Goal: Task Accomplishment & Management: Use online tool/utility

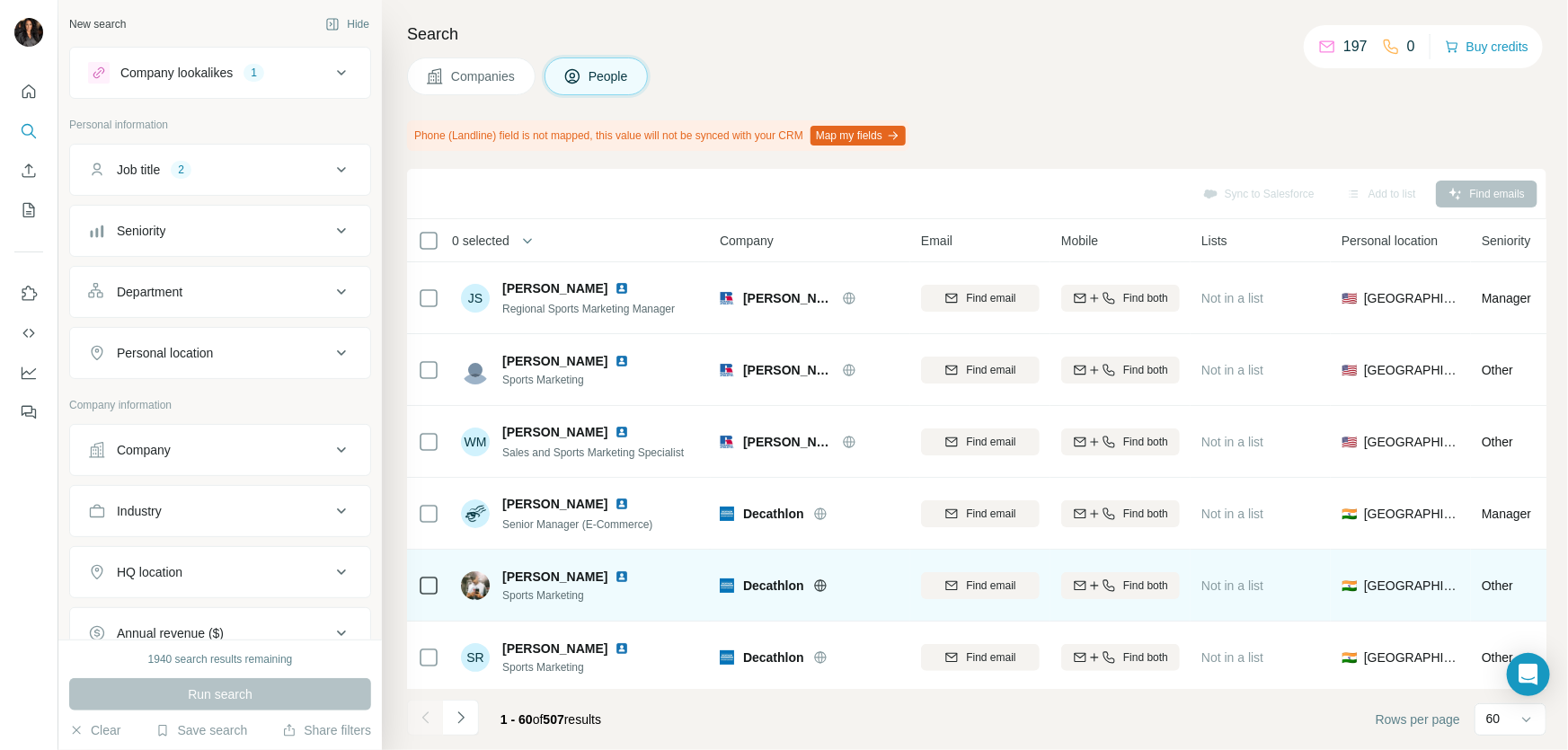
click at [827, 582] on icon at bounding box center [820, 585] width 14 height 14
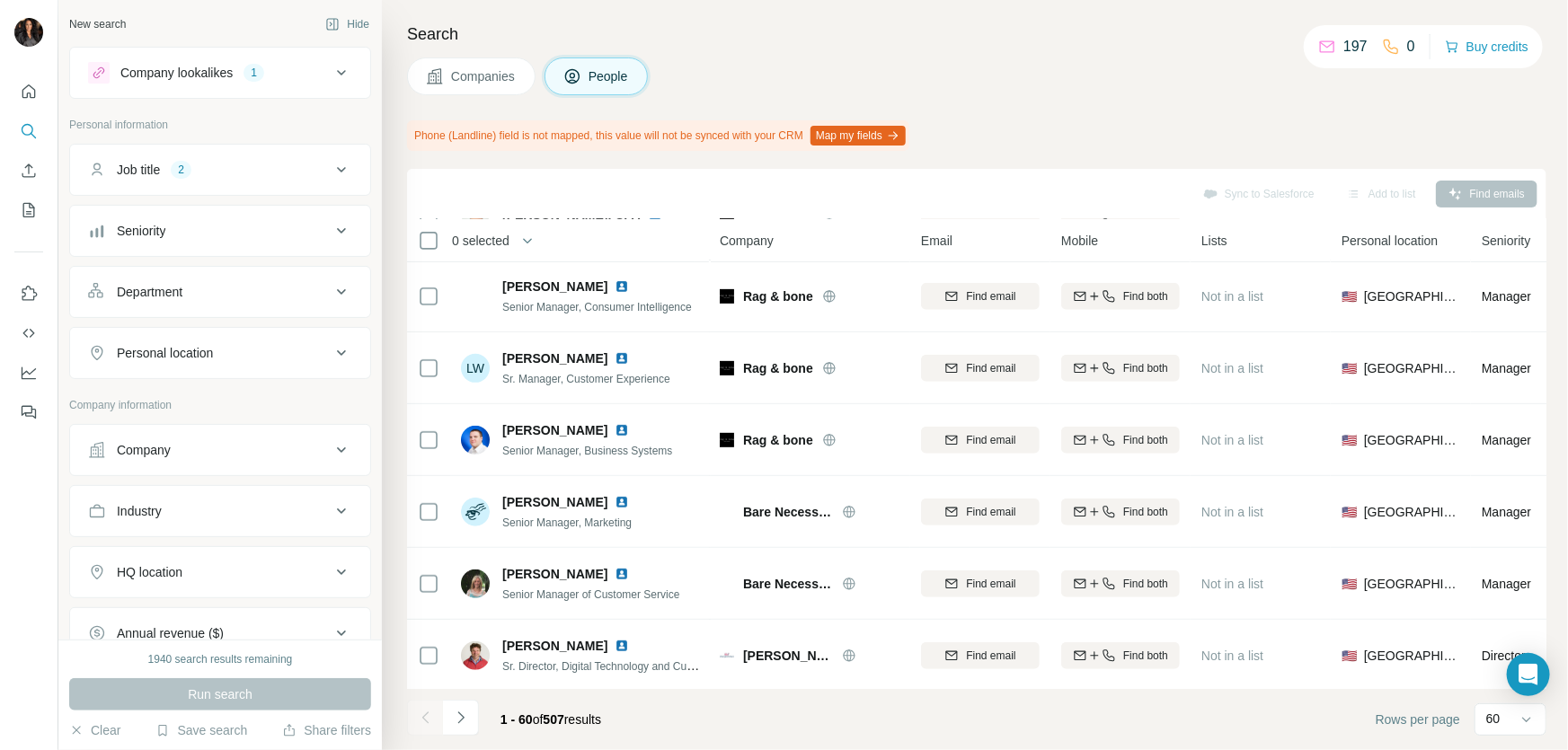
scroll to position [3895, 0]
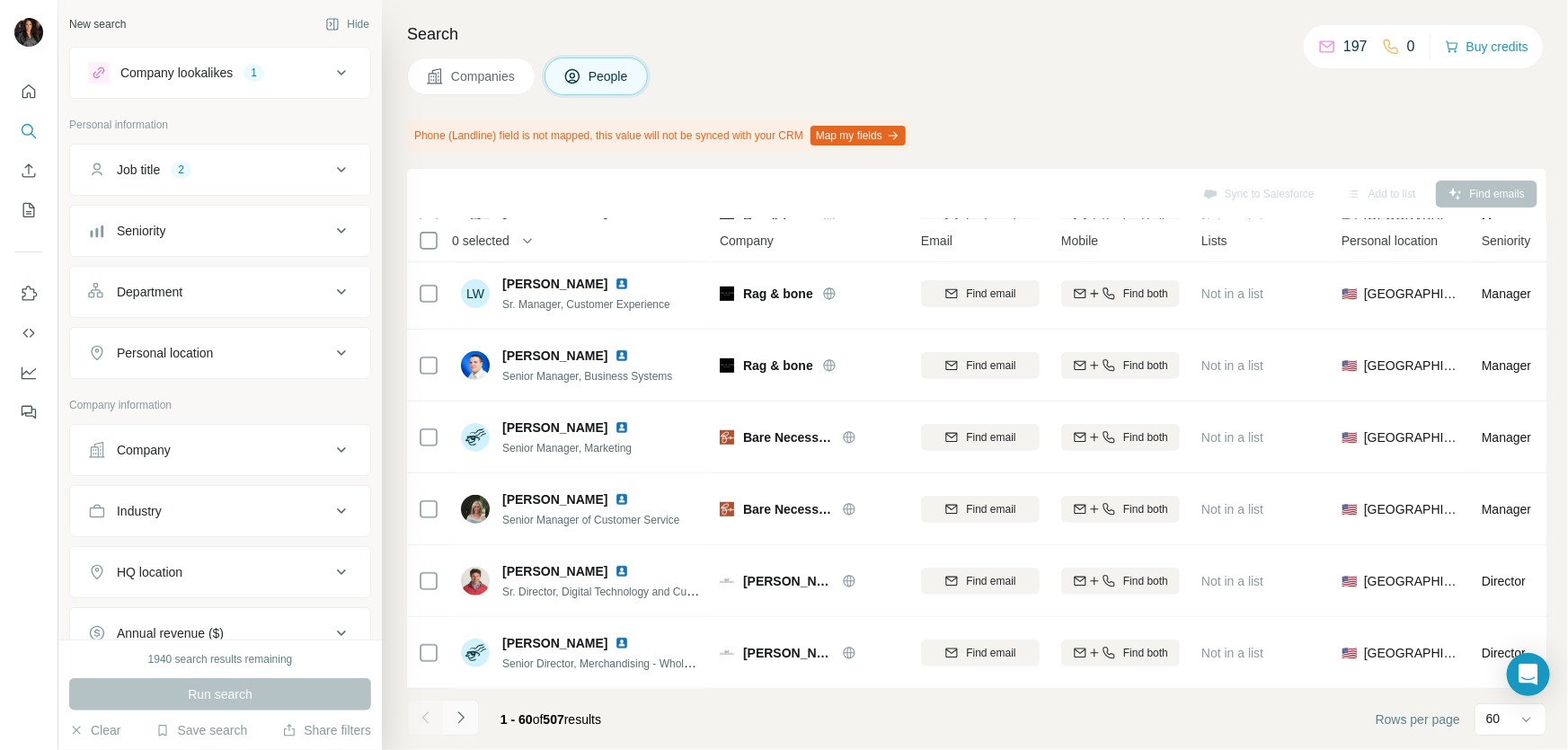
click at [467, 721] on icon "Navigate to next page" at bounding box center [460, 717] width 18 height 18
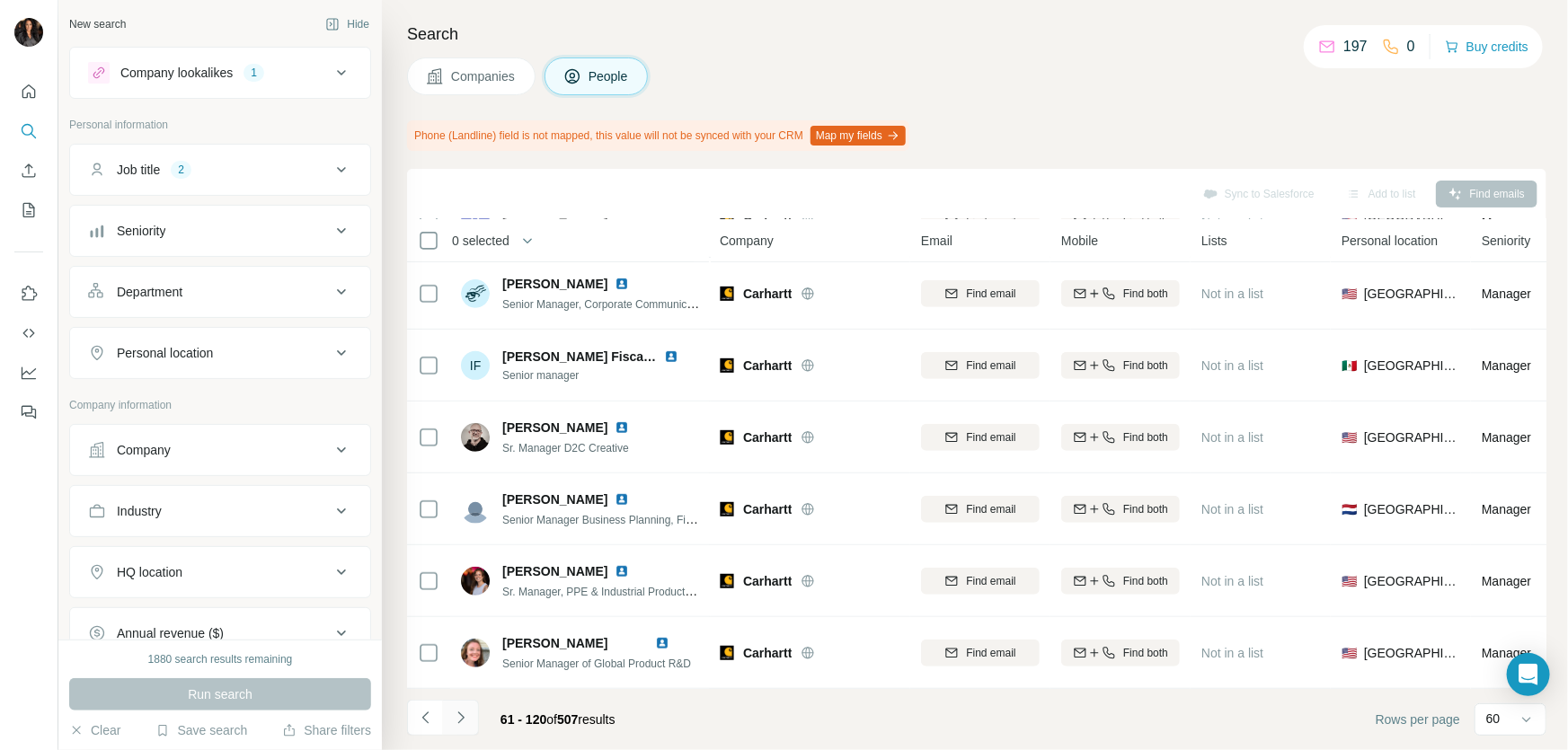
click at [453, 716] on icon "Navigate to next page" at bounding box center [460, 717] width 18 height 18
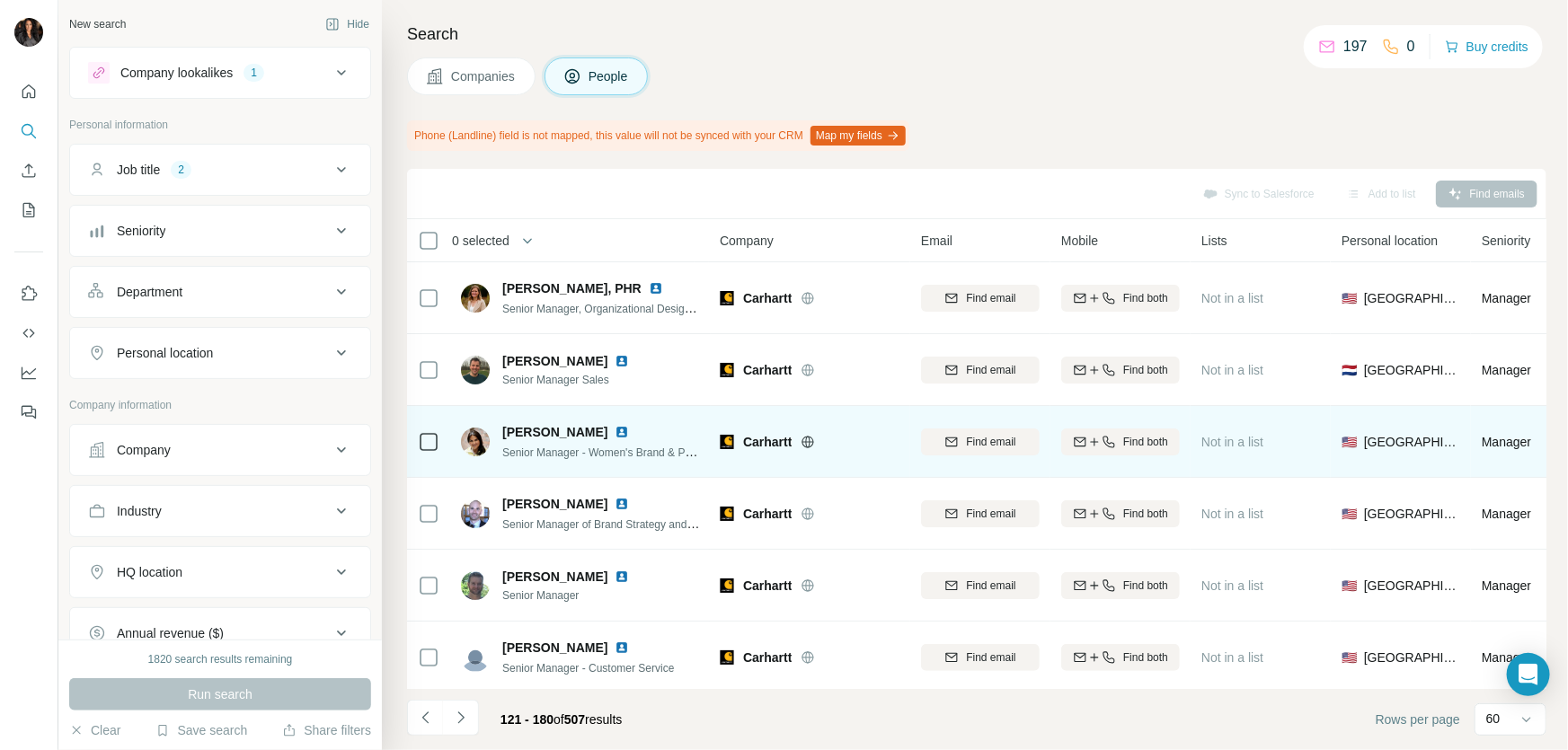
scroll to position [381, 0]
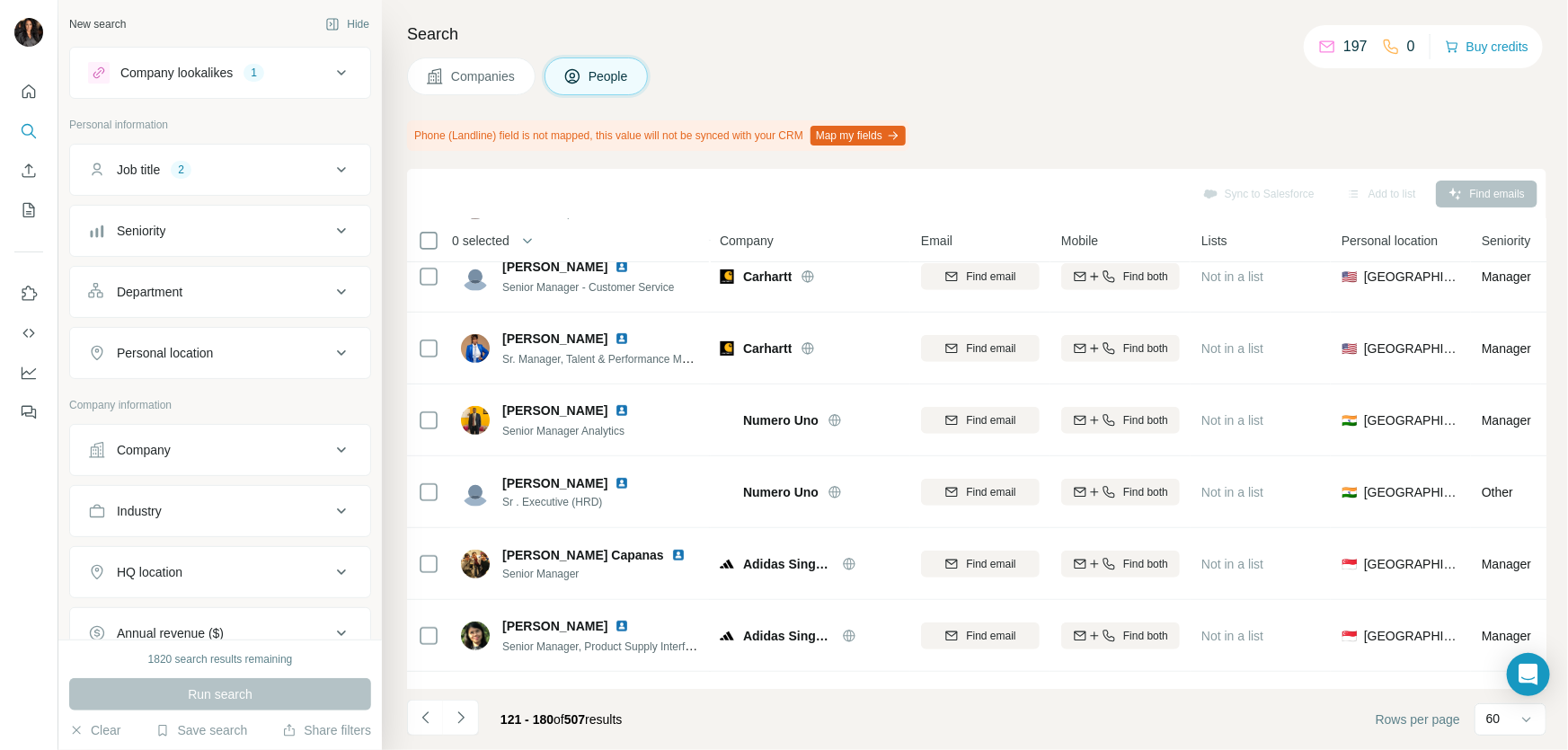
click at [1177, 63] on div "Companies People" at bounding box center [976, 76] width 1139 height 38
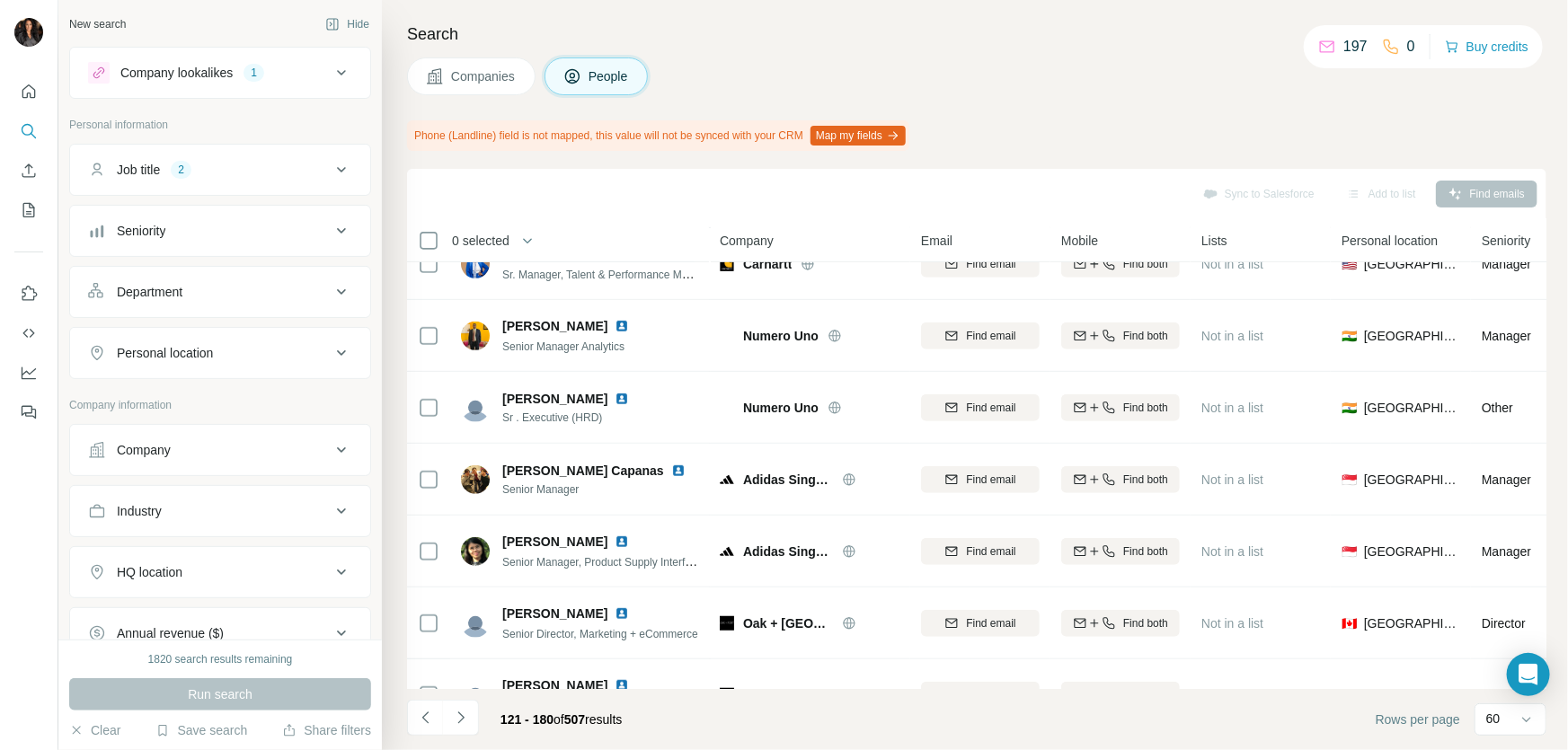
scroll to position [0, 0]
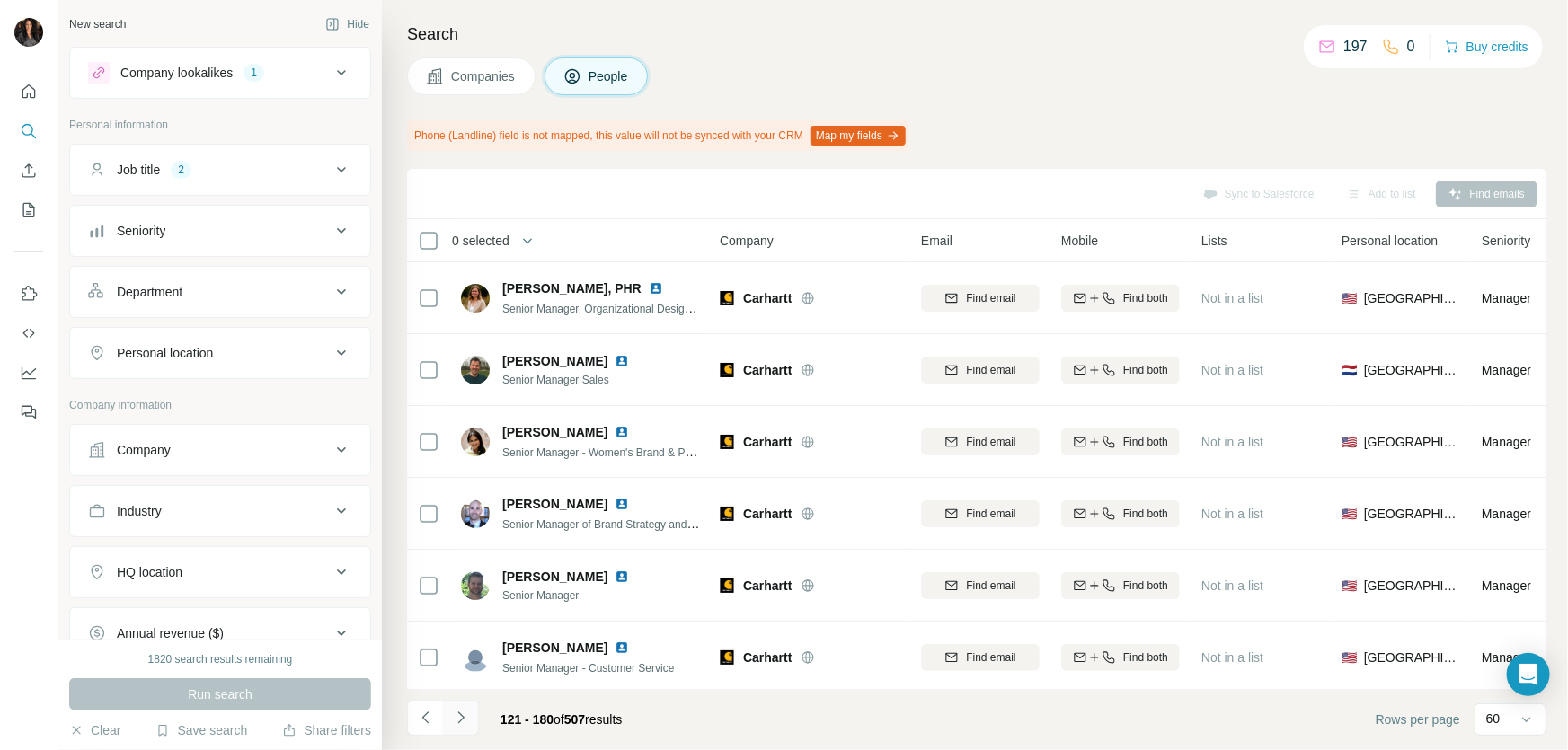
click at [464, 718] on icon "Navigate to next page" at bounding box center [460, 717] width 18 height 18
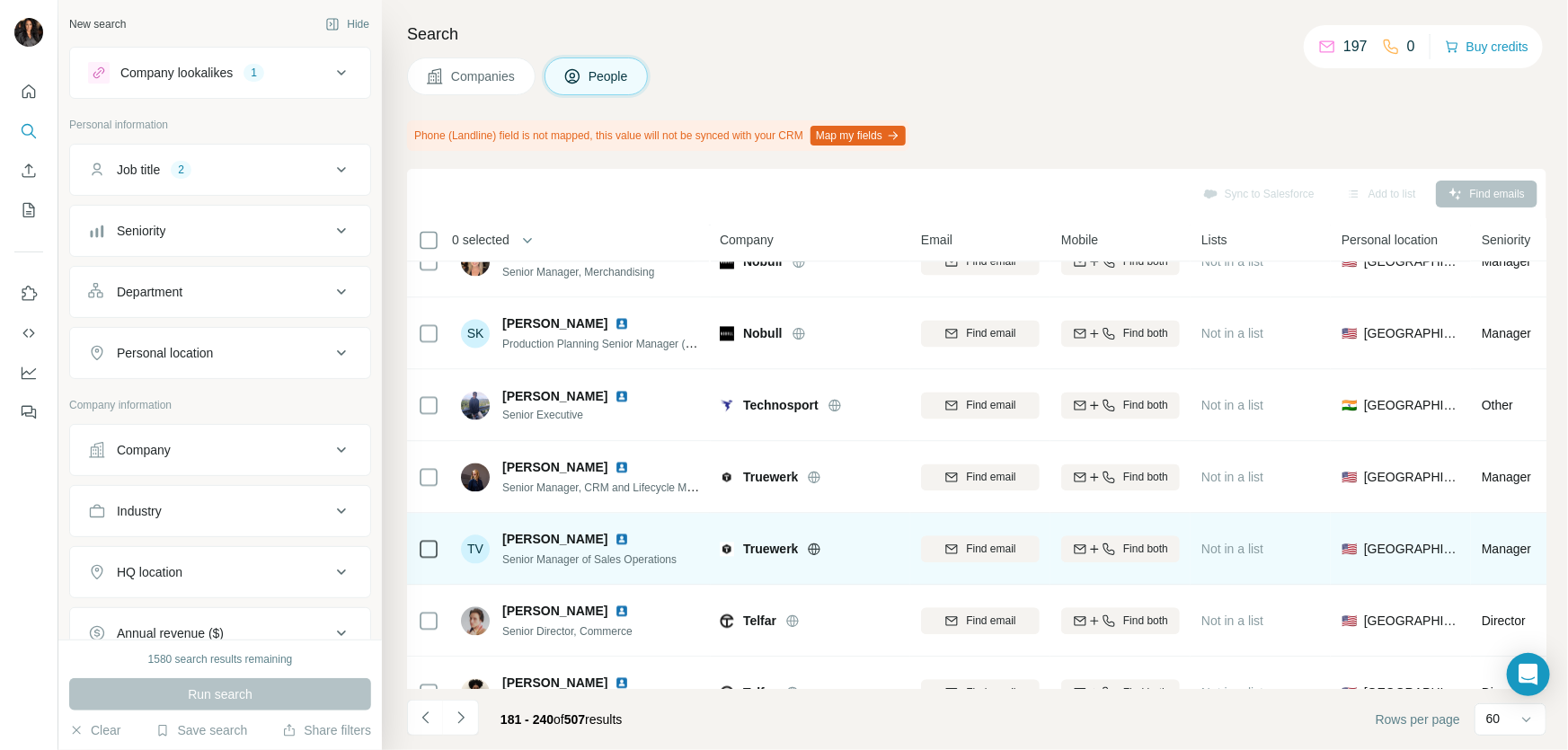
scroll to position [1524, 0]
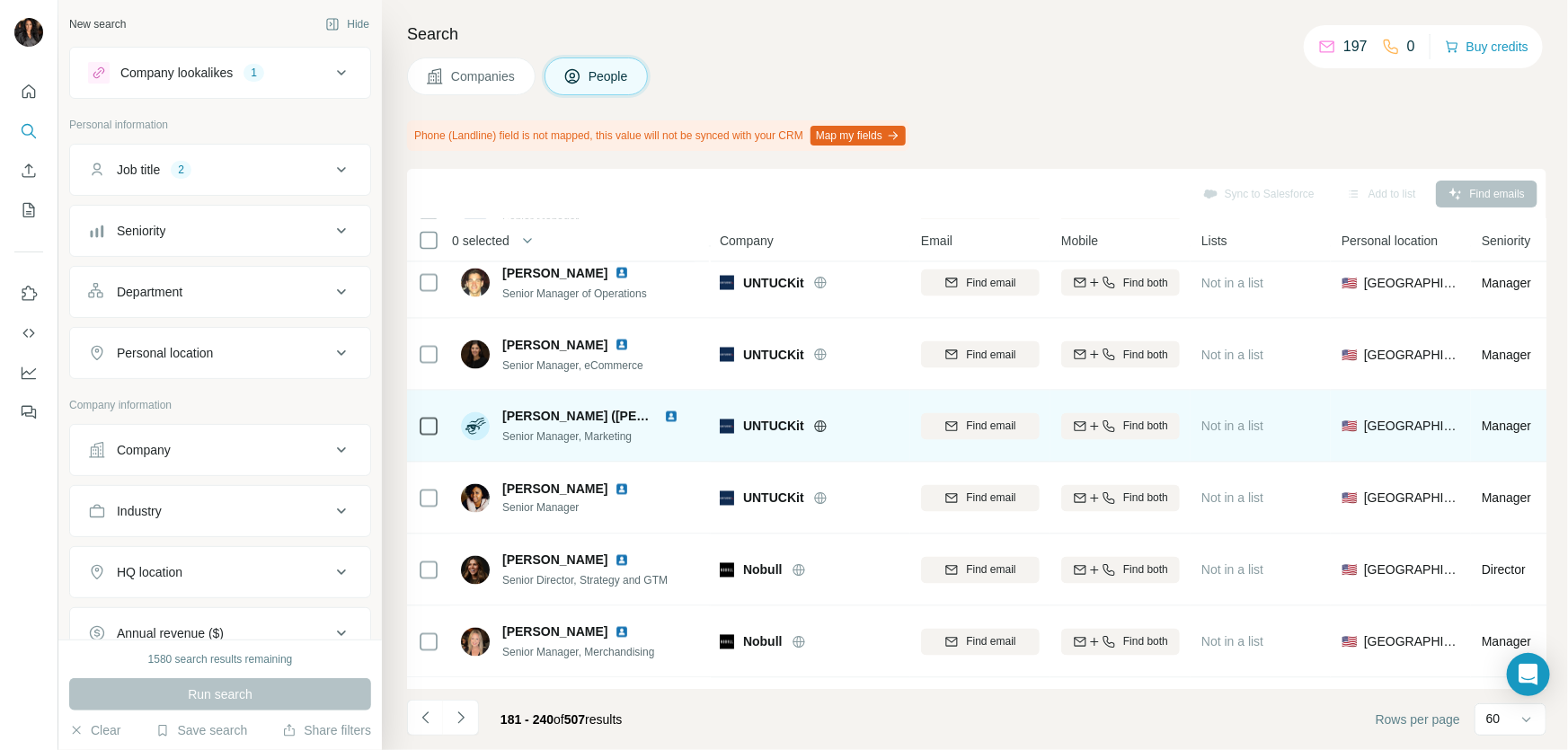
click at [822, 424] on icon at bounding box center [820, 426] width 5 height 11
click at [977, 430] on span "Find email" at bounding box center [990, 426] width 50 height 16
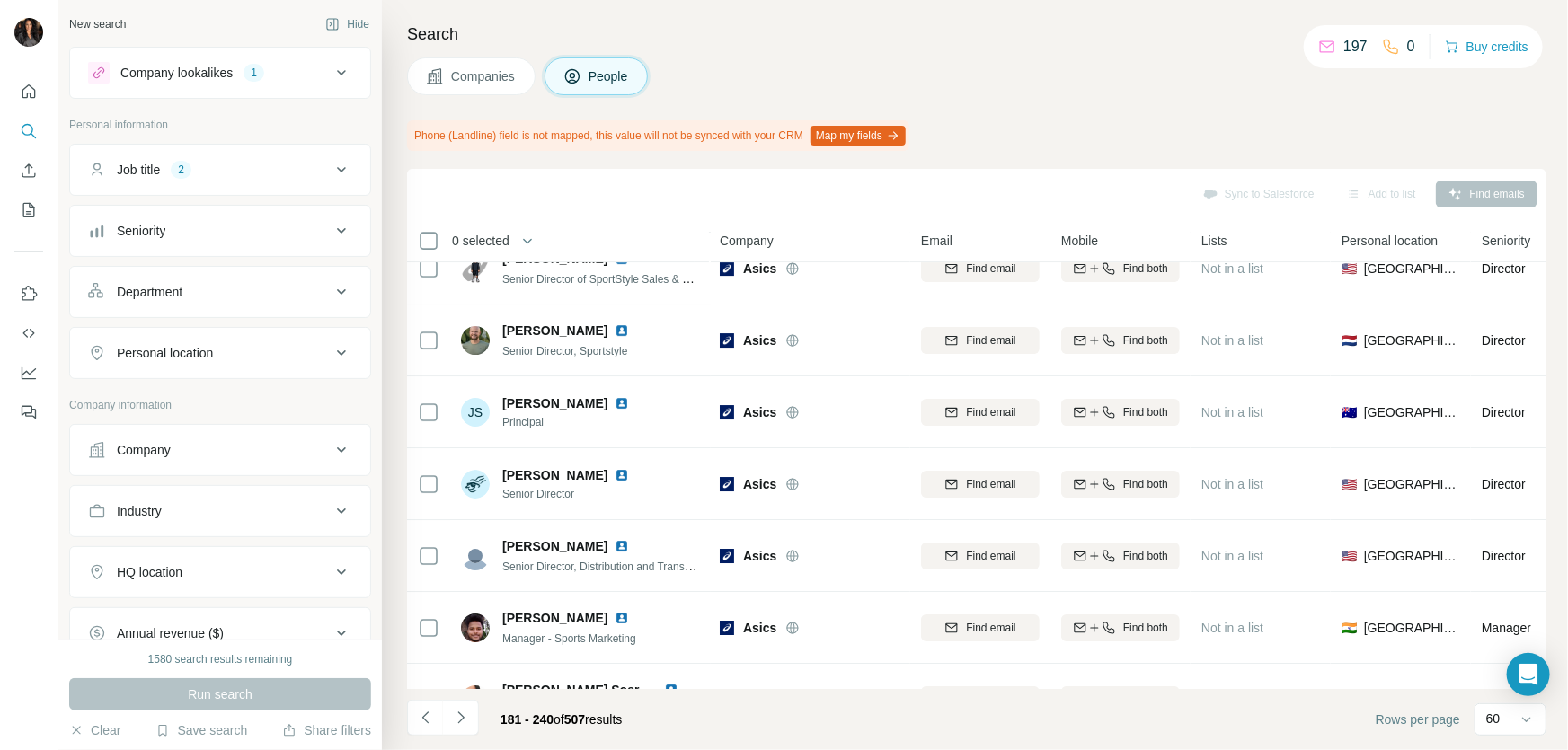
scroll to position [3430, 0]
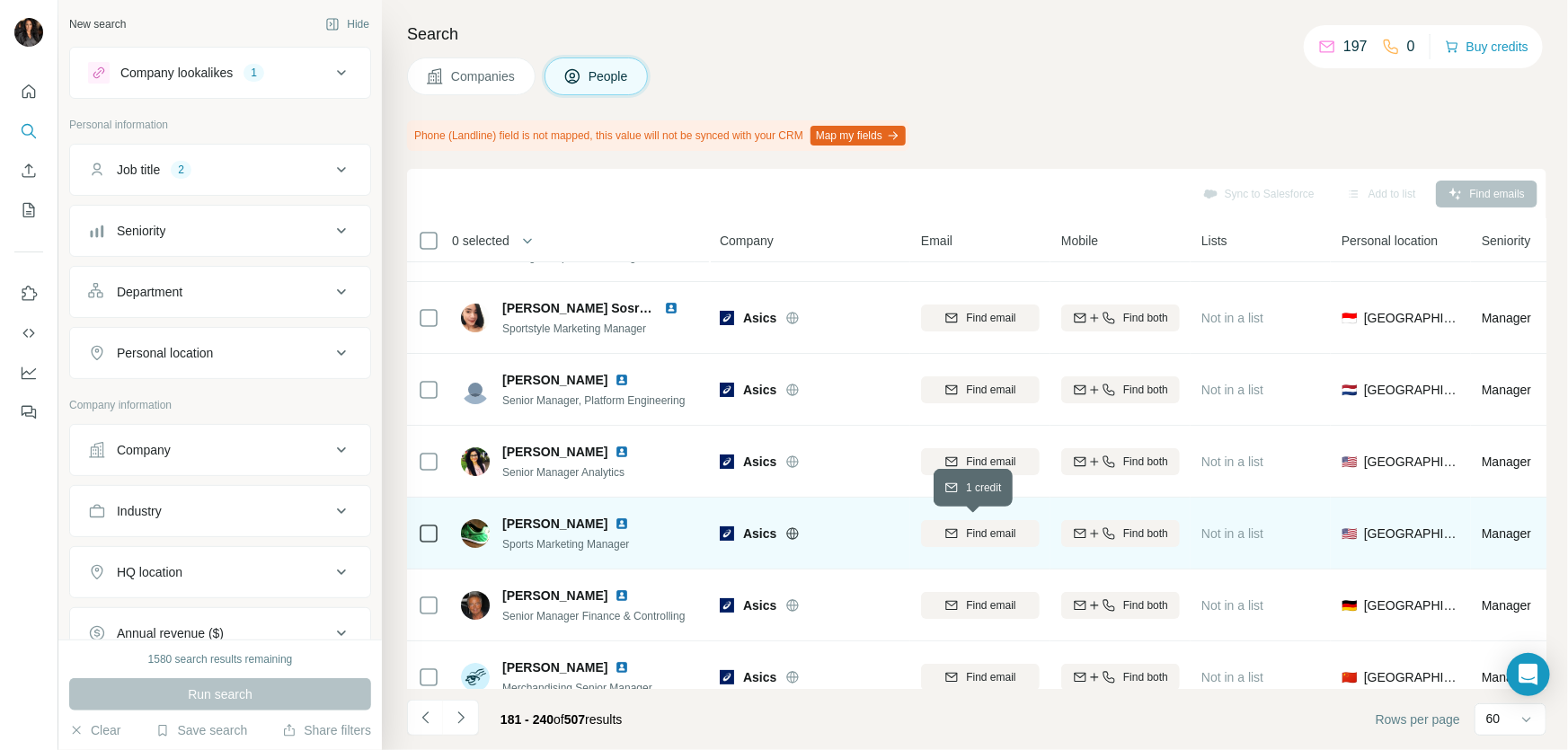
click at [995, 534] on span "Find email" at bounding box center [990, 533] width 50 height 16
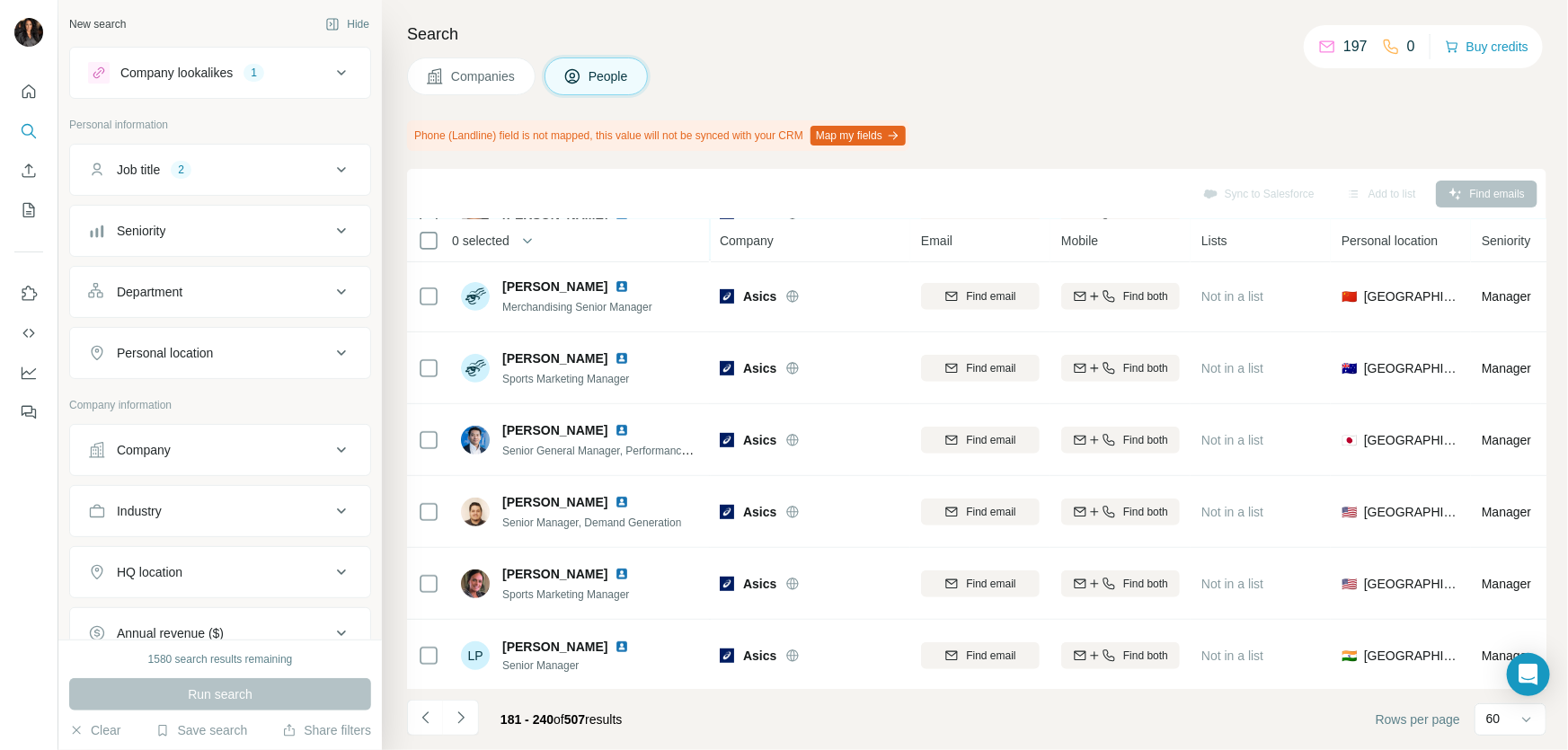
scroll to position [3895, 0]
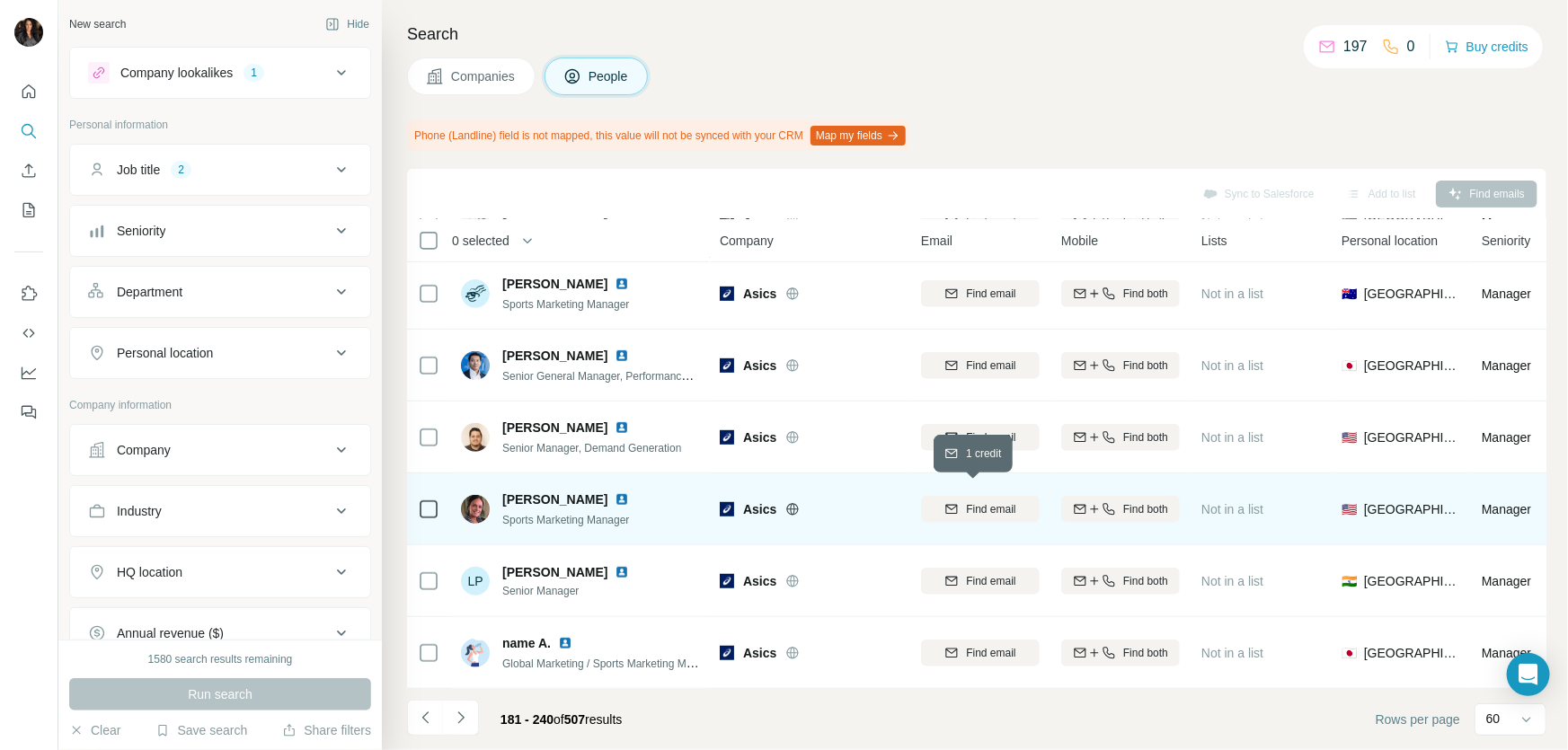
click at [991, 502] on span "Find email" at bounding box center [990, 509] width 50 height 16
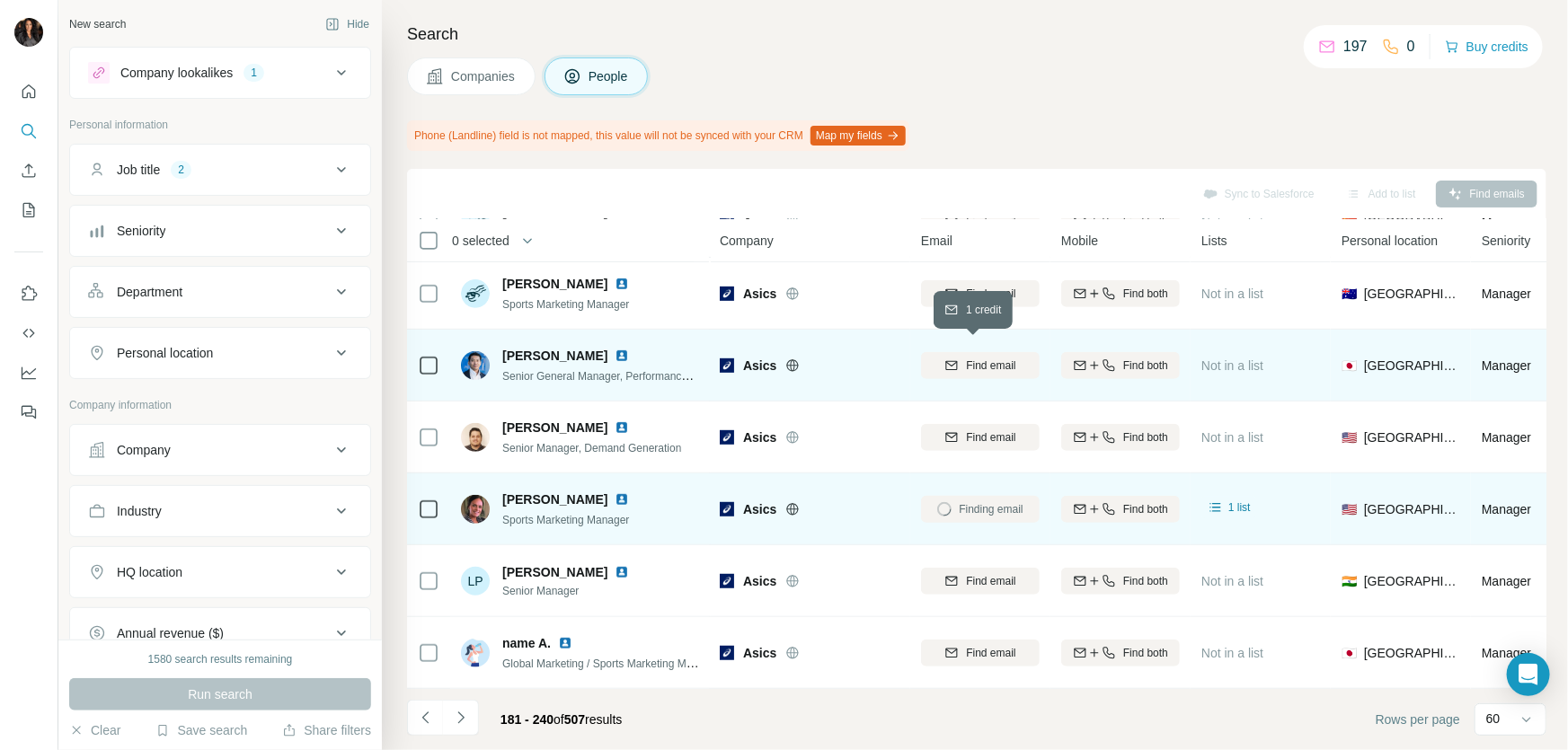
click at [973, 358] on span "Find email" at bounding box center [990, 365] width 50 height 16
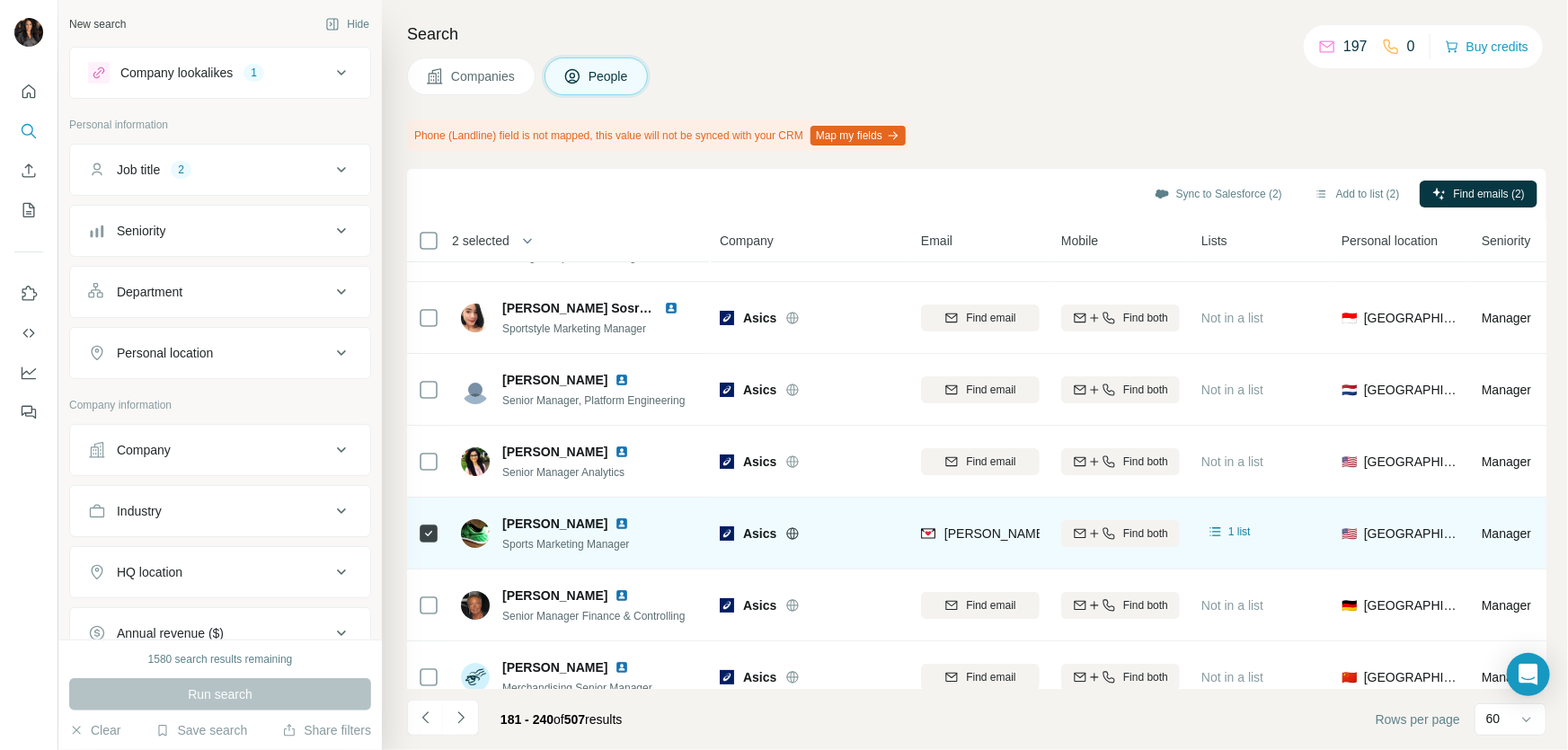
scroll to position [3810, 0]
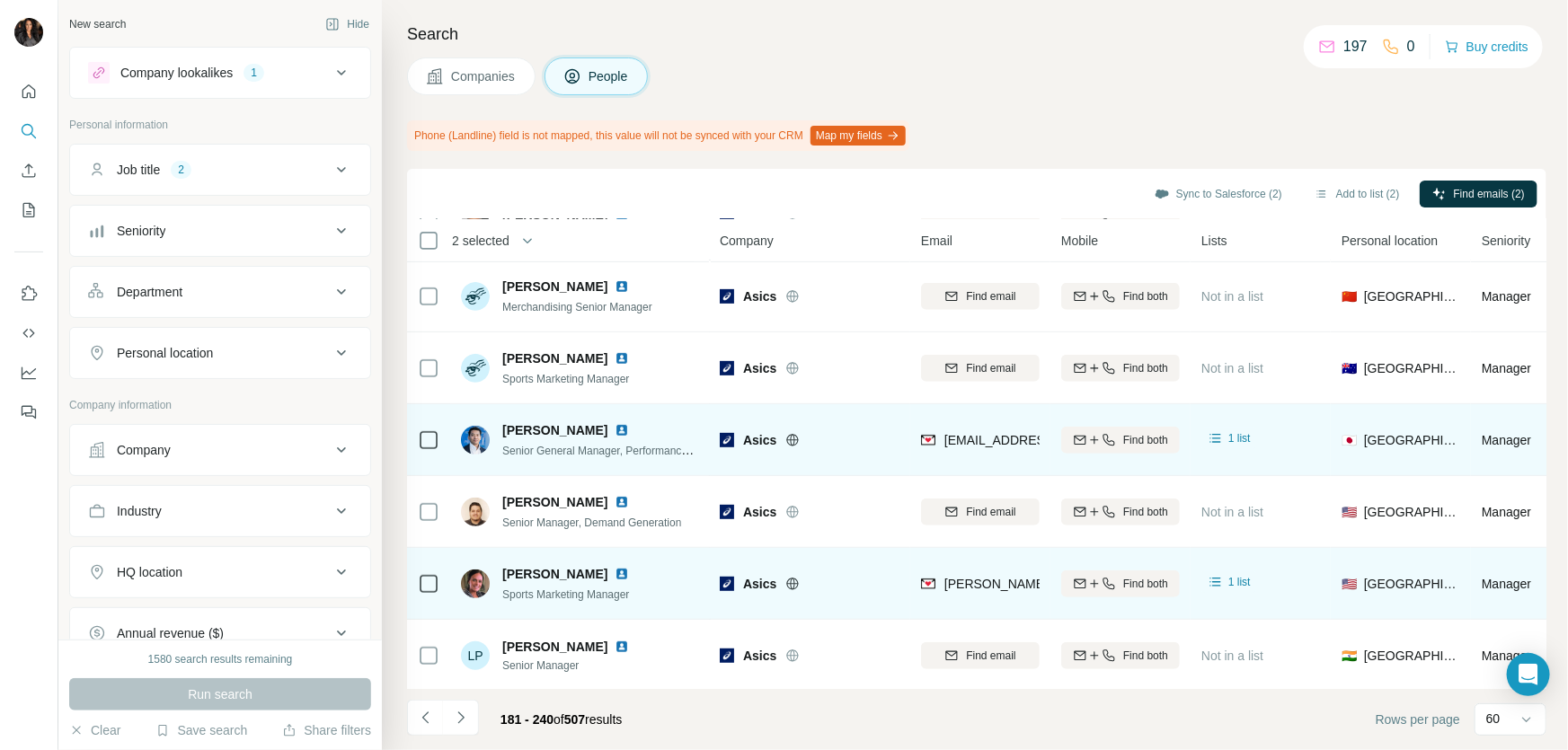
click at [428, 429] on icon at bounding box center [428, 439] width 22 height 22
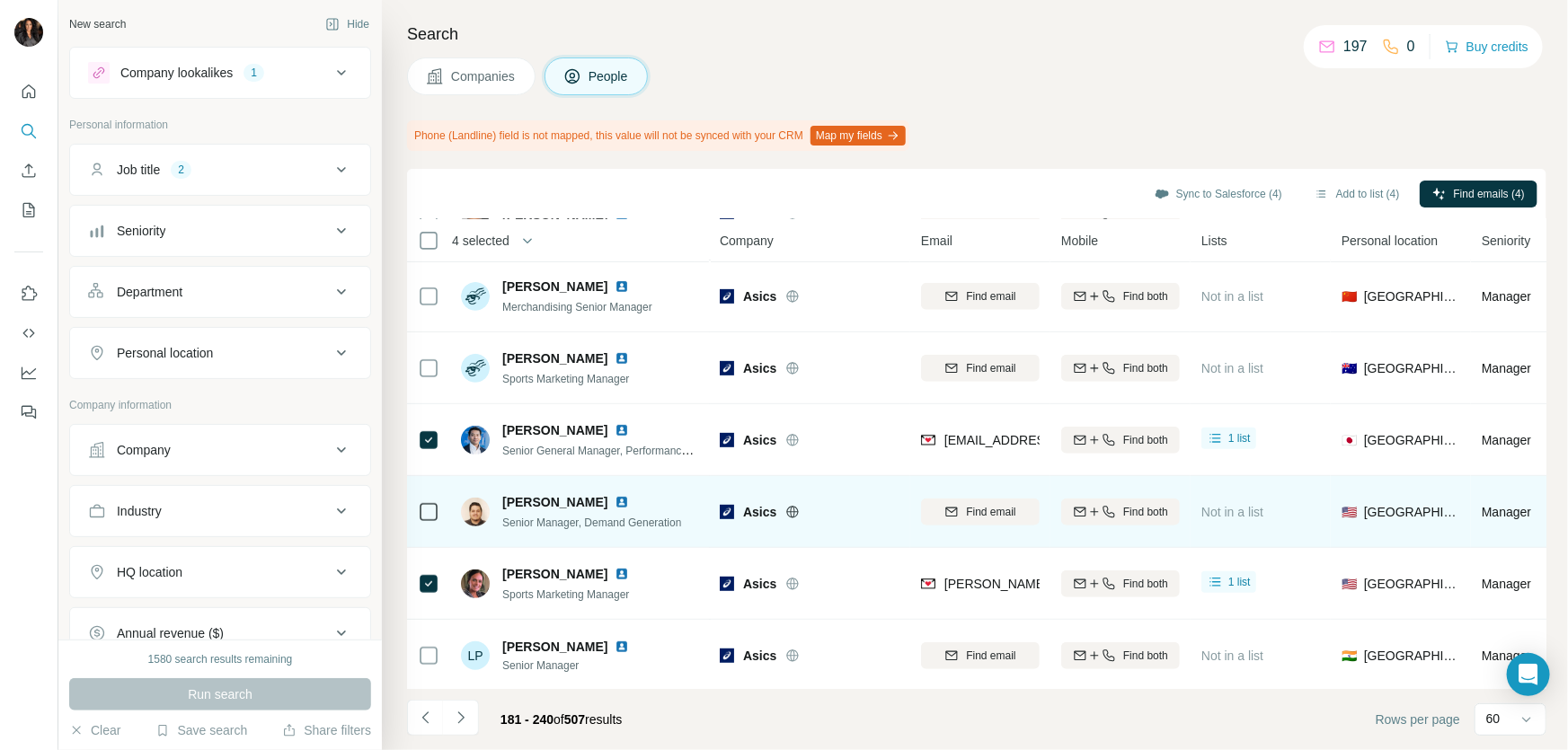
scroll to position [3895, 0]
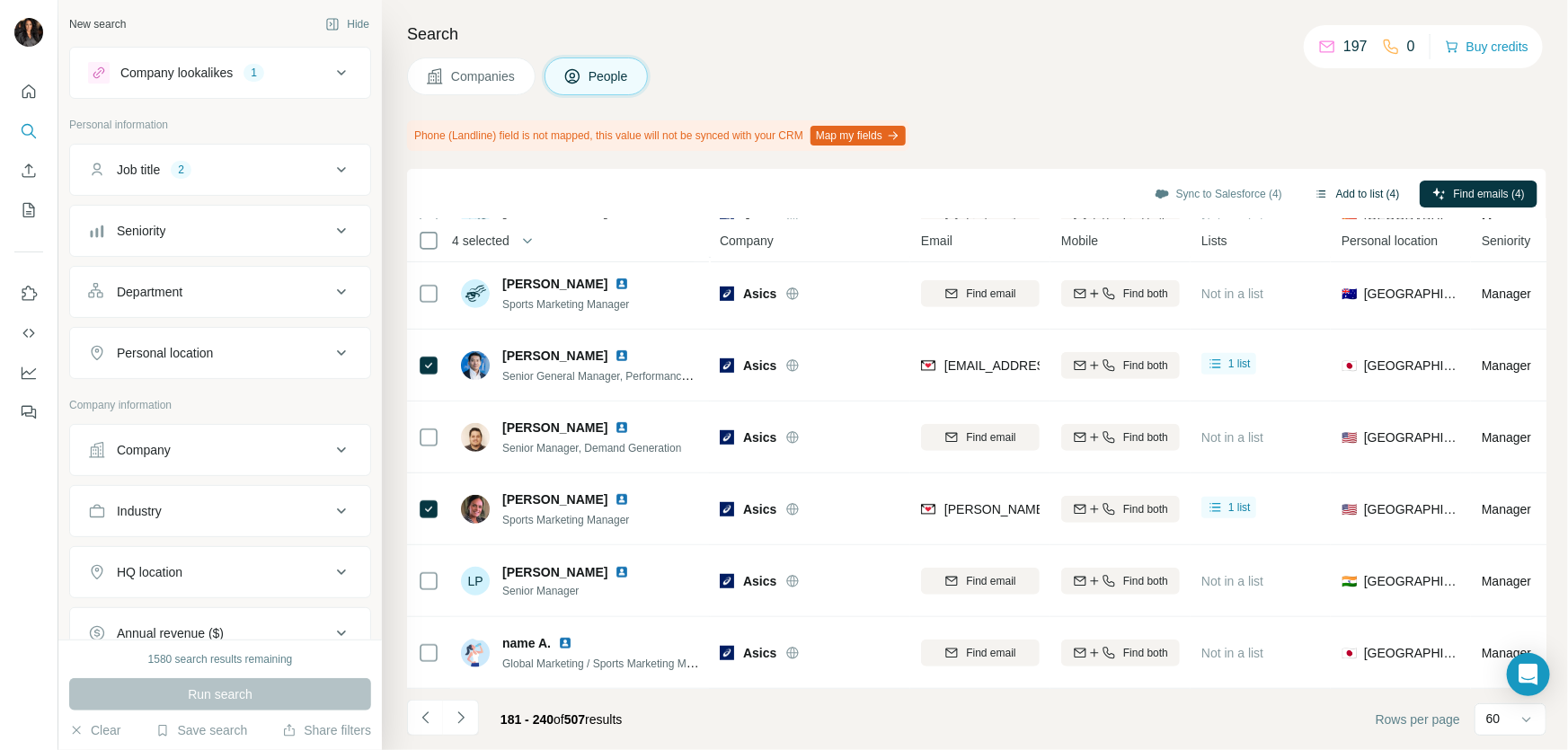
click at [1339, 187] on button "Add to list (4)" at bounding box center [1356, 194] width 110 height 27
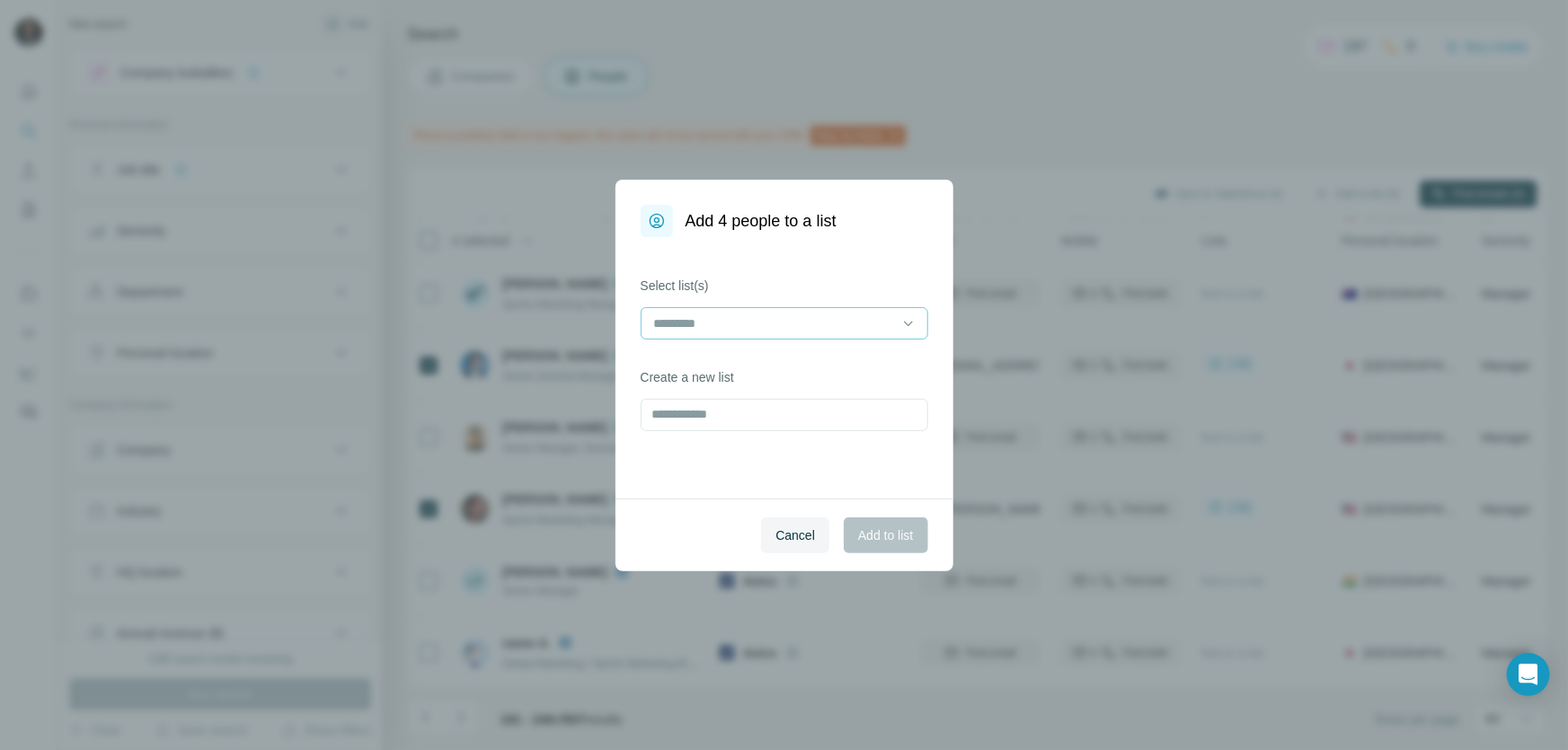
click at [780, 328] on input at bounding box center [774, 323] width 243 height 20
click at [735, 361] on p "FASHION AND BEAUTY" at bounding box center [725, 363] width 138 height 18
click at [886, 535] on span "Add to list" at bounding box center [886, 535] width 55 height 18
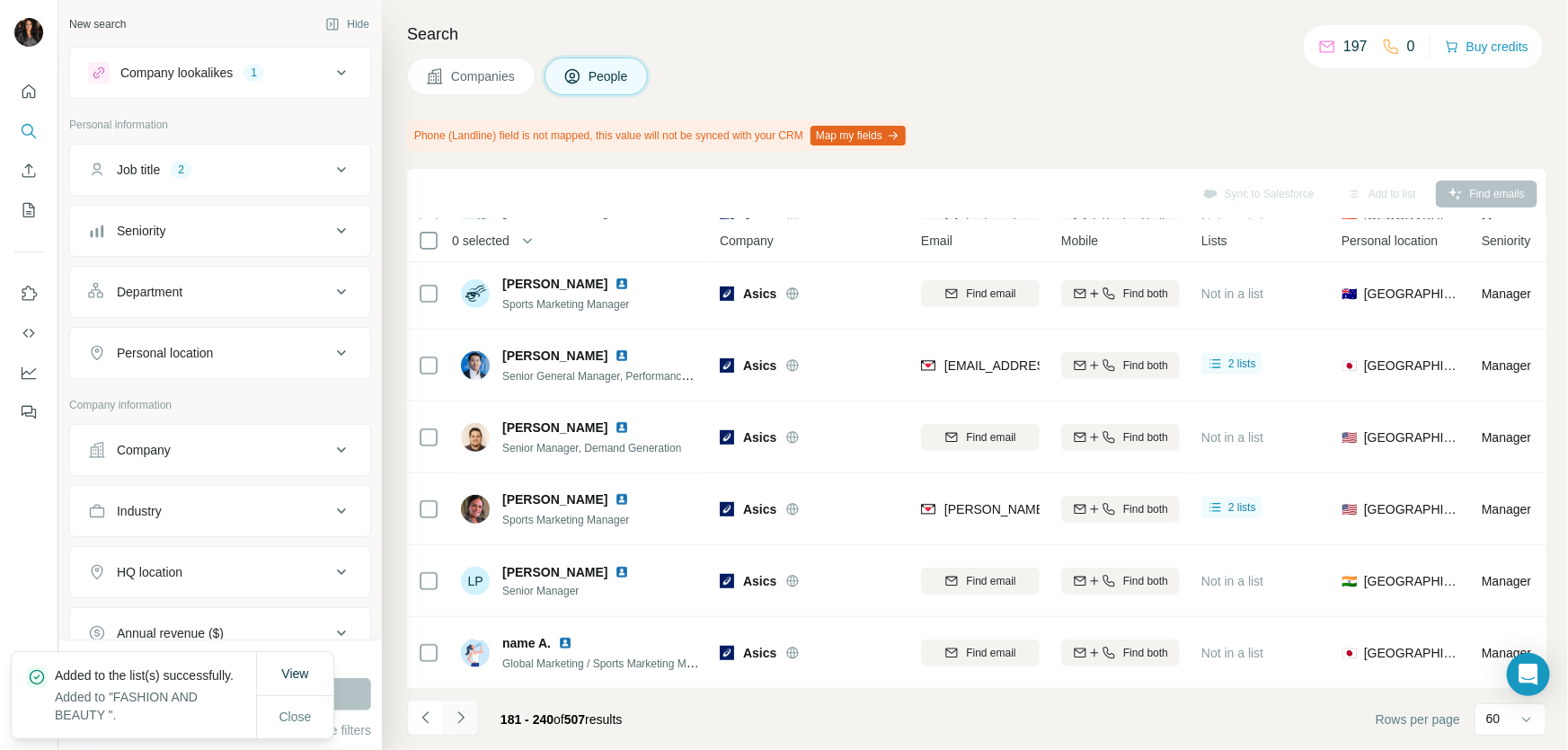
click at [465, 717] on icon "Navigate to next page" at bounding box center [460, 717] width 18 height 18
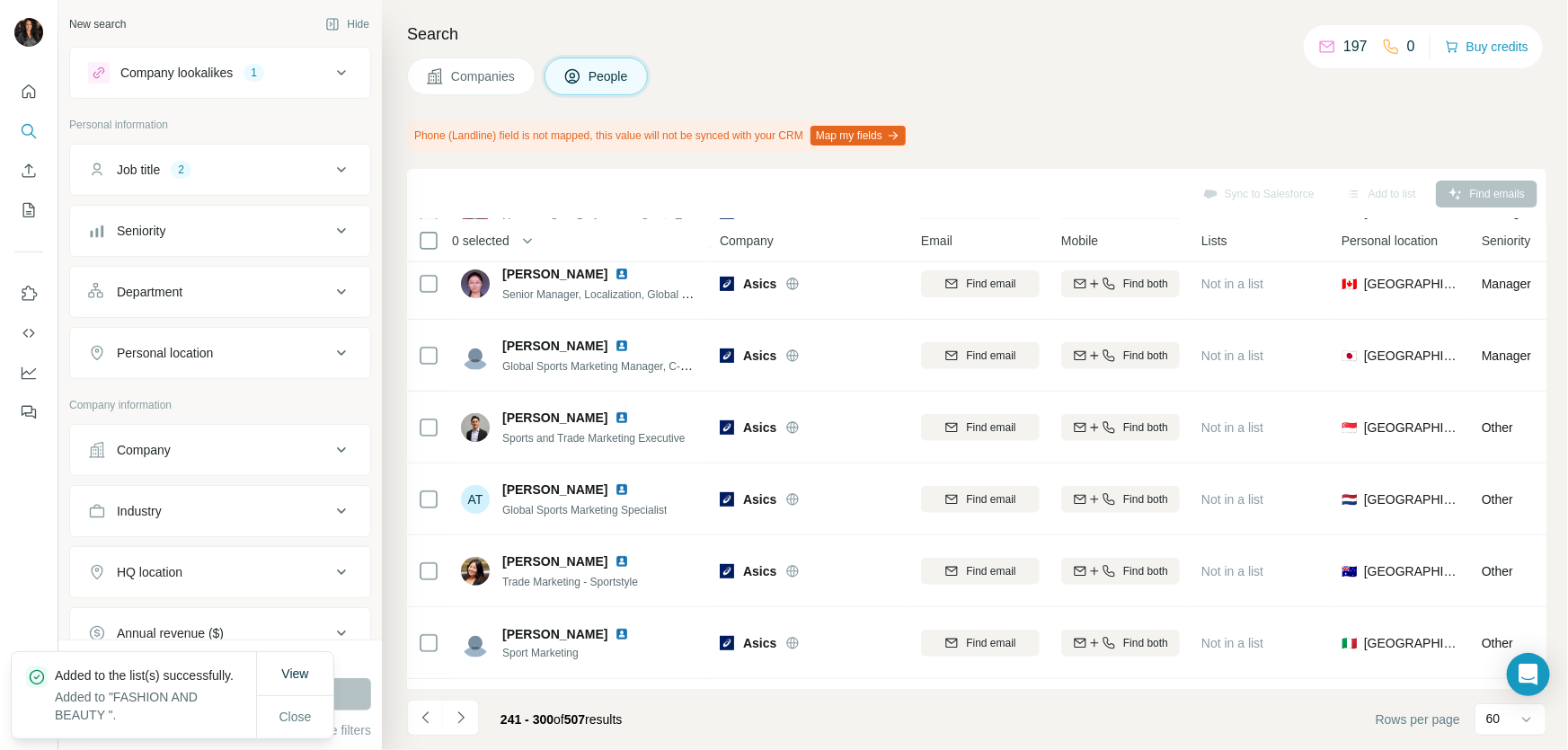
scroll to position [3895, 0]
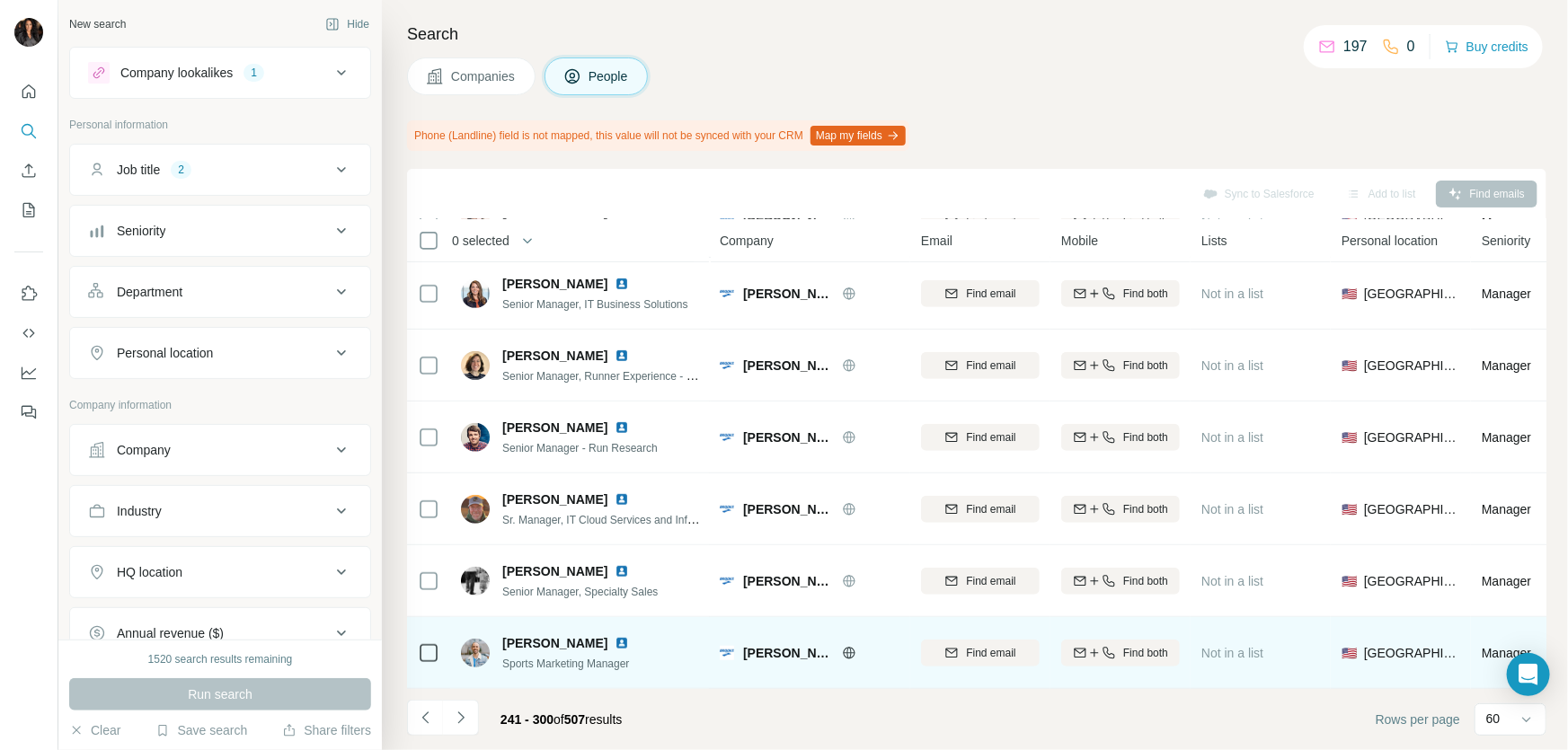
click at [848, 646] on icon at bounding box center [848, 652] width 14 height 14
click at [995, 645] on span "Find email" at bounding box center [990, 652] width 50 height 16
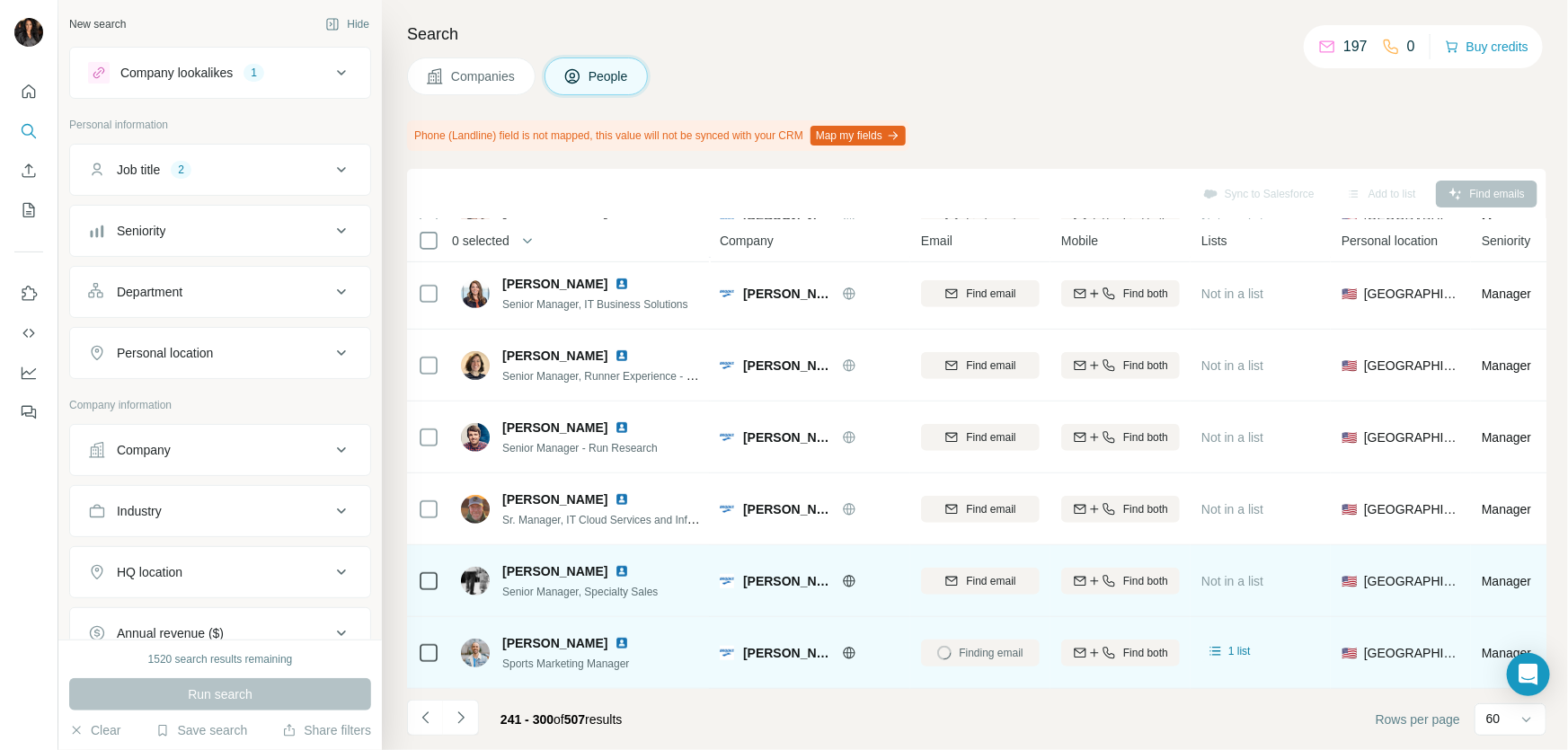
scroll to position [3513, 0]
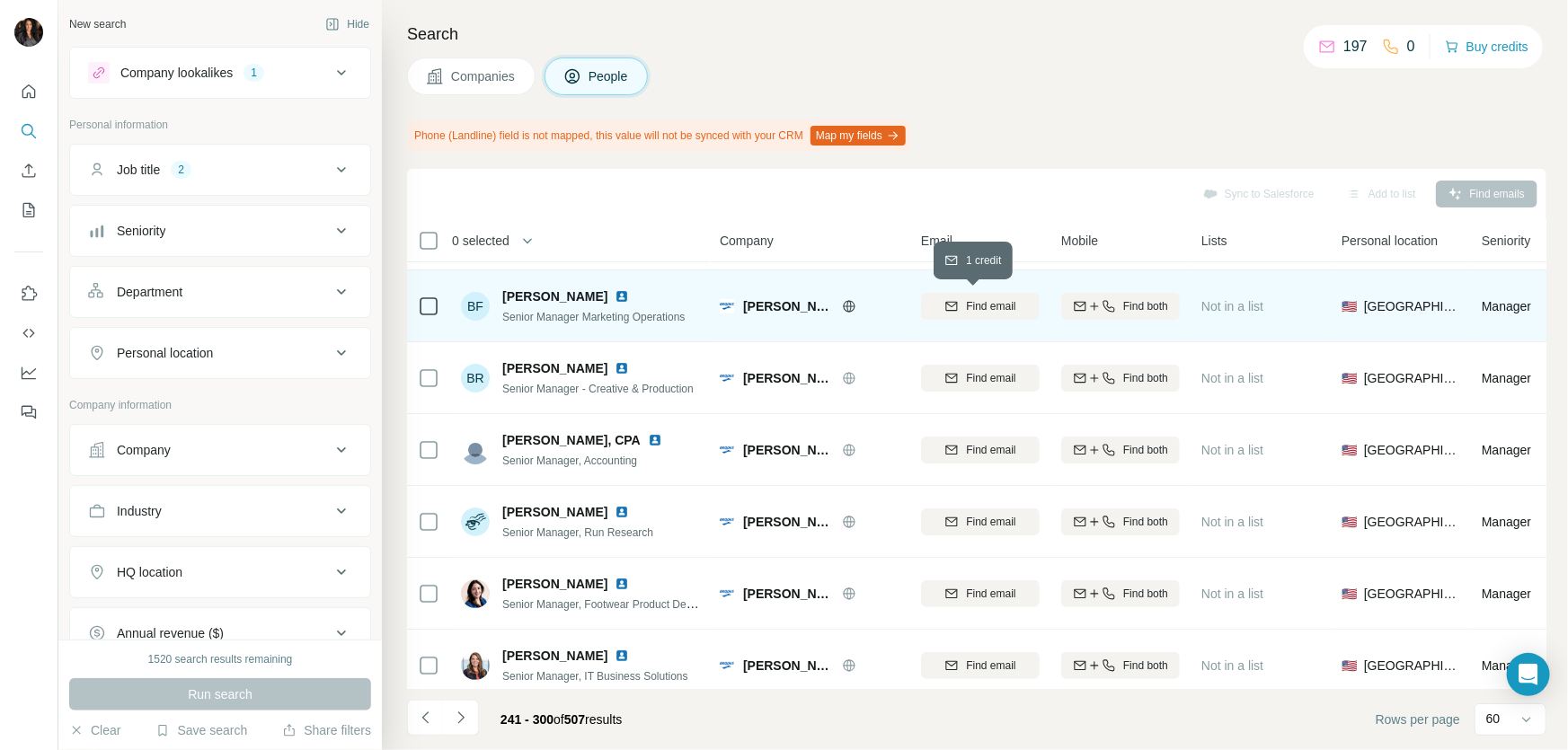
click at [995, 305] on span "Find email" at bounding box center [990, 306] width 50 height 16
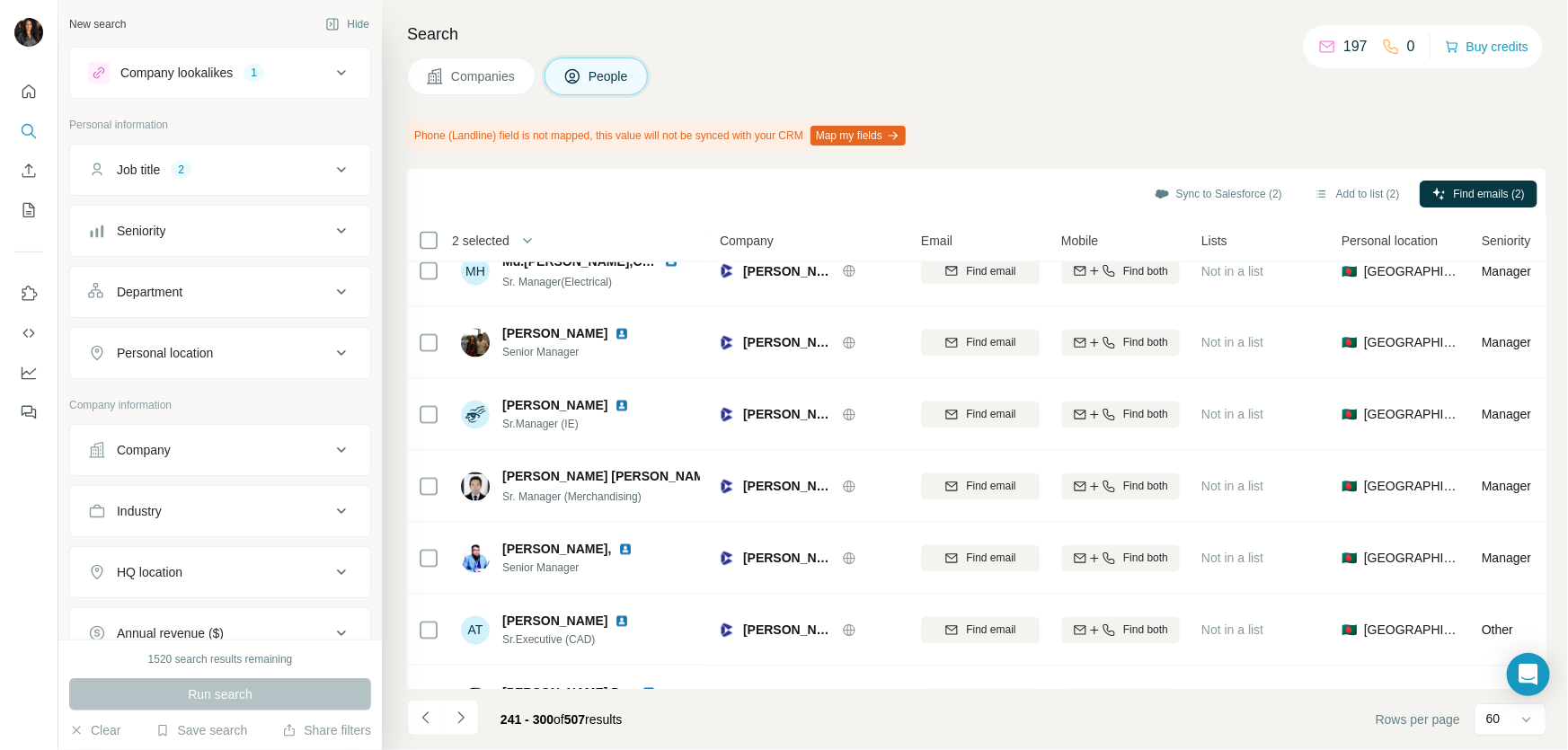
scroll to position [1227, 0]
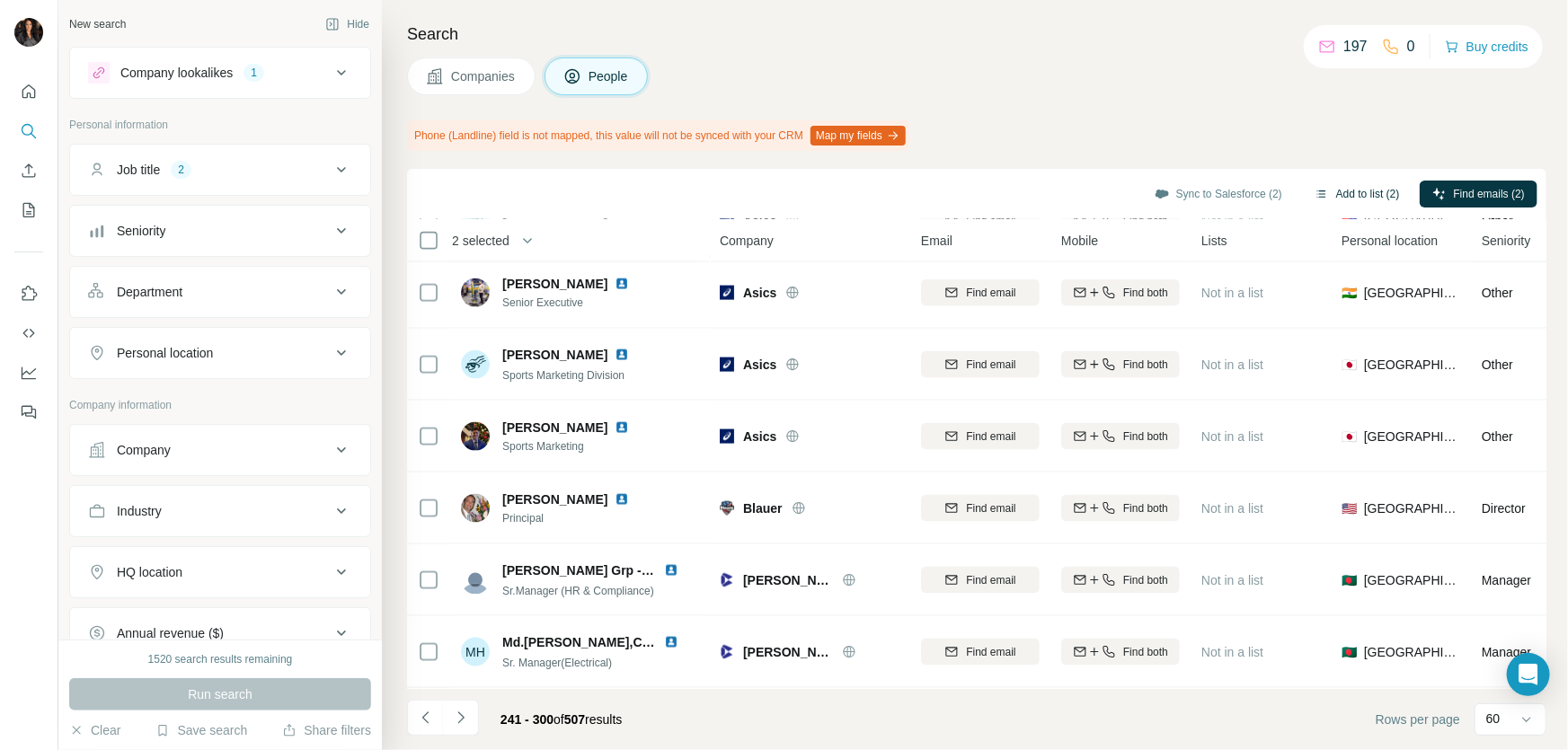
click at [1314, 194] on button "Add to list (2)" at bounding box center [1356, 194] width 110 height 27
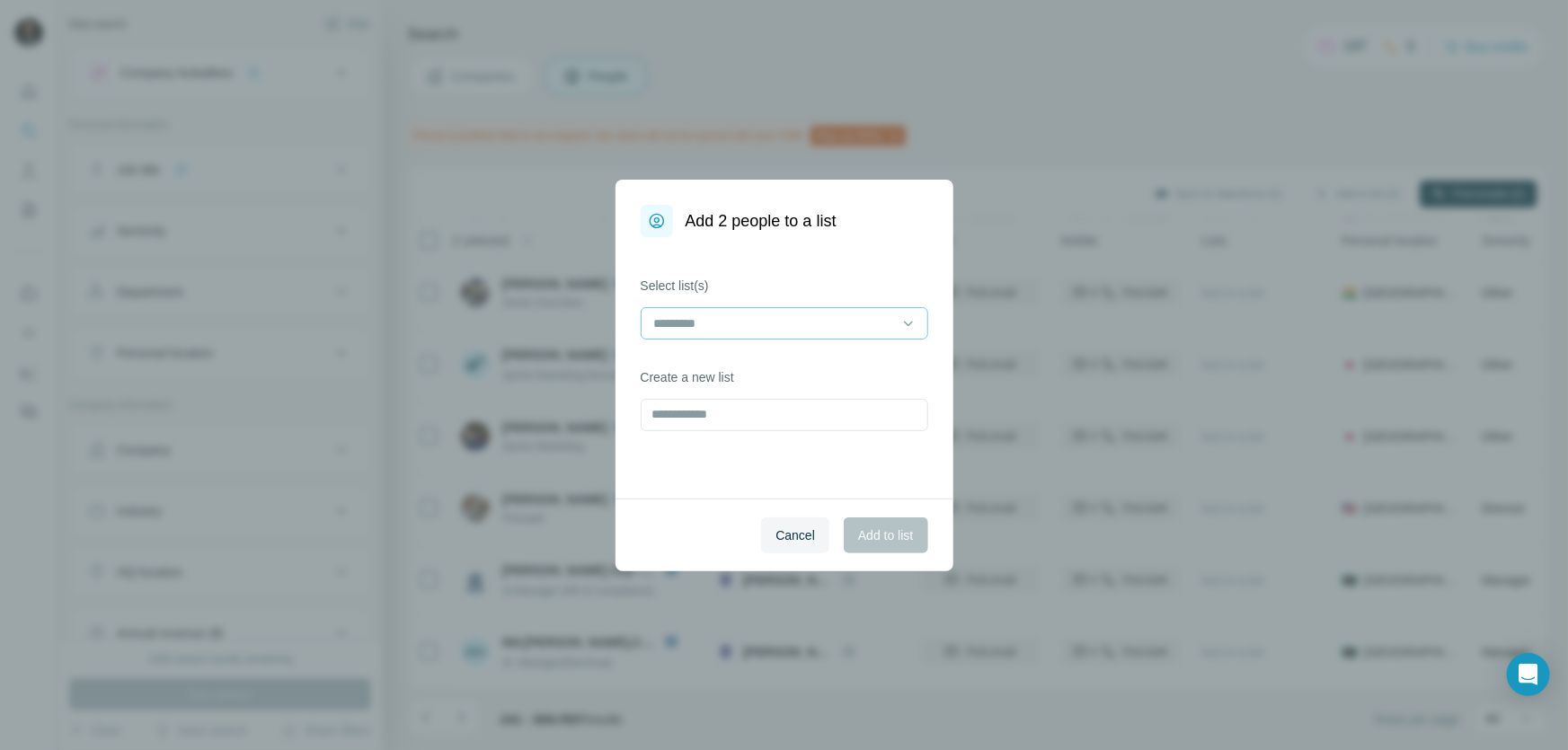
click at [794, 332] on div at bounding box center [774, 323] width 243 height 30
click at [754, 360] on p "FASHION AND BEAUTY" at bounding box center [725, 363] width 138 height 18
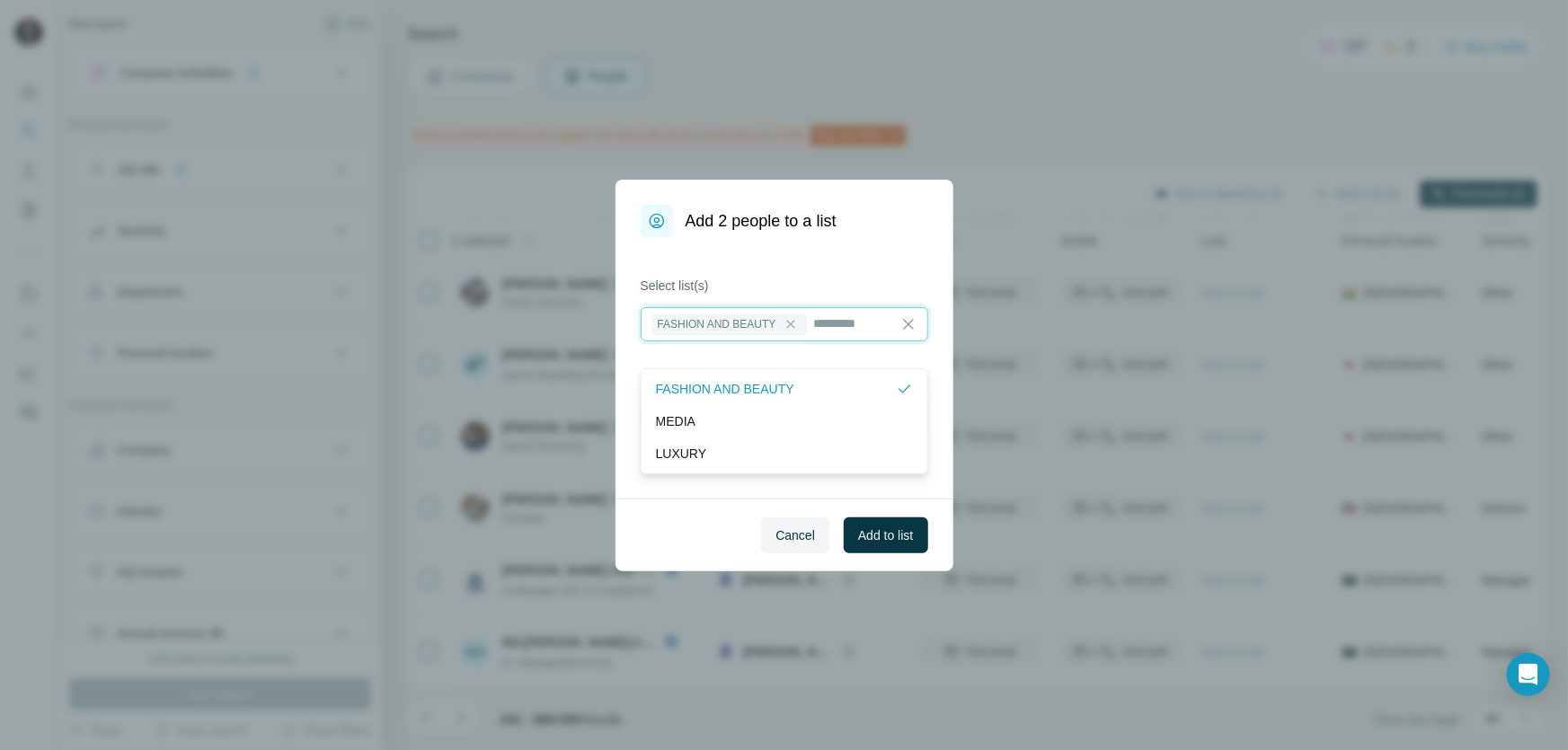
scroll to position [1, 0]
click at [873, 524] on button "Add to list" at bounding box center [885, 535] width 84 height 36
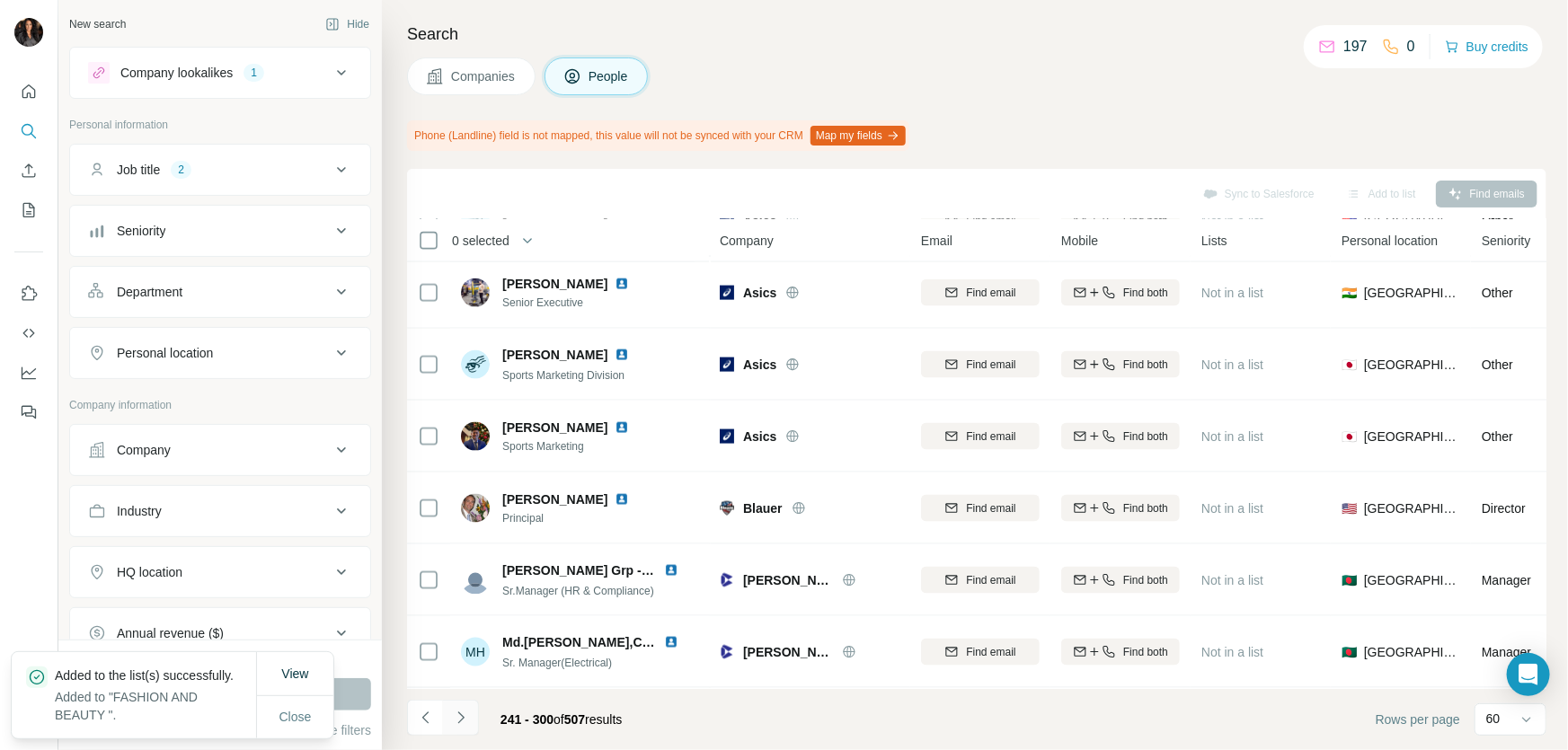
click at [457, 715] on icon "Navigate to next page" at bounding box center [460, 717] width 18 height 18
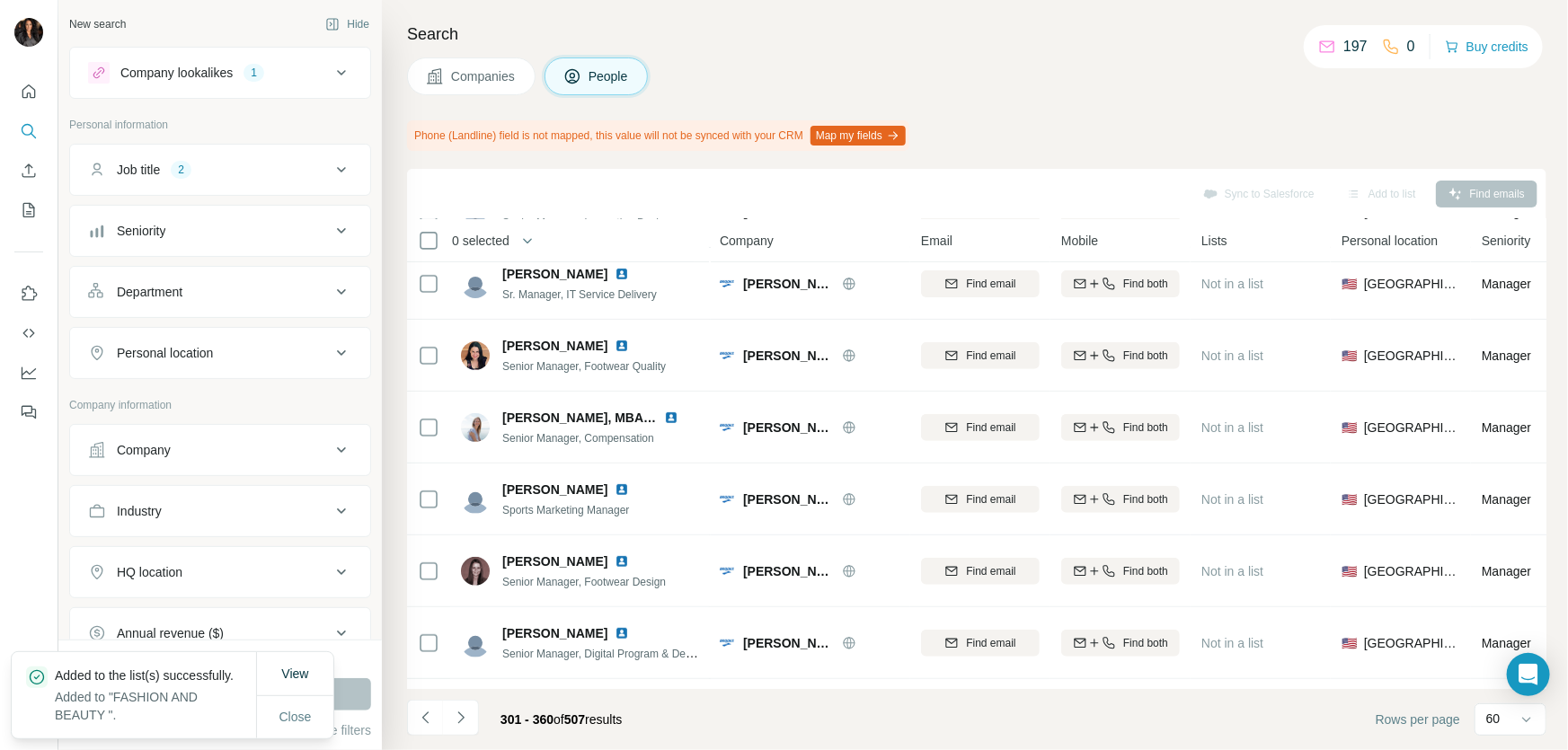
scroll to position [1227, 0]
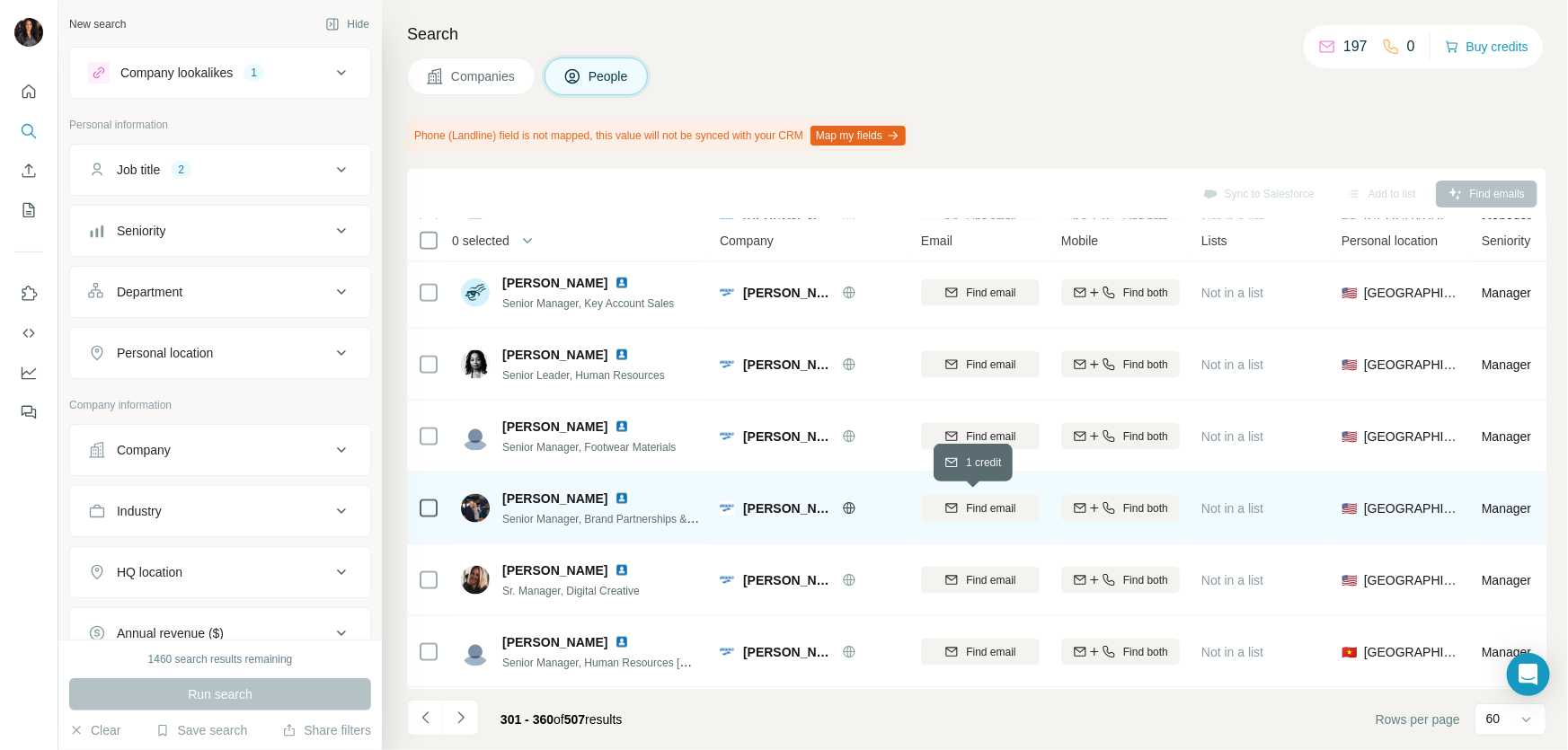
click at [966, 505] on span "Find email" at bounding box center [990, 508] width 50 height 16
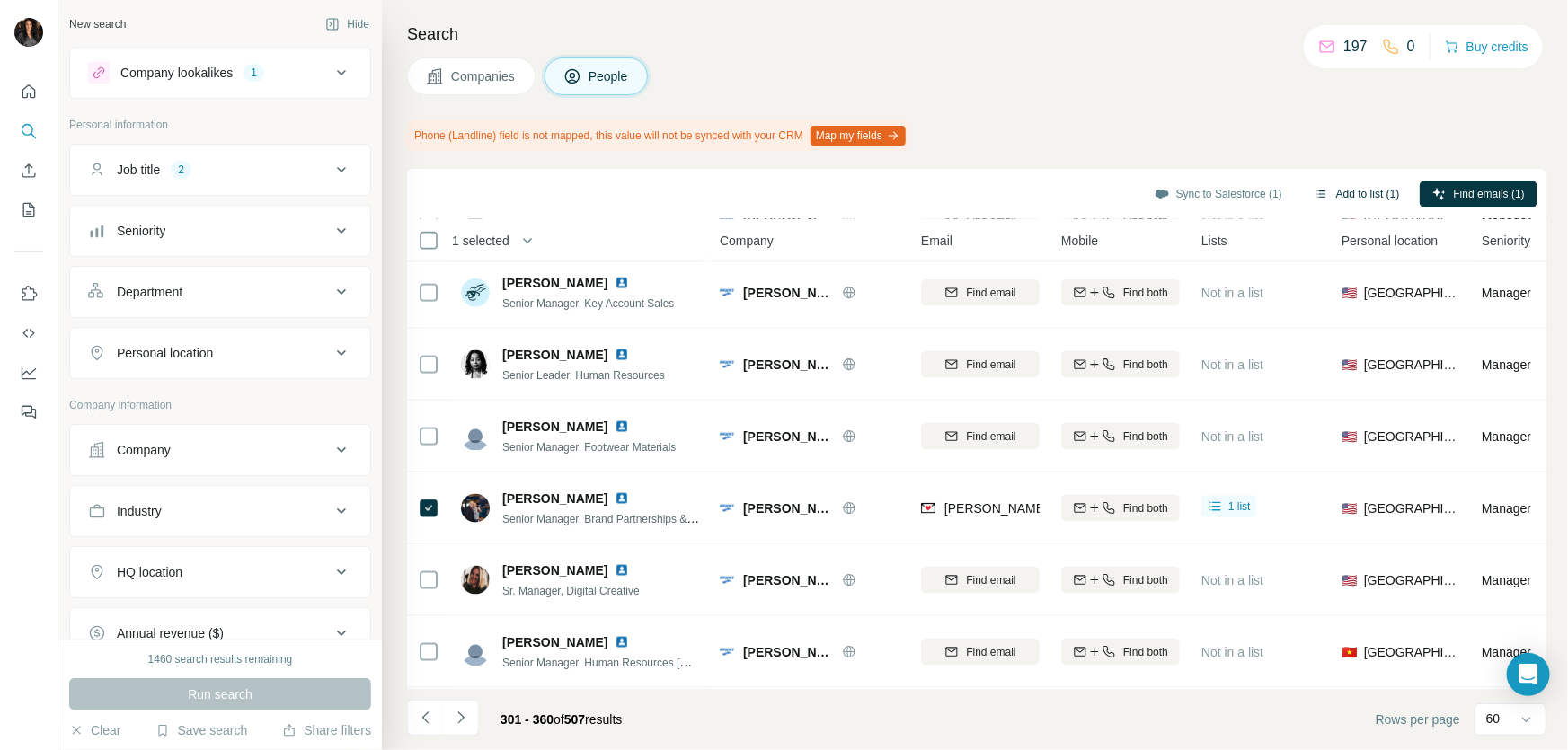
click at [1330, 193] on button "Add to list (1)" at bounding box center [1356, 194] width 110 height 27
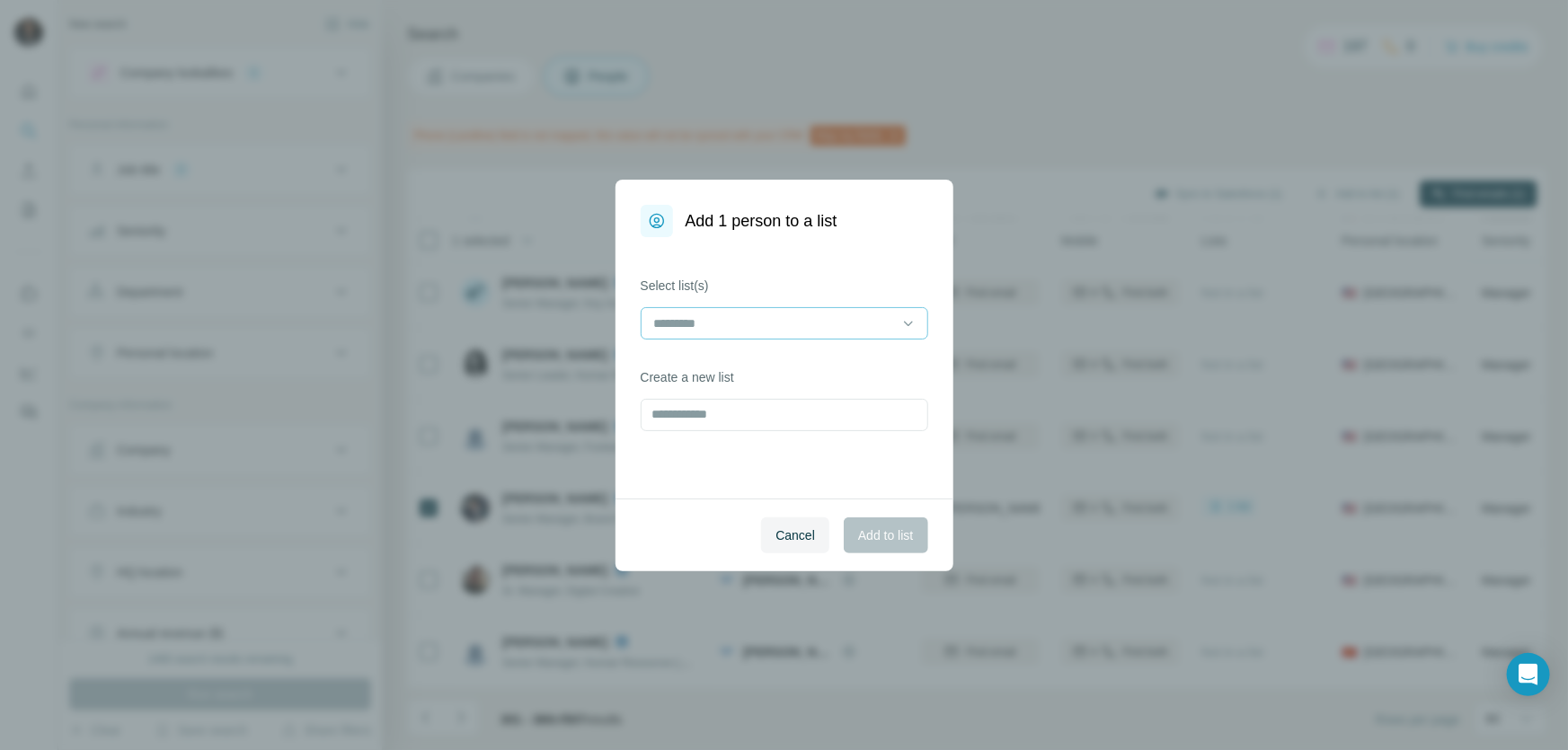
click at [828, 322] on input at bounding box center [774, 323] width 243 height 20
click at [760, 356] on p "FASHION AND BEAUTY" at bounding box center [725, 363] width 138 height 18
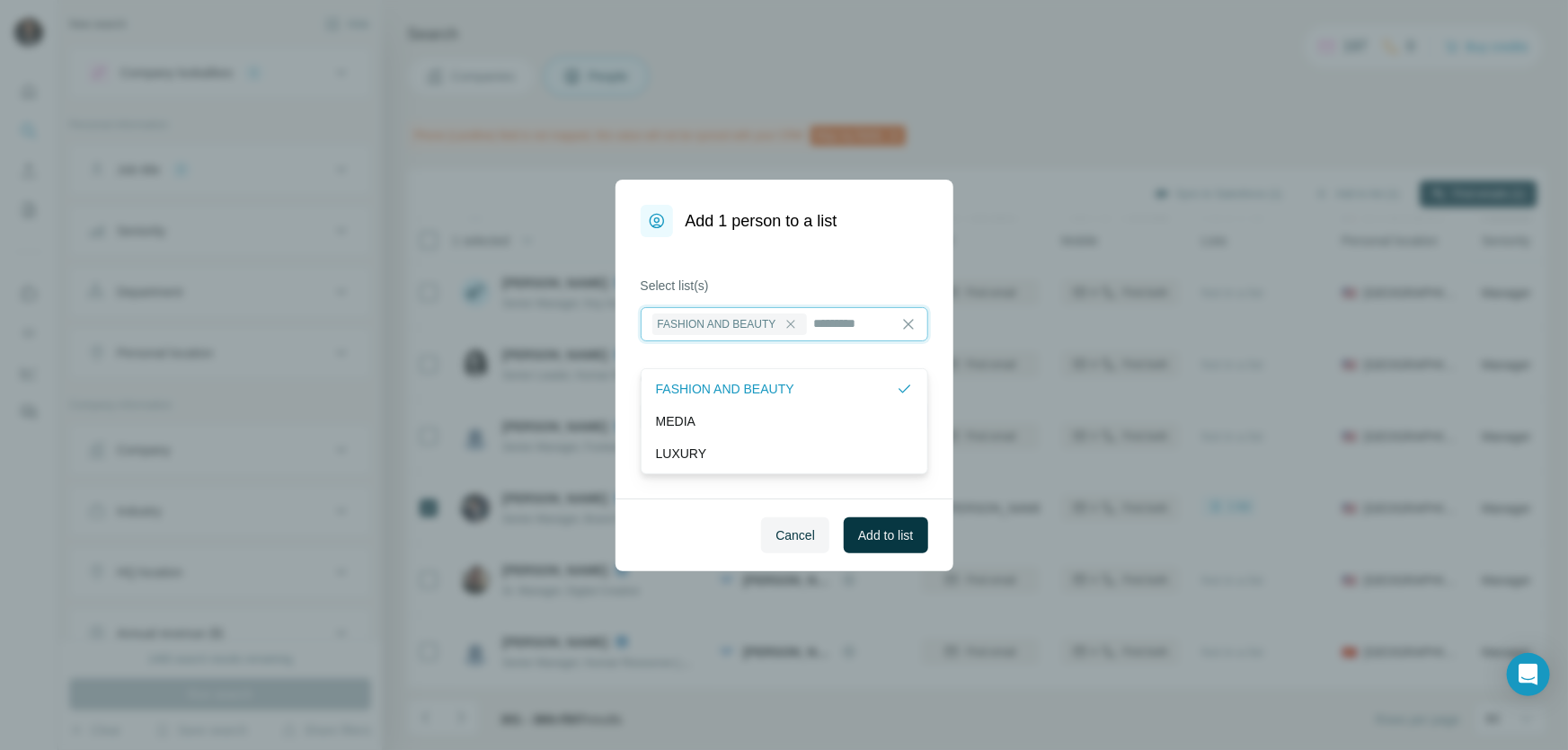
scroll to position [1, 0]
click at [876, 539] on span "Add to list" at bounding box center [886, 535] width 55 height 18
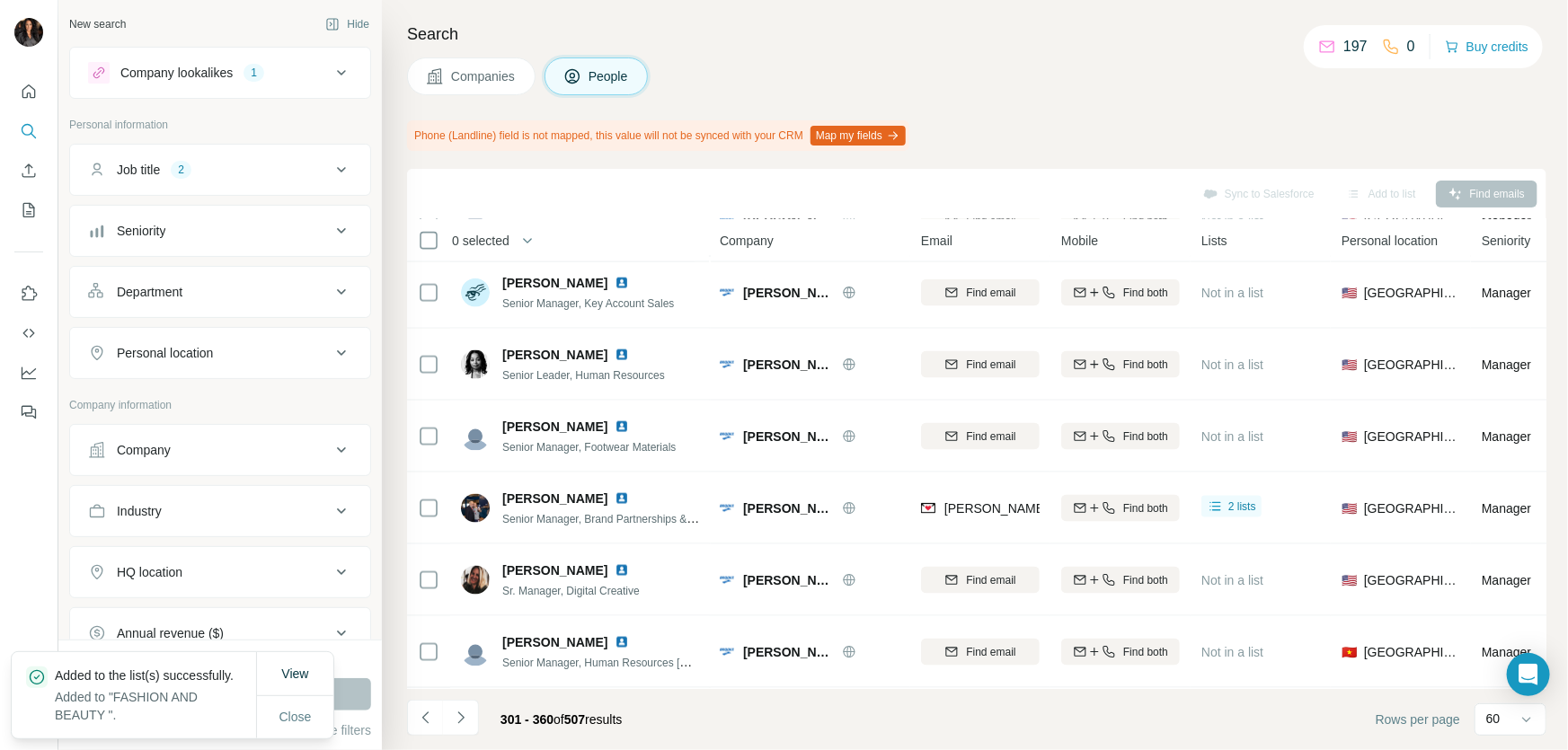
click at [1283, 114] on div "Search Companies People Phone (Landline) field is not mapped, this value will n…" at bounding box center [975, 375] width 1186 height 750
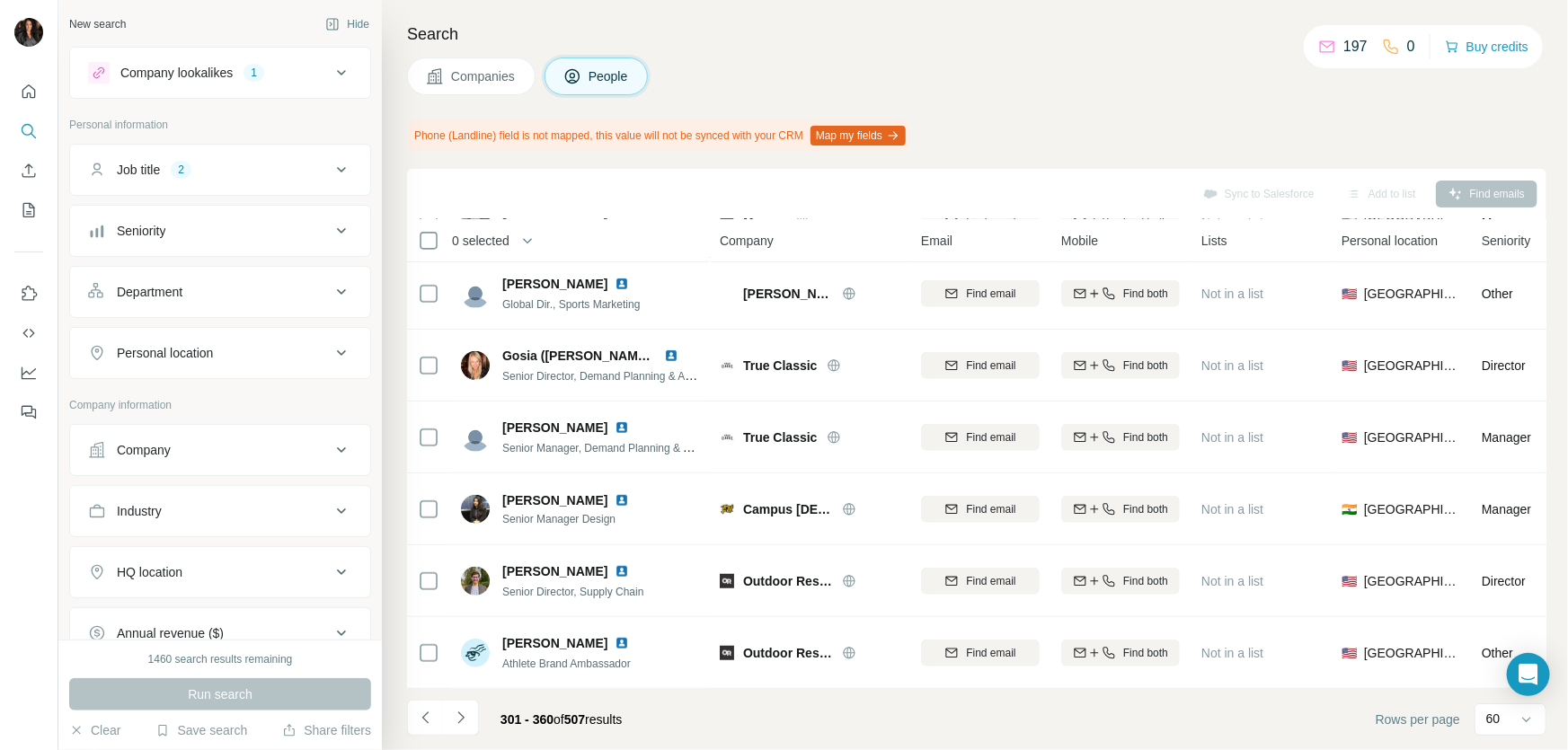
scroll to position [3895, 0]
click at [465, 710] on icon "Navigate to next page" at bounding box center [460, 717] width 18 height 18
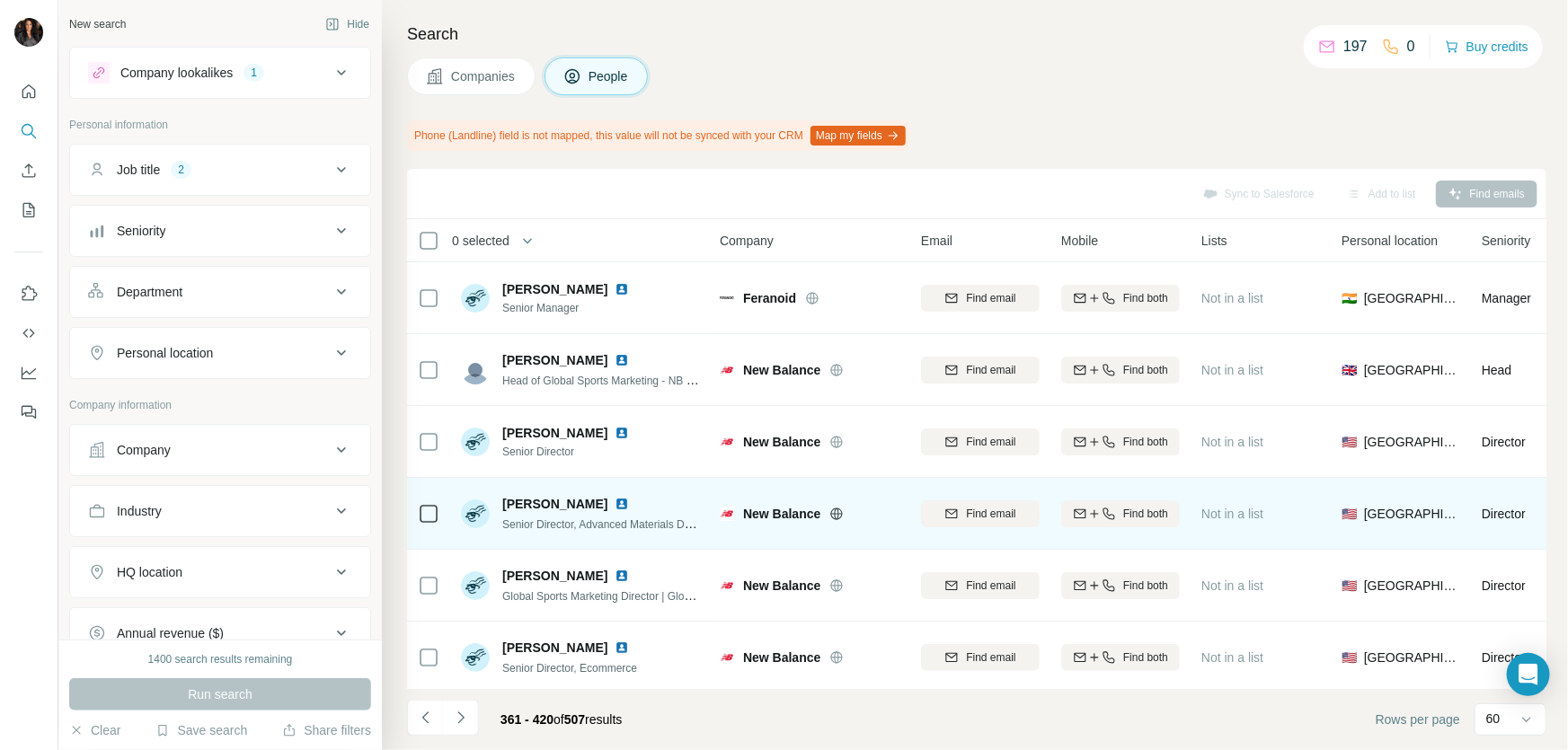
scroll to position [381, 0]
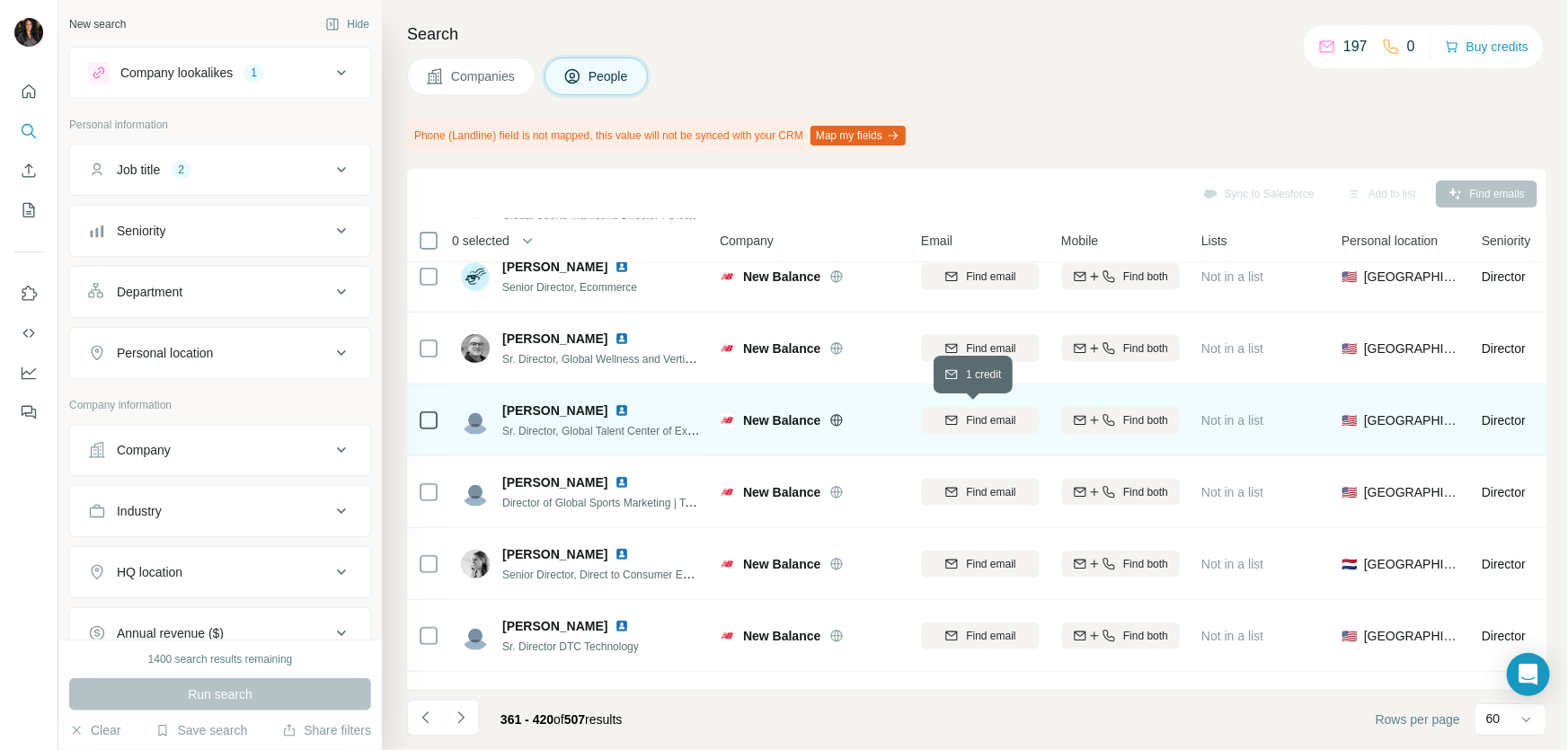
click at [970, 419] on span "Find email" at bounding box center [990, 420] width 50 height 16
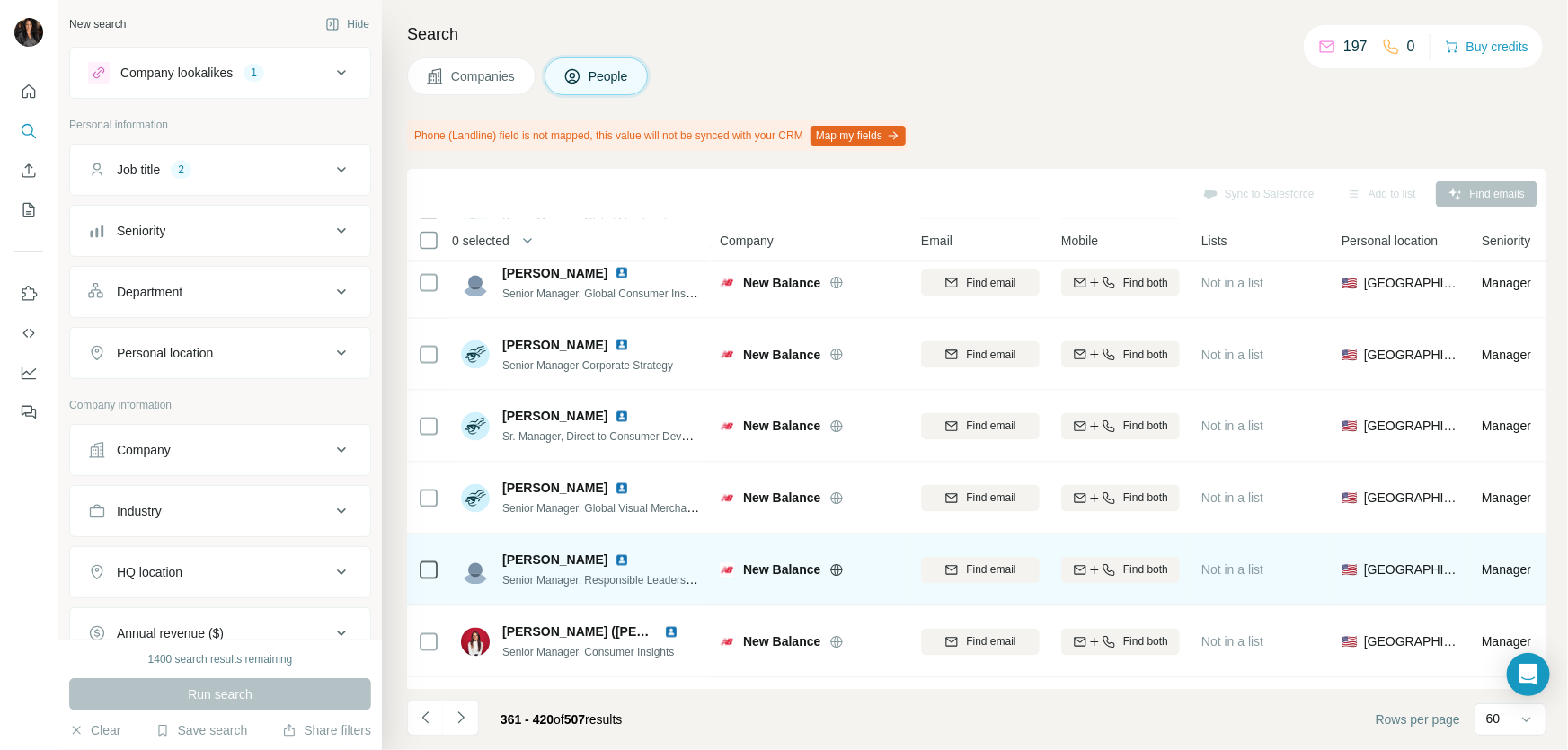
scroll to position [1905, 0]
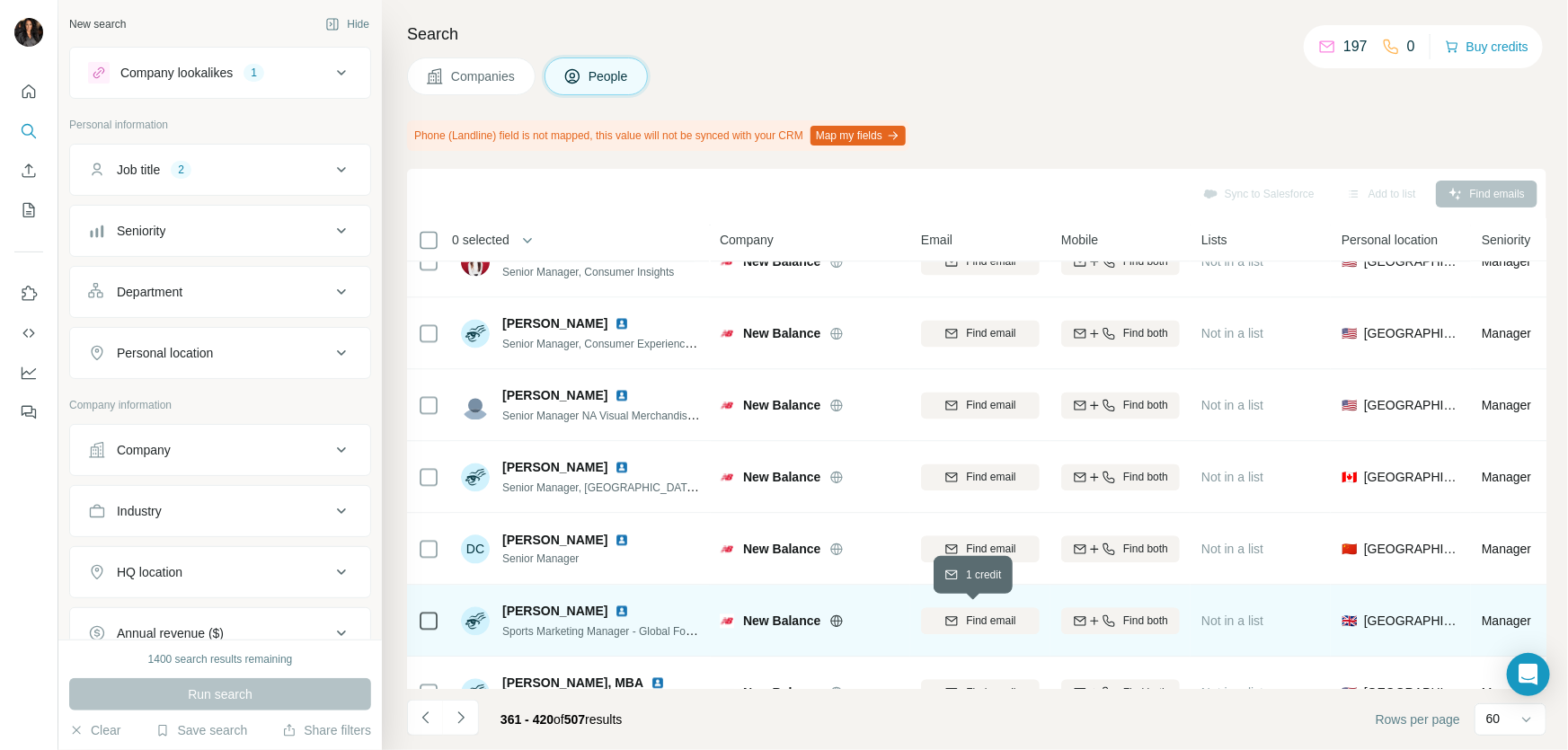
click at [973, 624] on span "Find email" at bounding box center [990, 621] width 50 height 16
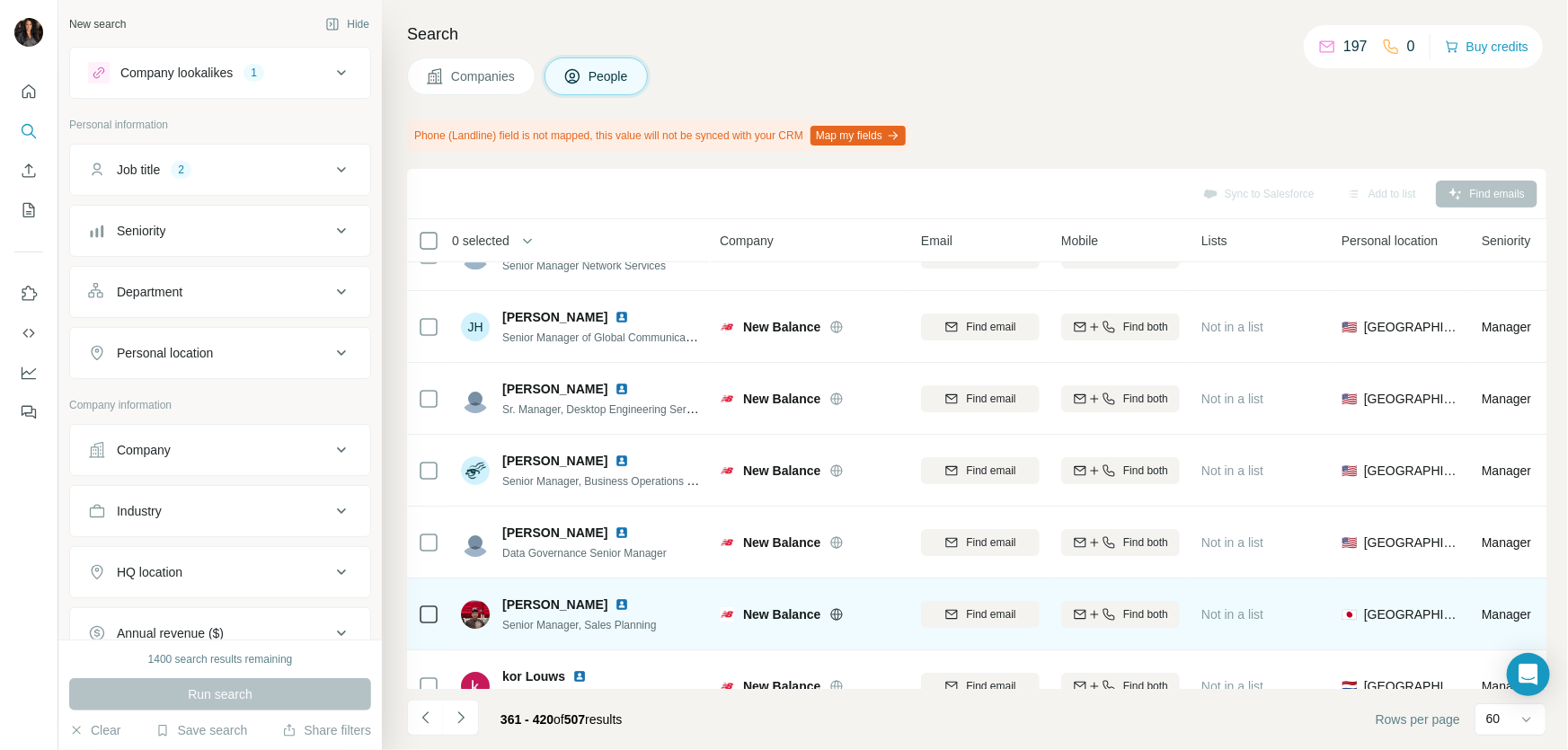
scroll to position [3513, 0]
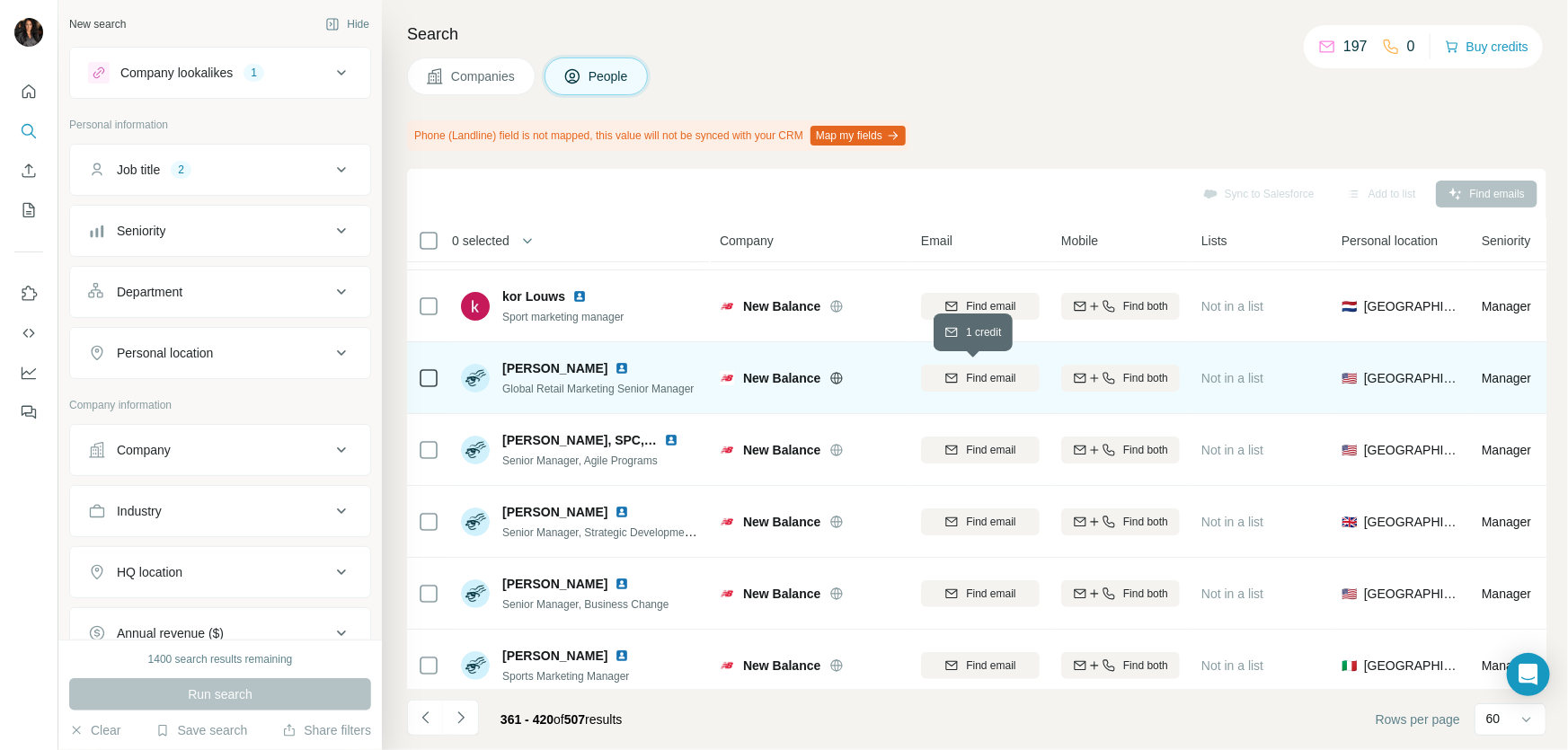
click at [992, 380] on span "Find email" at bounding box center [990, 377] width 50 height 16
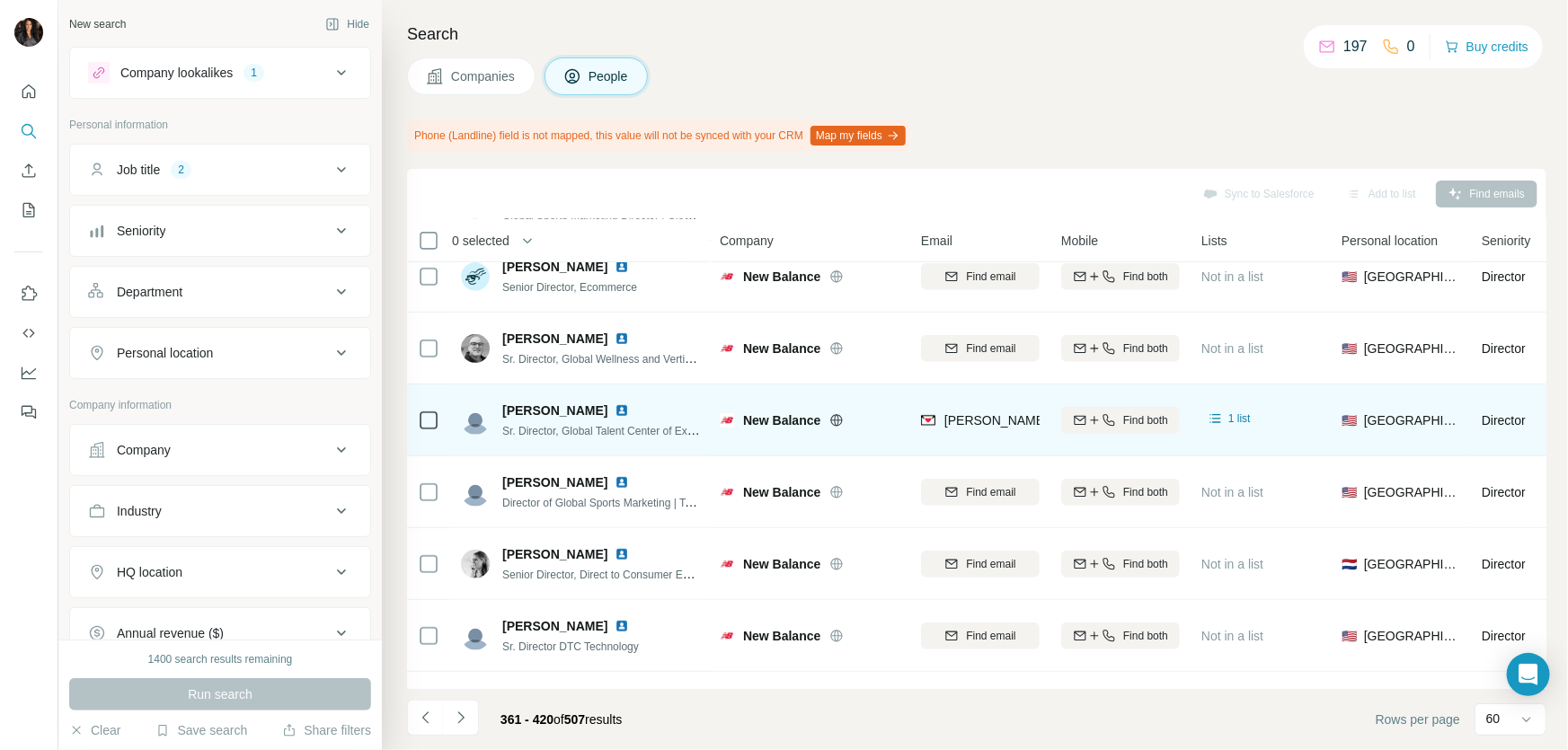
scroll to position [761, 0]
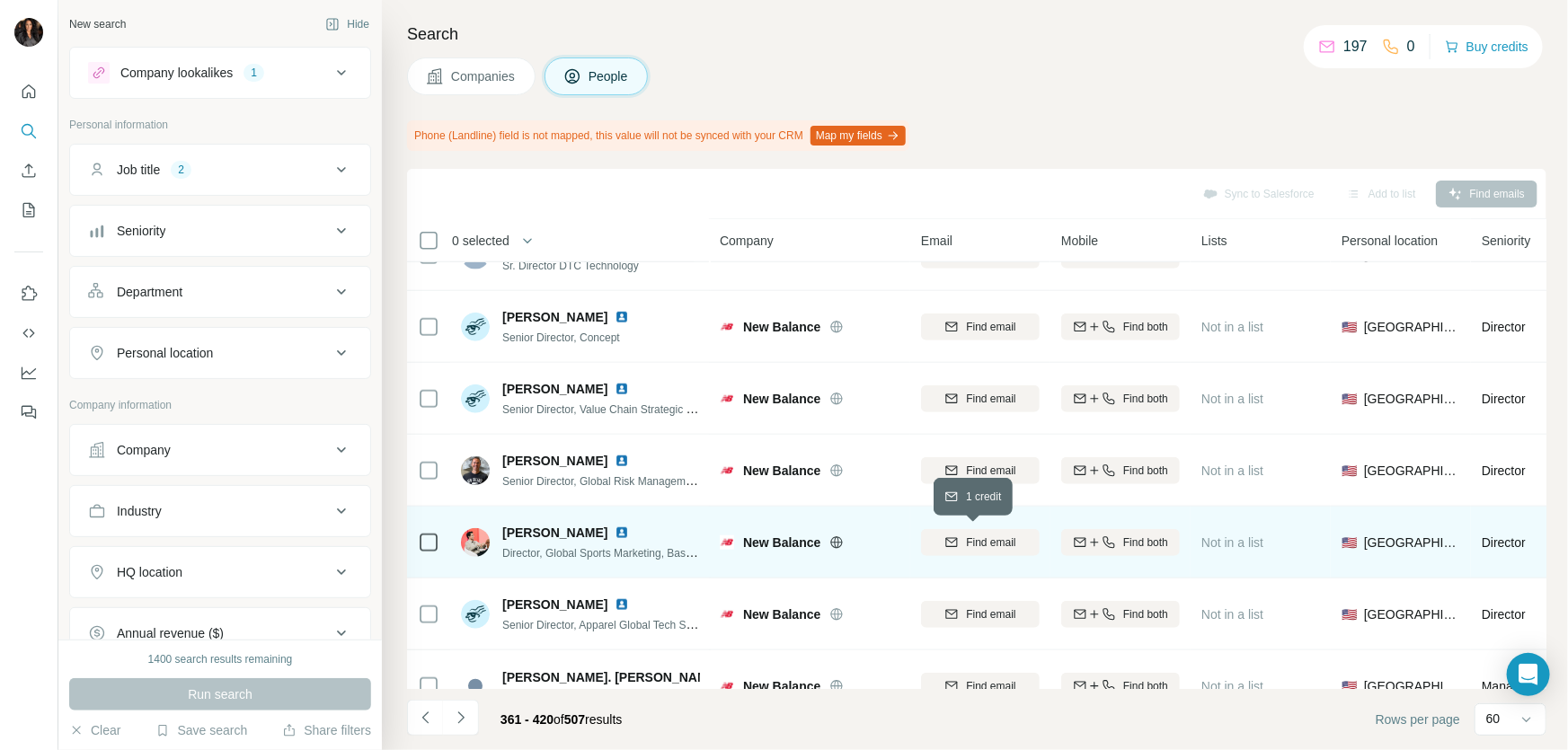
click at [975, 539] on span "Find email" at bounding box center [990, 542] width 50 height 16
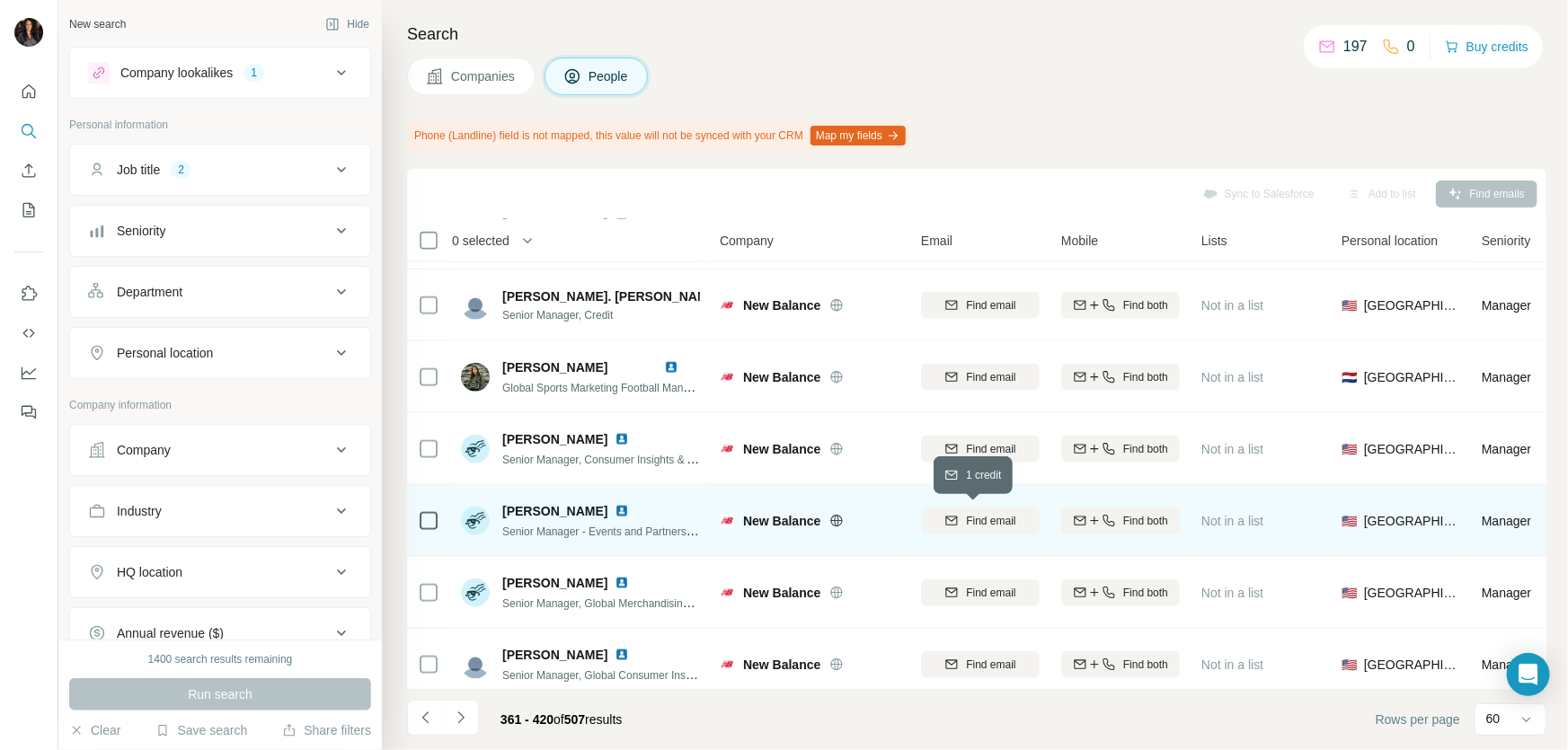
click at [979, 516] on span "Find email" at bounding box center [990, 520] width 50 height 16
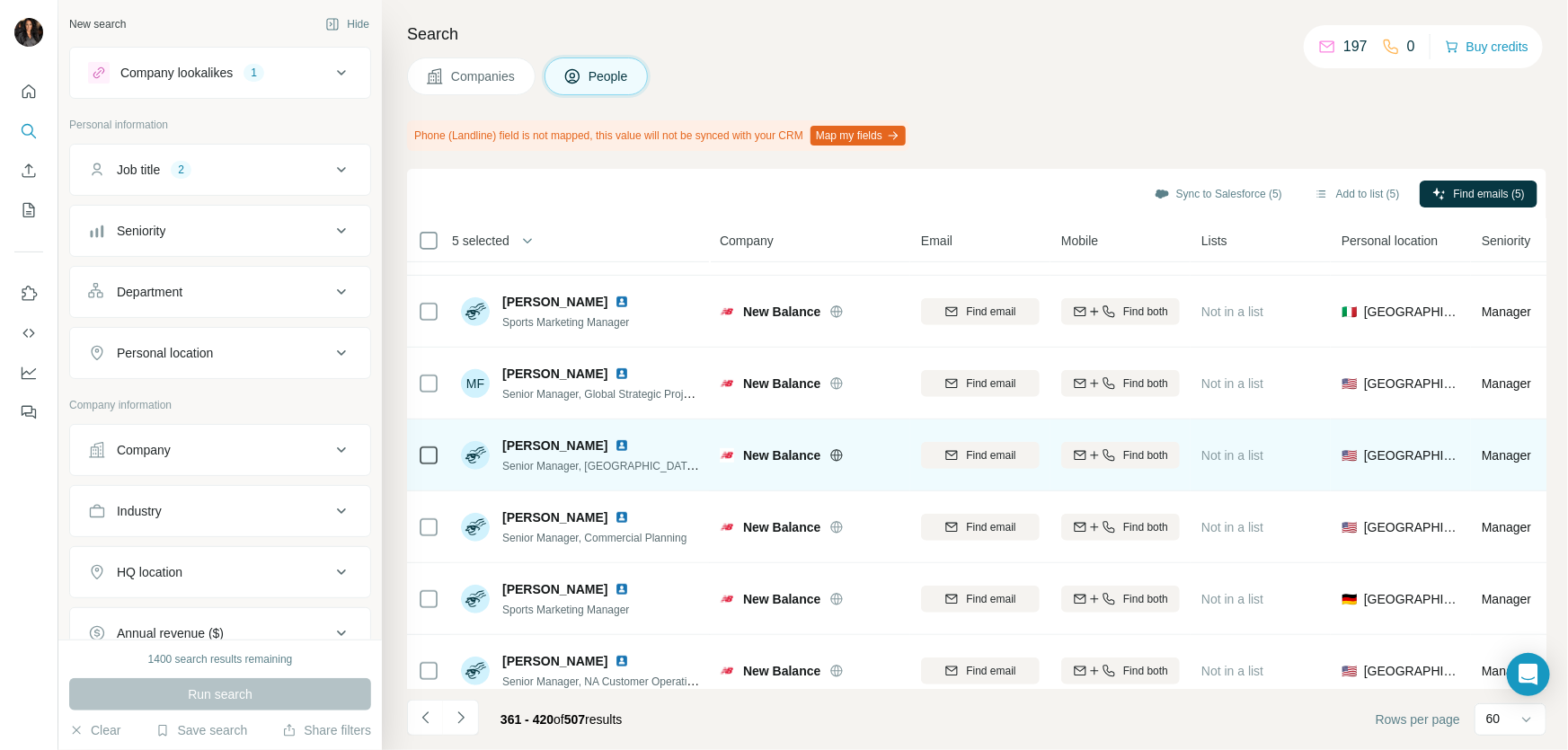
scroll to position [3895, 0]
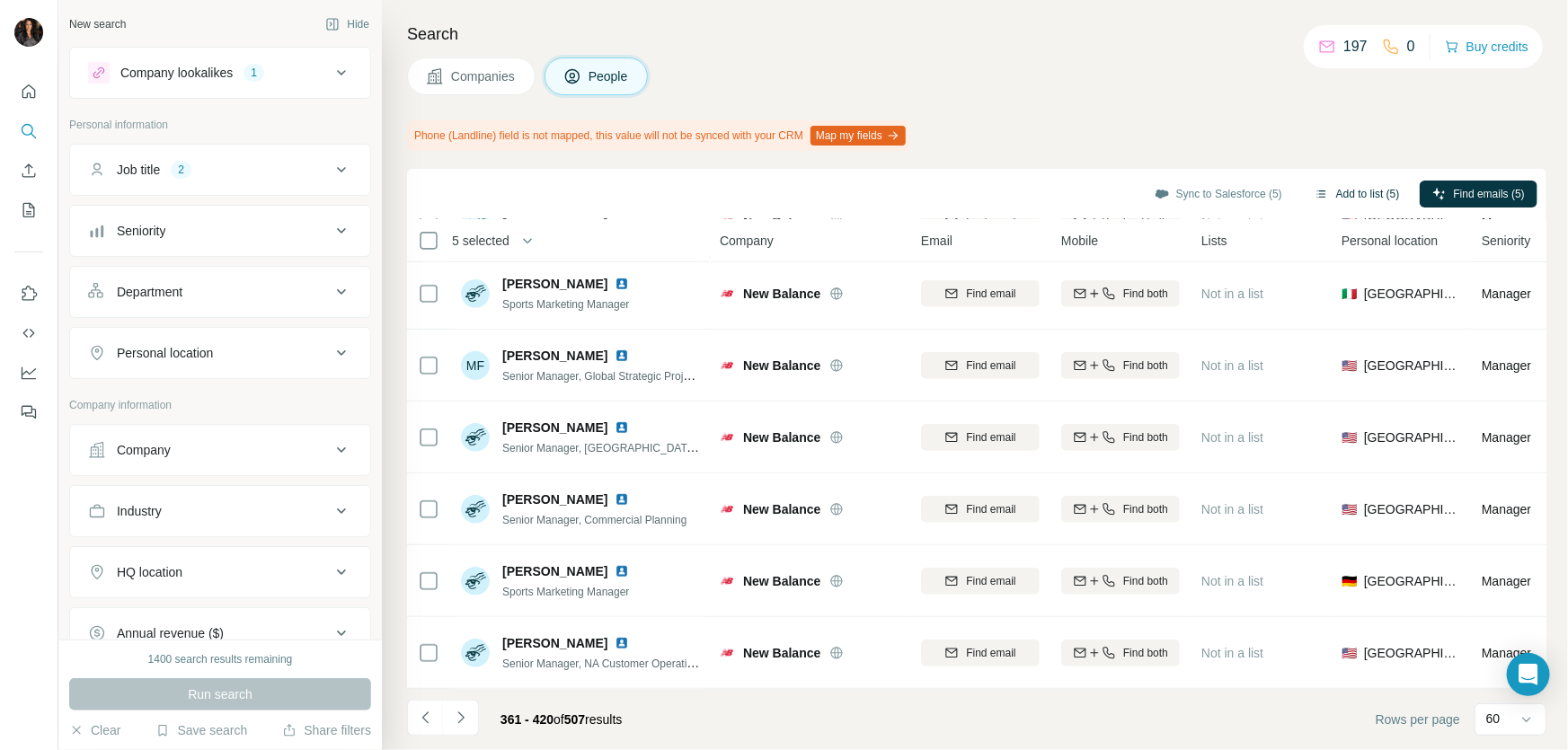
click at [1310, 191] on button "Add to list (5)" at bounding box center [1356, 194] width 110 height 27
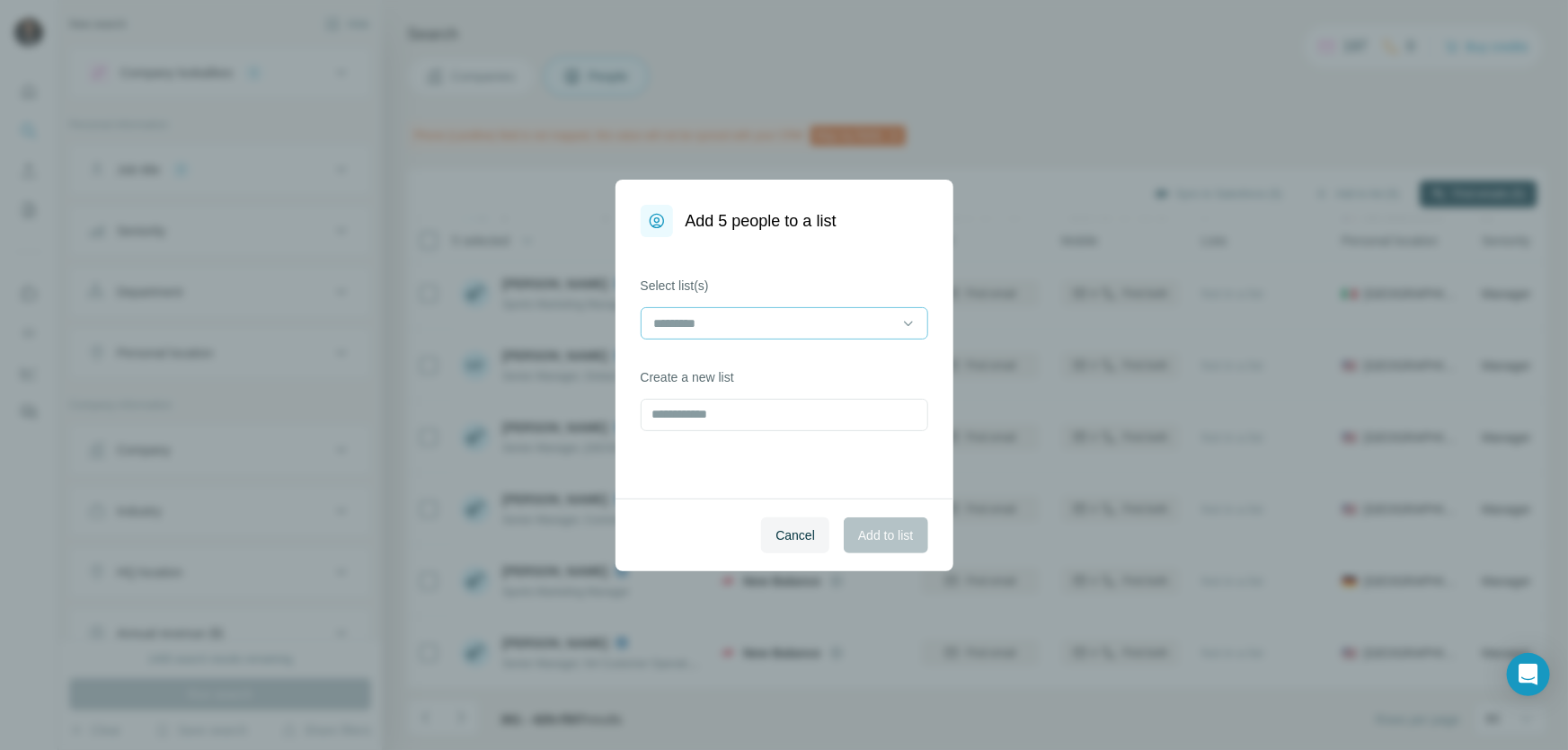
click at [841, 313] on input at bounding box center [774, 323] width 243 height 20
click at [772, 366] on p "FASHION AND BEAUTY" at bounding box center [725, 363] width 138 height 18
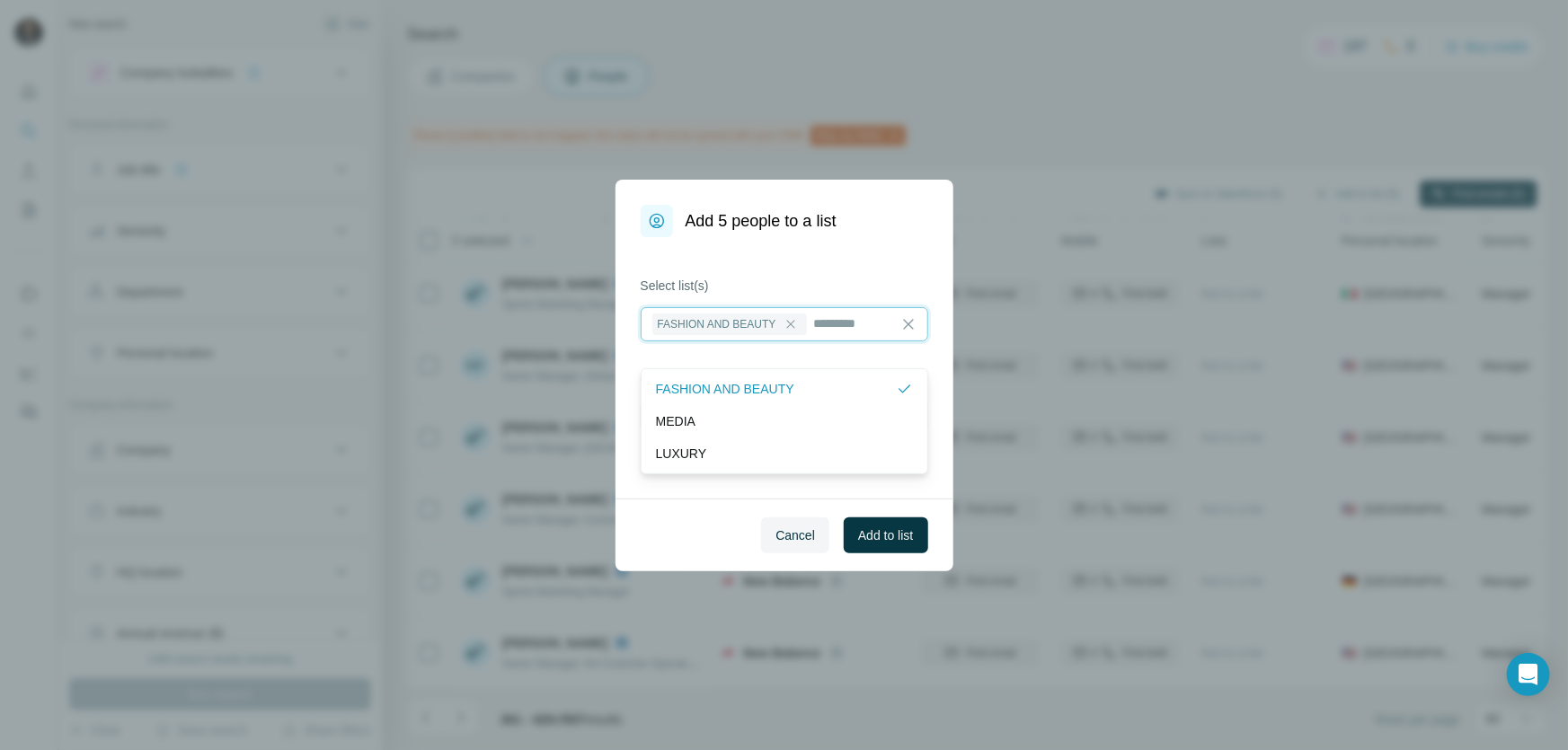
scroll to position [1, 0]
click at [872, 536] on span "Add to list" at bounding box center [886, 535] width 55 height 18
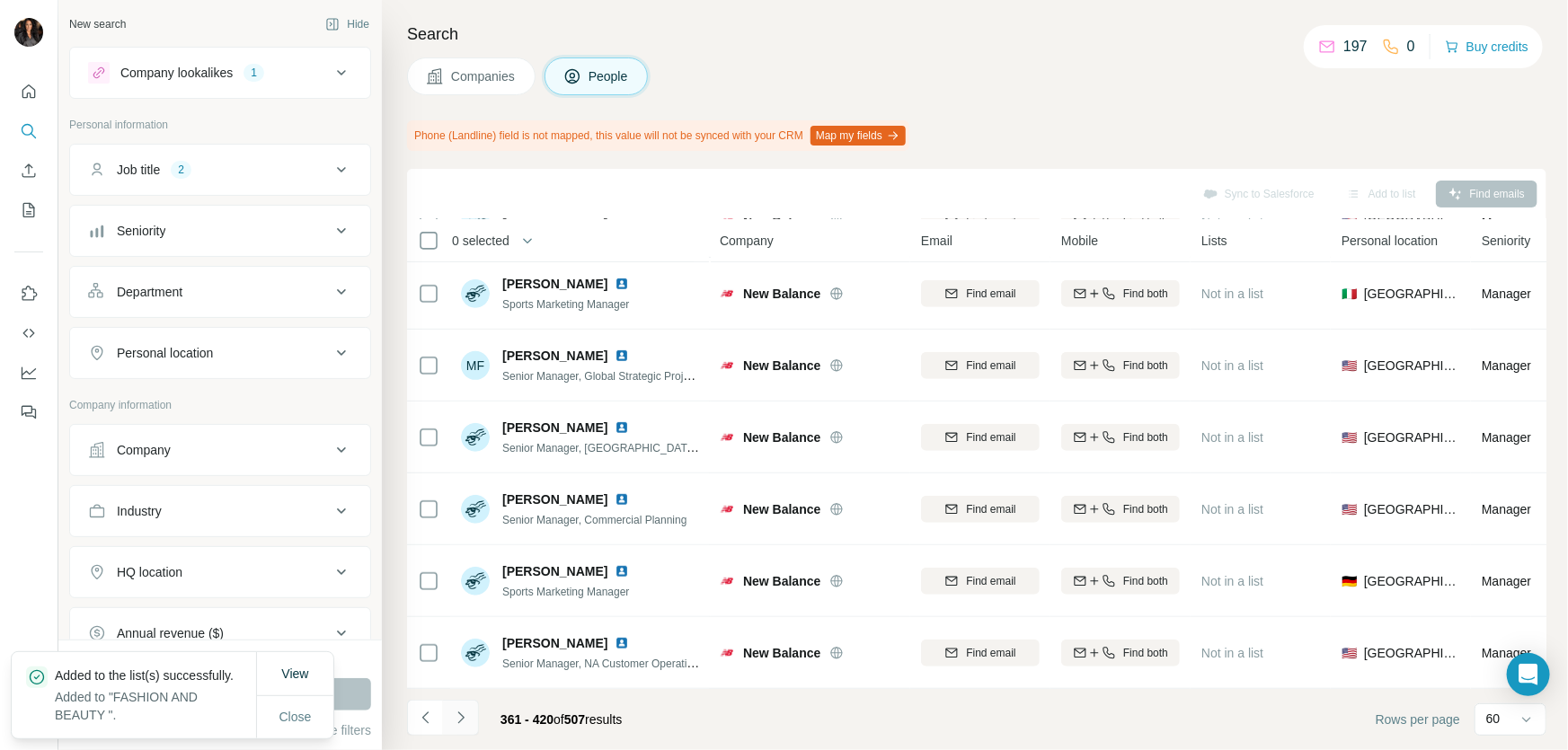
click at [465, 717] on icon "Navigate to next page" at bounding box center [460, 717] width 18 height 18
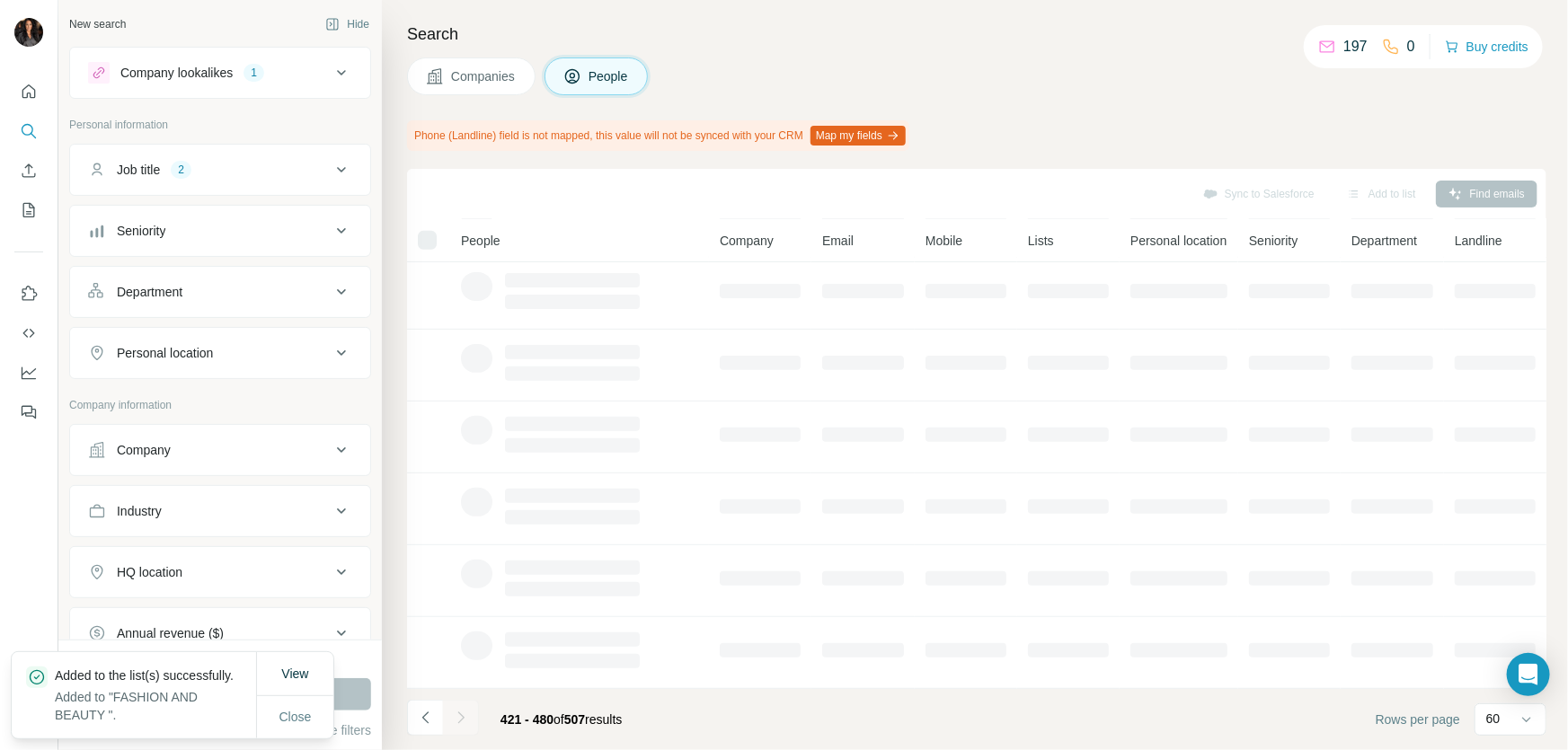
scroll to position [302, 0]
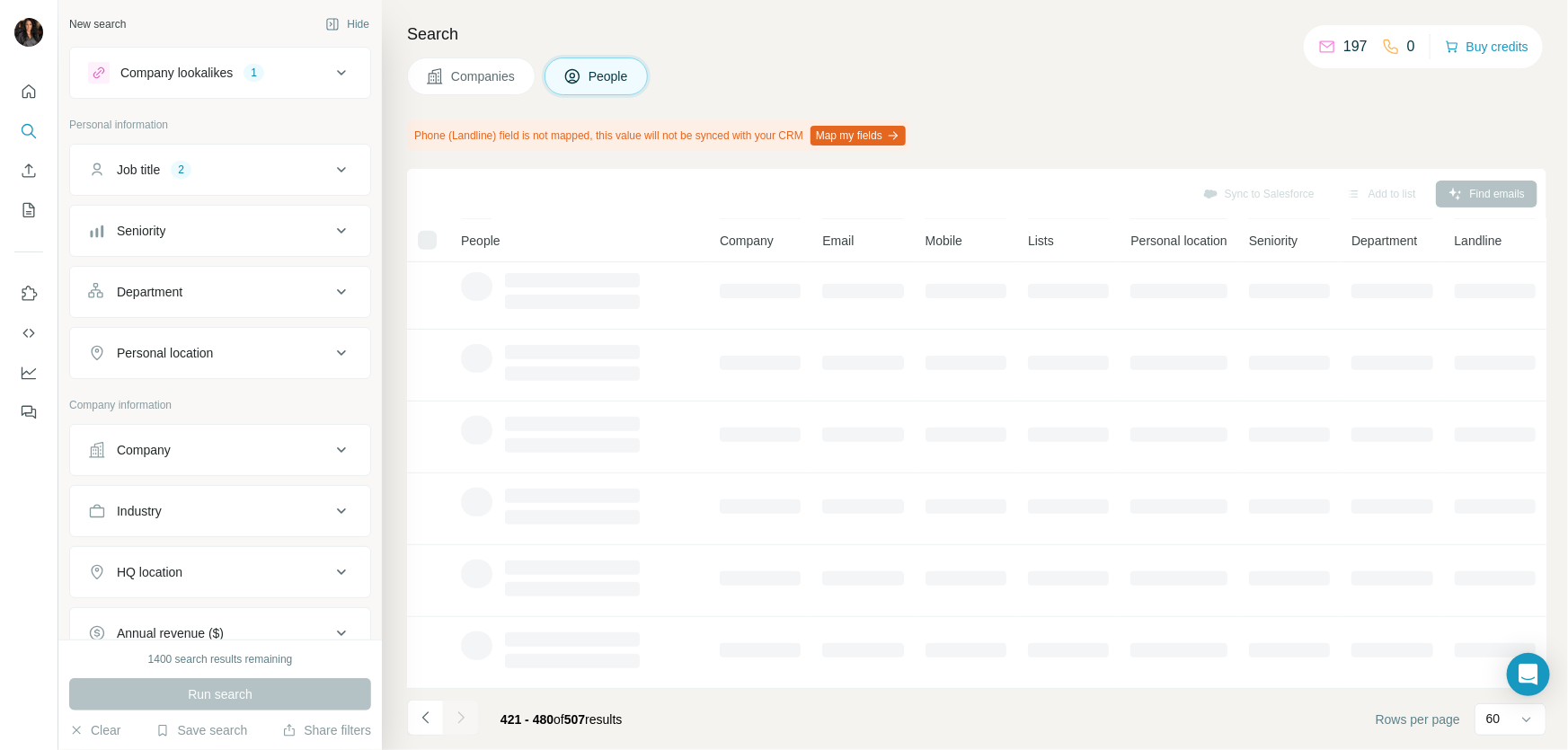
click at [1158, 116] on div "Search Companies People Phone (Landline) field is not mapped, this value will n…" at bounding box center [975, 375] width 1186 height 750
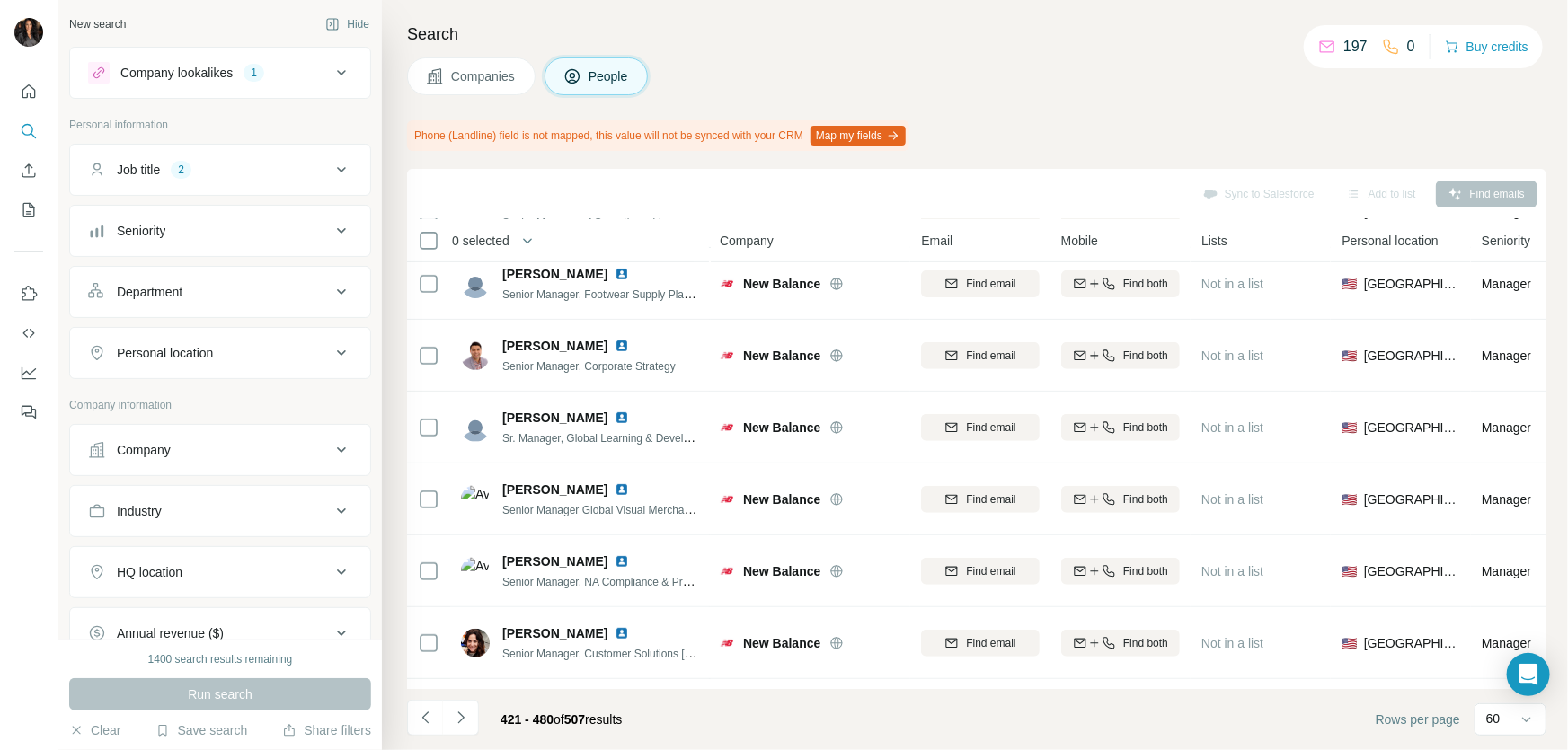
scroll to position [3895, 0]
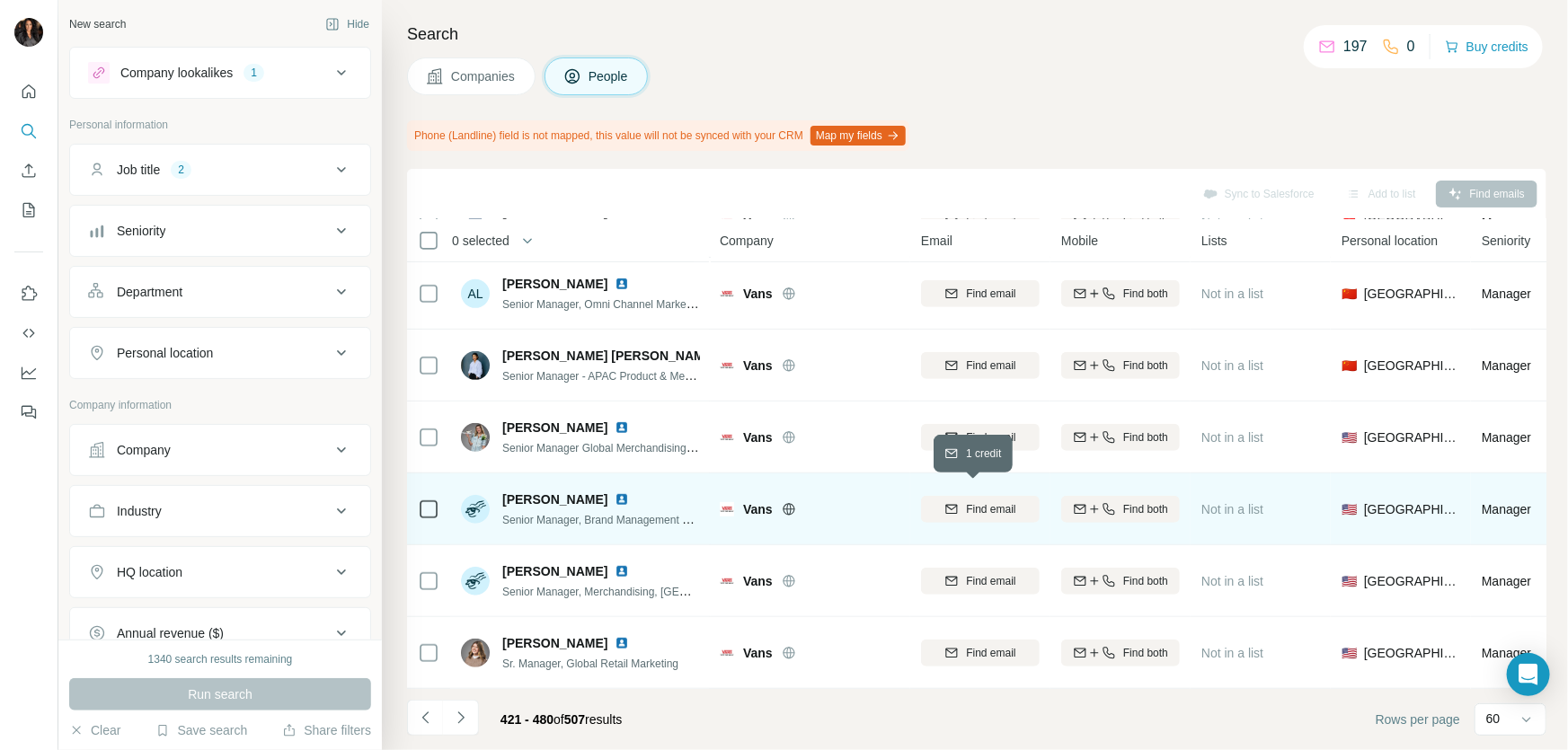
click at [966, 504] on span "Find email" at bounding box center [990, 509] width 50 height 16
click at [459, 717] on icon "Navigate to next page" at bounding box center [460, 717] width 18 height 18
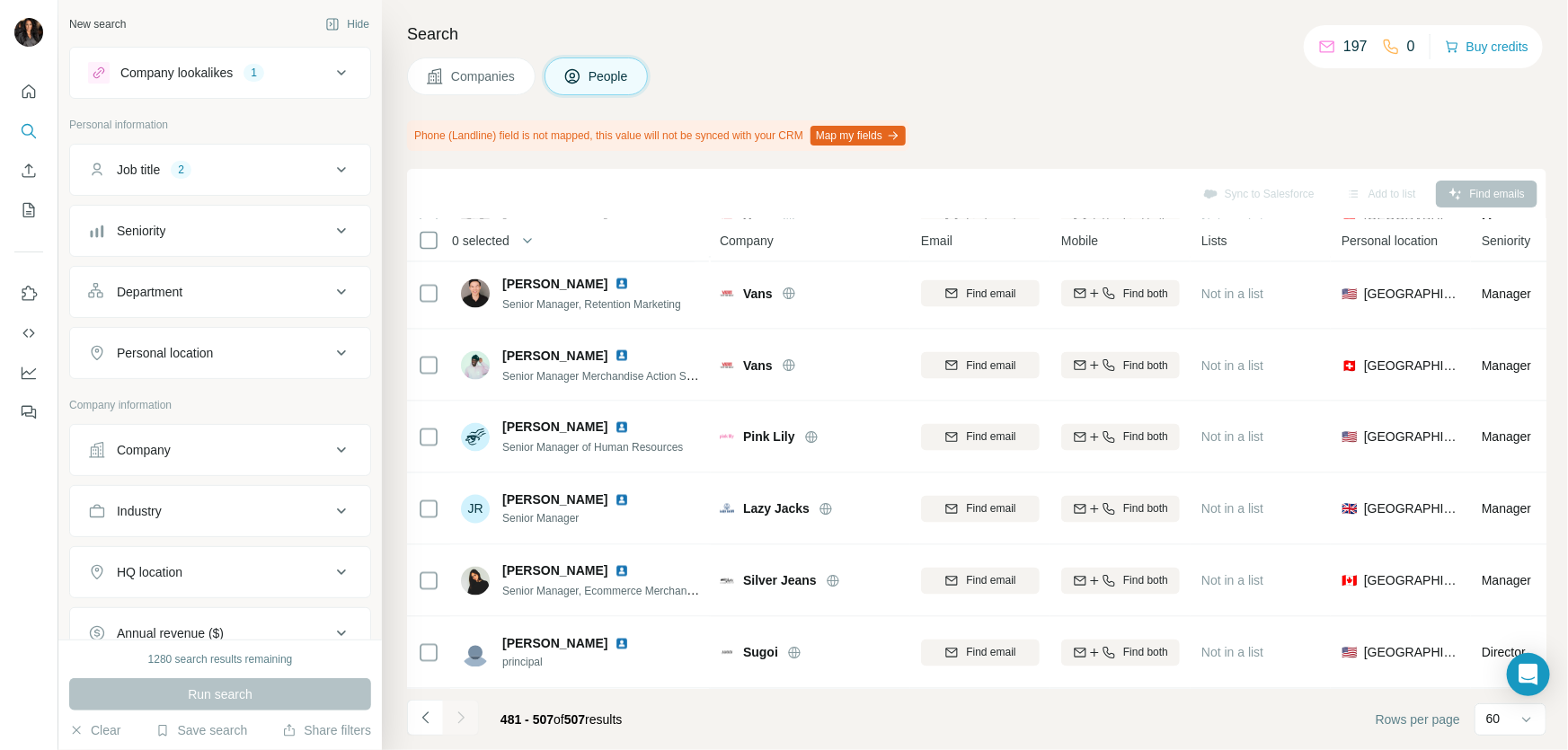
scroll to position [0, 0]
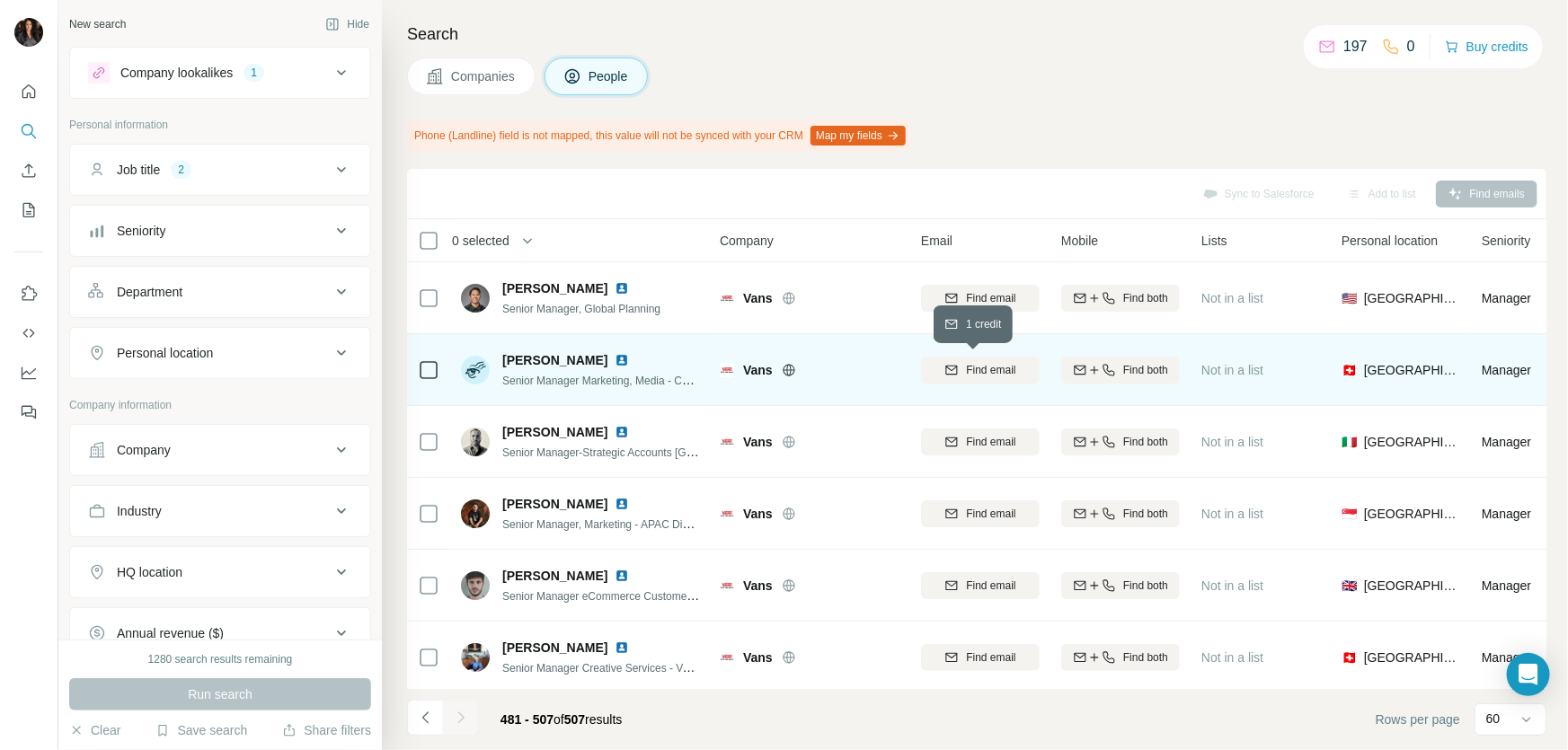
click at [984, 372] on span "Find email" at bounding box center [990, 370] width 50 height 16
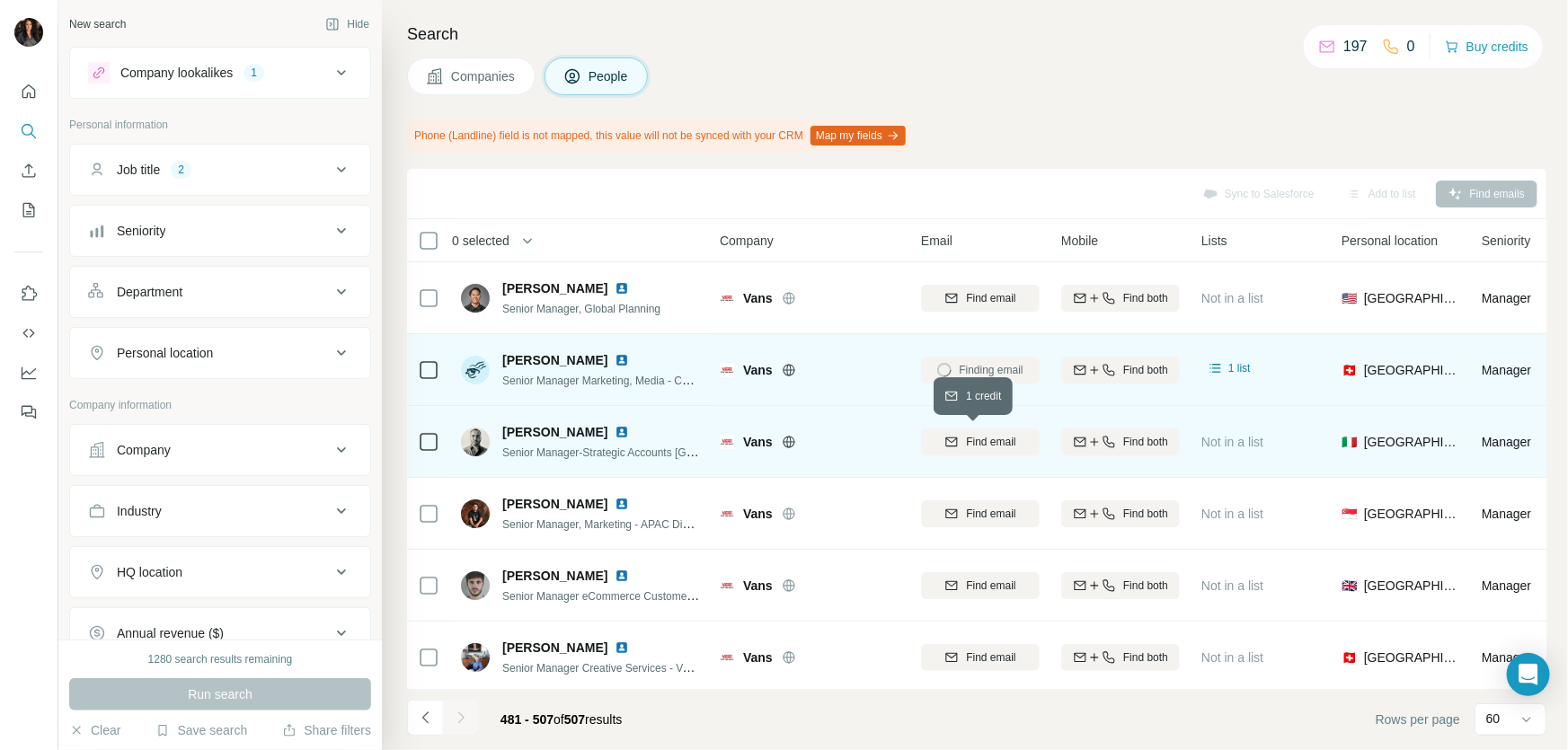
click at [982, 442] on span "Find email" at bounding box center [990, 441] width 50 height 16
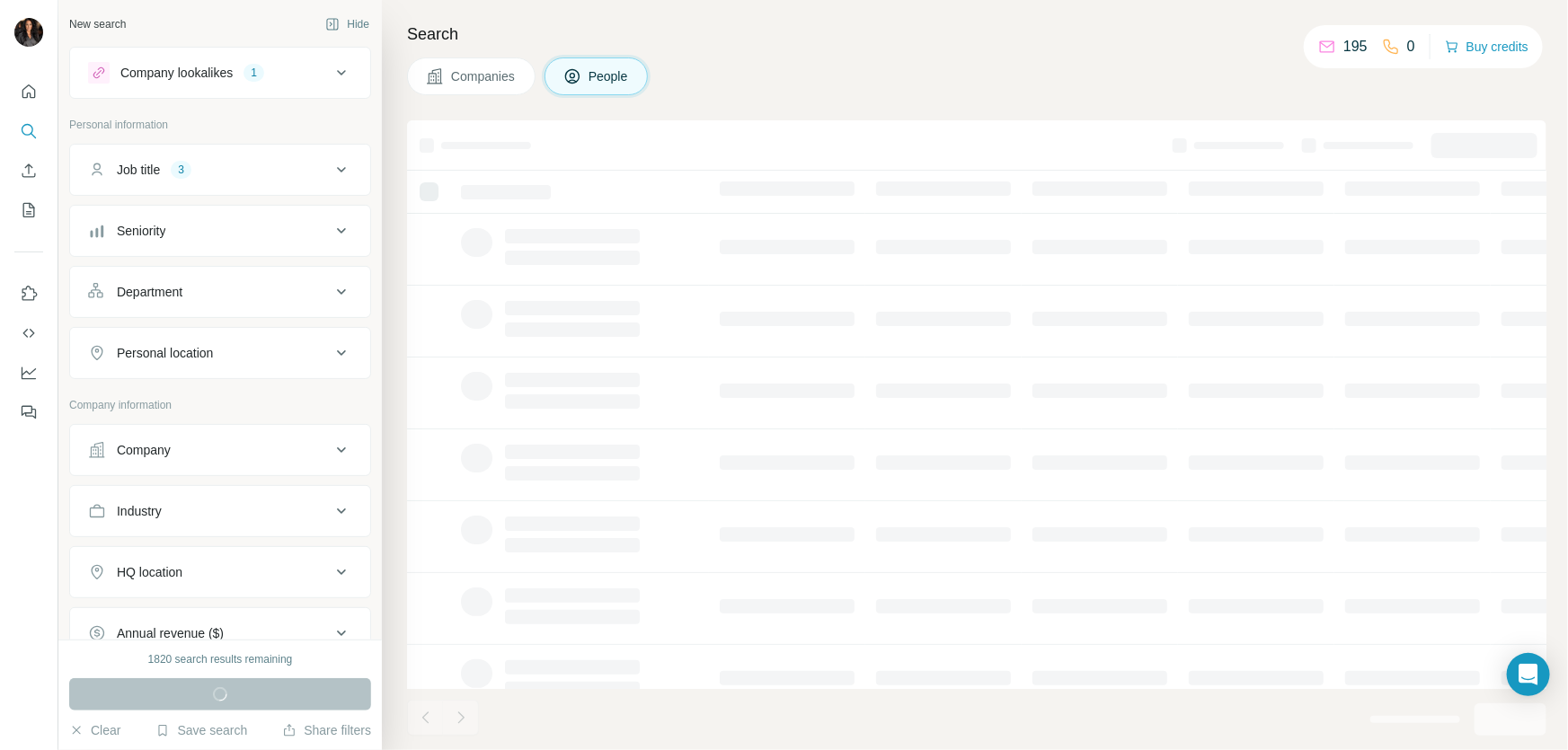
click at [1043, 67] on div "Companies People" at bounding box center [976, 76] width 1139 height 38
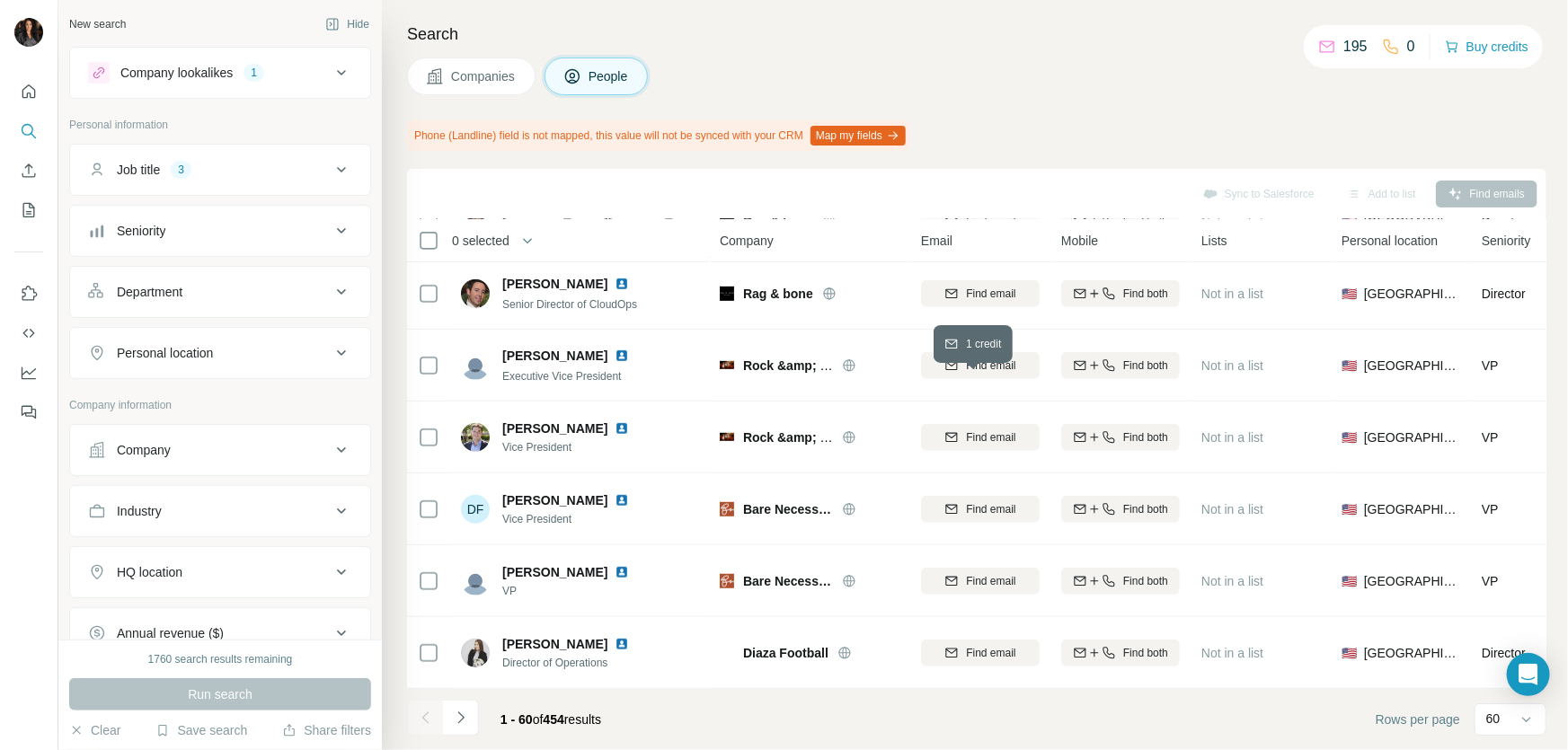
scroll to position [3895, 0]
click at [465, 713] on icon "Navigate to next page" at bounding box center [460, 717] width 18 height 18
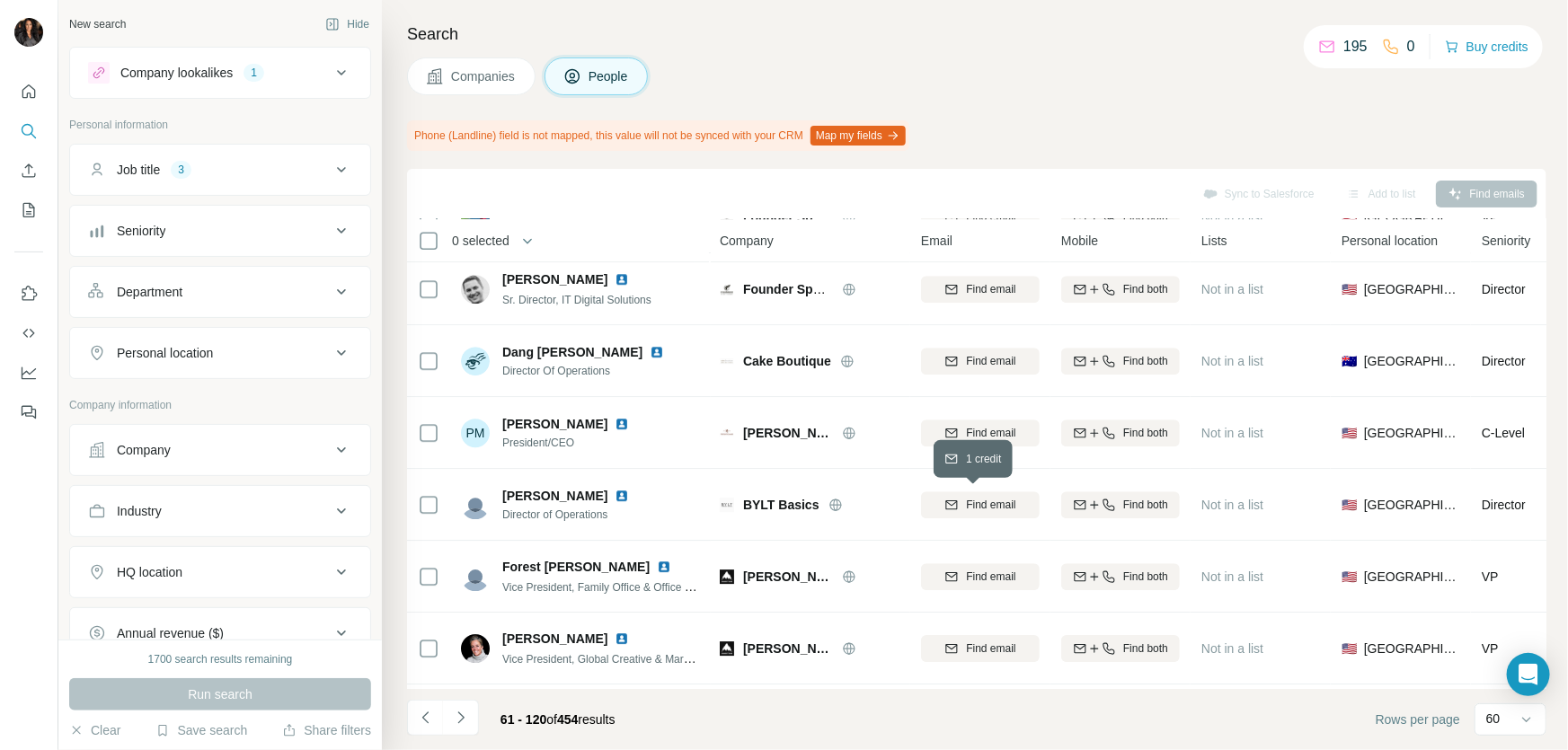
scroll to position [3048, 0]
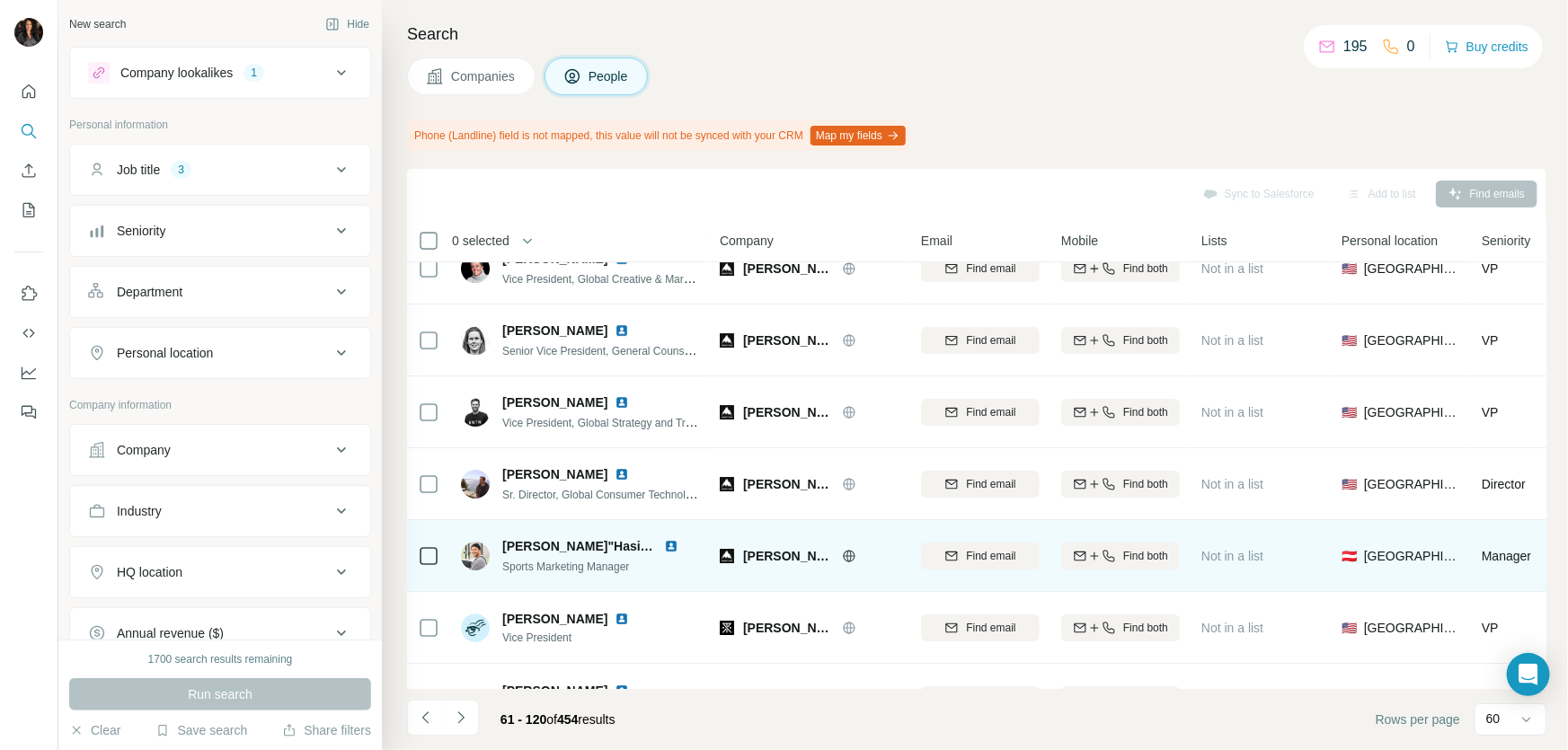
click at [847, 555] on icon at bounding box center [848, 555] width 11 height 1
click at [986, 550] on span "Find email" at bounding box center [990, 555] width 50 height 16
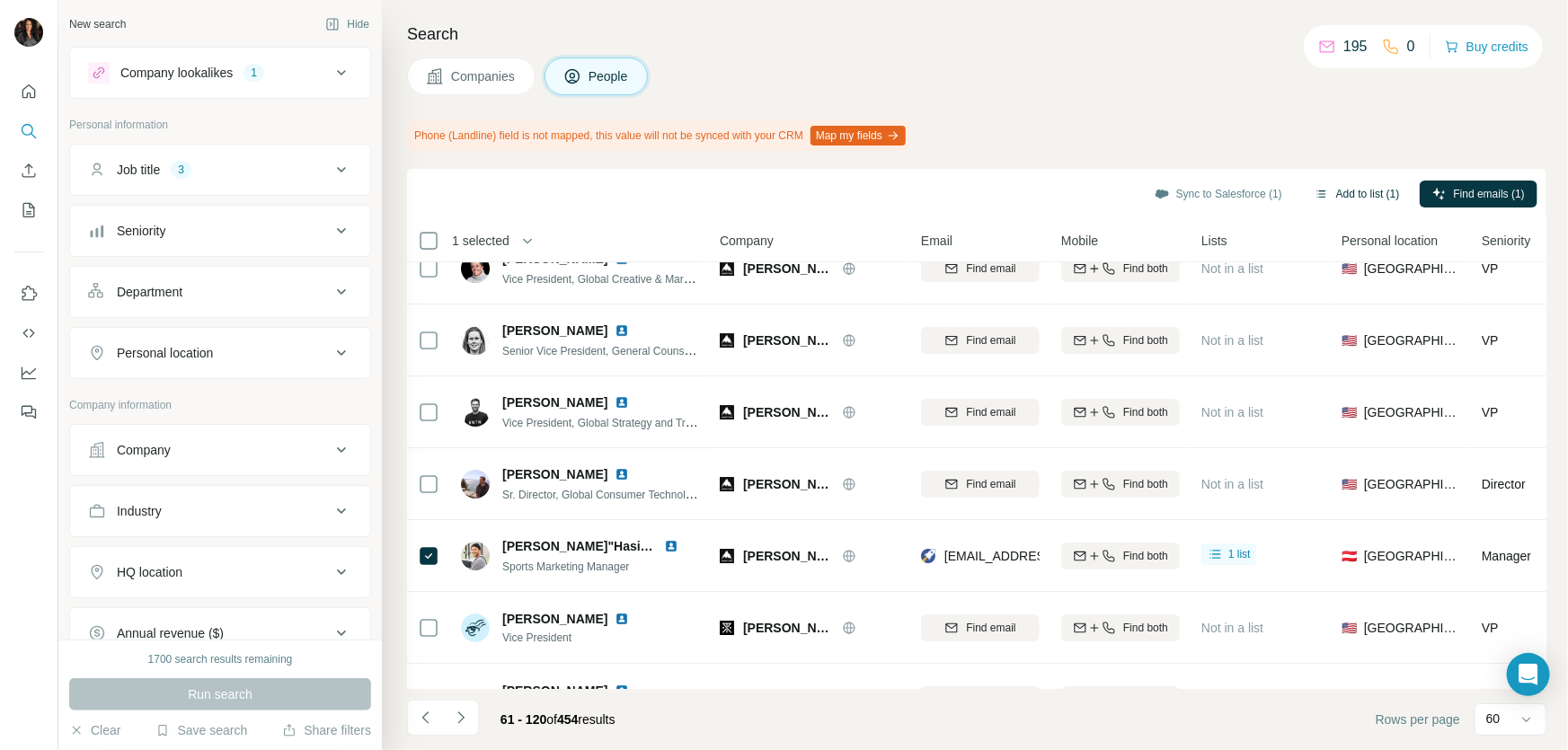
click at [1326, 188] on button "Add to list (1)" at bounding box center [1356, 194] width 110 height 27
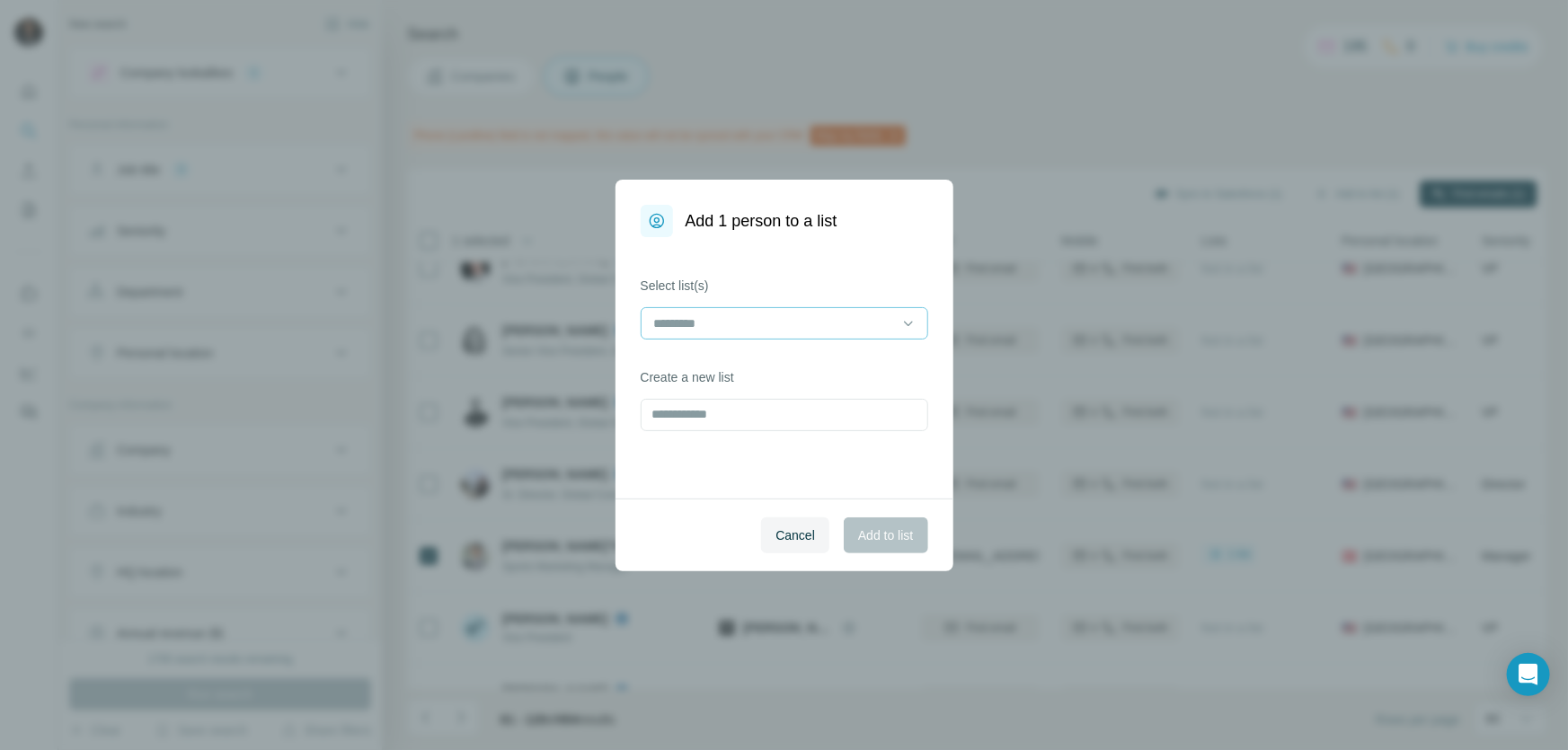
click at [784, 326] on input at bounding box center [774, 323] width 243 height 20
click at [784, 366] on p "FASHION AND BEAUTY" at bounding box center [725, 363] width 138 height 18
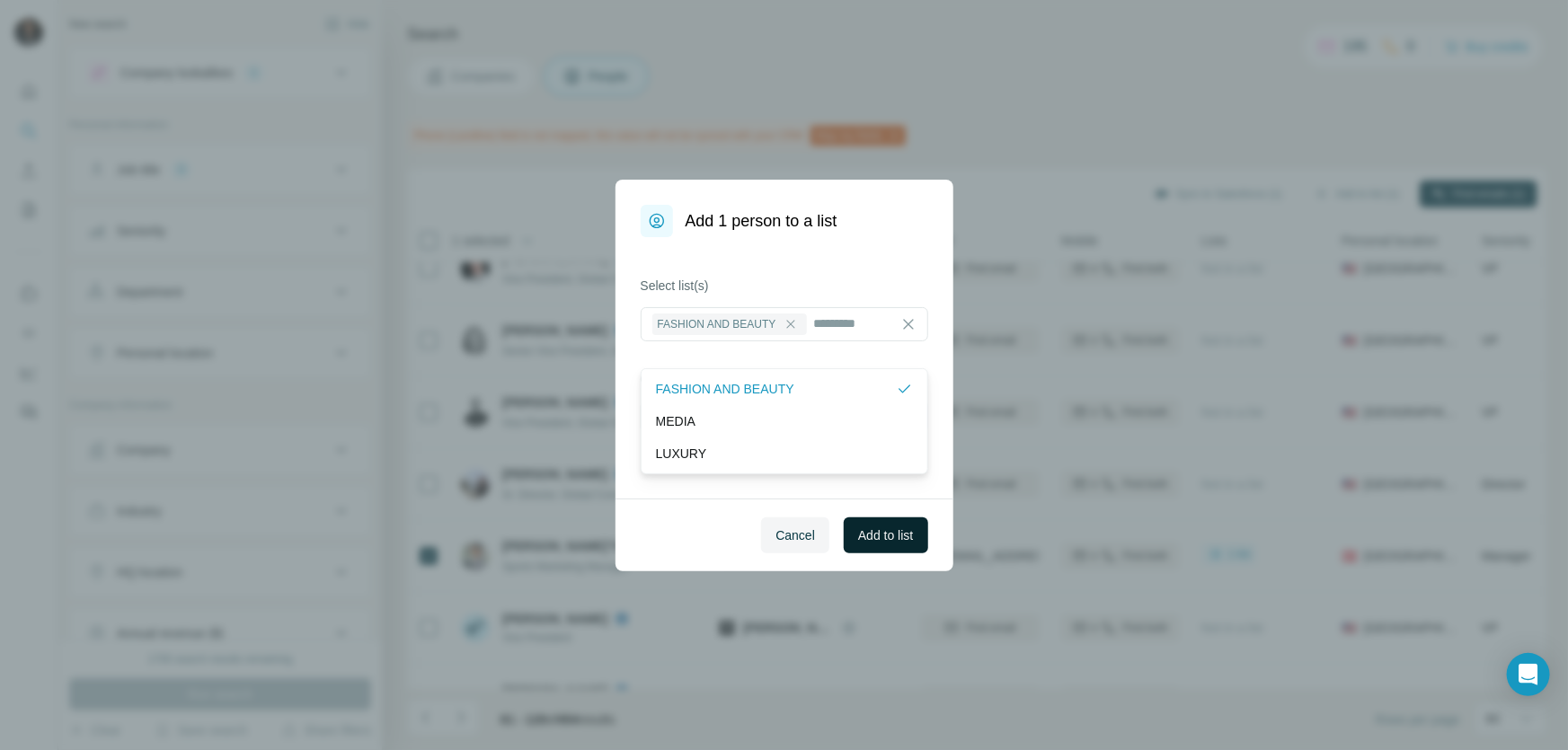
click at [864, 539] on span "Add to list" at bounding box center [886, 535] width 55 height 18
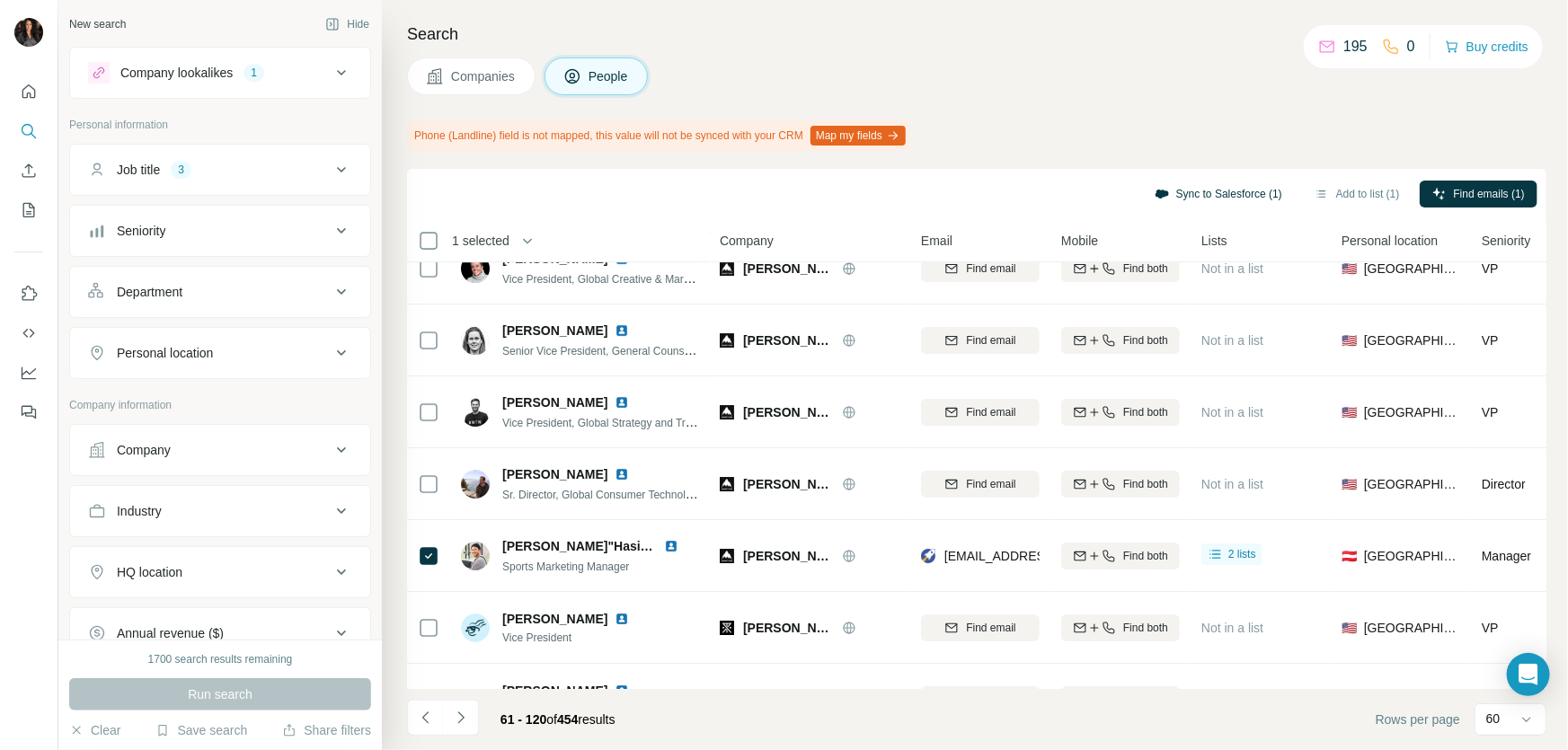
click at [1150, 188] on button "Sync to Salesforce (1)" at bounding box center [1218, 194] width 152 height 27
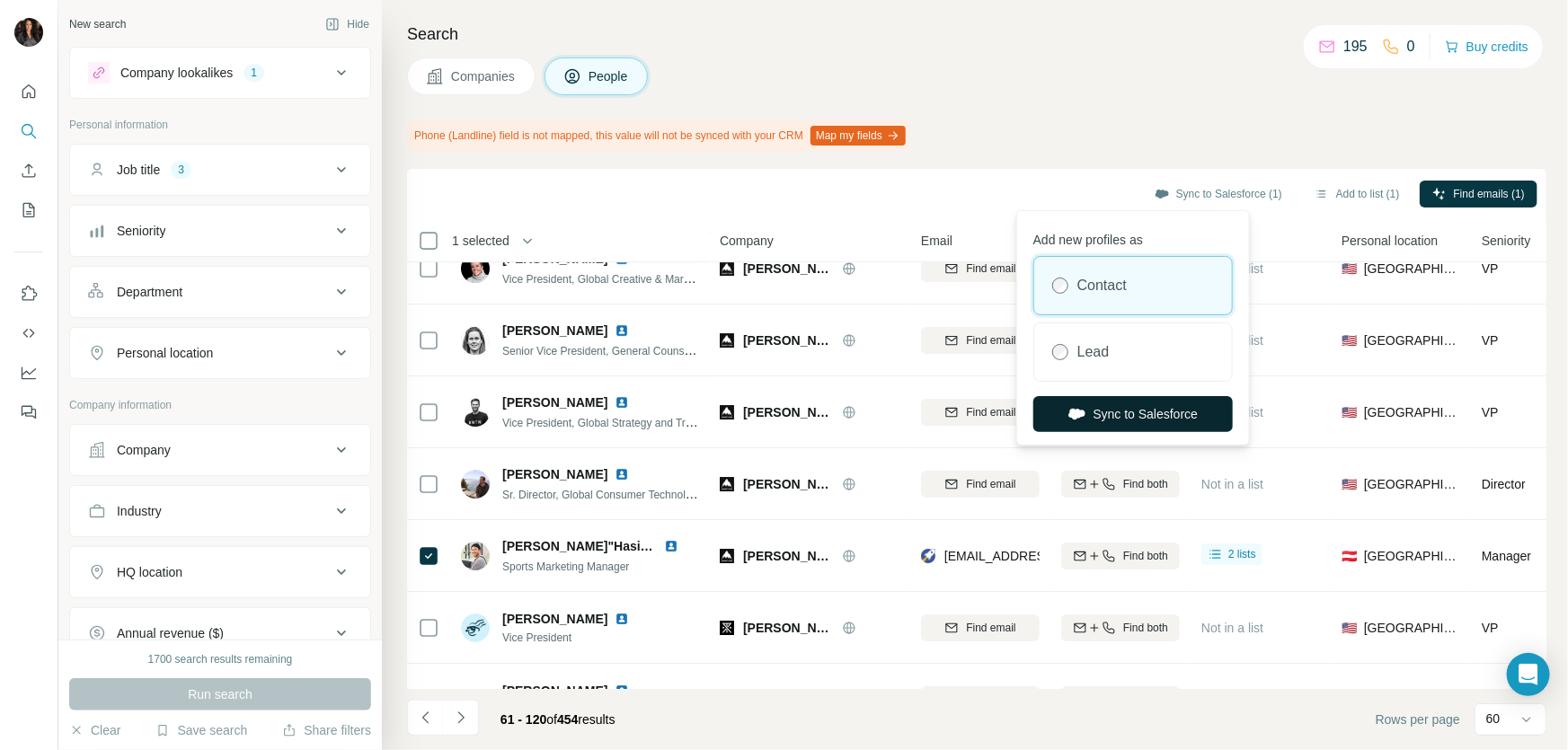
click at [1168, 409] on button "Sync to Salesforce" at bounding box center [1133, 414] width 200 height 36
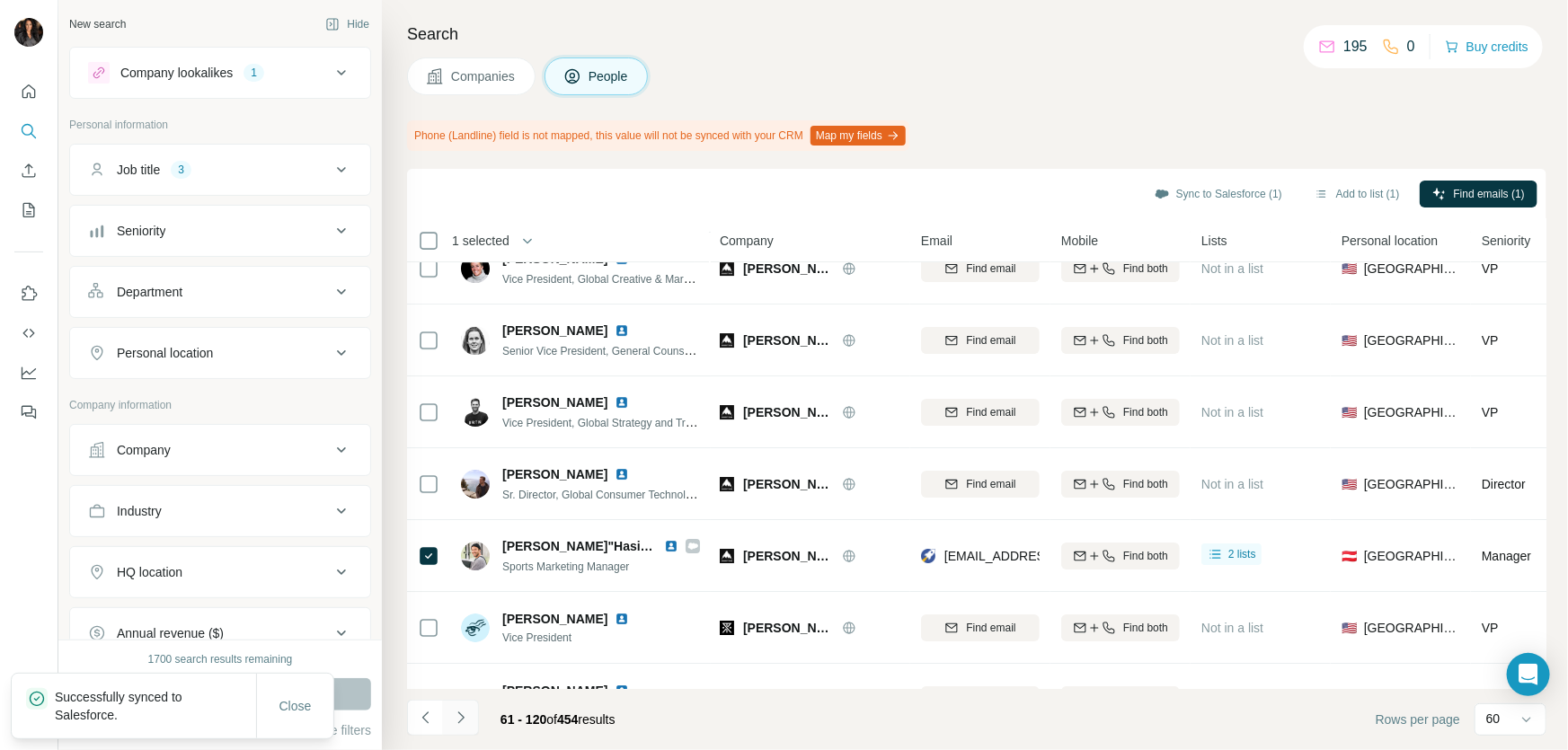
click at [460, 719] on icon "Navigate to next page" at bounding box center [460, 717] width 18 height 18
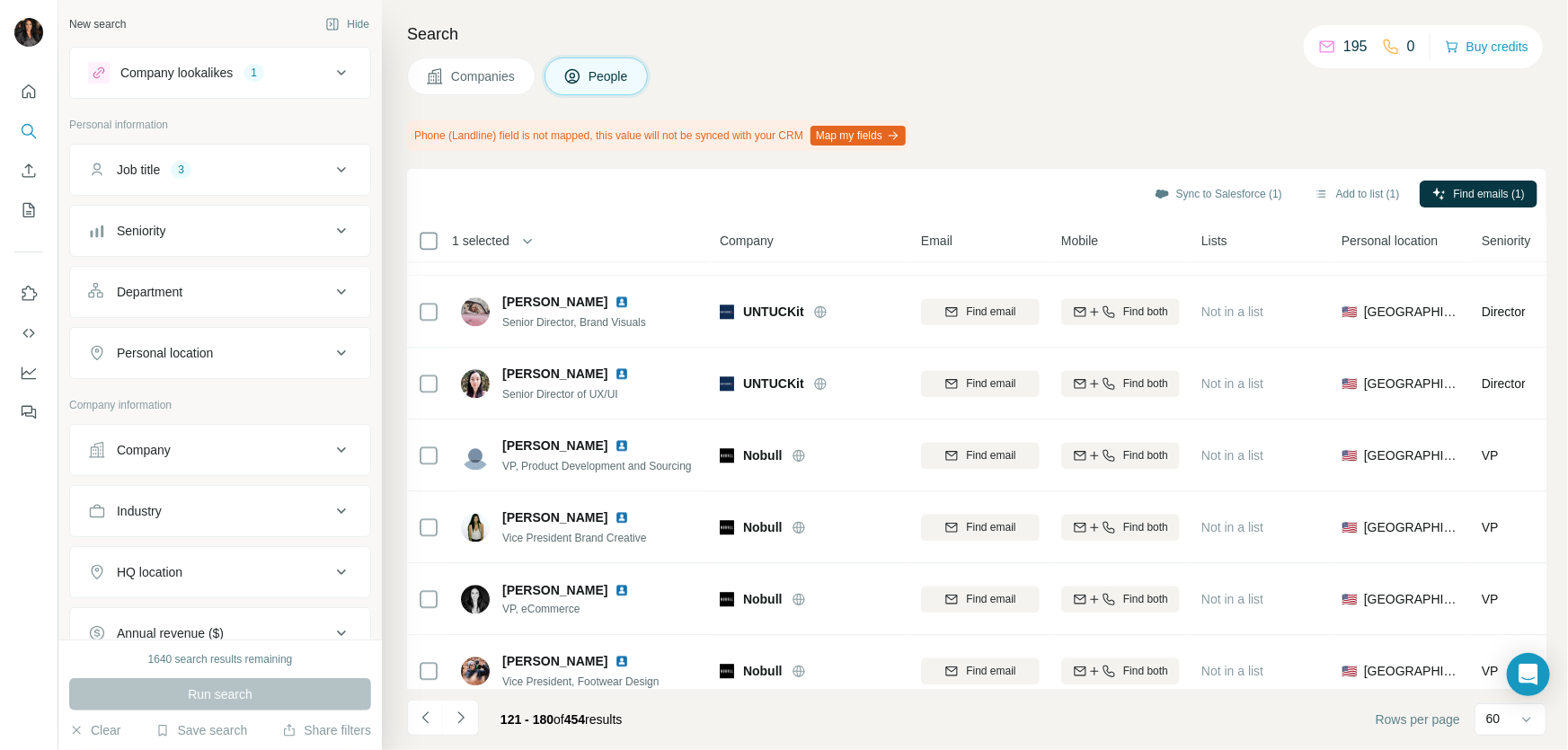
scroll to position [2668, 0]
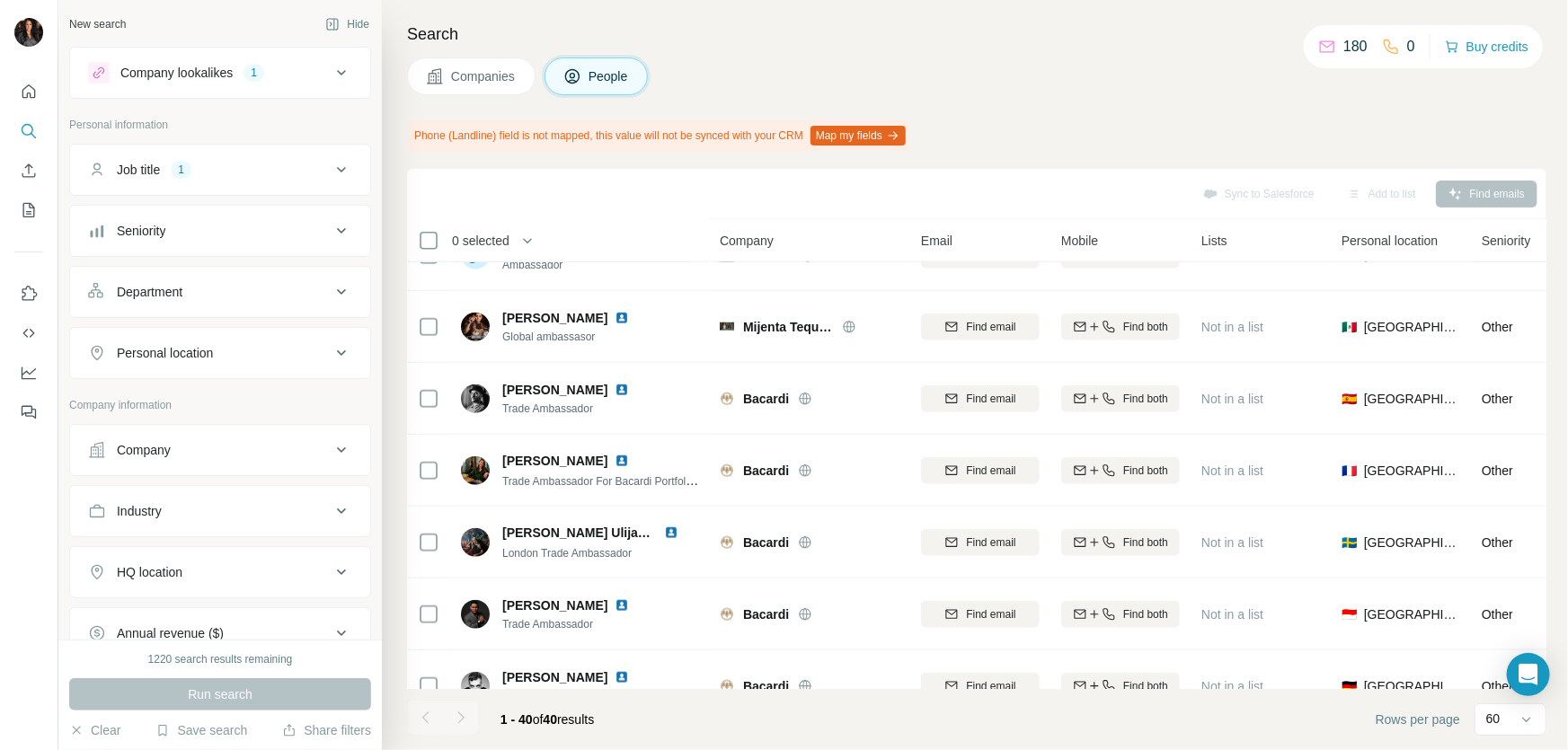
scroll to position [1142, 0]
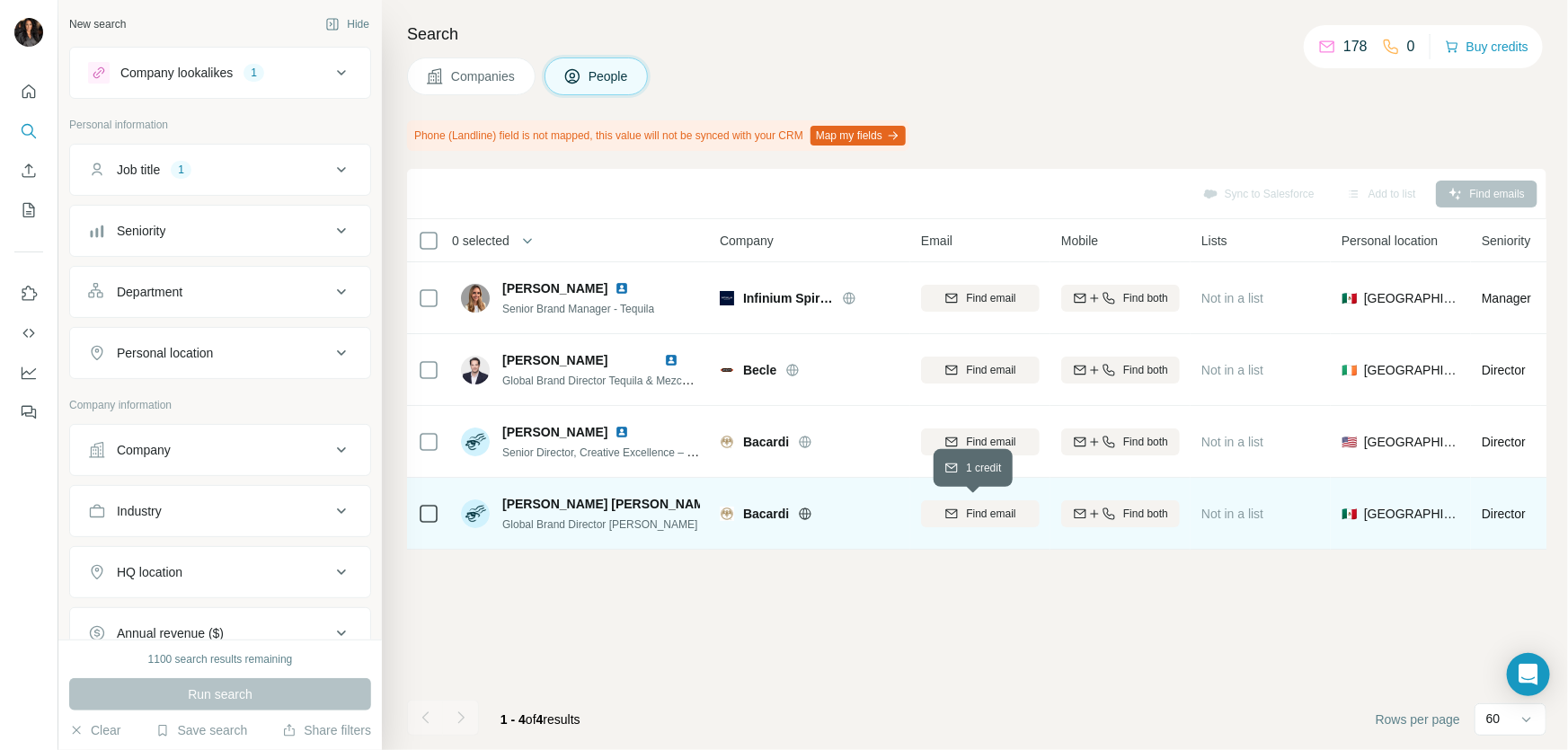
click at [966, 503] on button "Find email" at bounding box center [980, 514] width 119 height 27
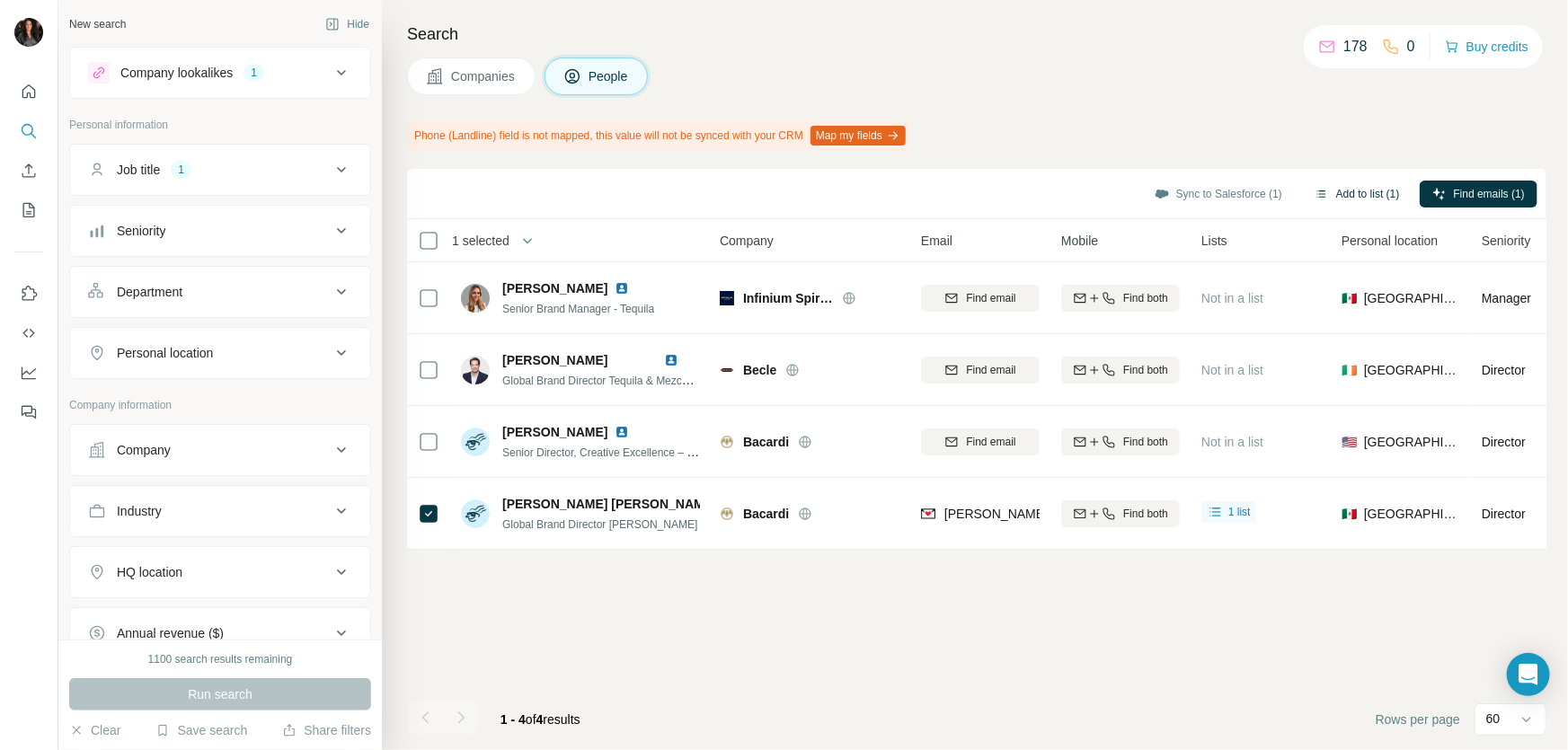
click at [1327, 194] on button "Add to list (1)" at bounding box center [1356, 194] width 110 height 27
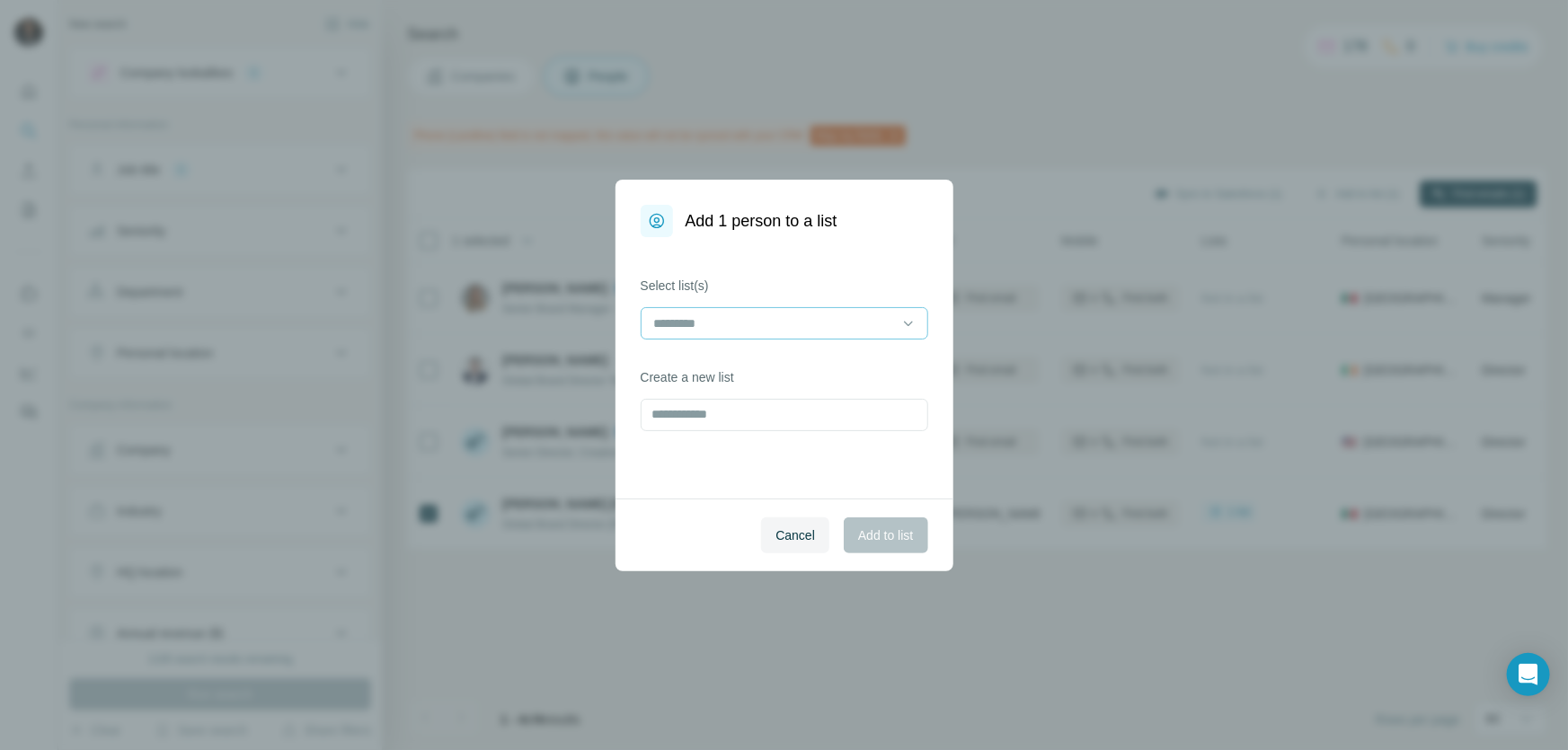
click at [880, 325] on input at bounding box center [774, 323] width 243 height 20
click at [877, 256] on div "Select list(s) Create a new list" at bounding box center [784, 368] width 338 height 262
click at [767, 415] on input "text" at bounding box center [784, 415] width 287 height 32
type input "*********"
click at [872, 530] on span "Add to list" at bounding box center [886, 535] width 55 height 18
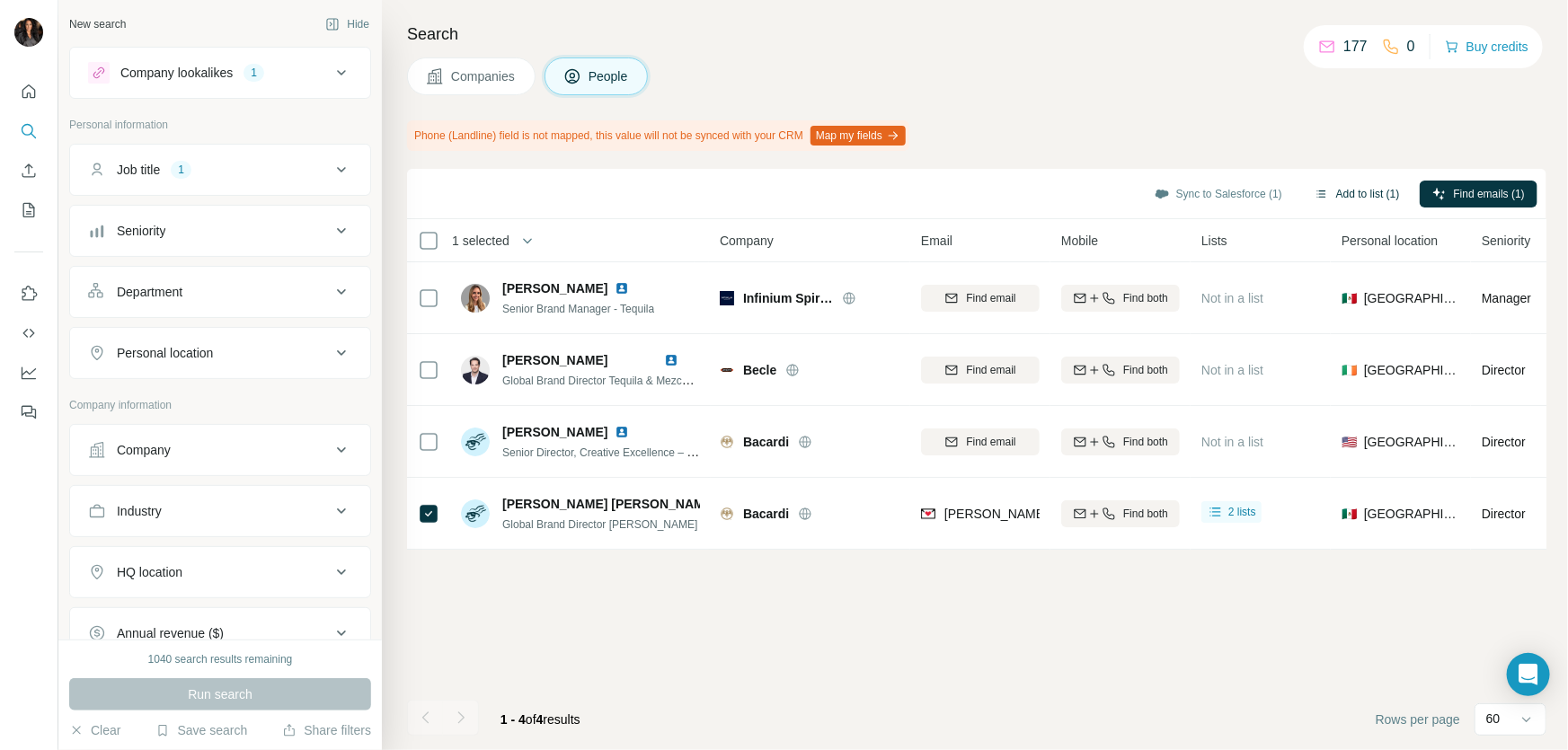
click at [1332, 189] on button "Add to list (1)" at bounding box center [1356, 194] width 110 height 27
click at [1306, 188] on button "Add to list (1)" at bounding box center [1356, 194] width 110 height 27
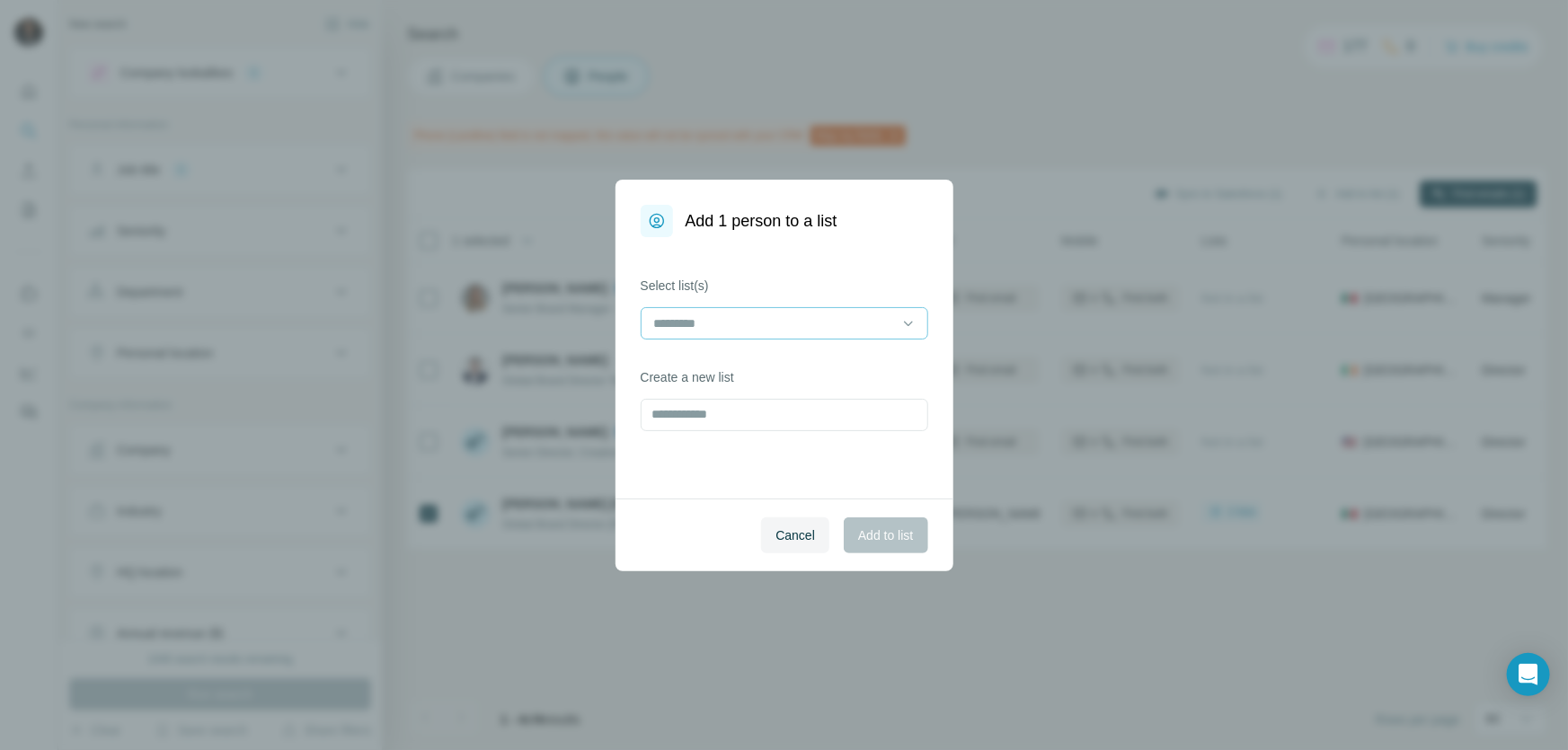
click at [843, 318] on input at bounding box center [774, 323] width 243 height 20
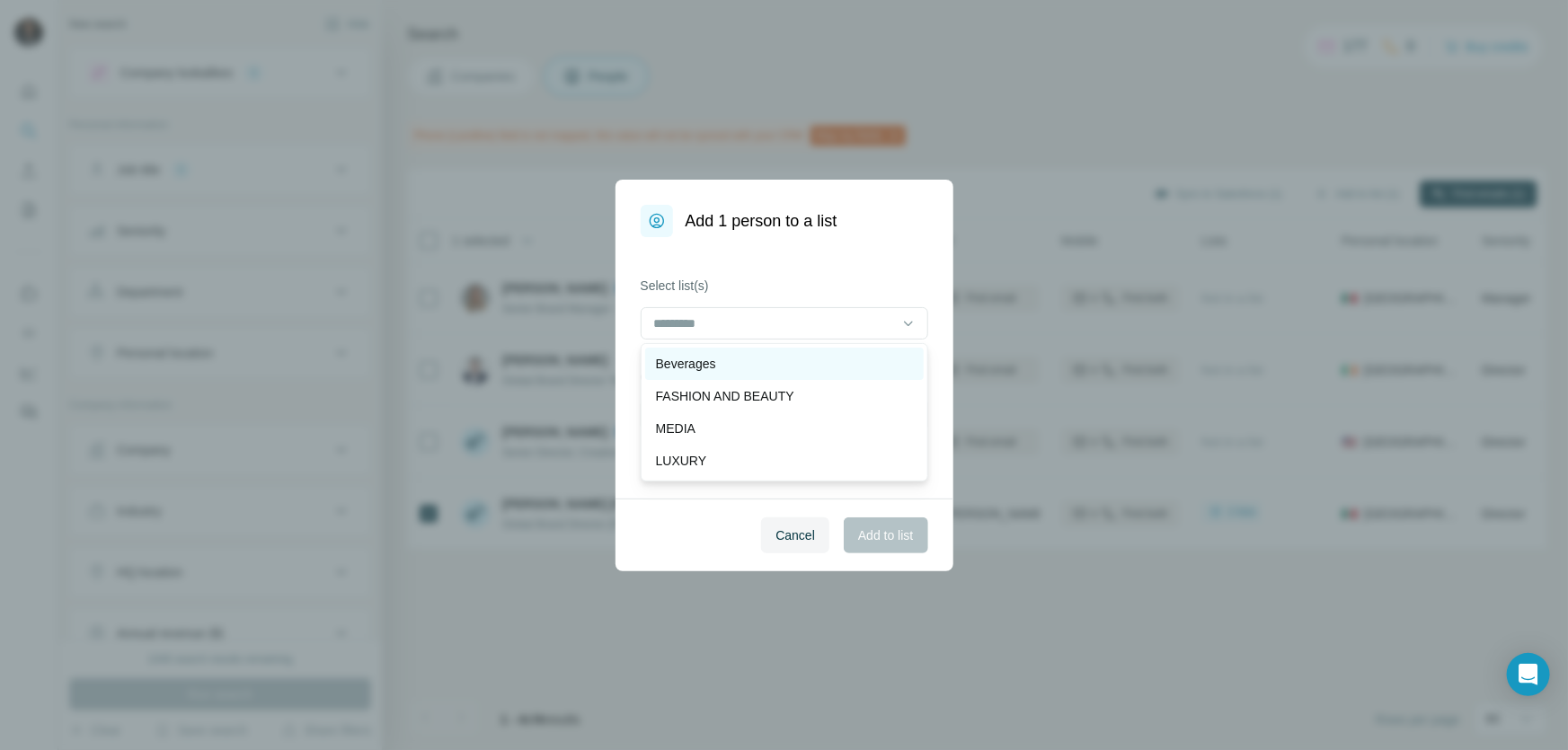
click at [781, 355] on div "Beverages" at bounding box center [784, 363] width 257 height 18
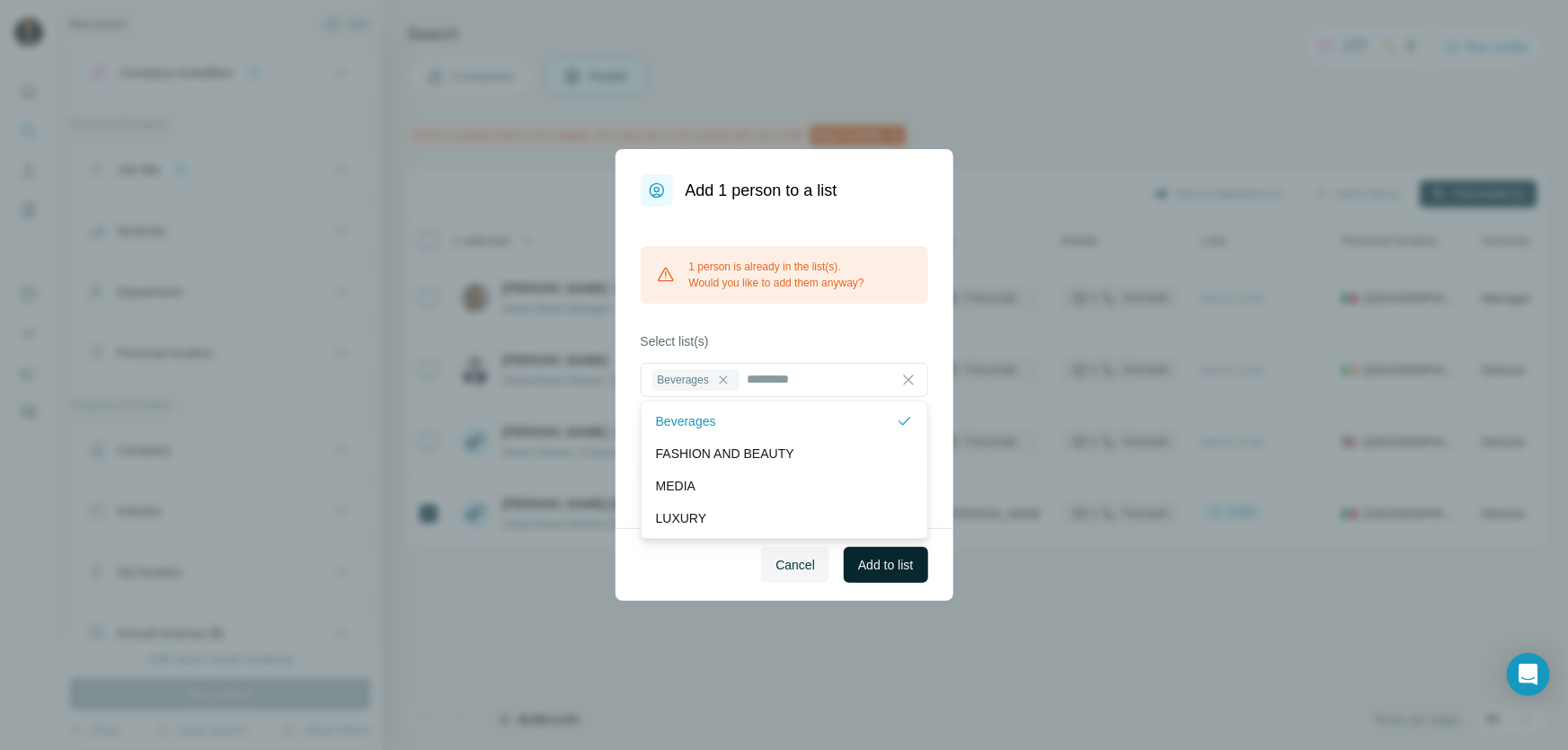
click at [898, 566] on span "Add to list" at bounding box center [886, 565] width 55 height 18
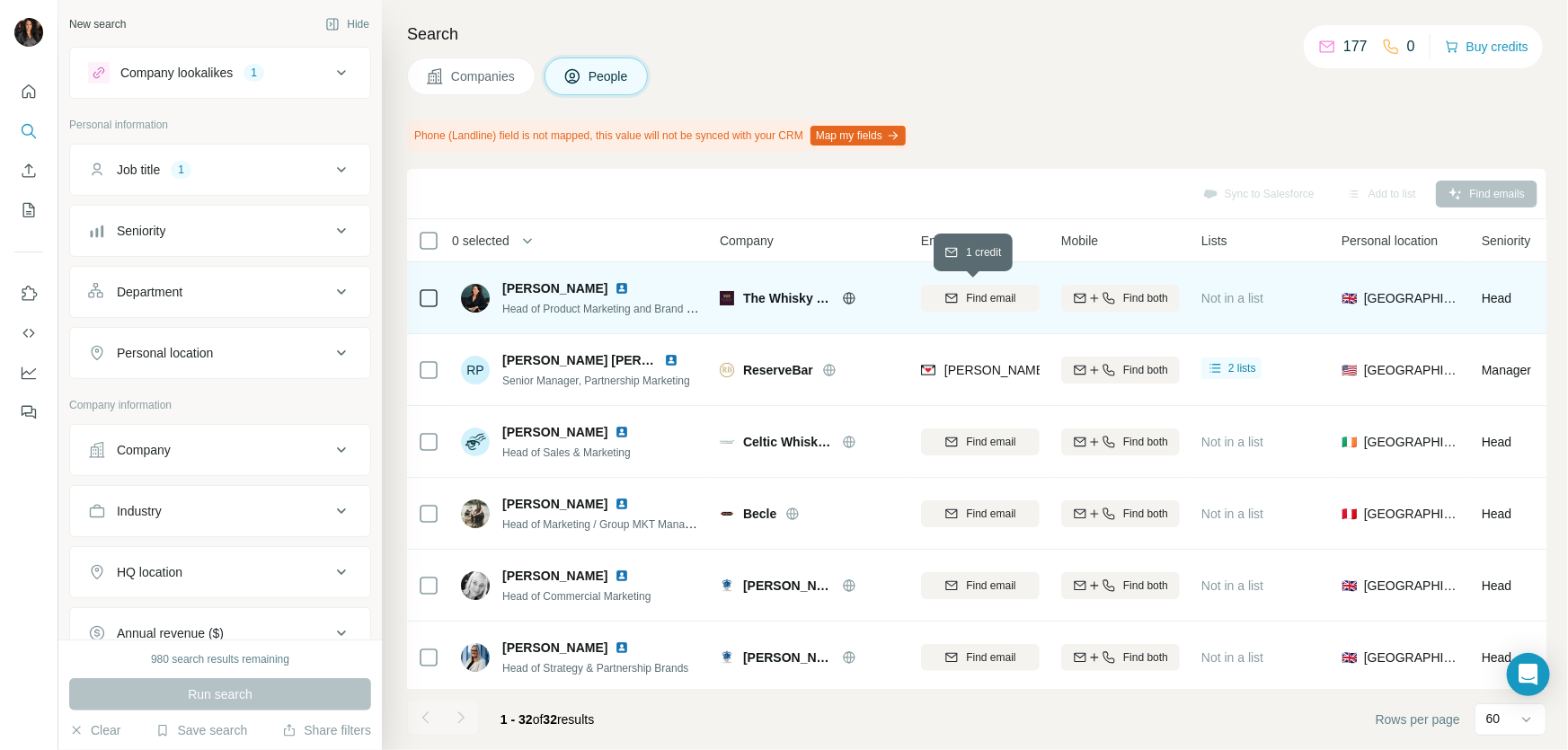
click at [970, 297] on span "Find email" at bounding box center [990, 297] width 50 height 16
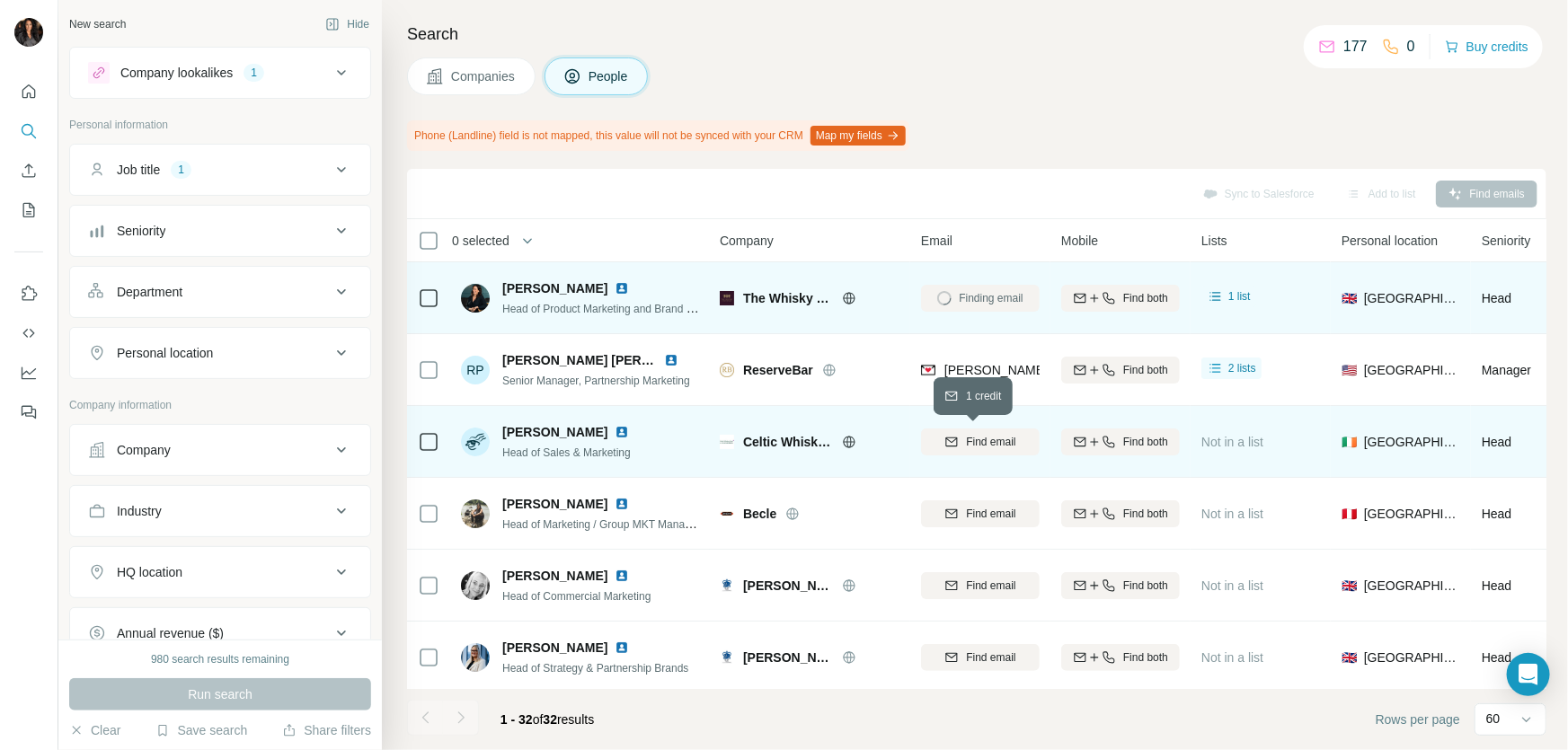
click at [976, 445] on span "Find email" at bounding box center [990, 441] width 50 height 16
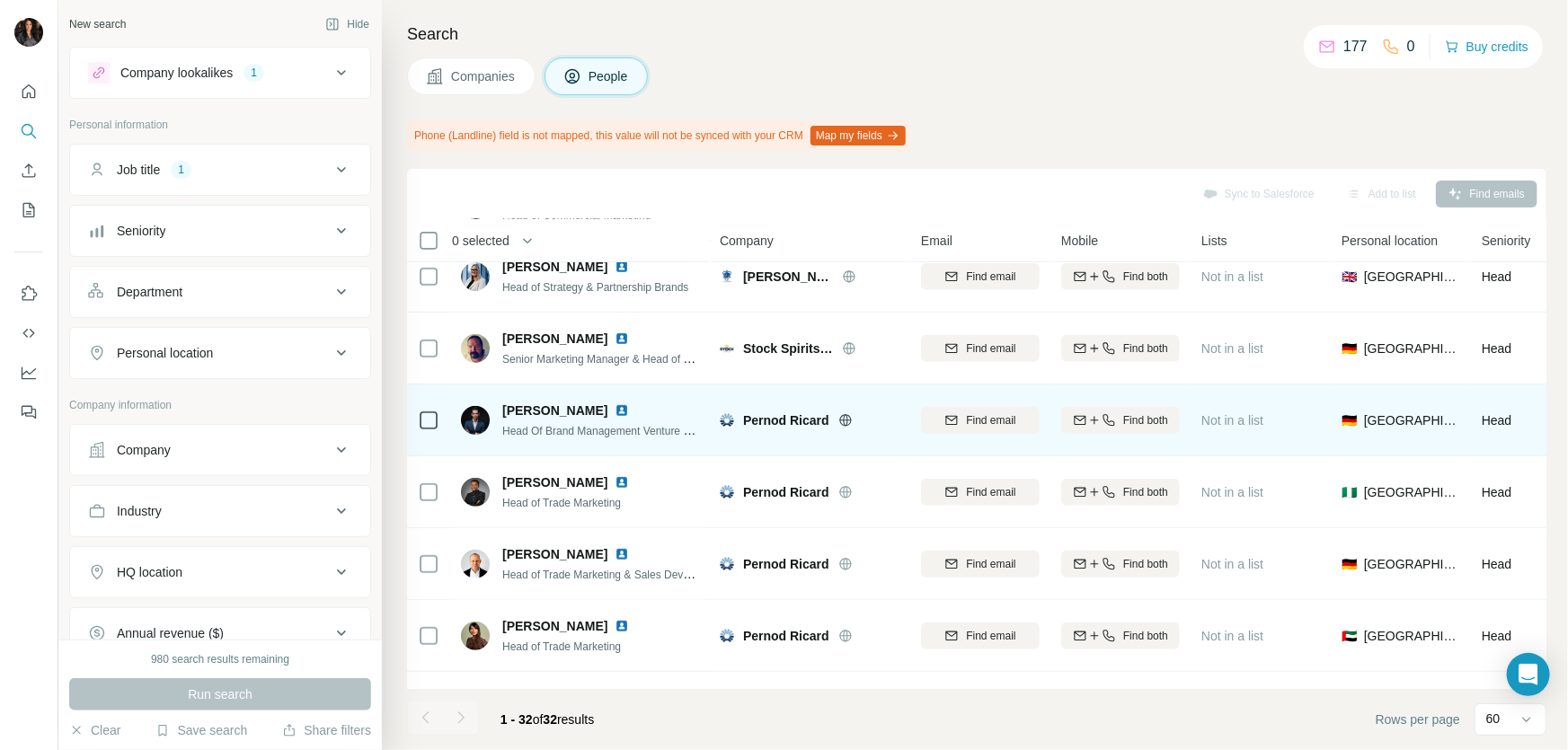
scroll to position [761, 0]
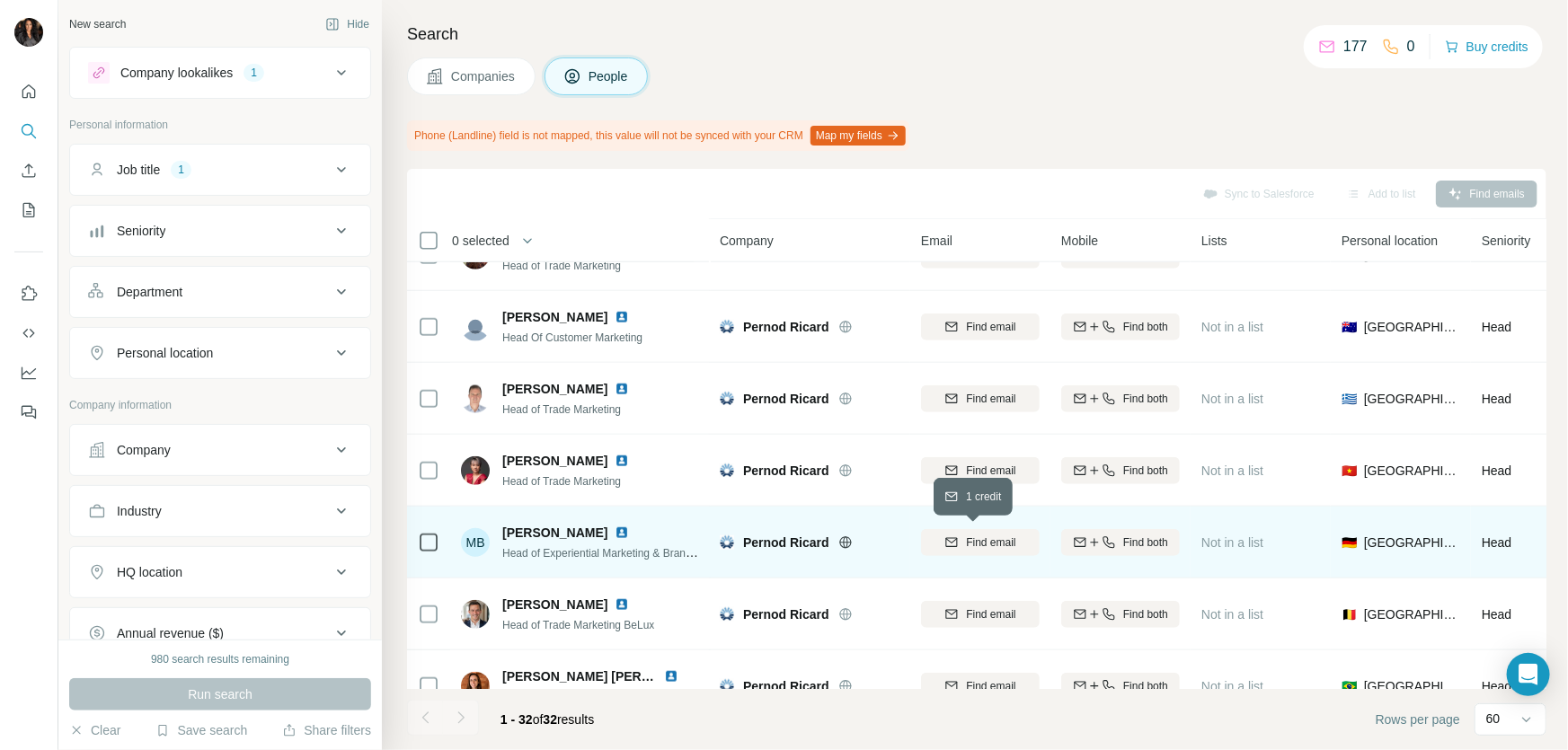
click at [979, 547] on span "Find email" at bounding box center [990, 542] width 50 height 16
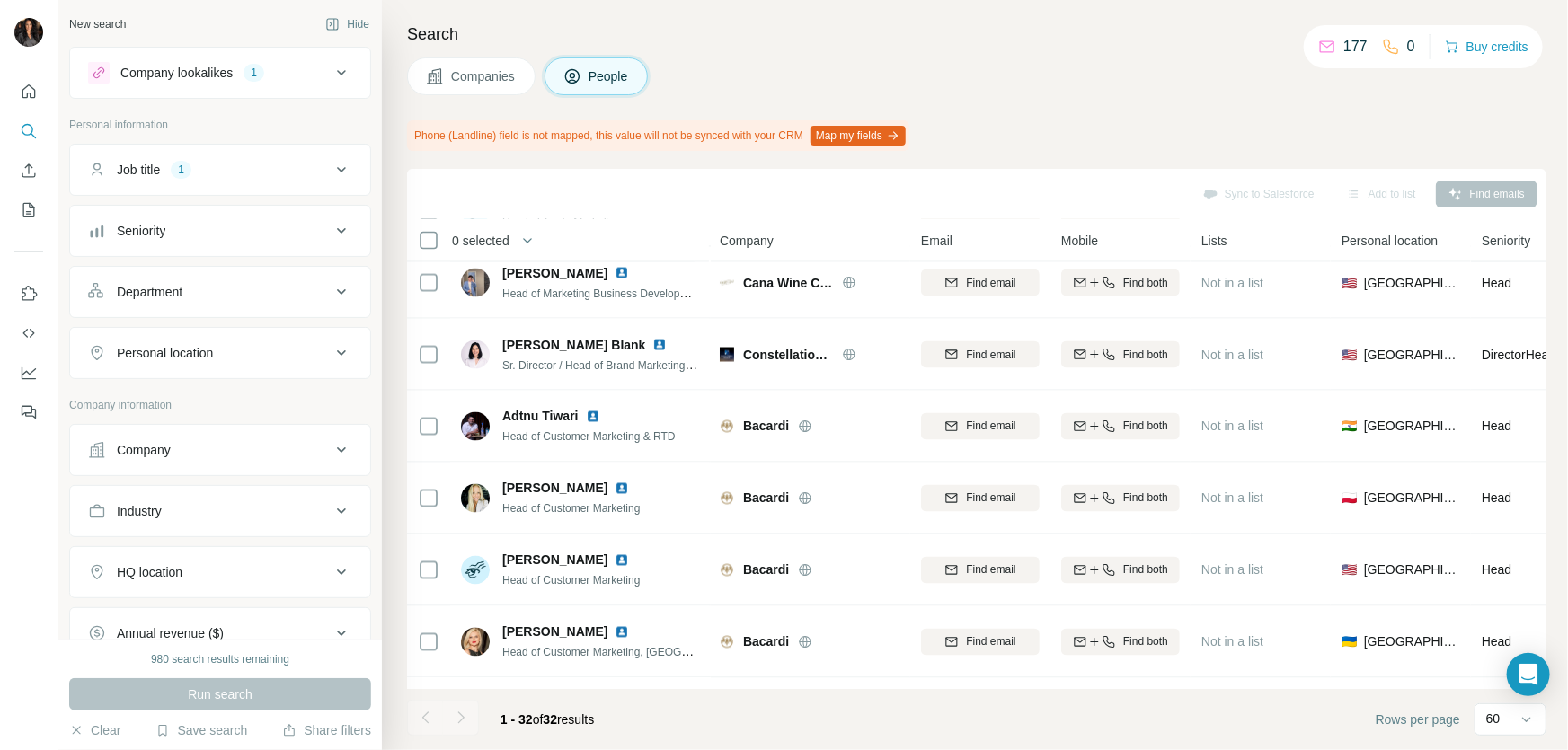
scroll to position [1883, 0]
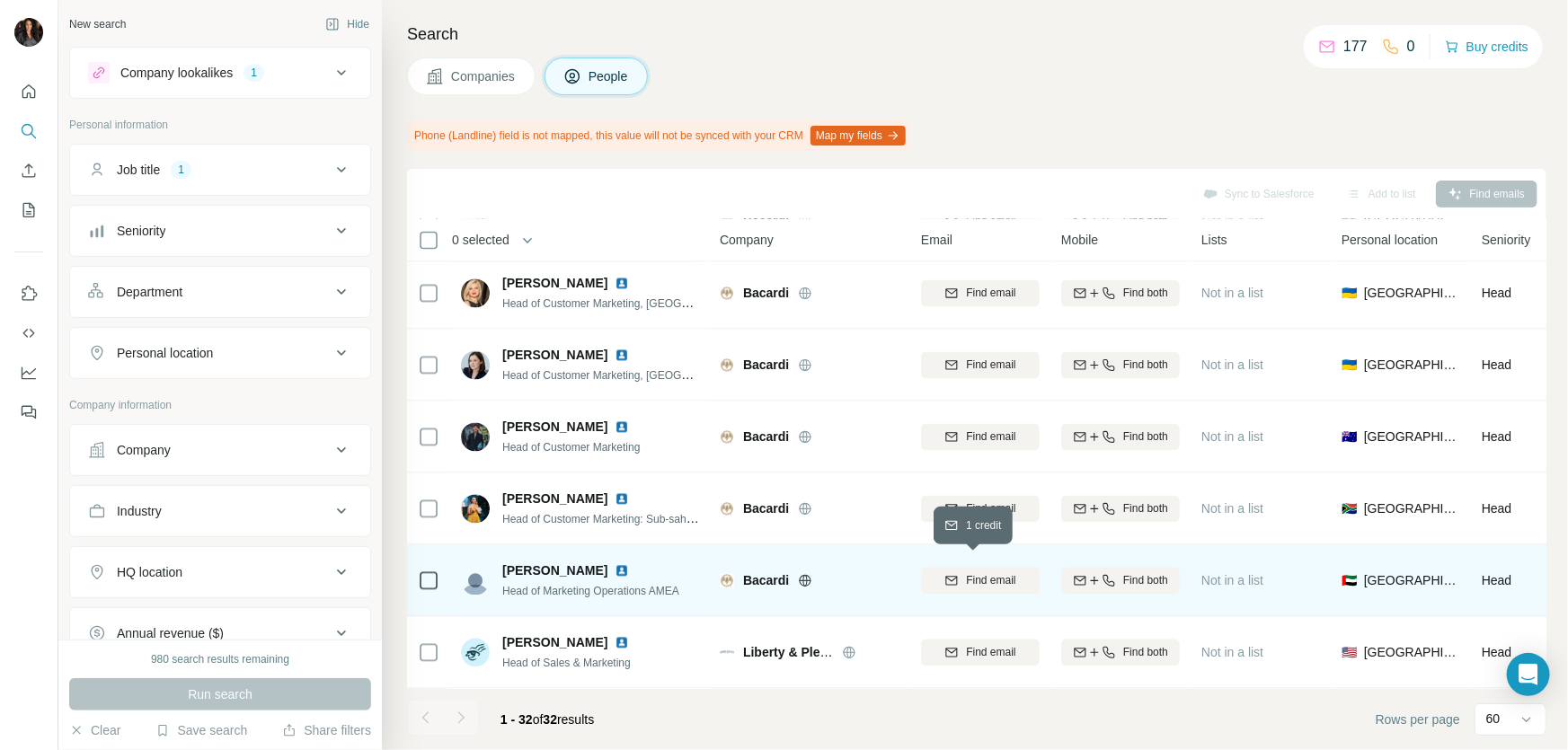
click at [984, 573] on span "Find email" at bounding box center [990, 581] width 50 height 16
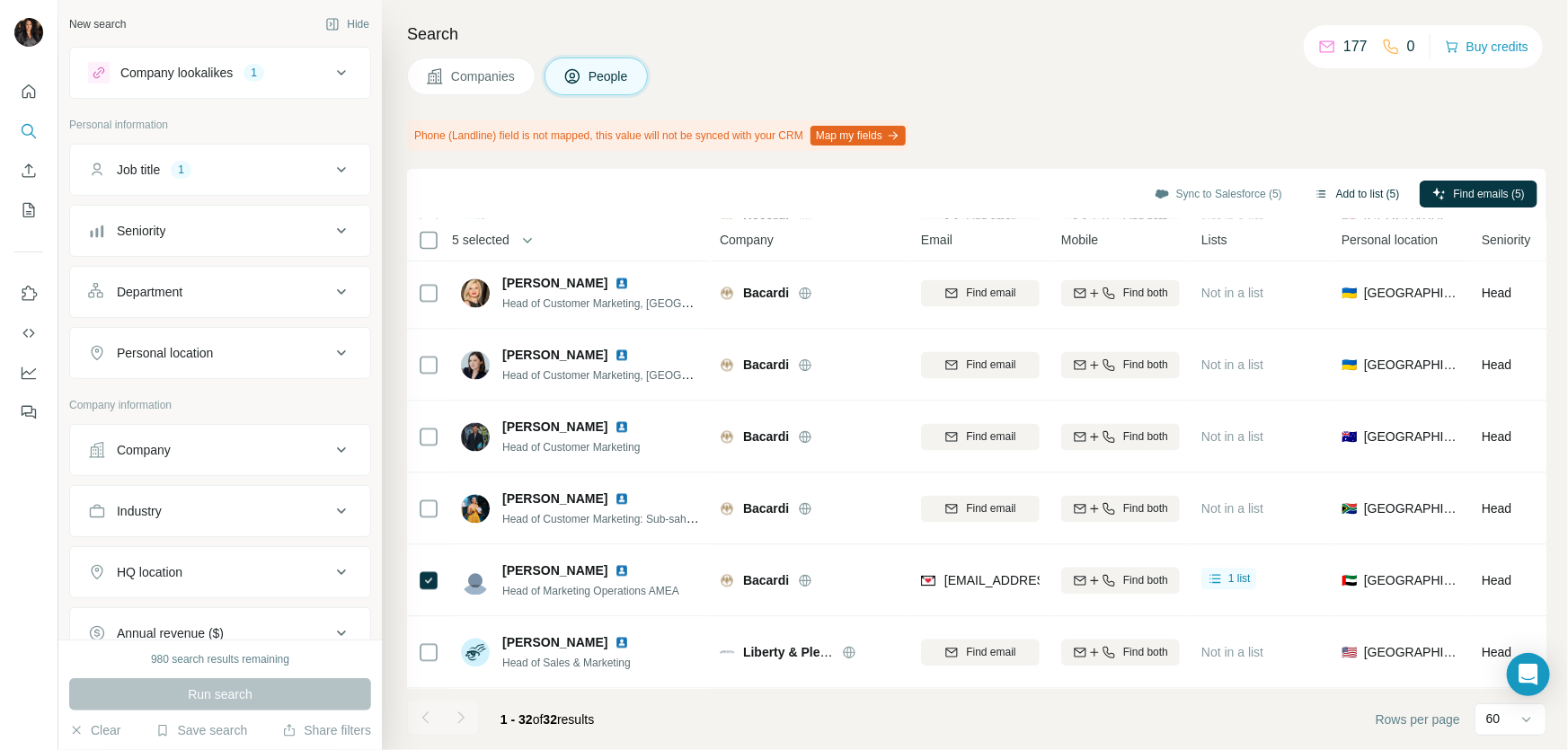
click at [1302, 189] on button "Add to list (5)" at bounding box center [1356, 194] width 110 height 27
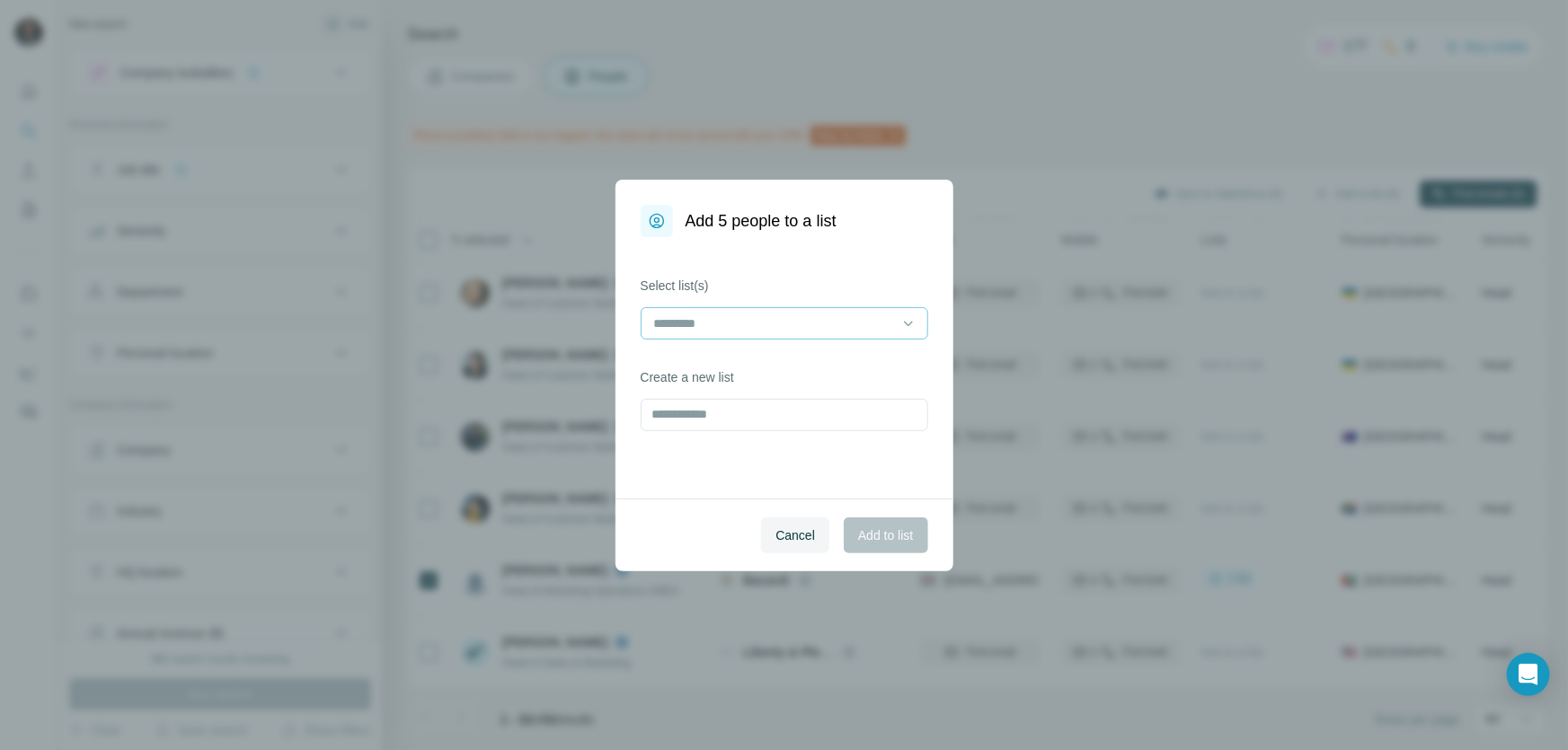
click at [804, 324] on input at bounding box center [774, 323] width 243 height 20
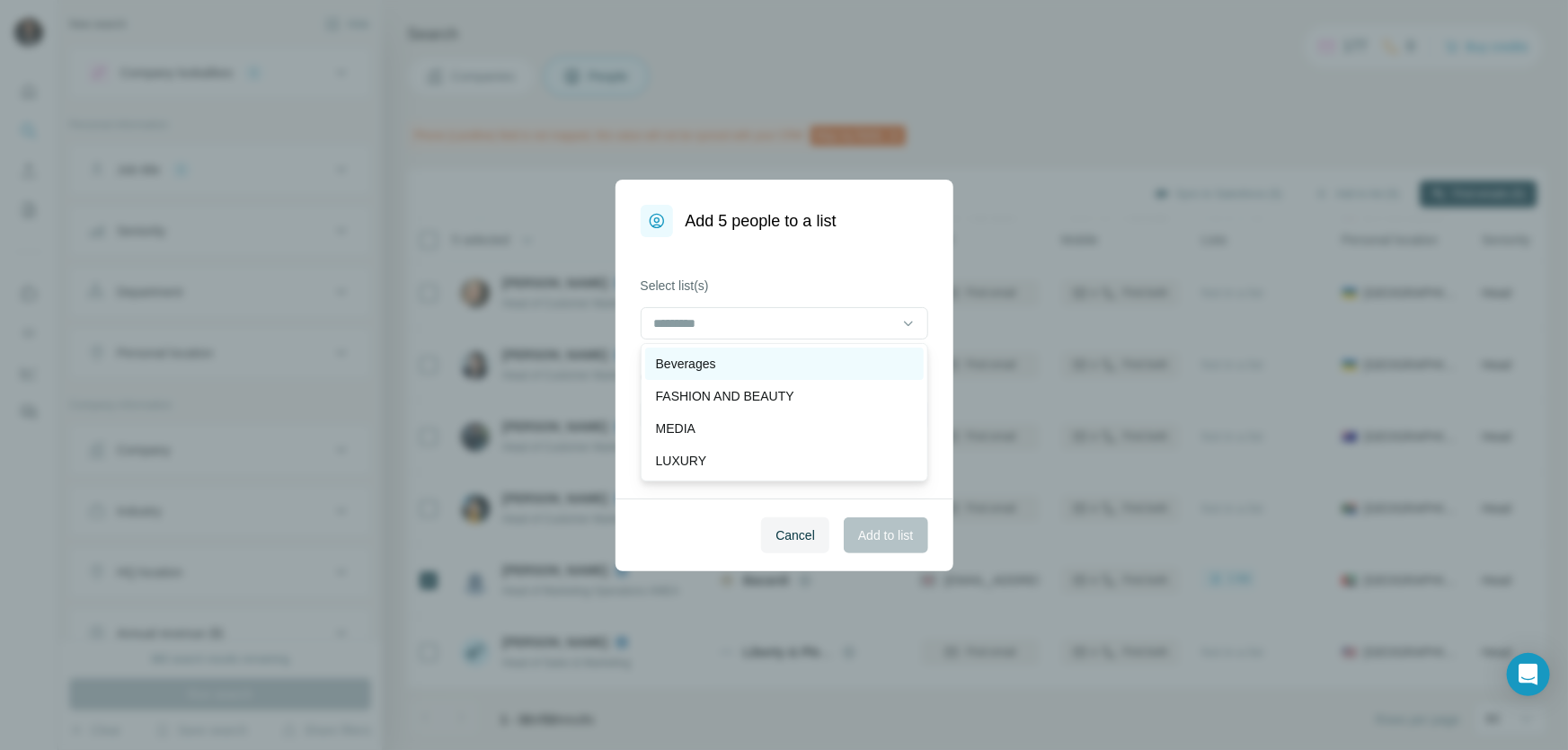
click at [774, 361] on div "Beverages" at bounding box center [784, 363] width 257 height 18
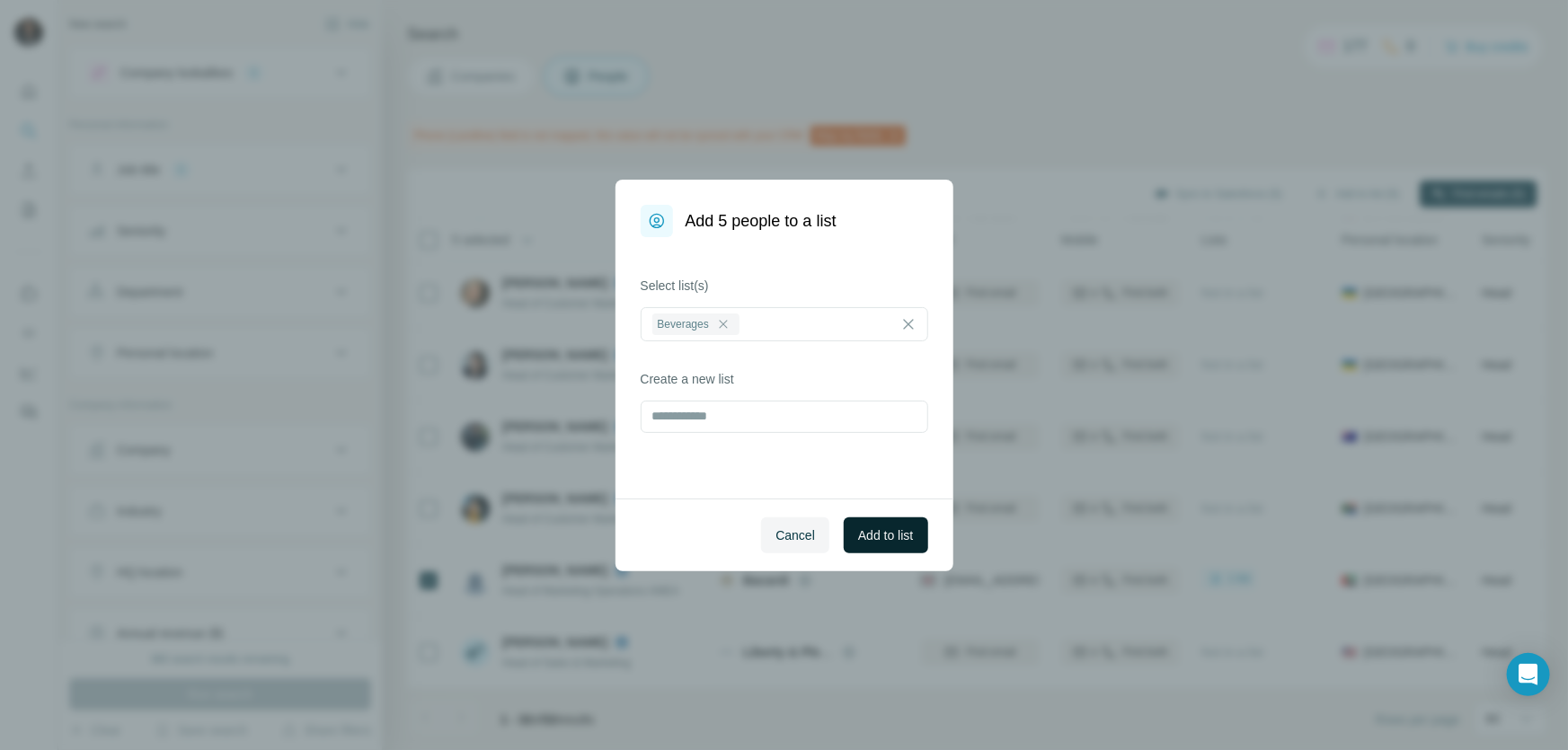
click at [876, 526] on span "Add to list" at bounding box center [886, 535] width 55 height 18
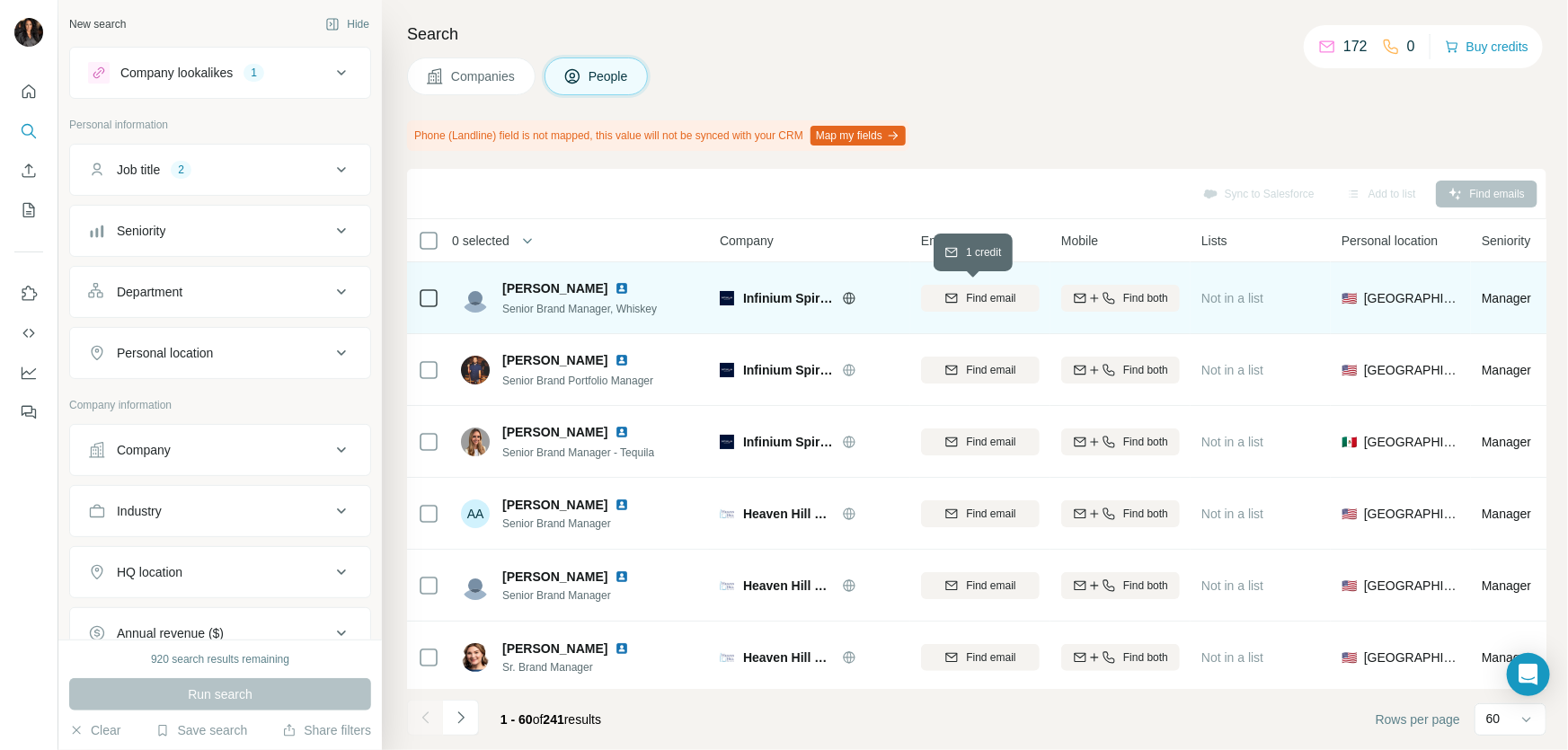
click at [985, 295] on span "Find email" at bounding box center [990, 297] width 50 height 16
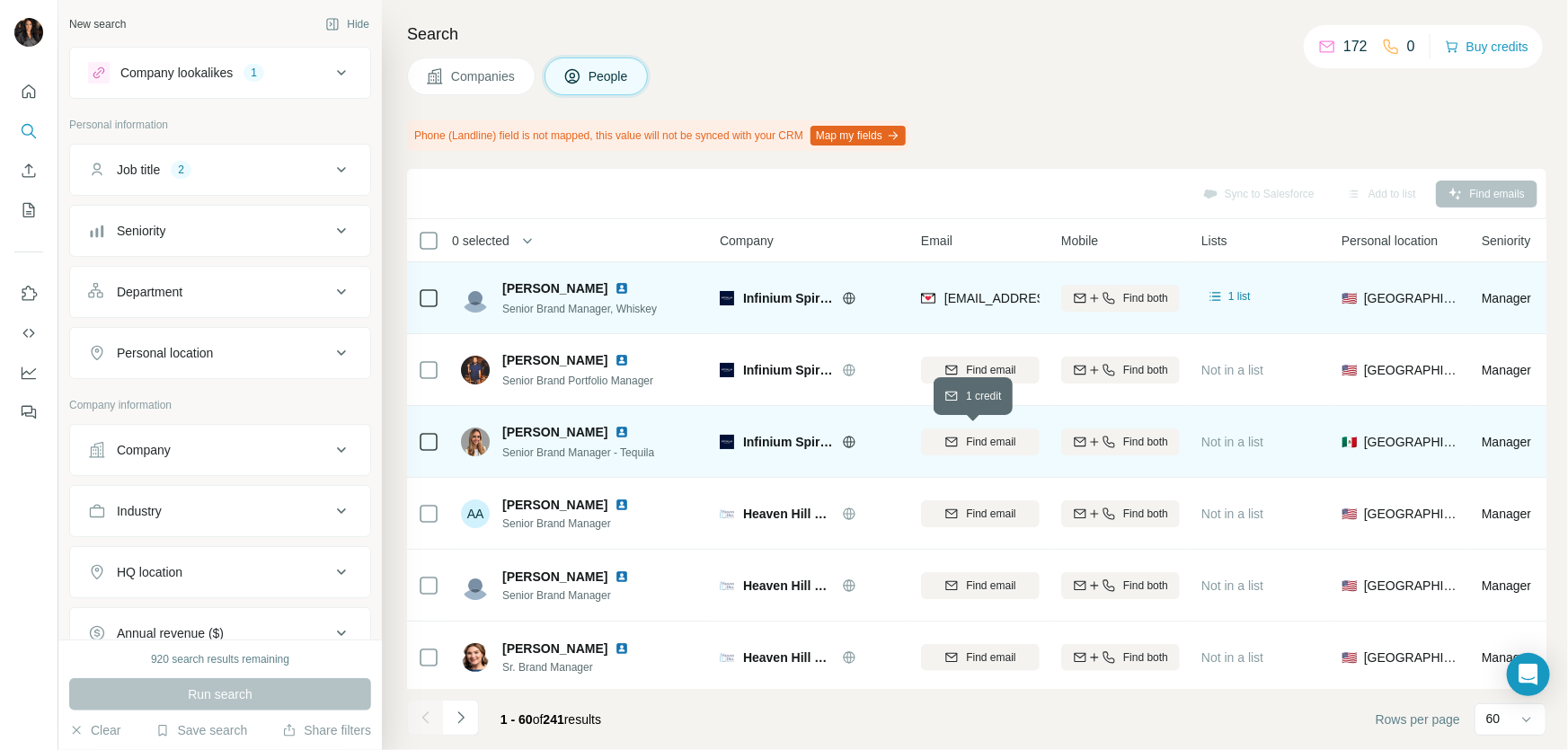
click at [986, 445] on span "Find email" at bounding box center [990, 441] width 50 height 16
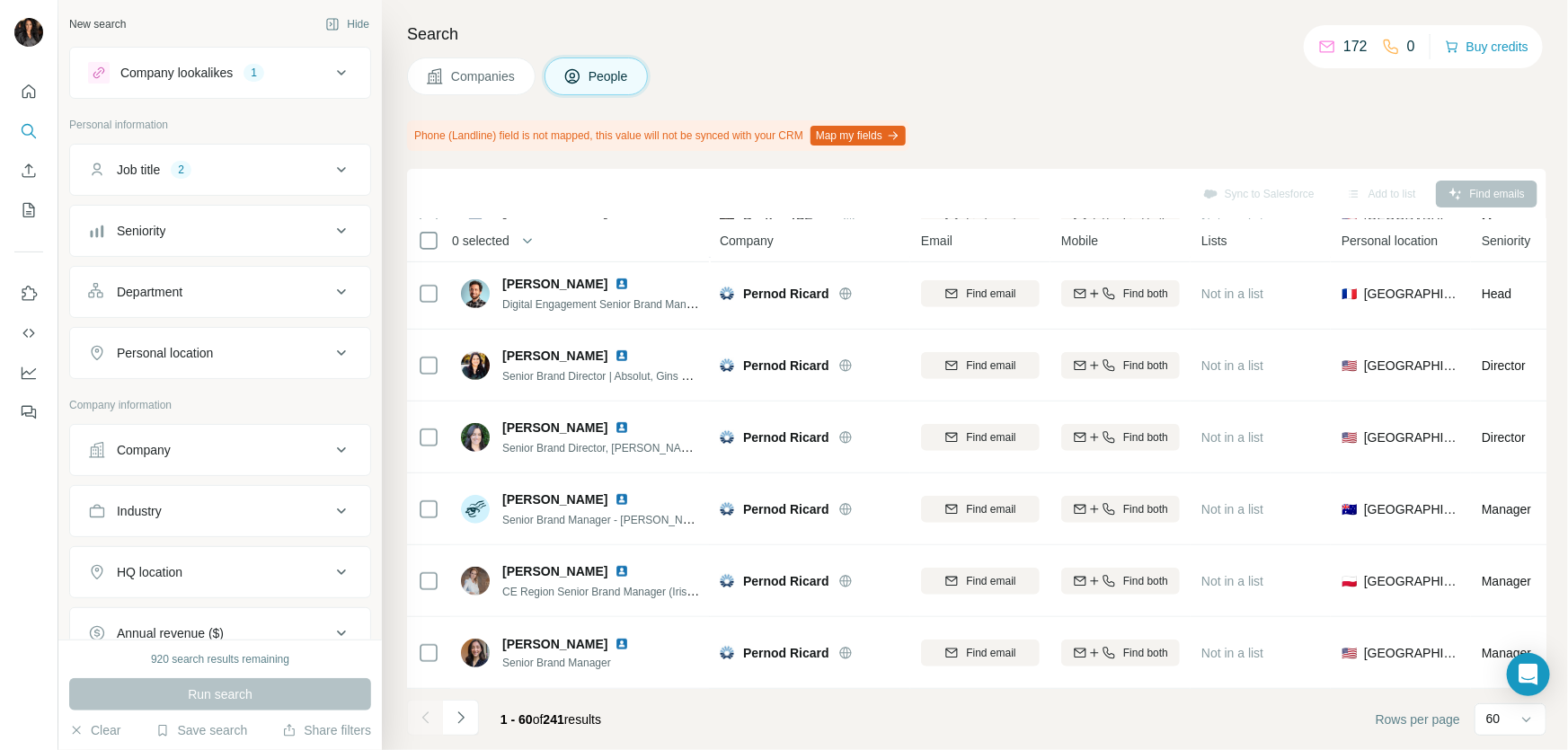
scroll to position [3895, 0]
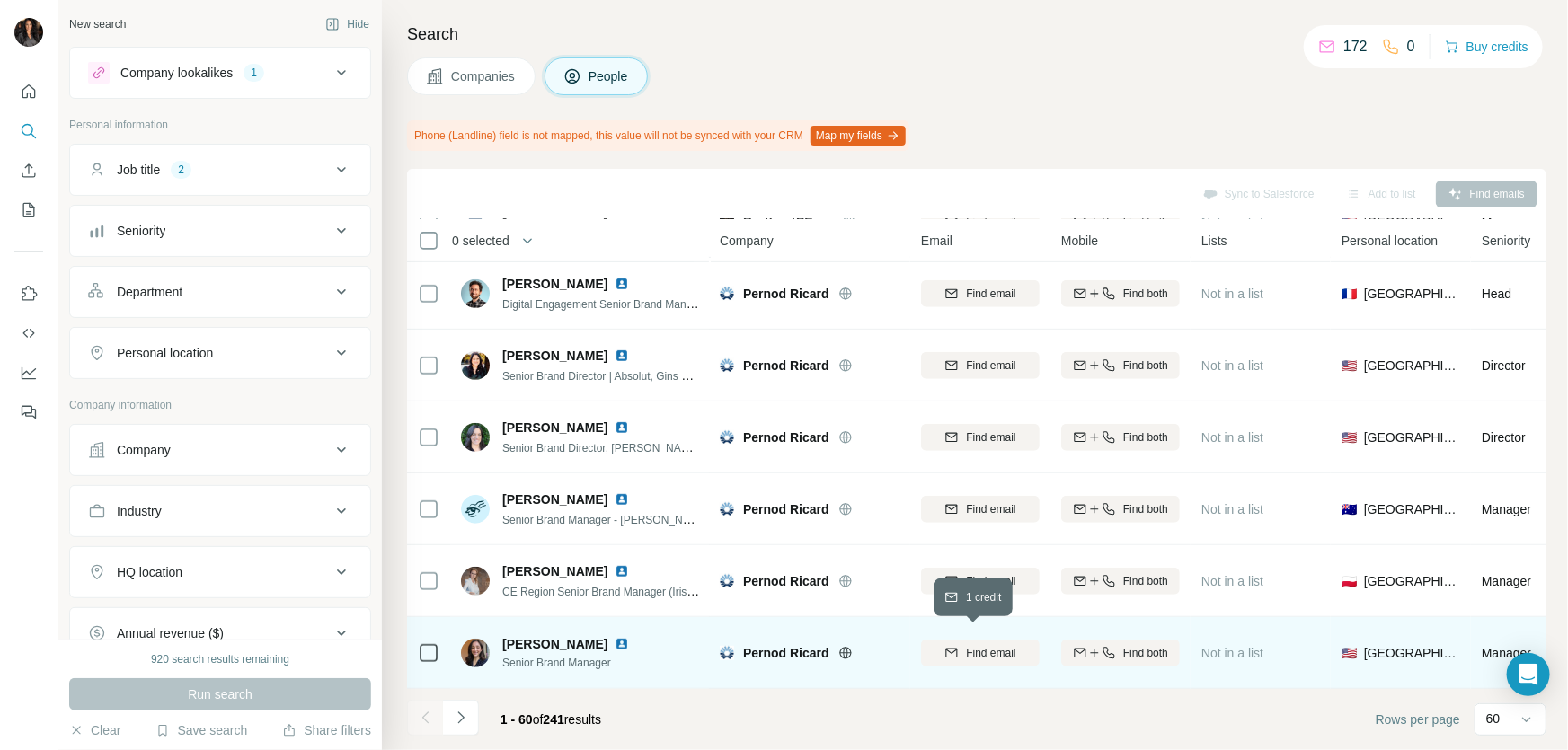
click at [998, 646] on span "Find email" at bounding box center [990, 652] width 50 height 16
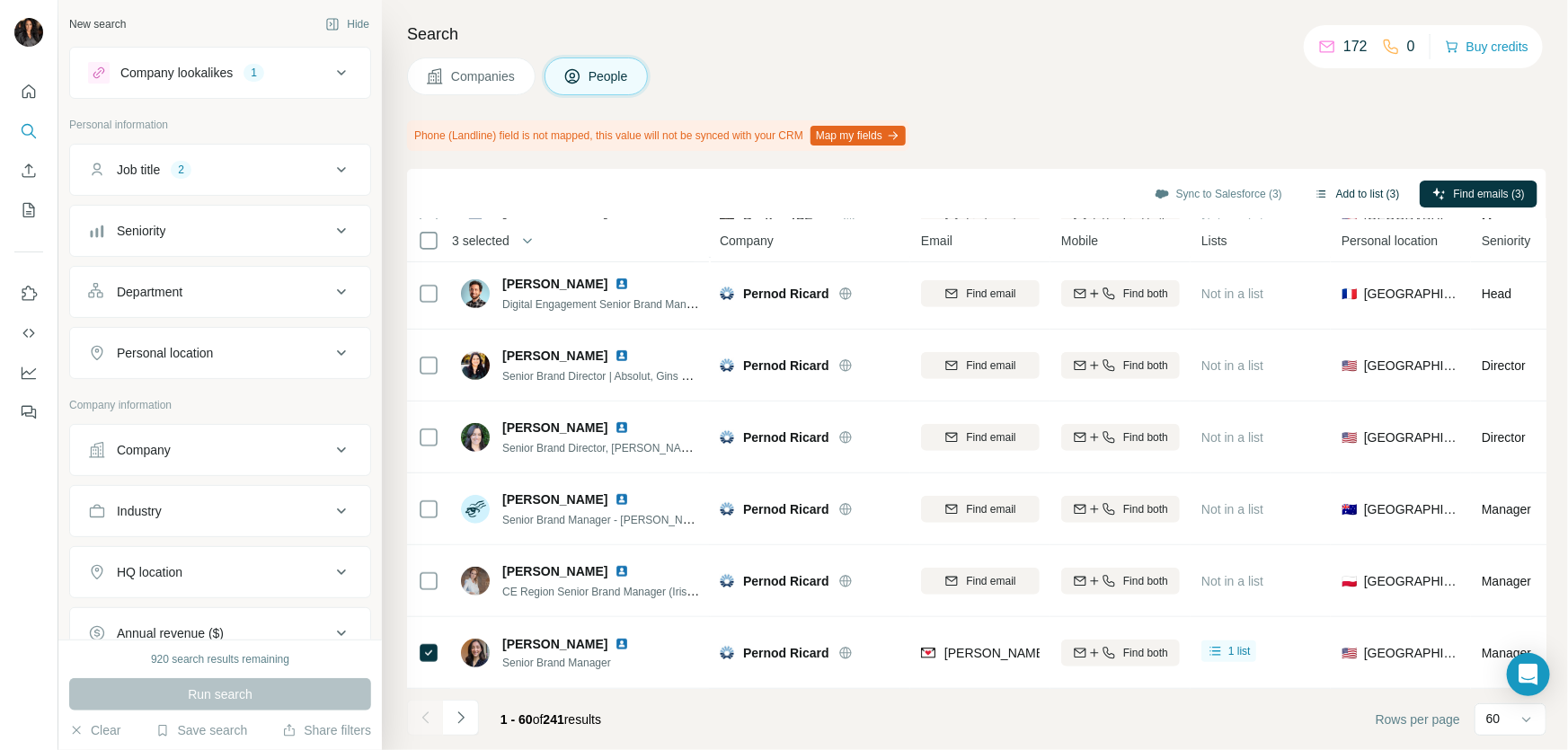
click at [1338, 192] on button "Add to list (3)" at bounding box center [1356, 194] width 110 height 27
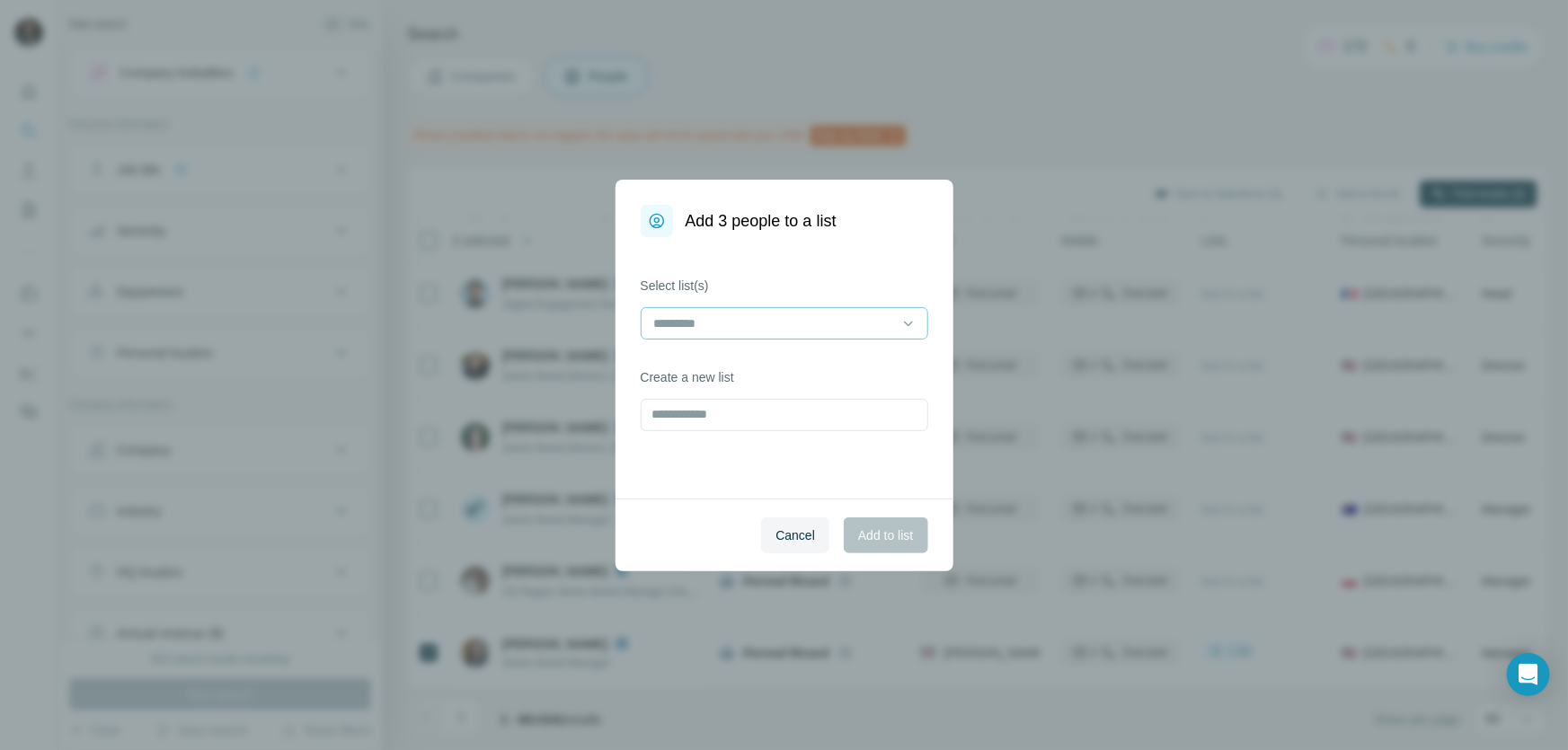
click at [801, 318] on input at bounding box center [774, 323] width 243 height 20
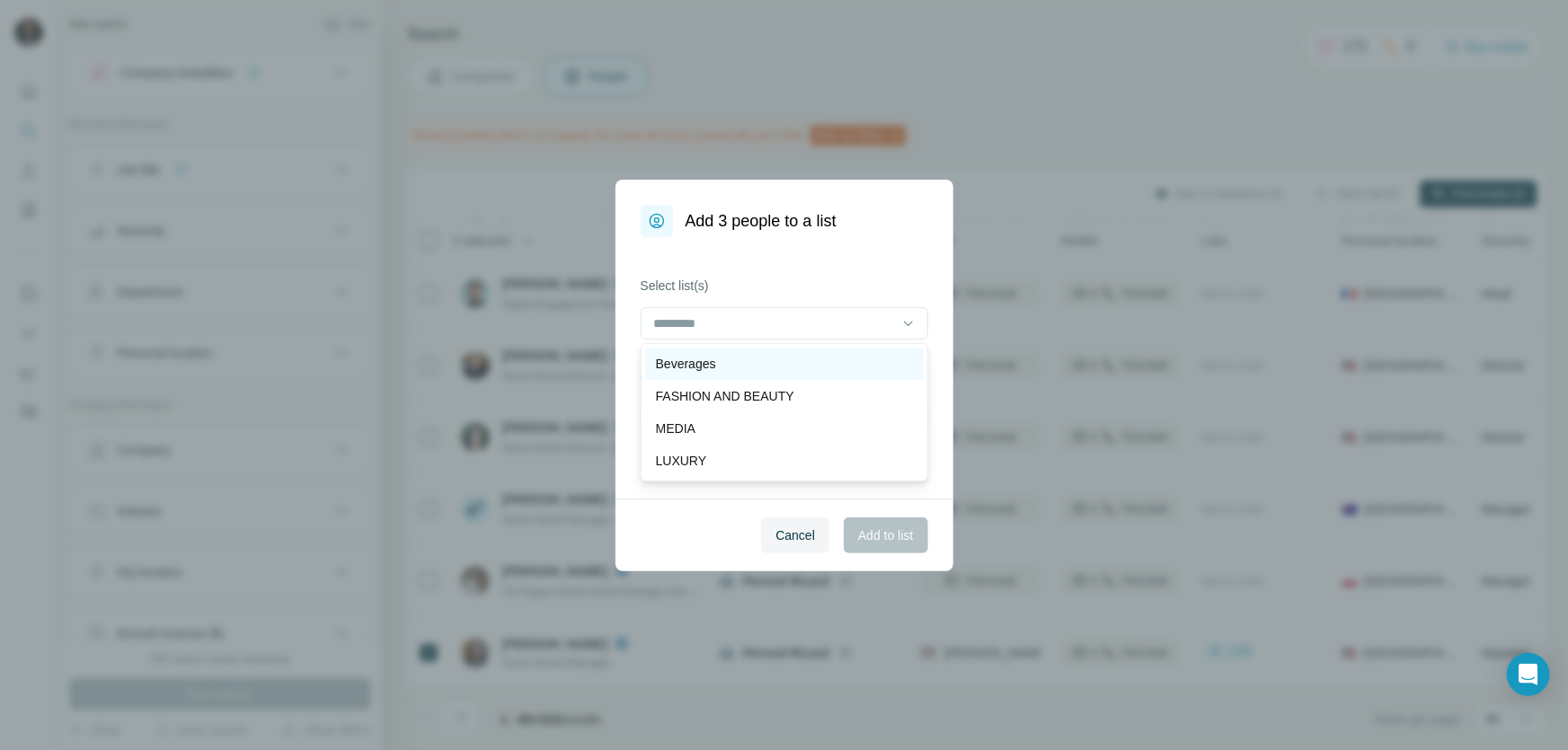
click at [739, 367] on div "Beverages" at bounding box center [784, 363] width 257 height 18
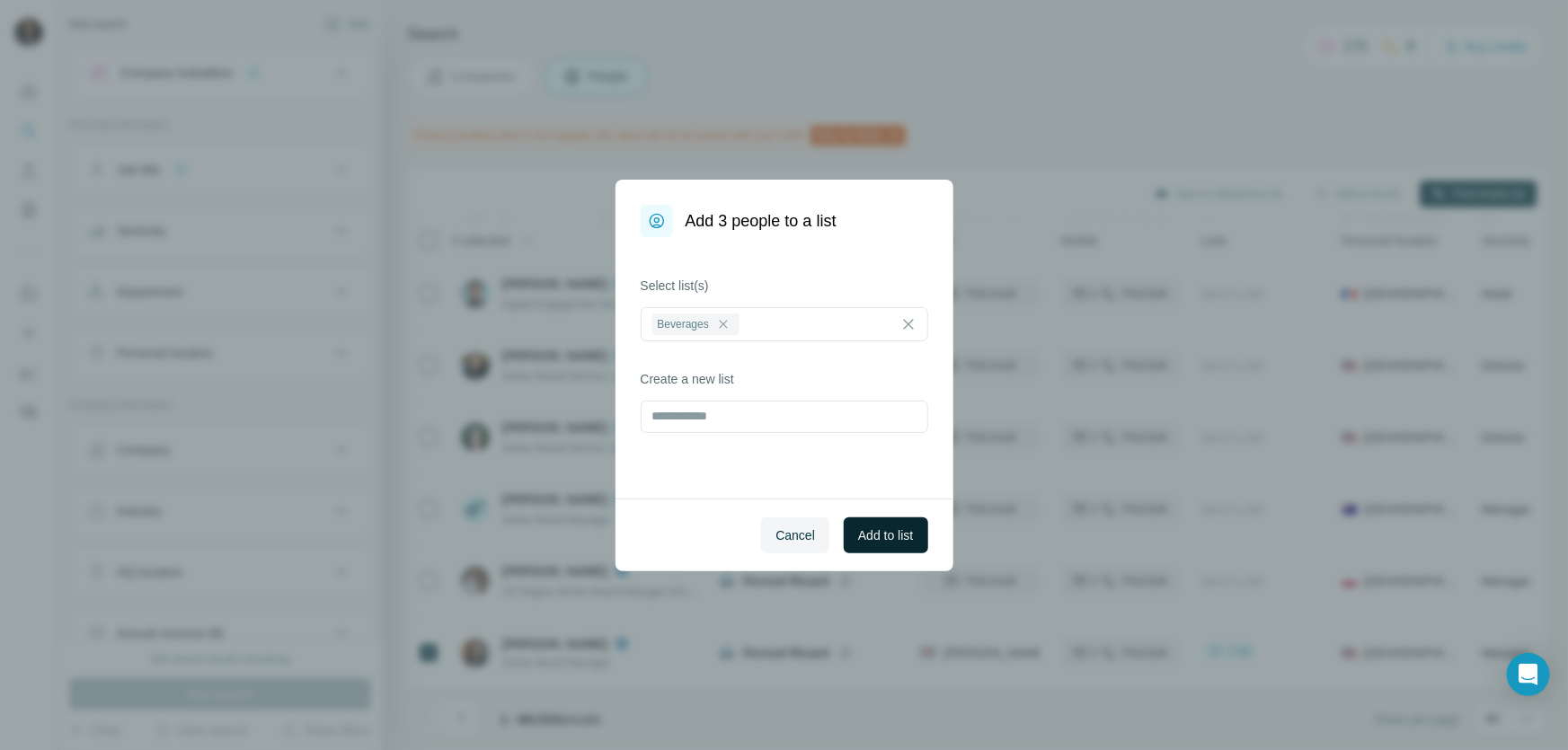
click at [872, 532] on span "Add to list" at bounding box center [886, 535] width 55 height 18
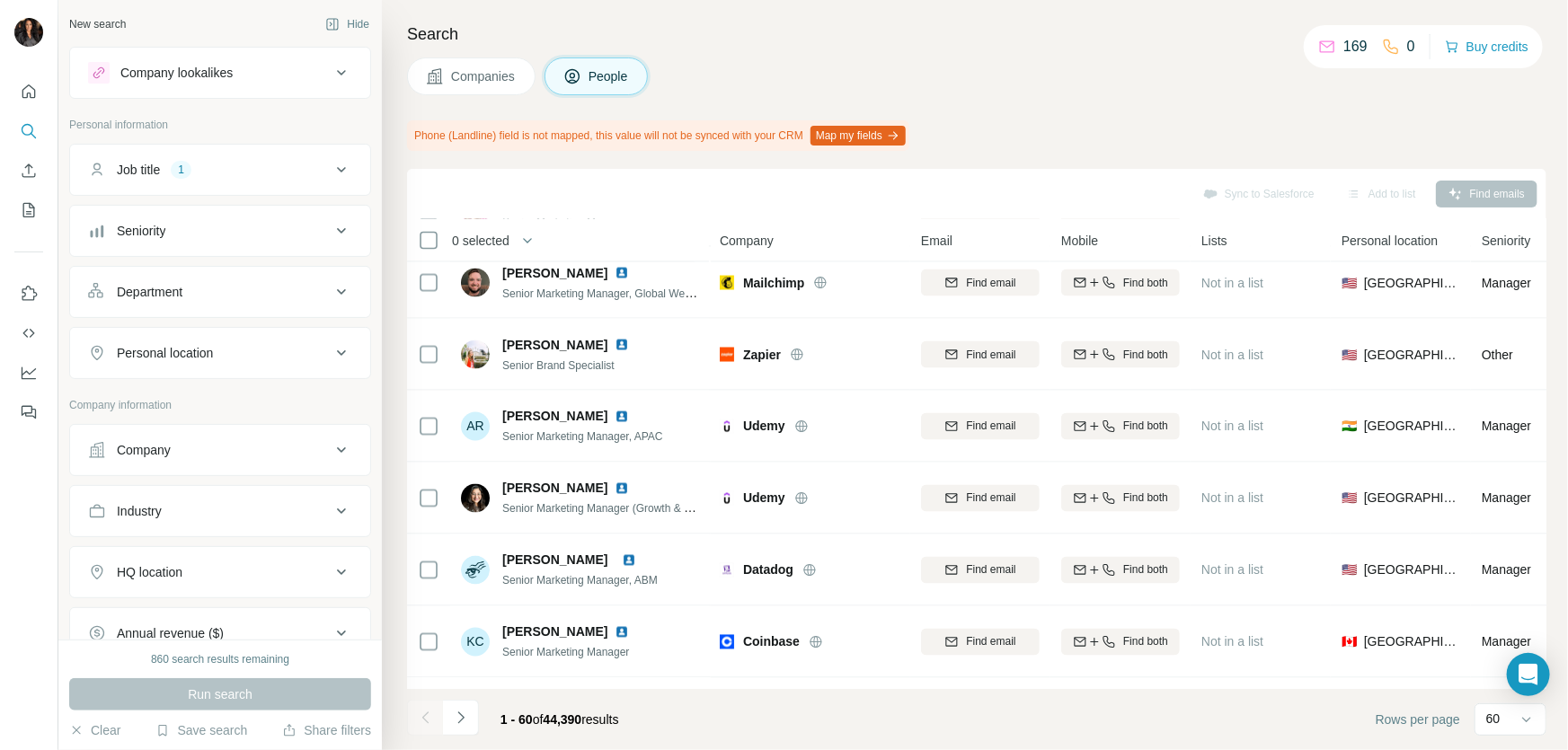
scroll to position [1905, 0]
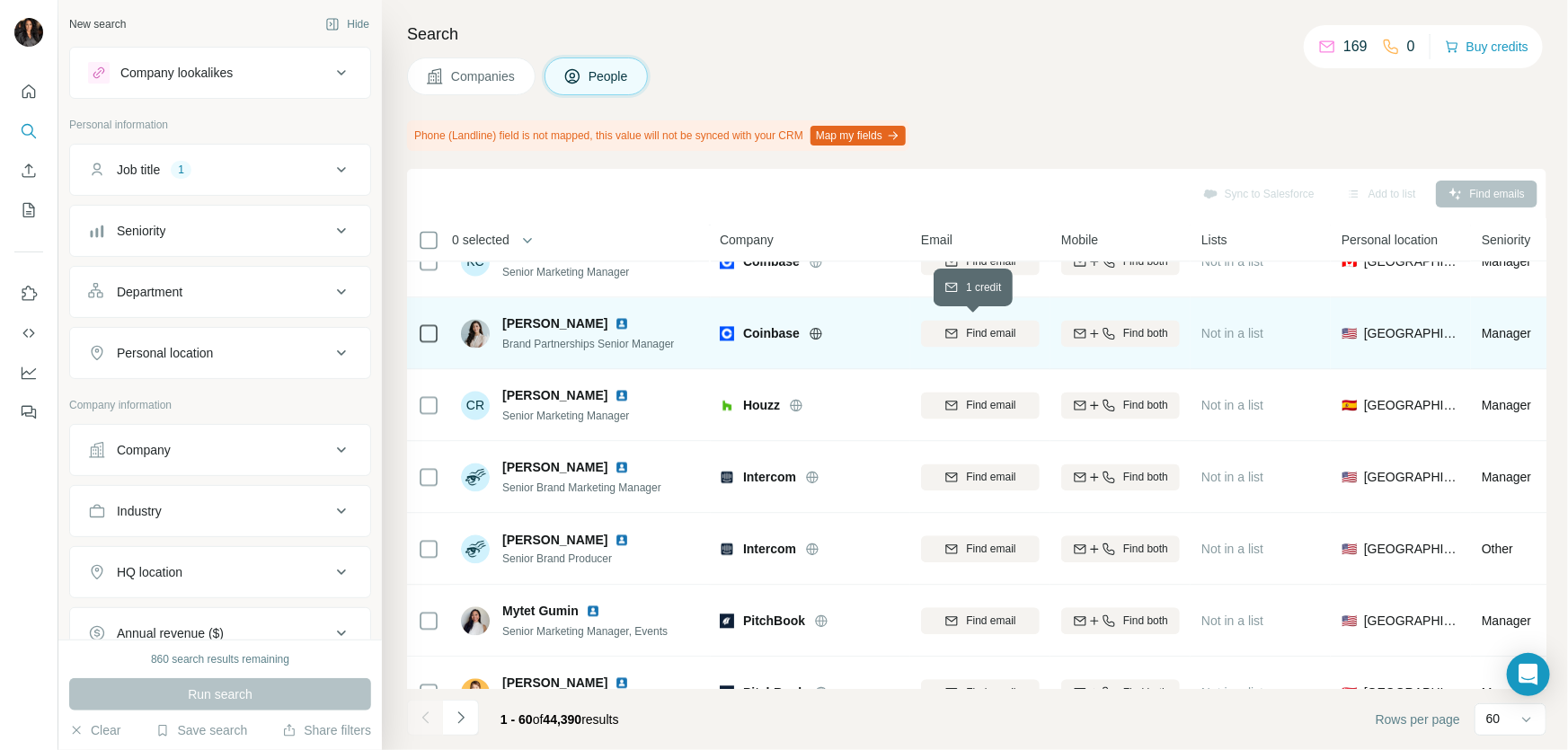
click at [998, 327] on span "Find email" at bounding box center [990, 334] width 50 height 16
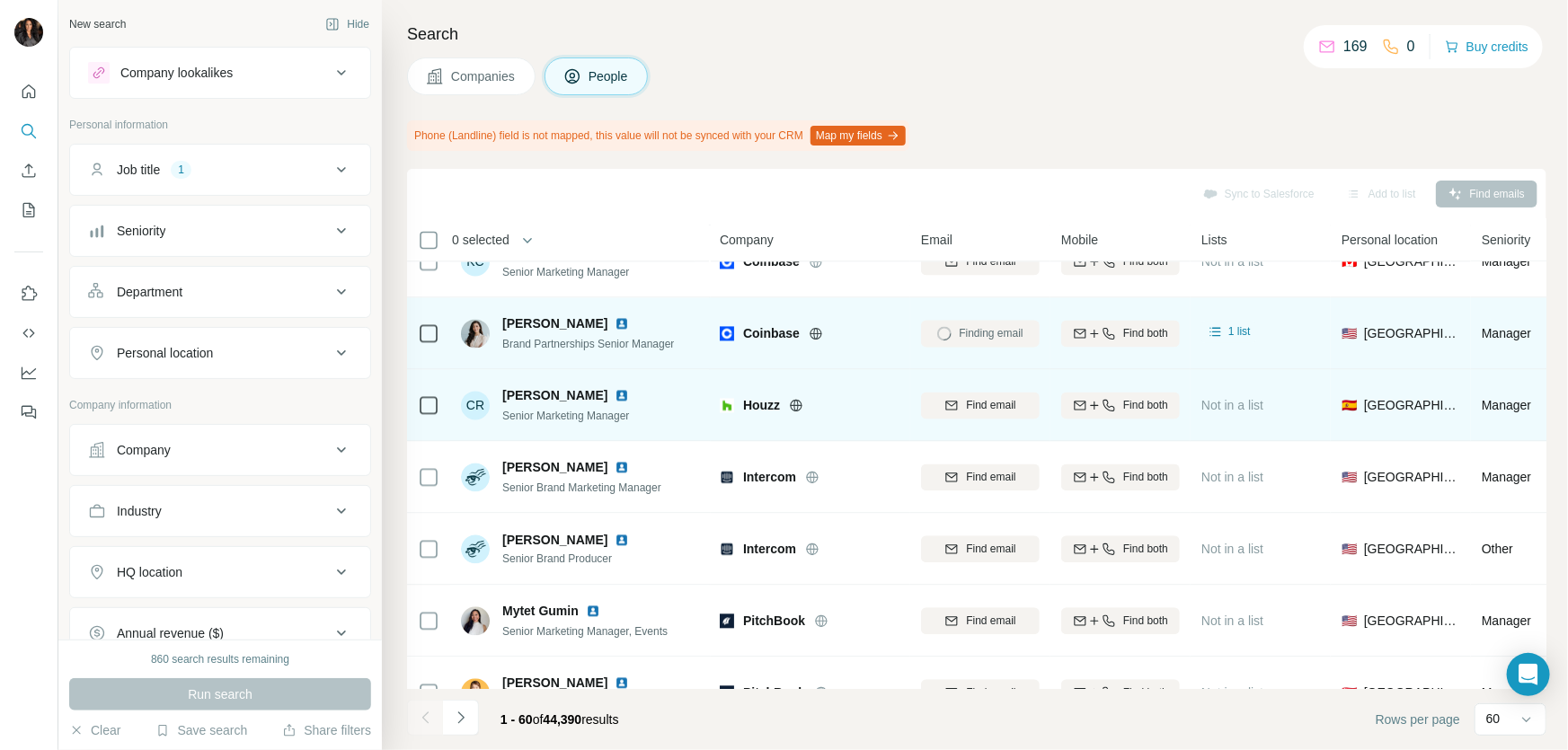
scroll to position [2286, 0]
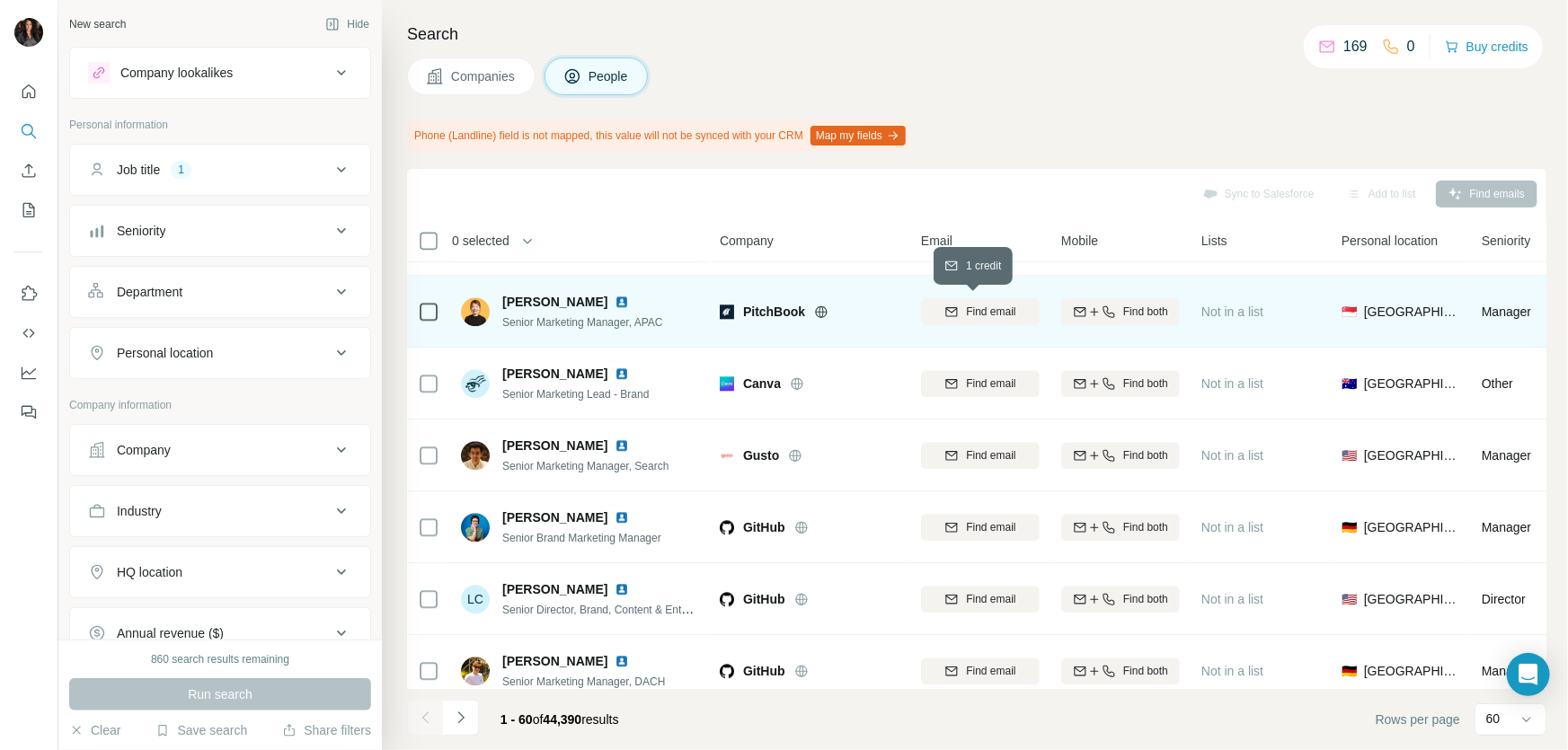
click at [1003, 307] on span "Find email" at bounding box center [990, 311] width 50 height 16
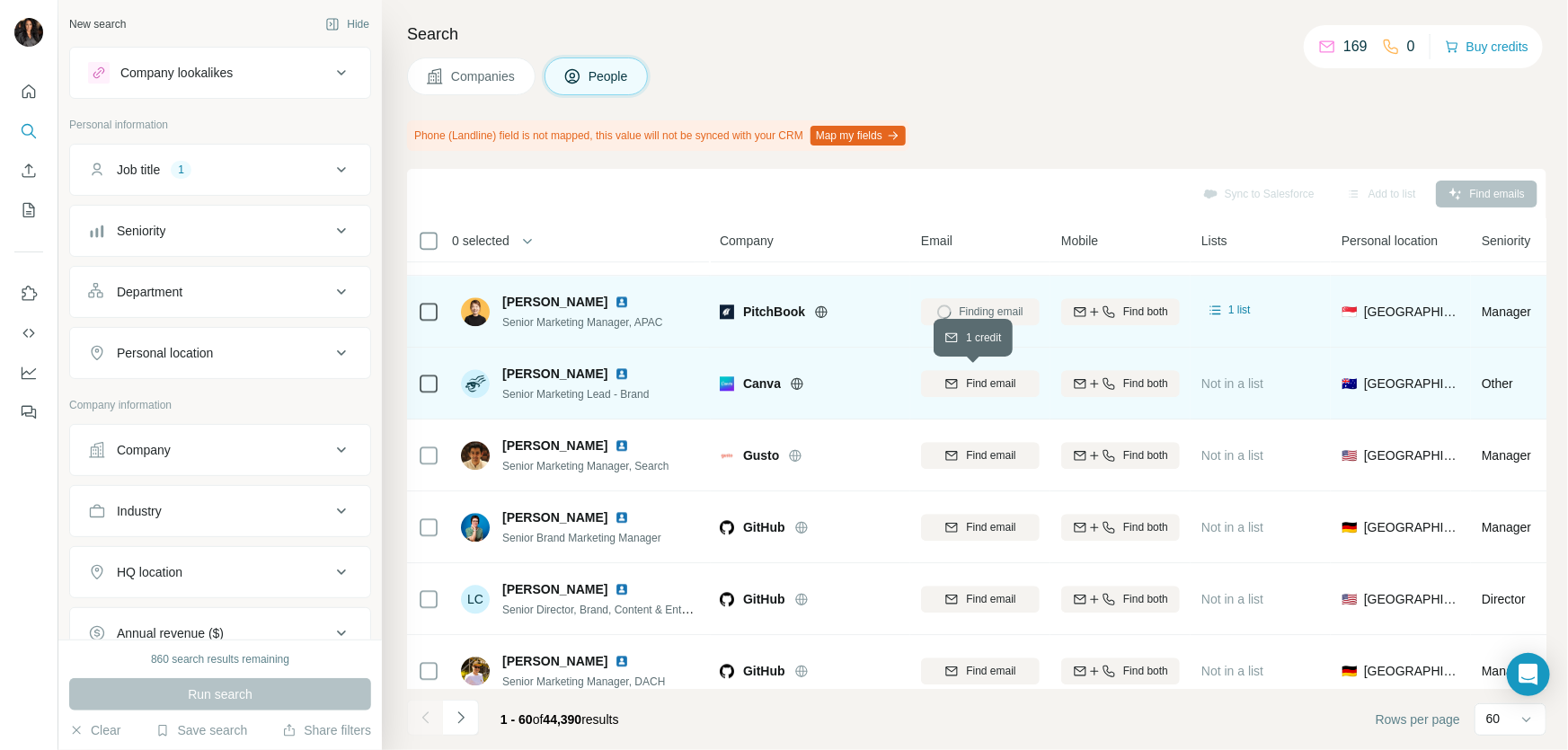
click at [989, 388] on span "Find email" at bounding box center [990, 383] width 50 height 16
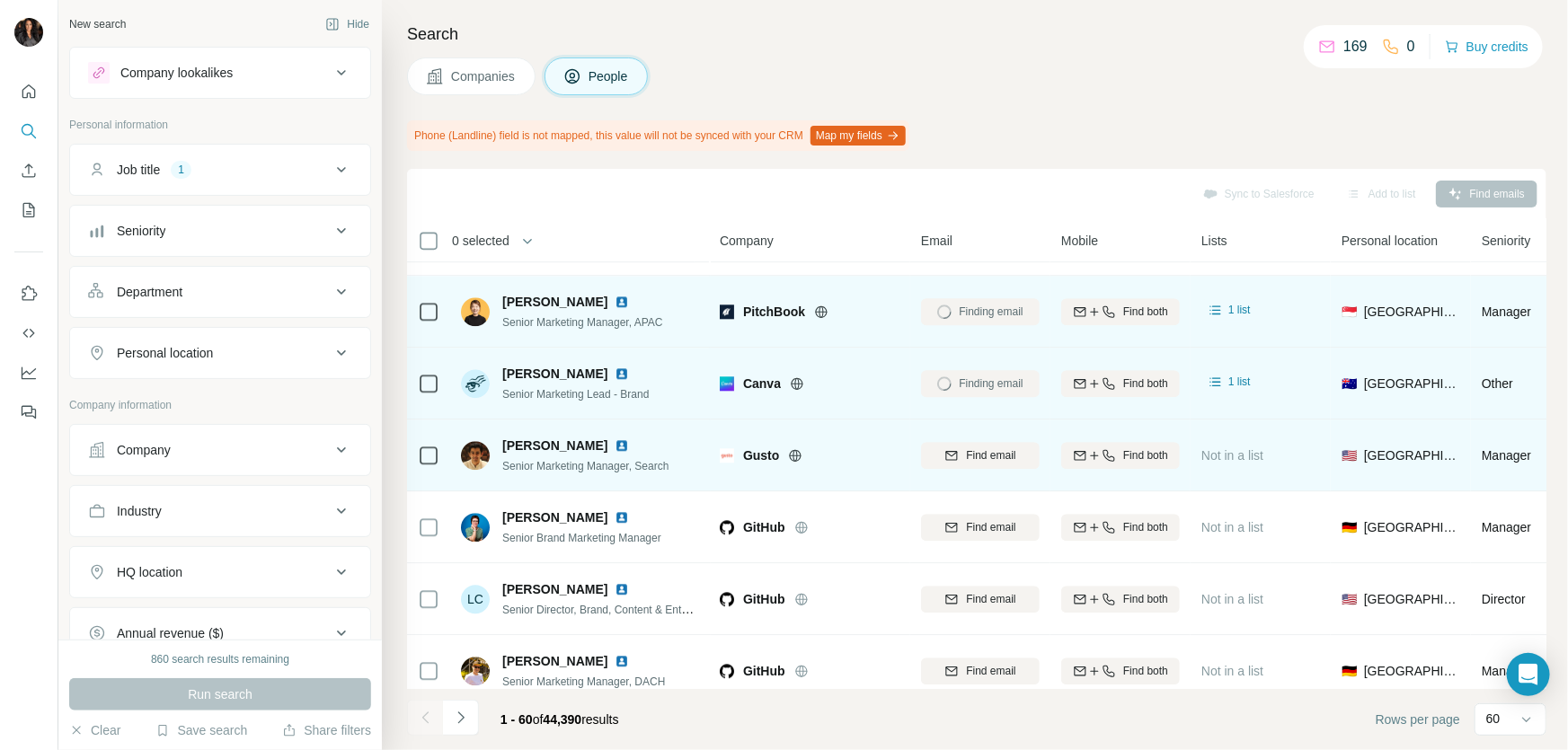
scroll to position [2668, 0]
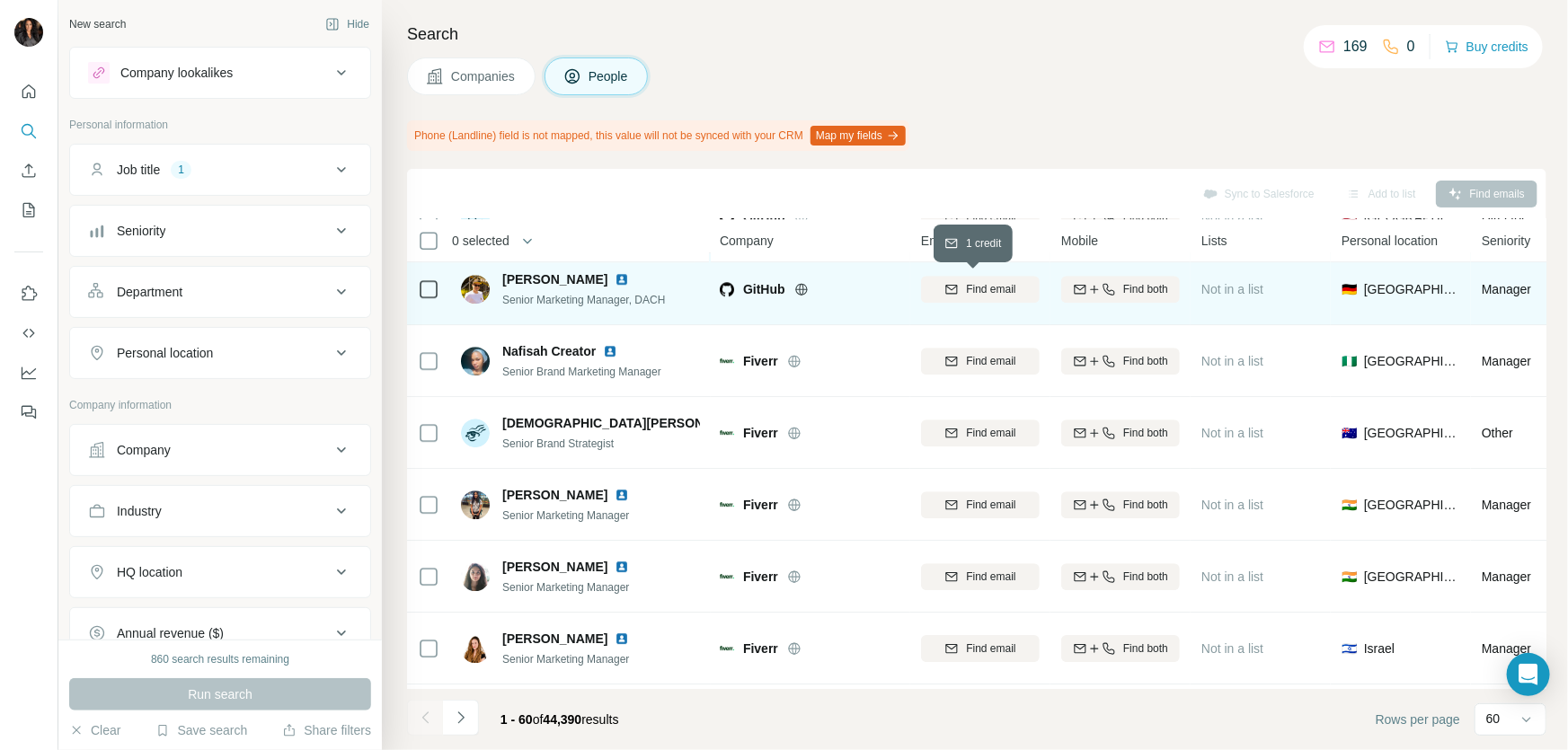
click at [983, 289] on span "Find email" at bounding box center [990, 289] width 50 height 16
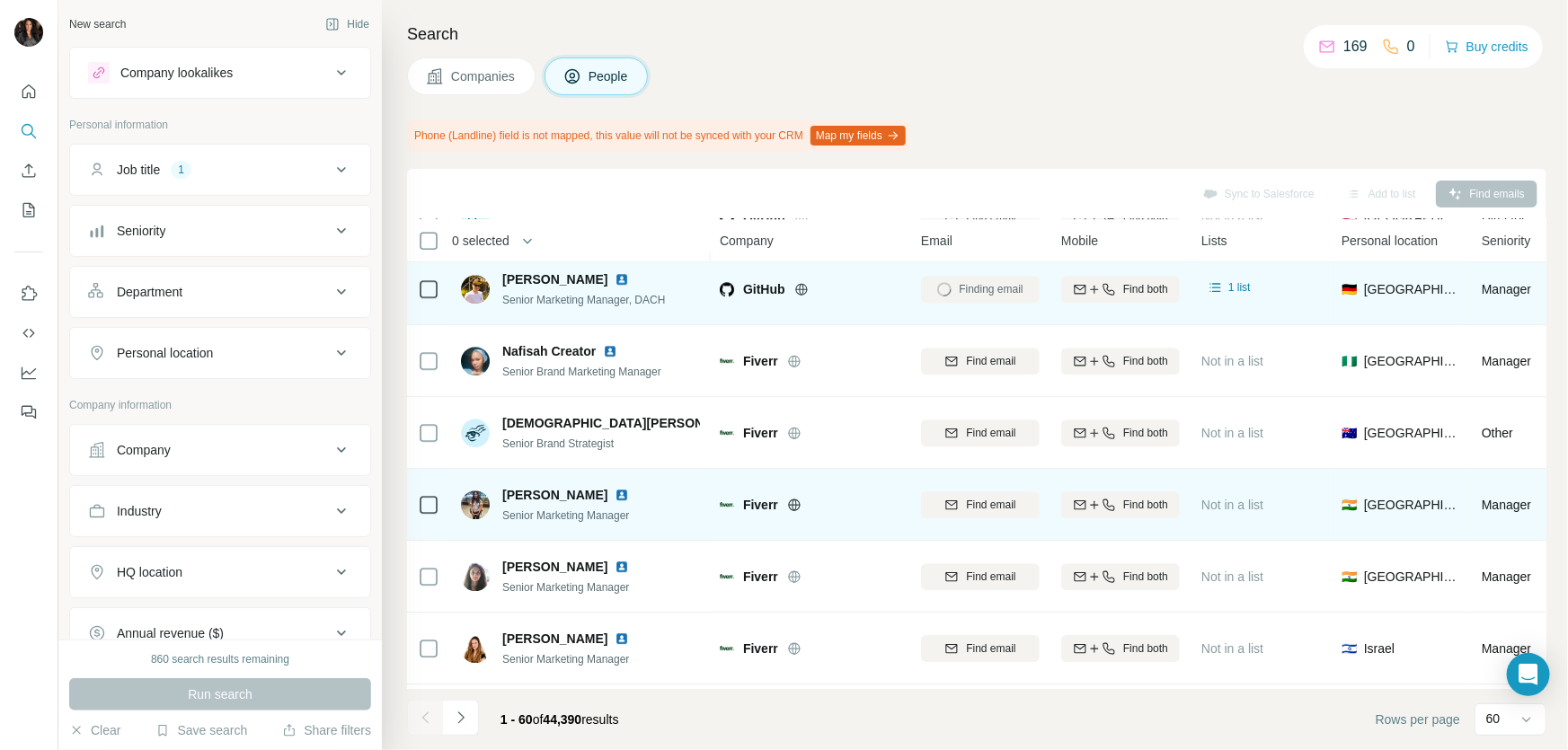
scroll to position [3048, 0]
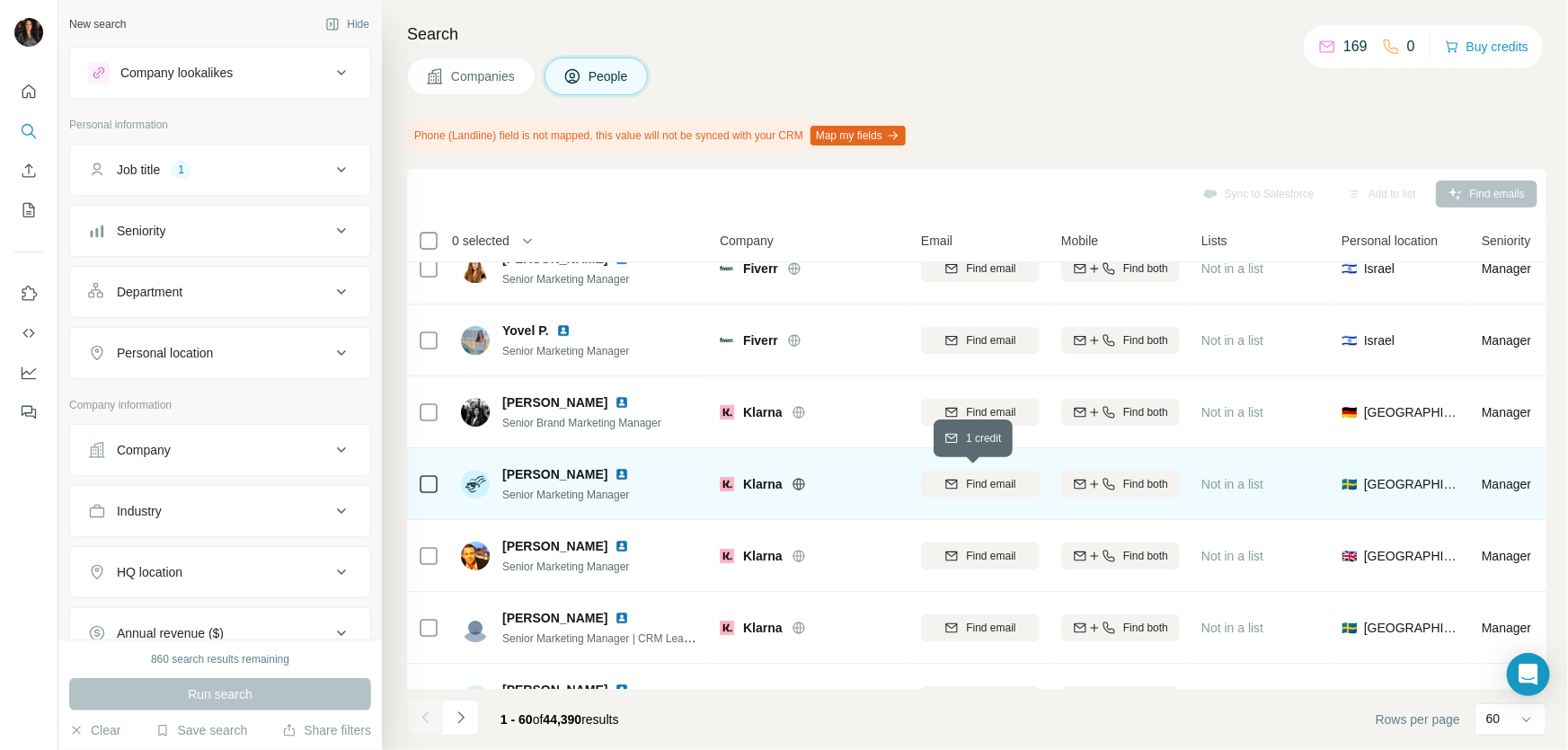
click at [998, 477] on span "Find email" at bounding box center [990, 484] width 50 height 16
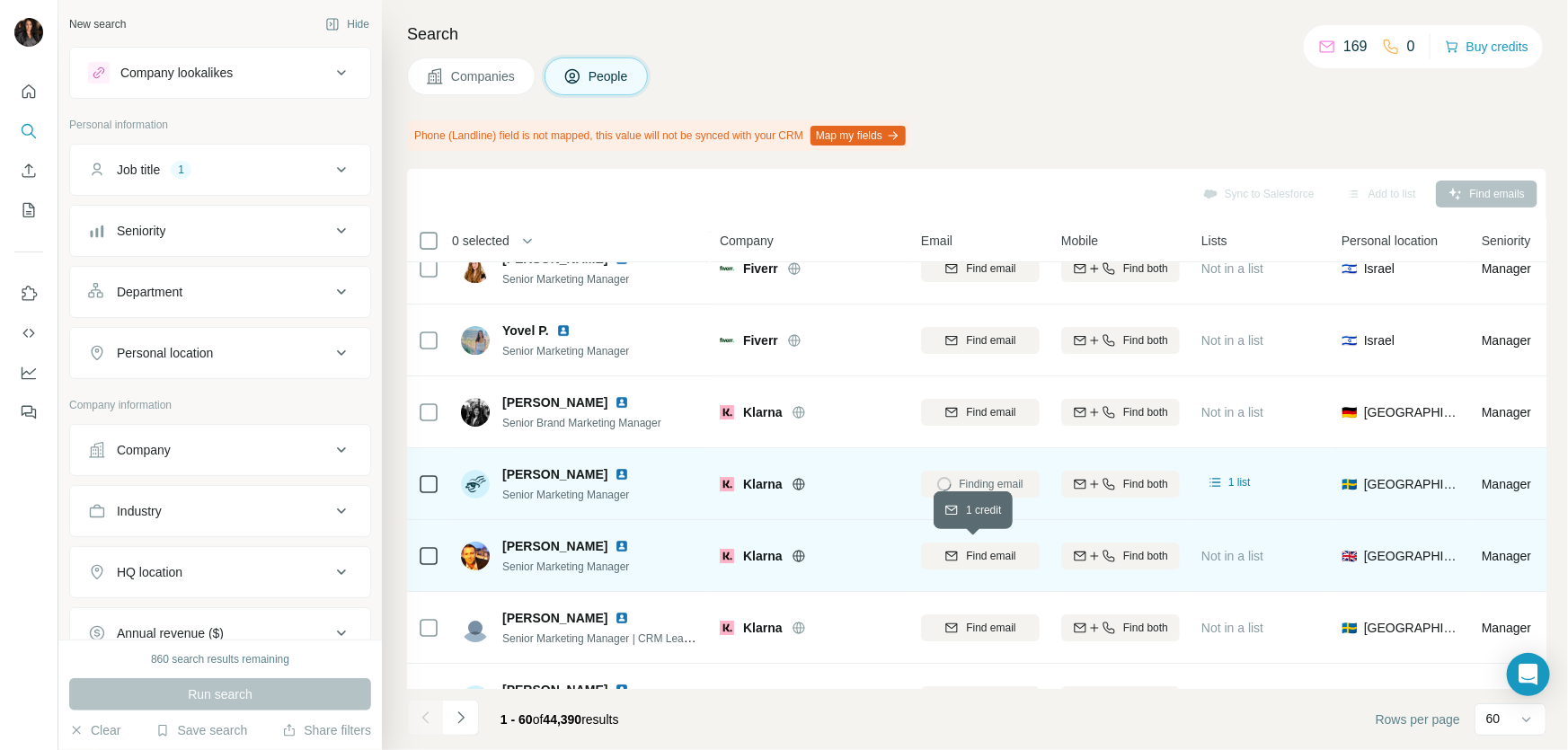
click at [980, 552] on span "Find email" at bounding box center [990, 555] width 50 height 16
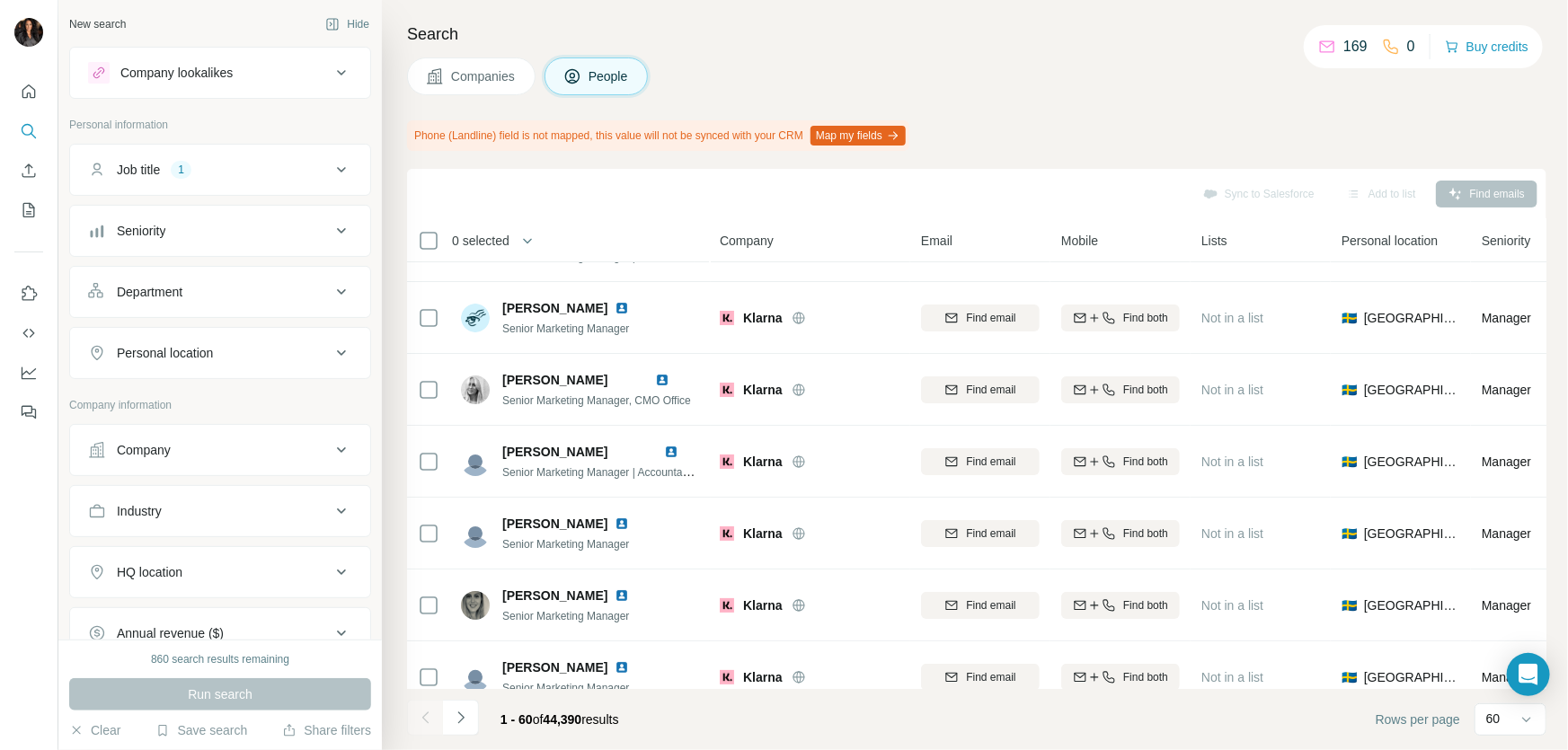
scroll to position [3810, 0]
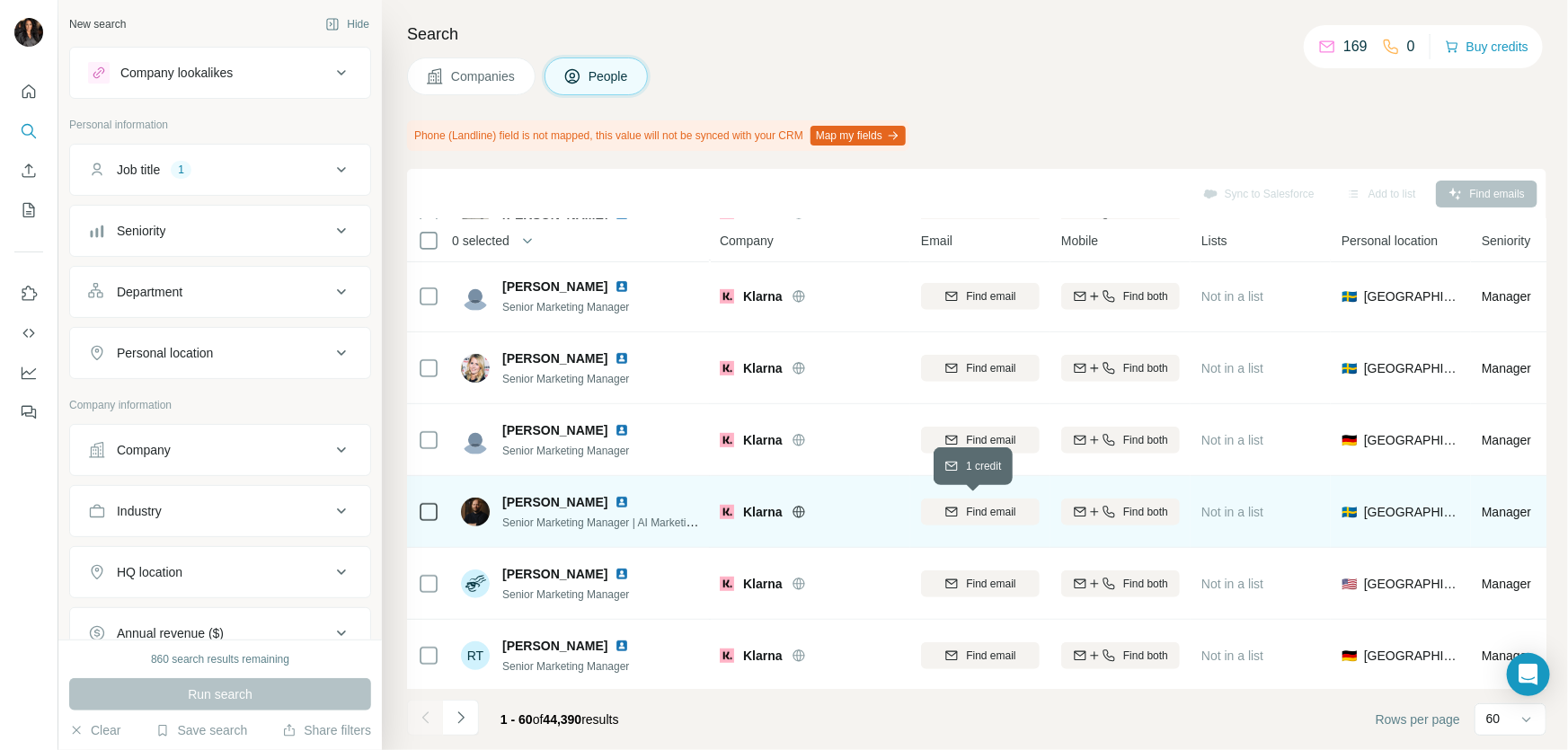
click at [987, 504] on span "Find email" at bounding box center [990, 512] width 50 height 16
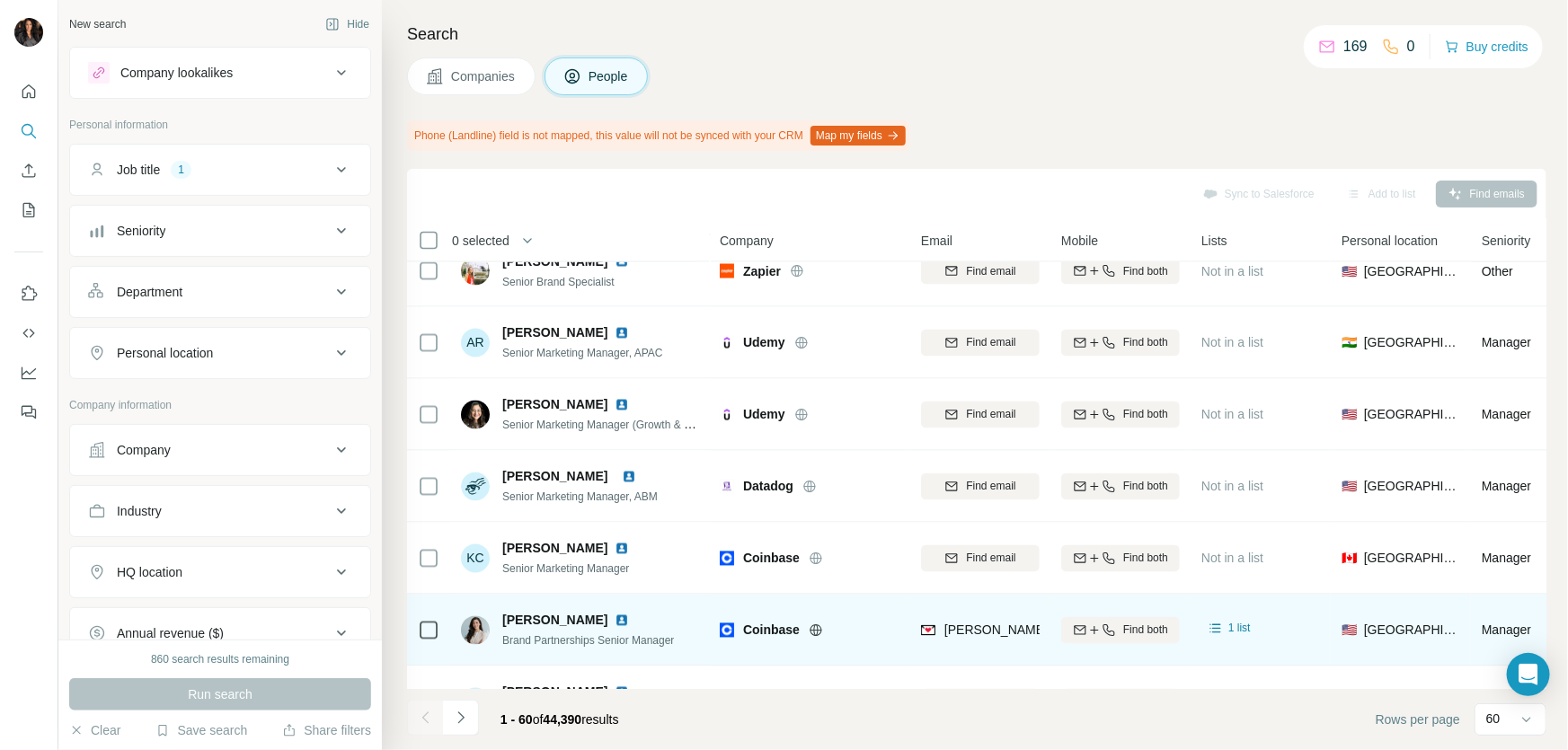
scroll to position [0, 0]
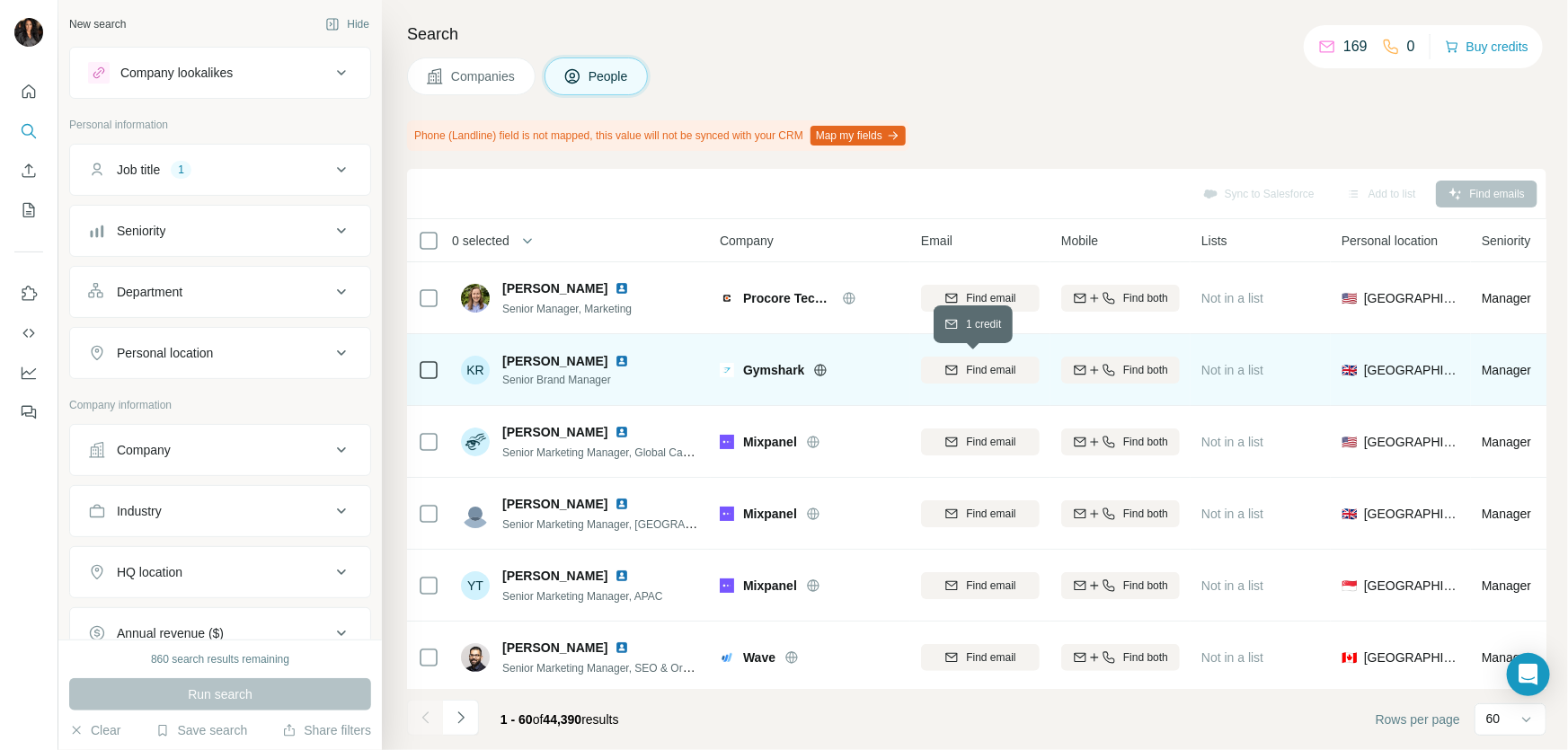
click at [989, 366] on span "Find email" at bounding box center [990, 370] width 50 height 16
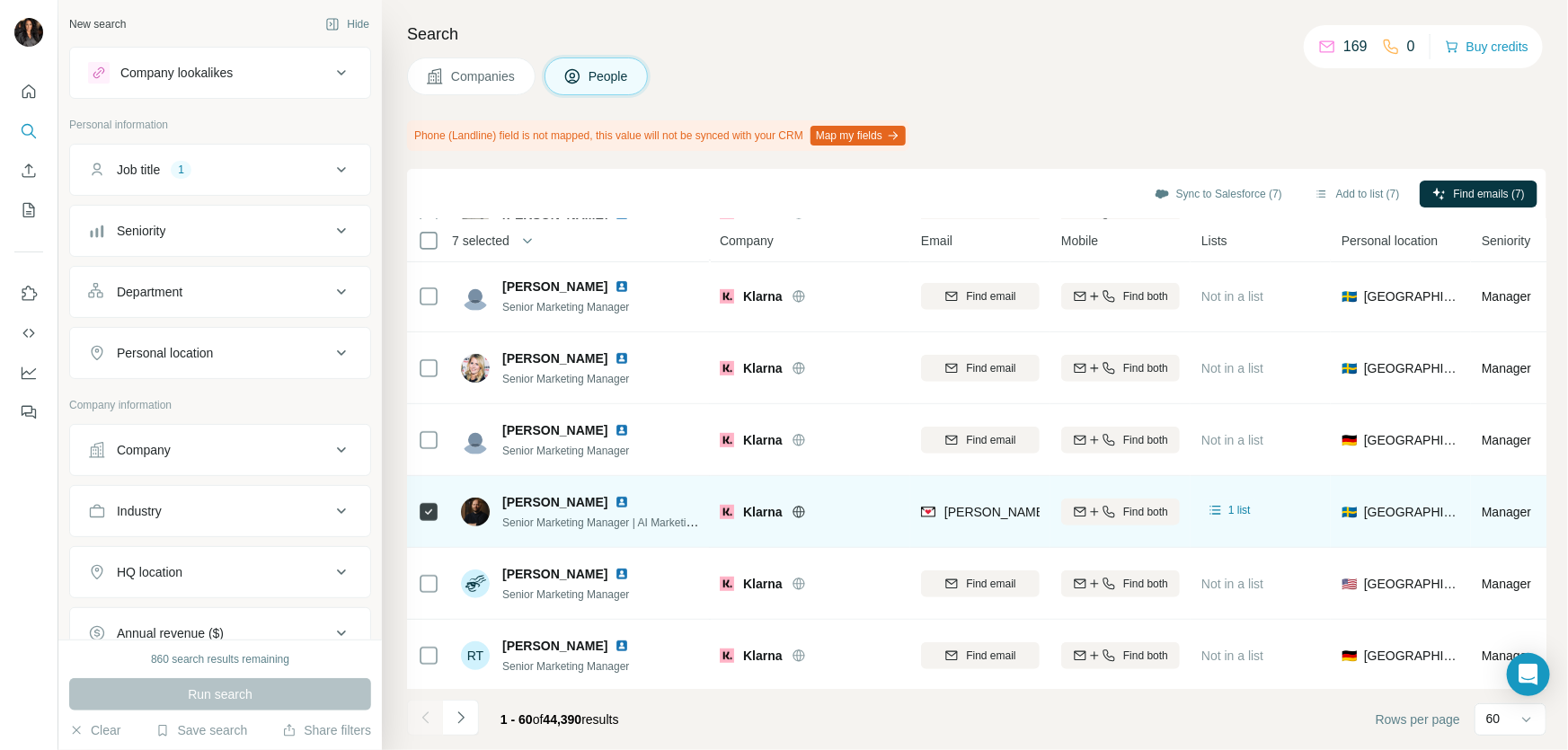
scroll to position [3895, 0]
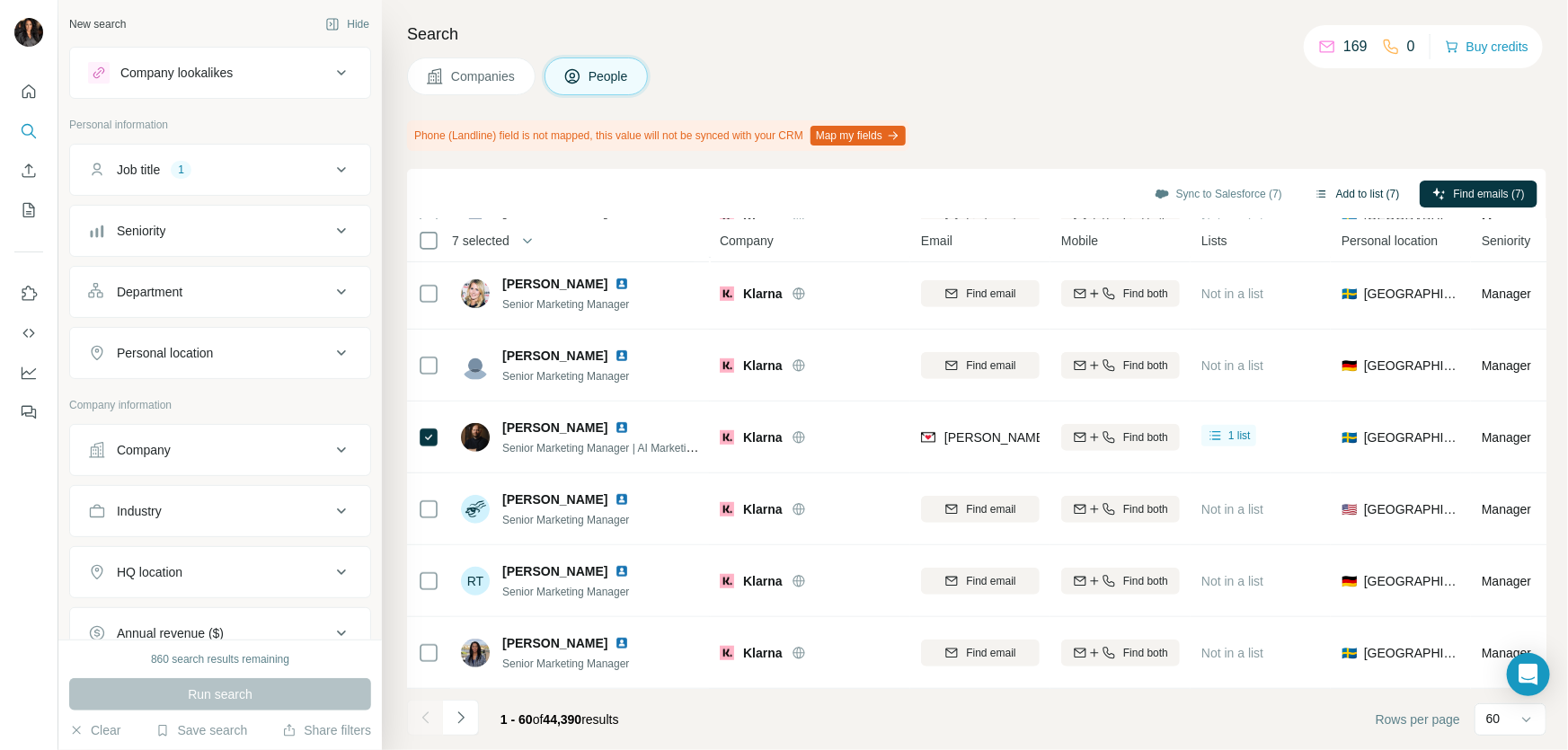
click at [1332, 191] on button "Add to list (7)" at bounding box center [1356, 194] width 110 height 27
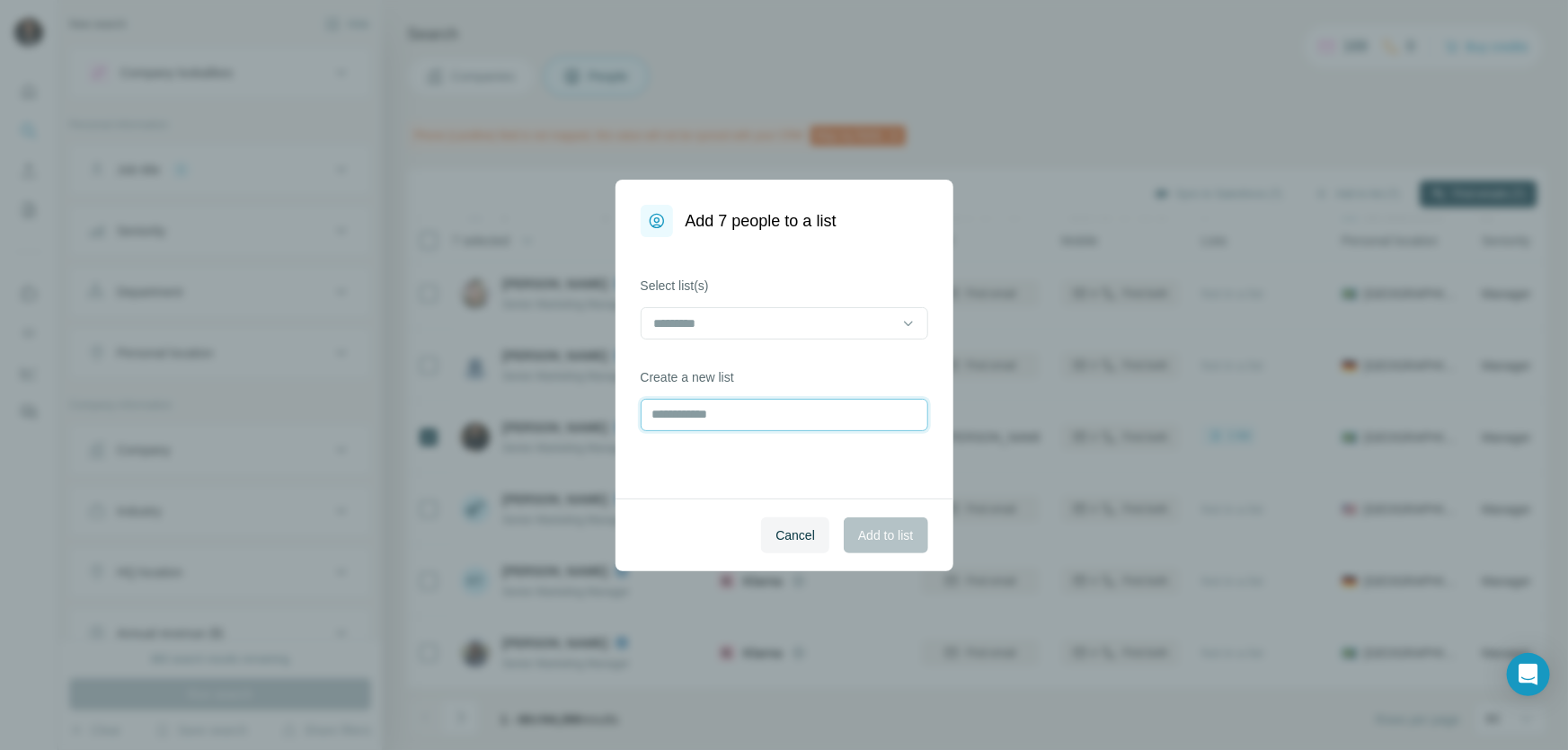
click at [812, 416] on input "text" at bounding box center [784, 415] width 287 height 32
type input "*"
type input "**********"
click at [877, 536] on span "Add to list" at bounding box center [886, 535] width 55 height 18
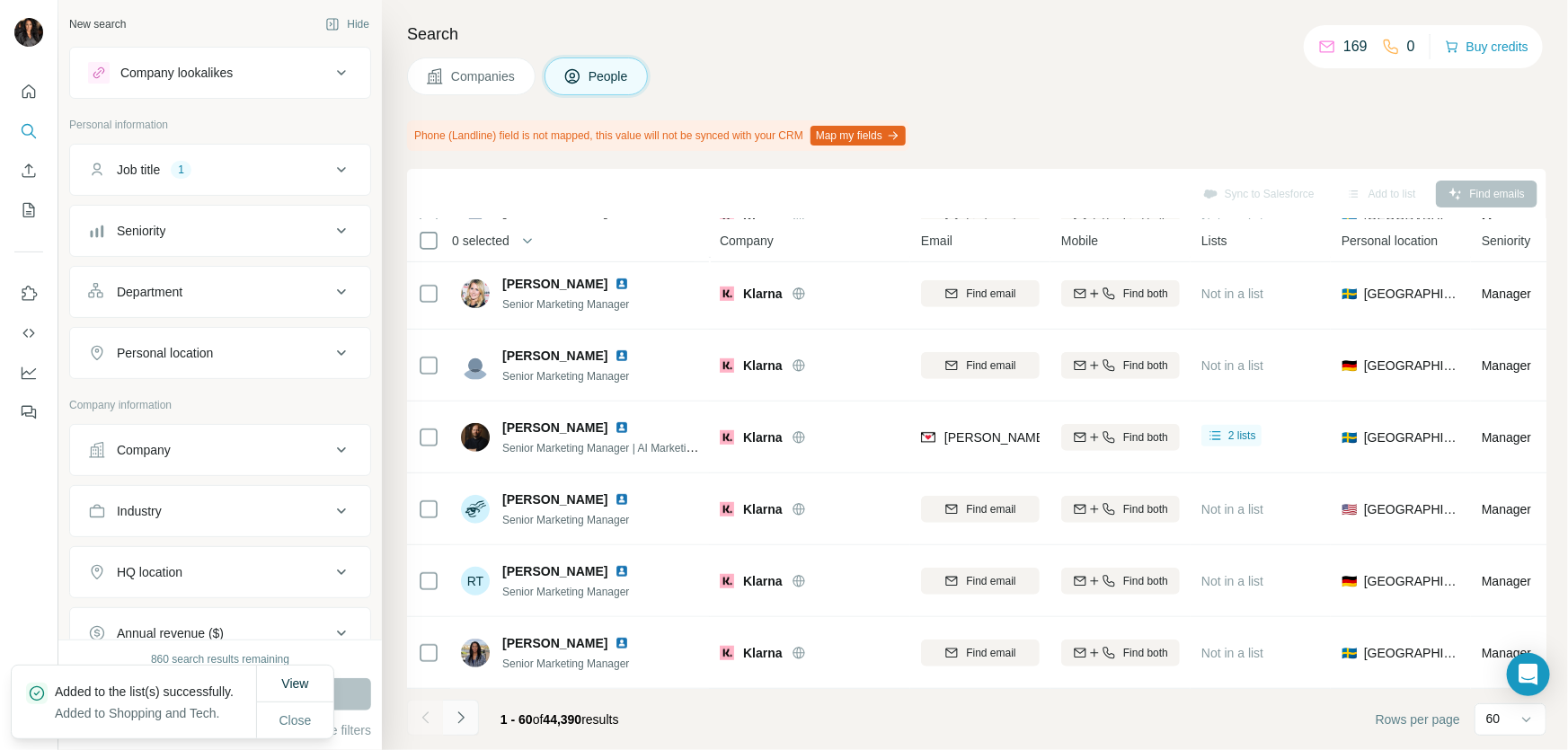
click at [463, 719] on icon "Navigate to next page" at bounding box center [460, 717] width 18 height 18
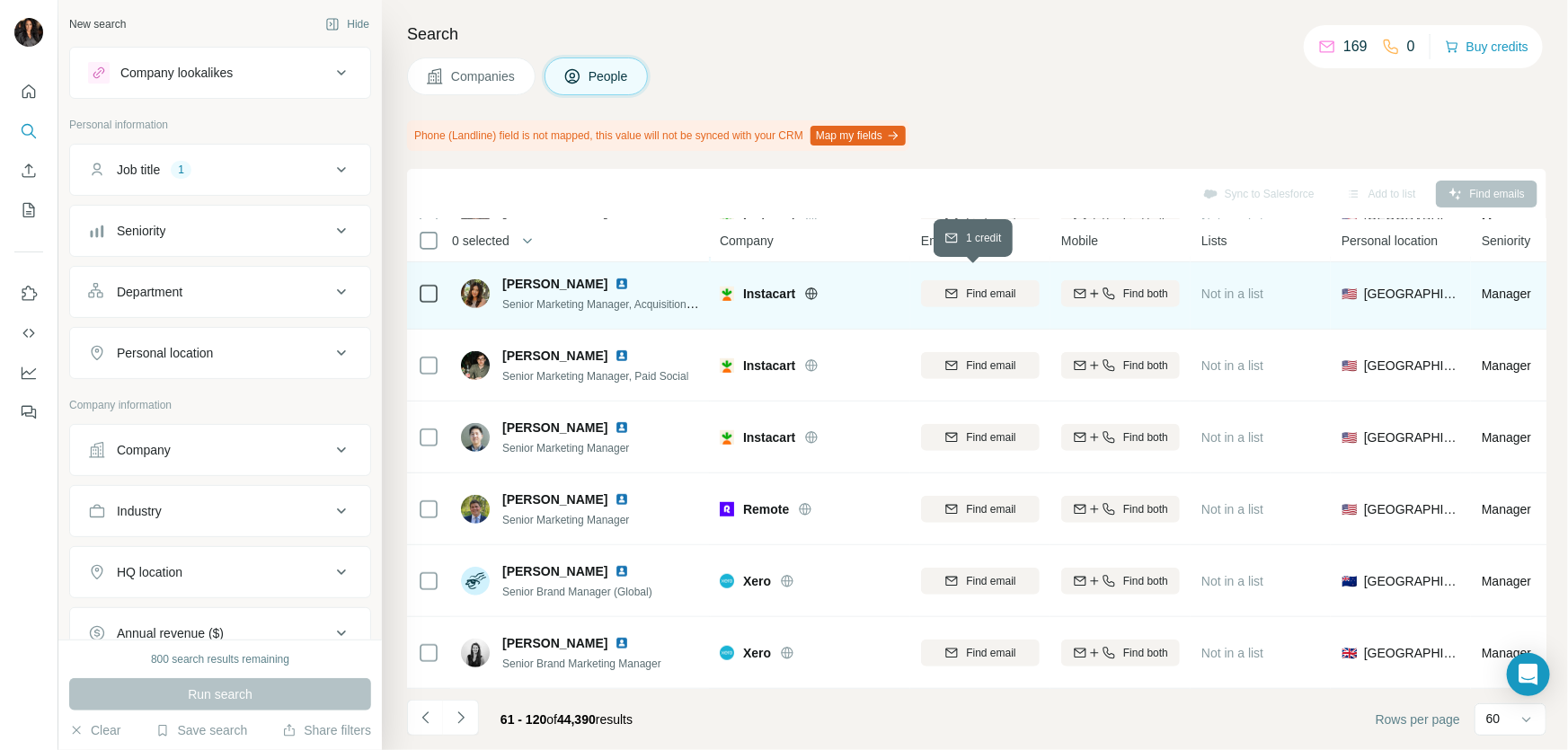
click at [983, 286] on span "Find email" at bounding box center [990, 294] width 50 height 16
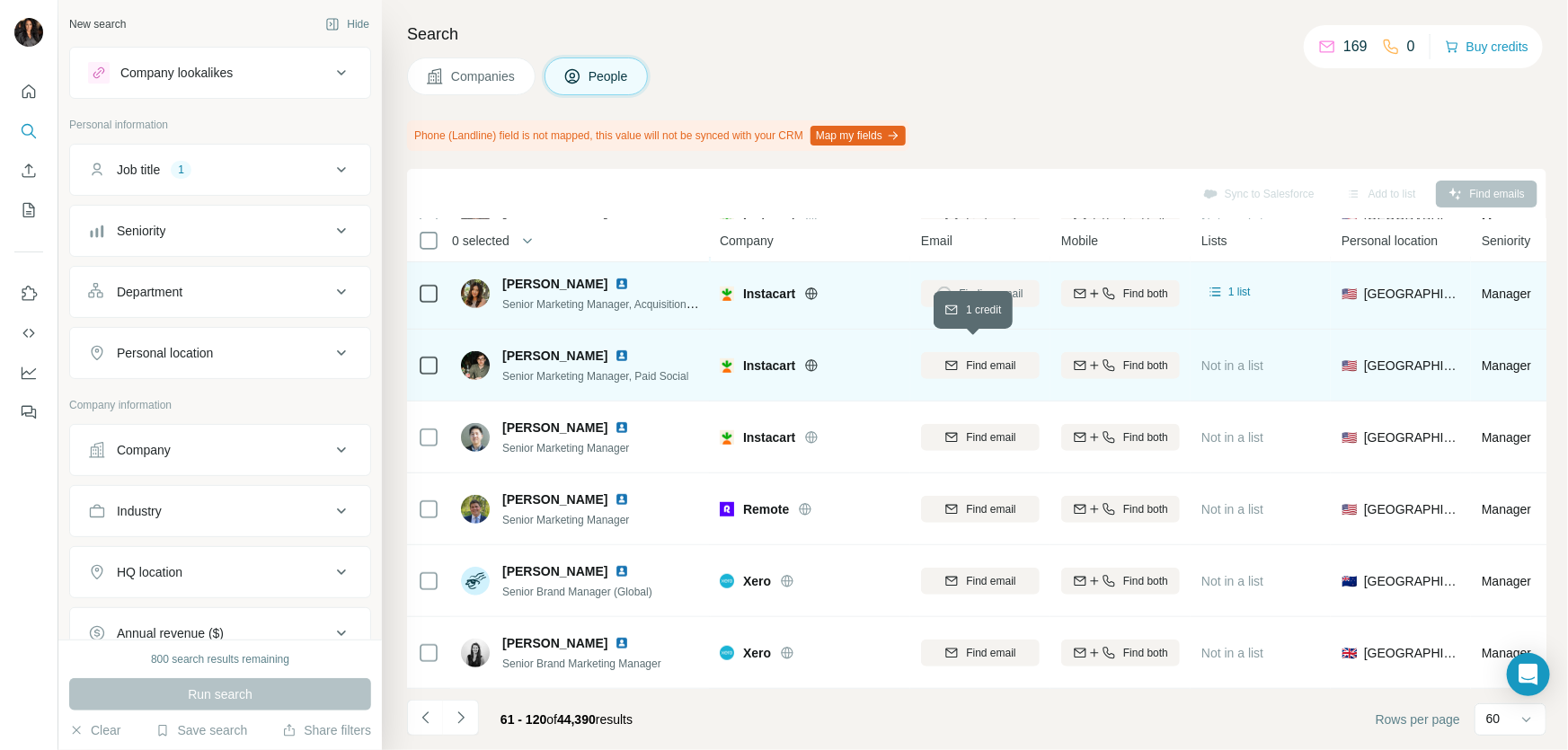
click at [986, 358] on span "Find email" at bounding box center [990, 365] width 50 height 16
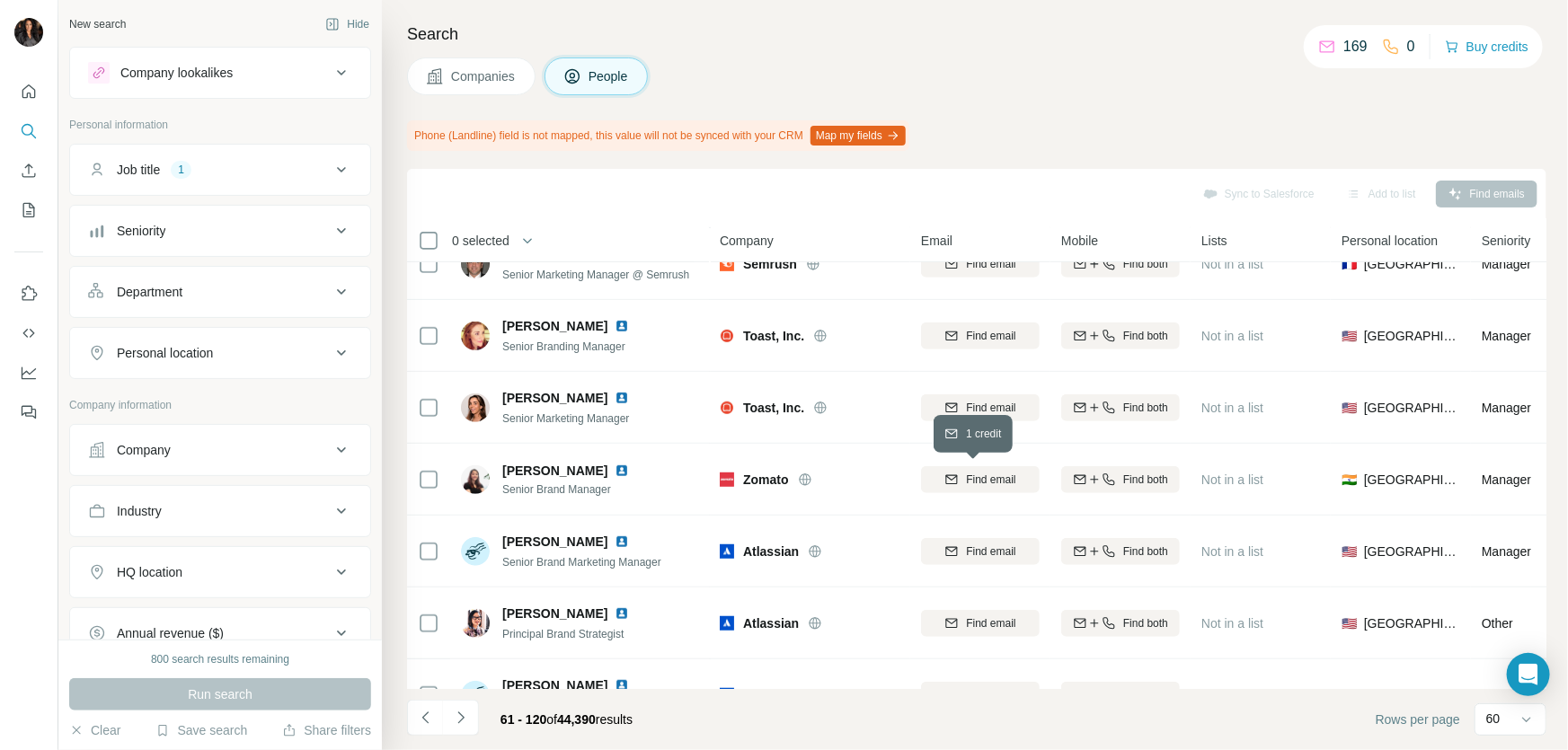
scroll to position [0, 0]
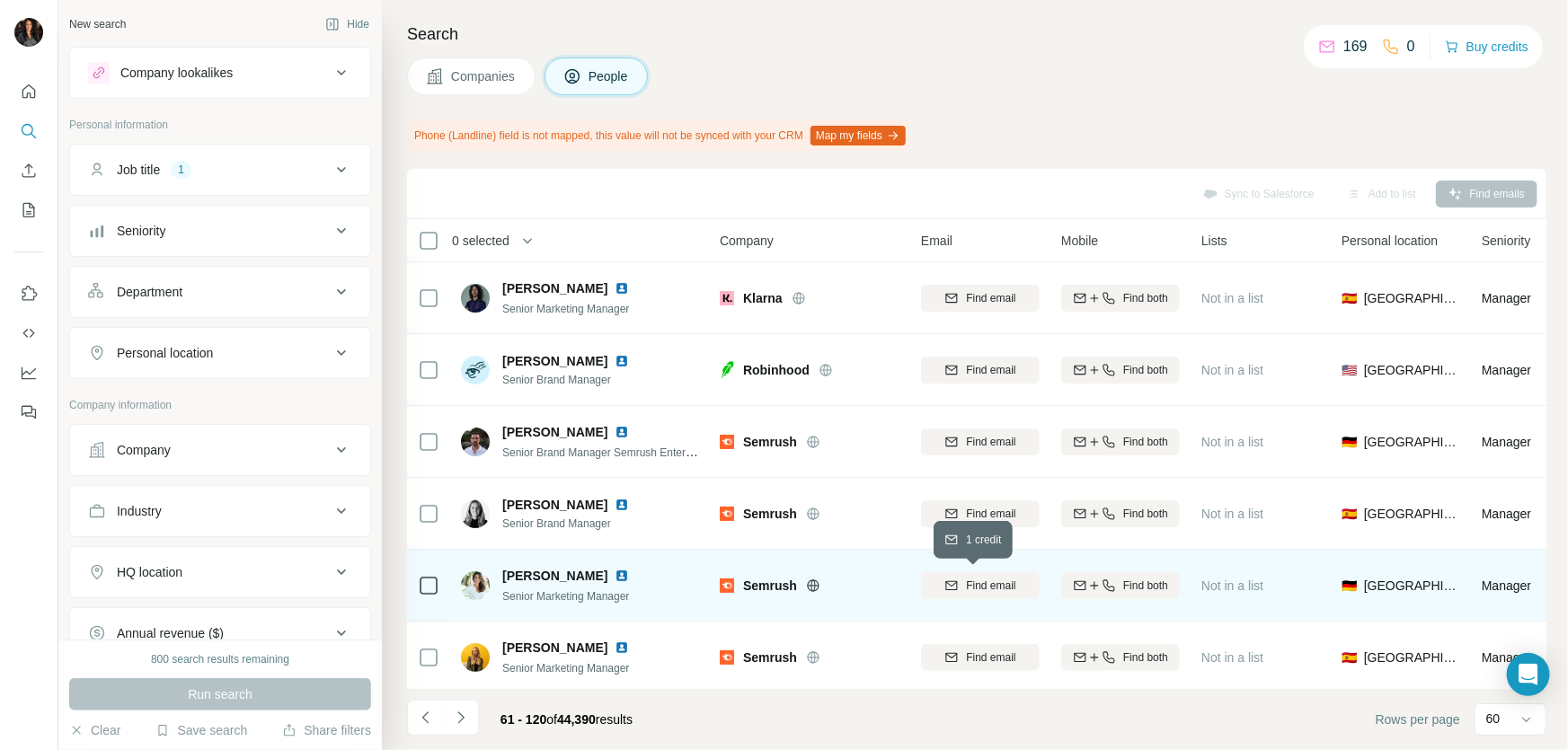
click at [991, 582] on span "Find email" at bounding box center [990, 585] width 50 height 16
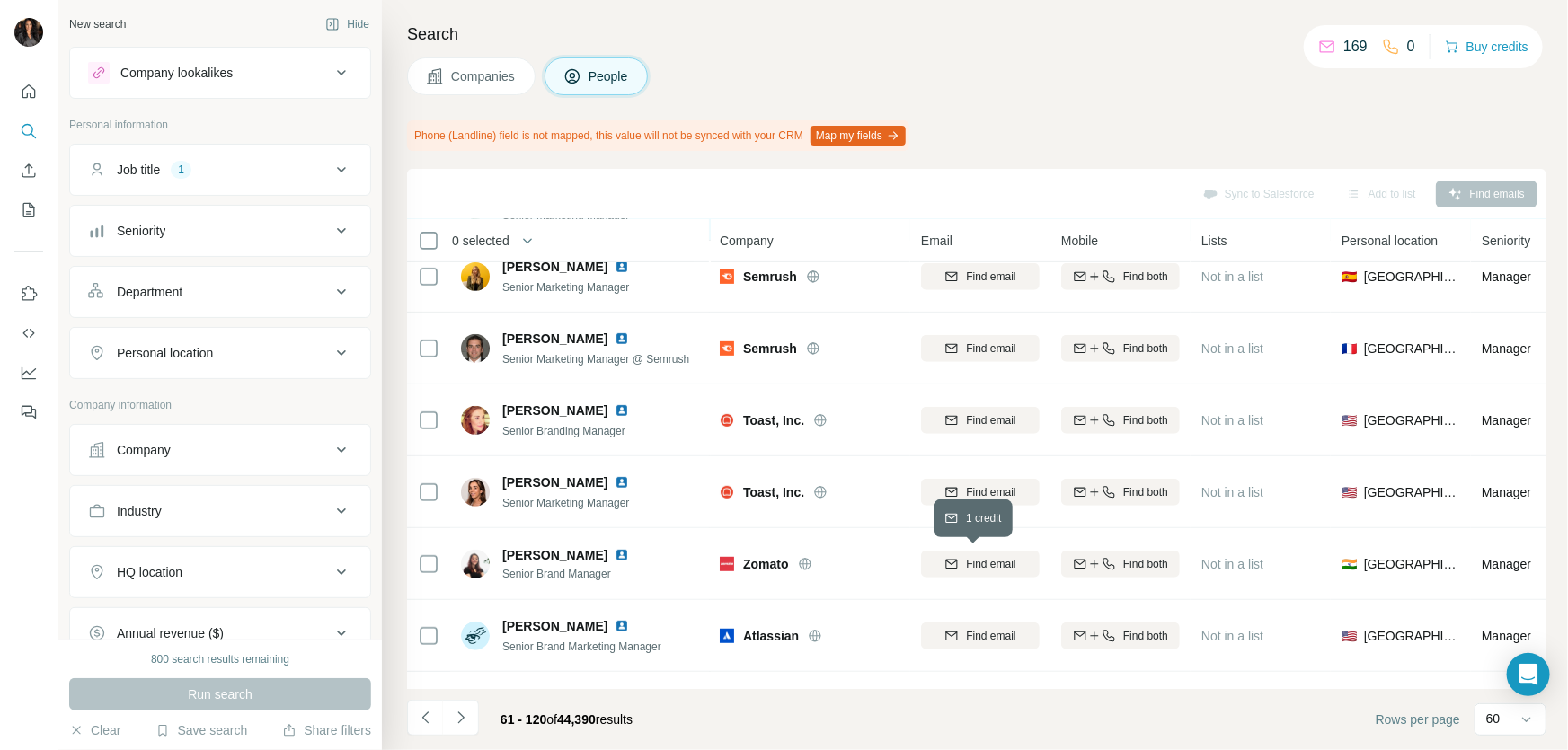
scroll to position [761, 0]
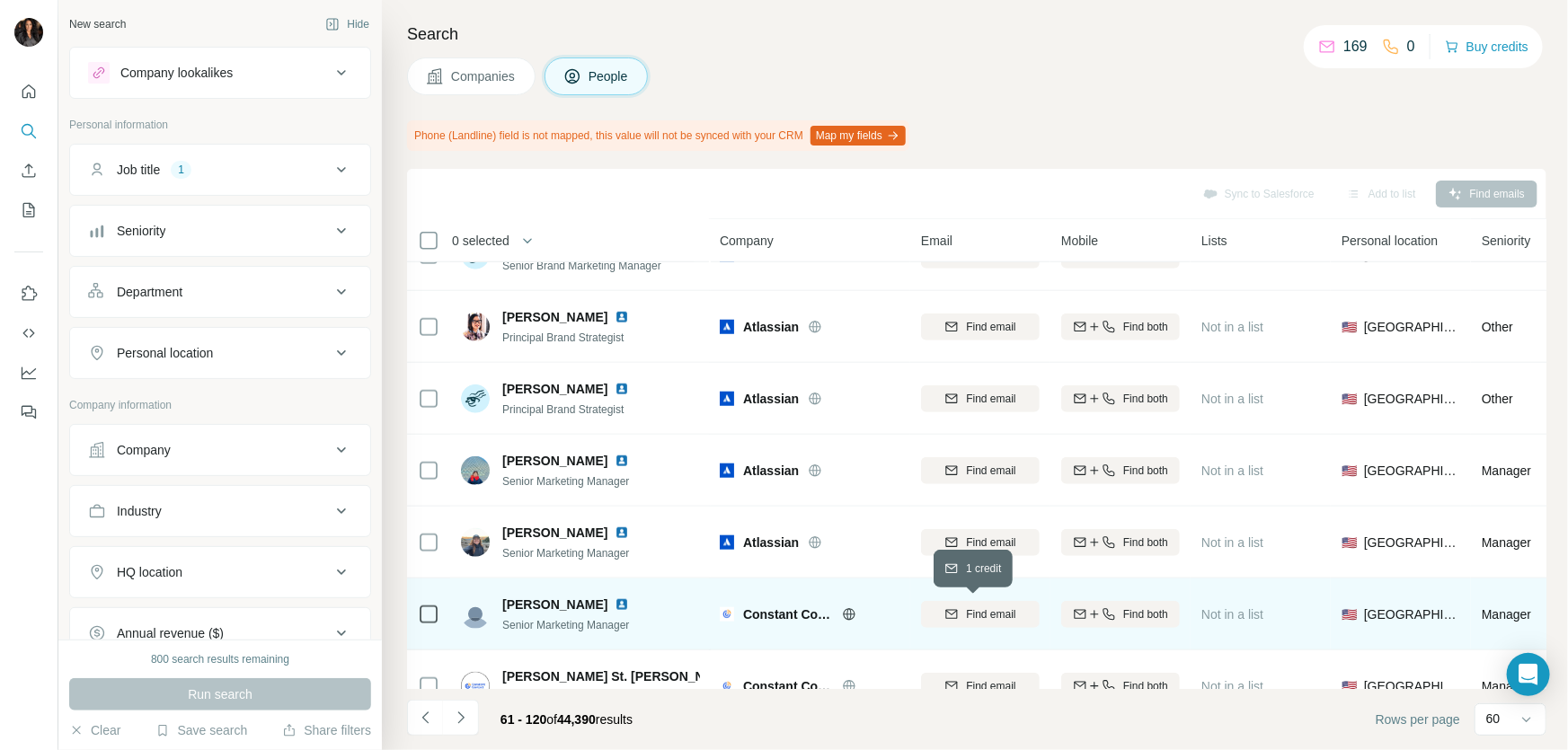
click at [1001, 612] on span "Find email" at bounding box center [990, 614] width 50 height 16
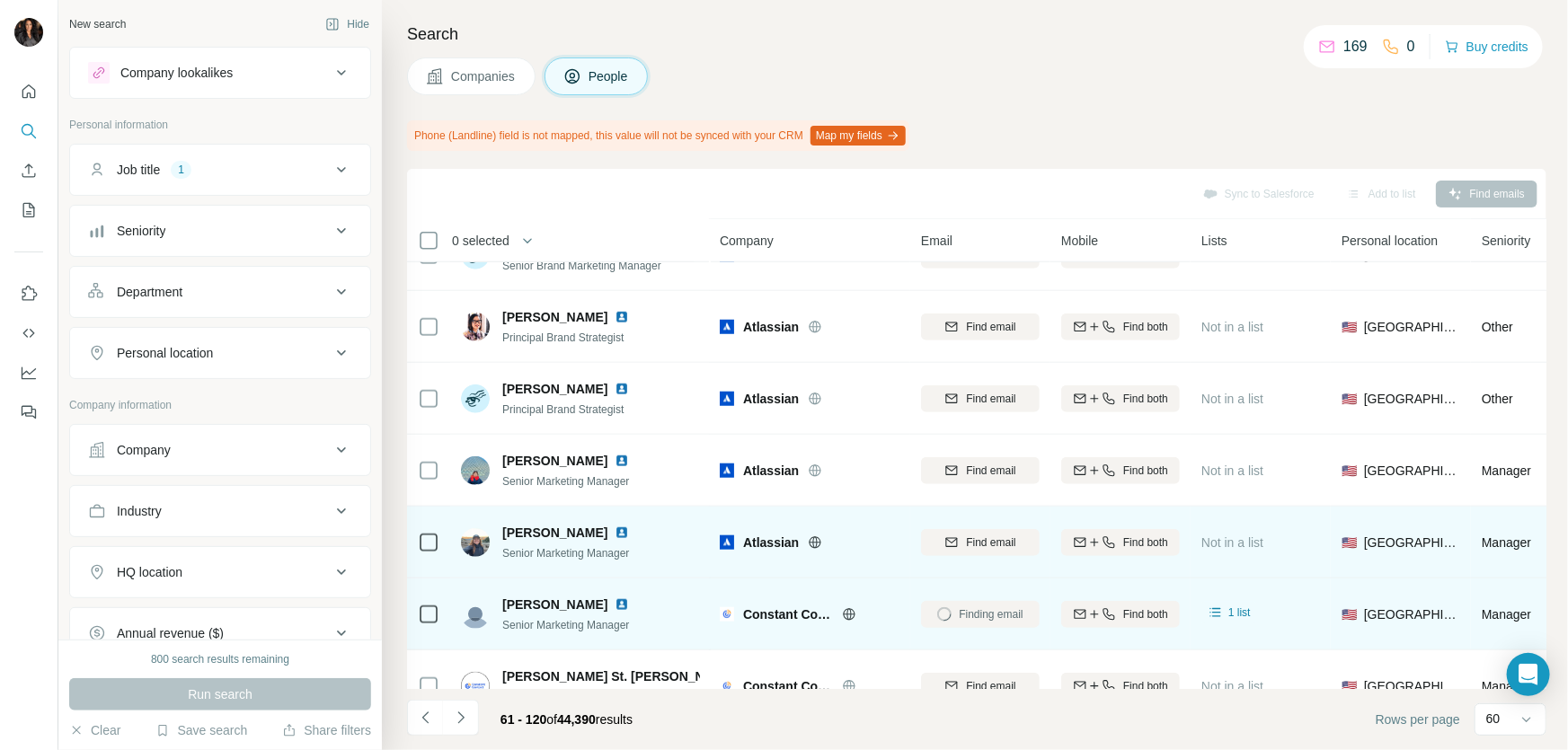
scroll to position [1142, 0]
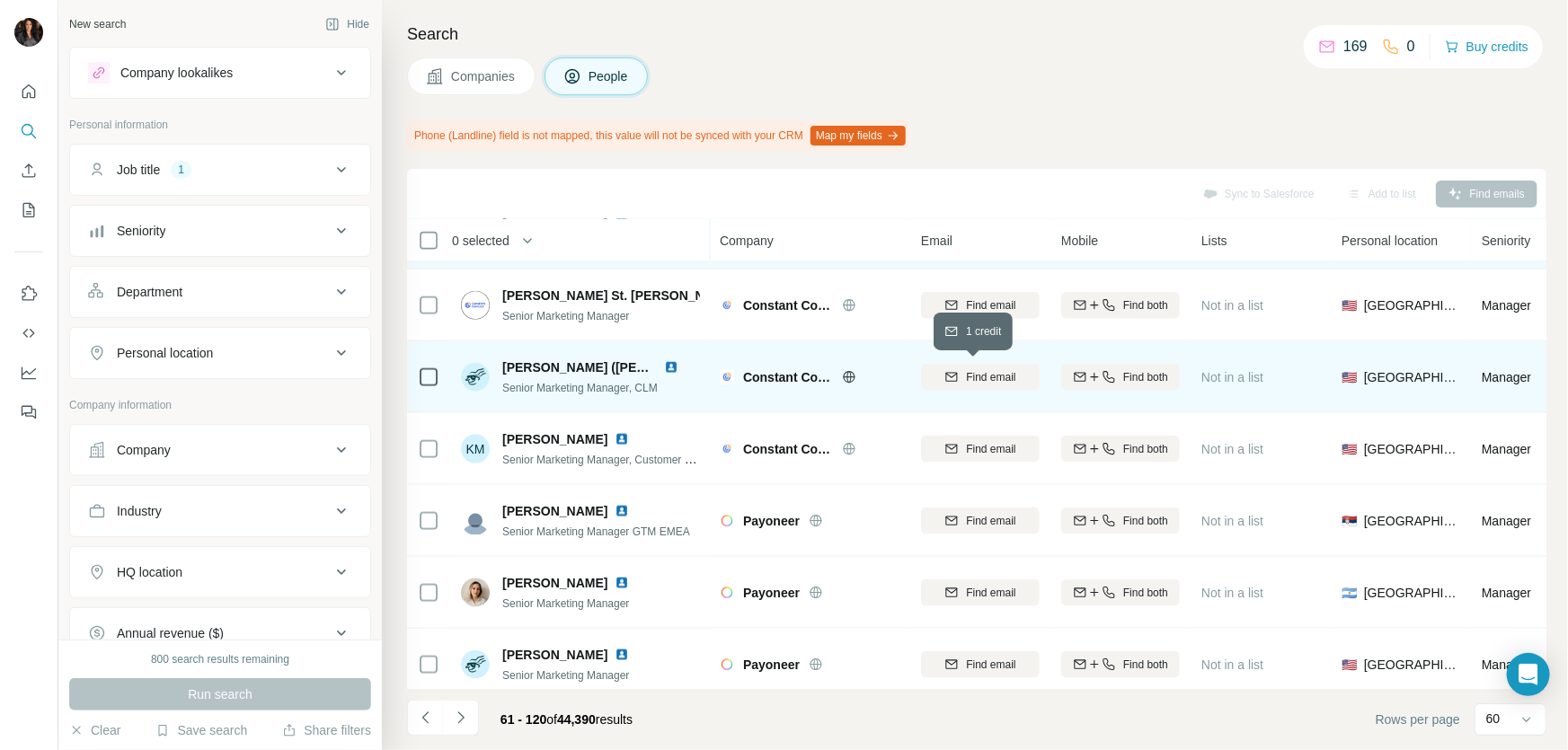
click at [1004, 378] on span "Find email" at bounding box center [990, 376] width 50 height 16
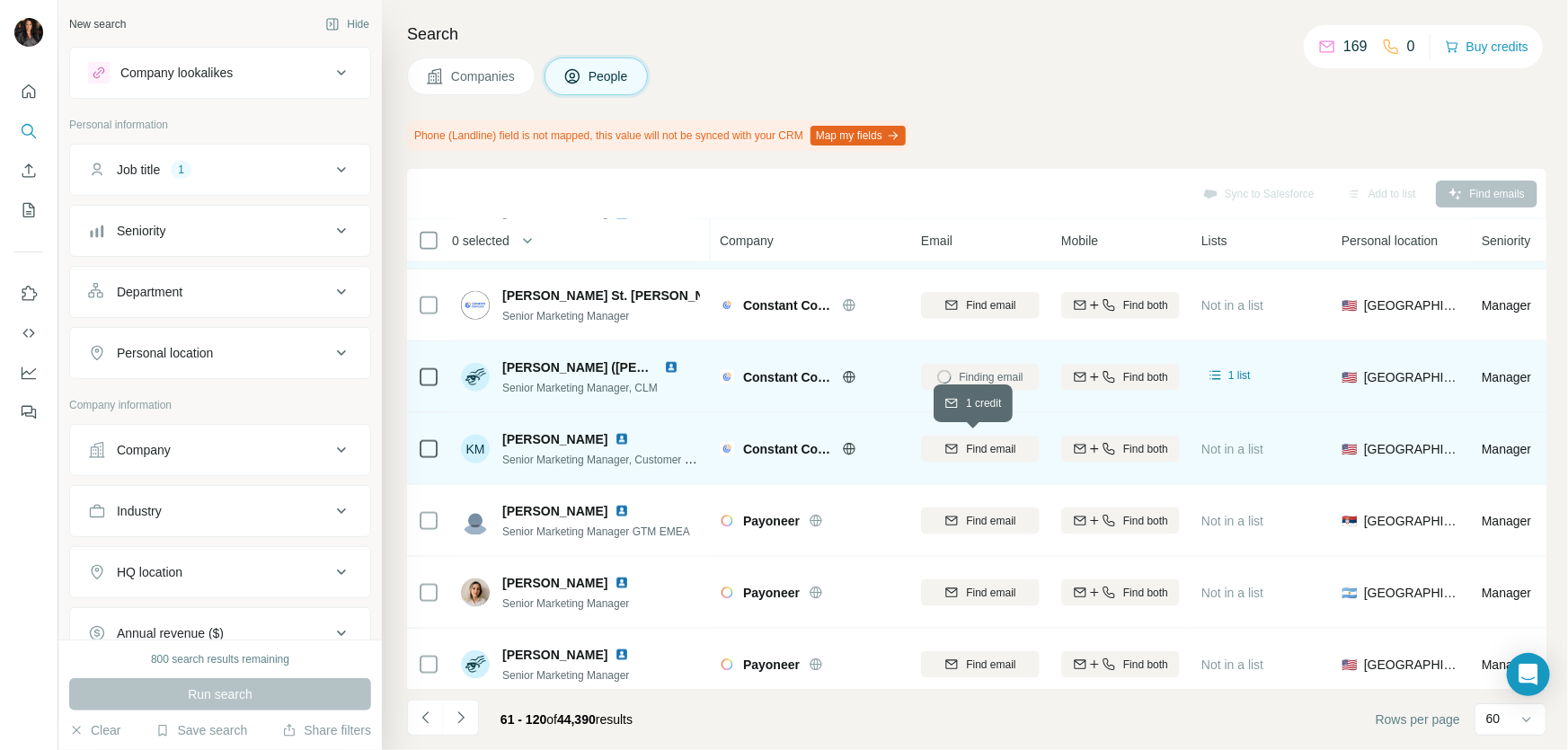
click at [988, 454] on span "Find email" at bounding box center [990, 449] width 50 height 16
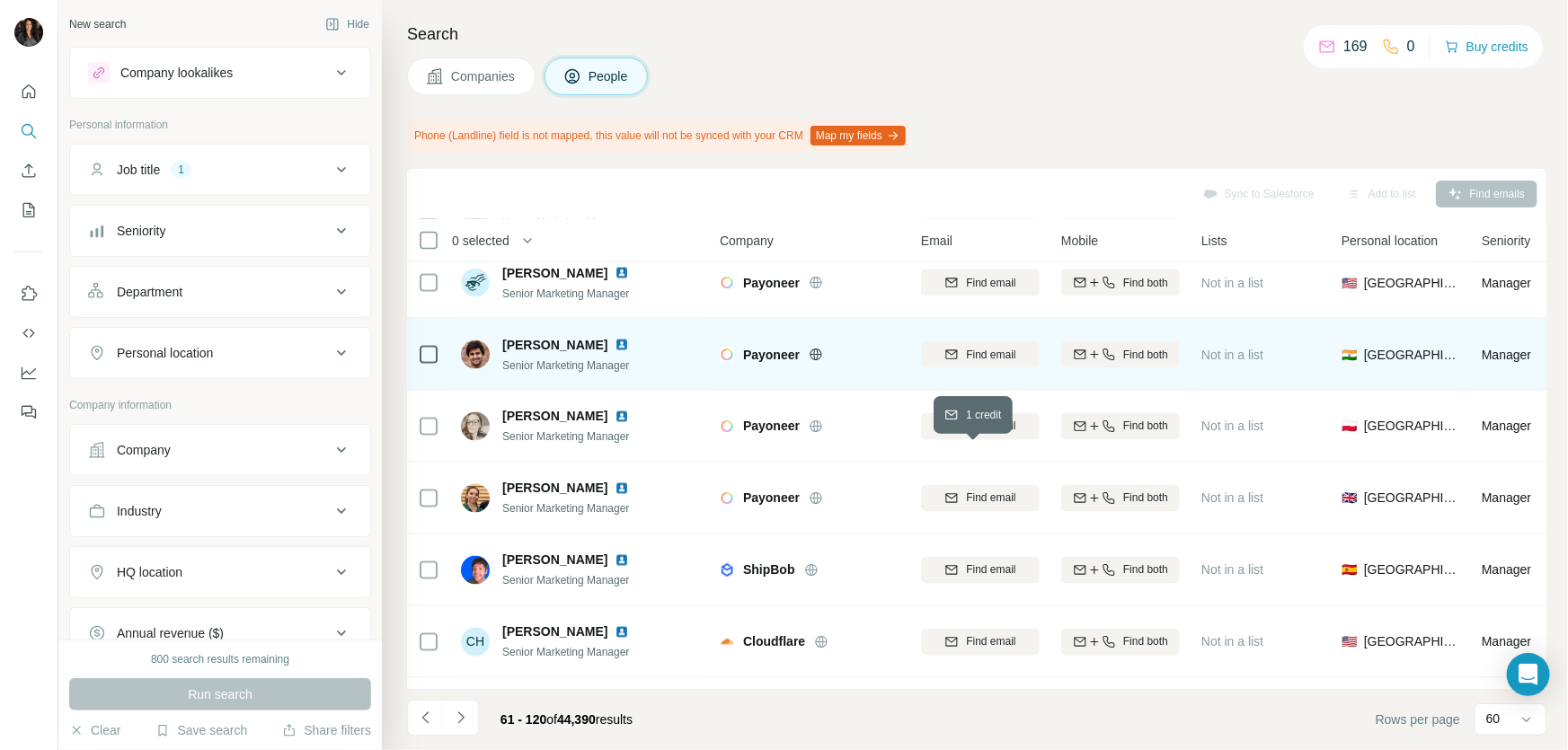
scroll to position [1905, 0]
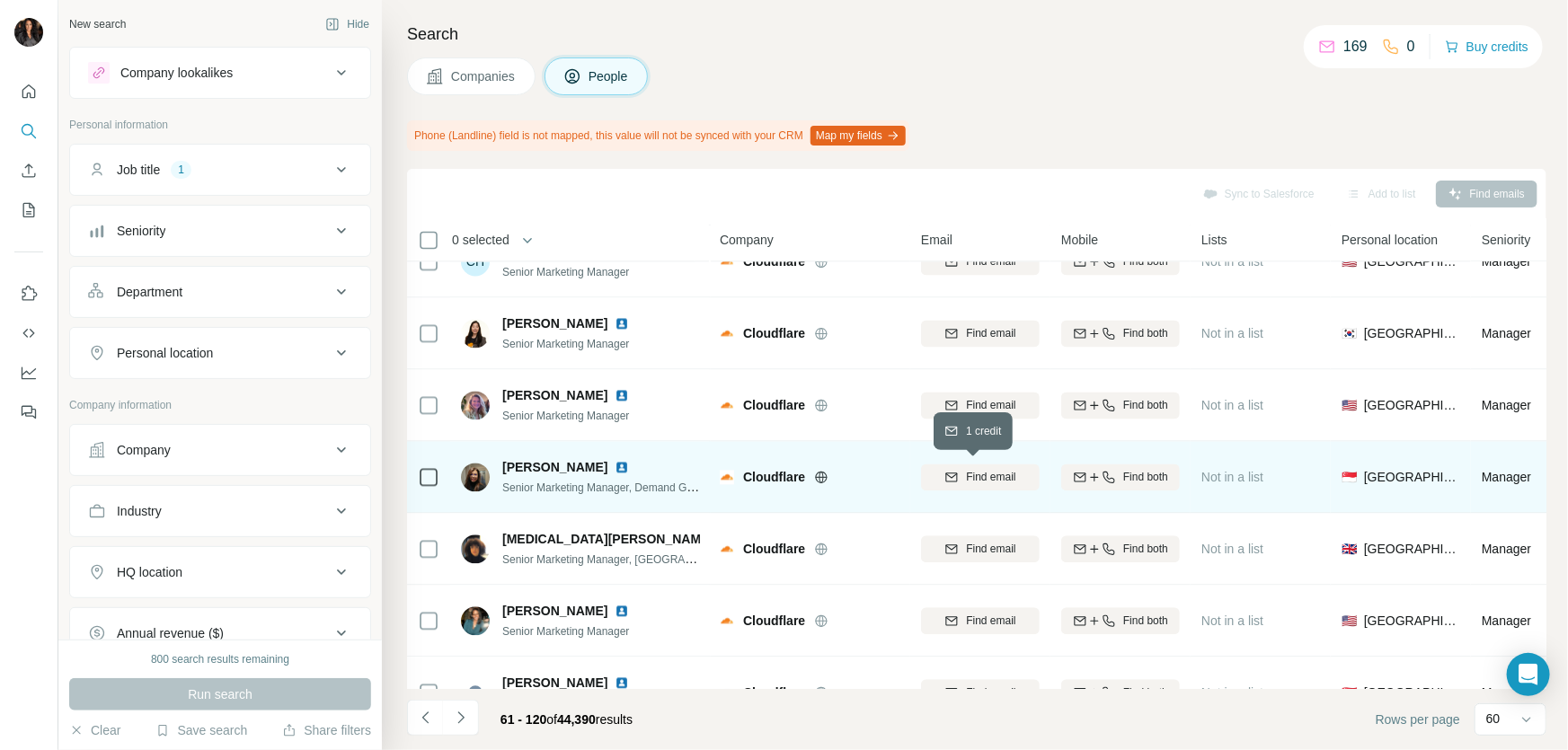
click at [994, 473] on span "Find email" at bounding box center [990, 477] width 50 height 16
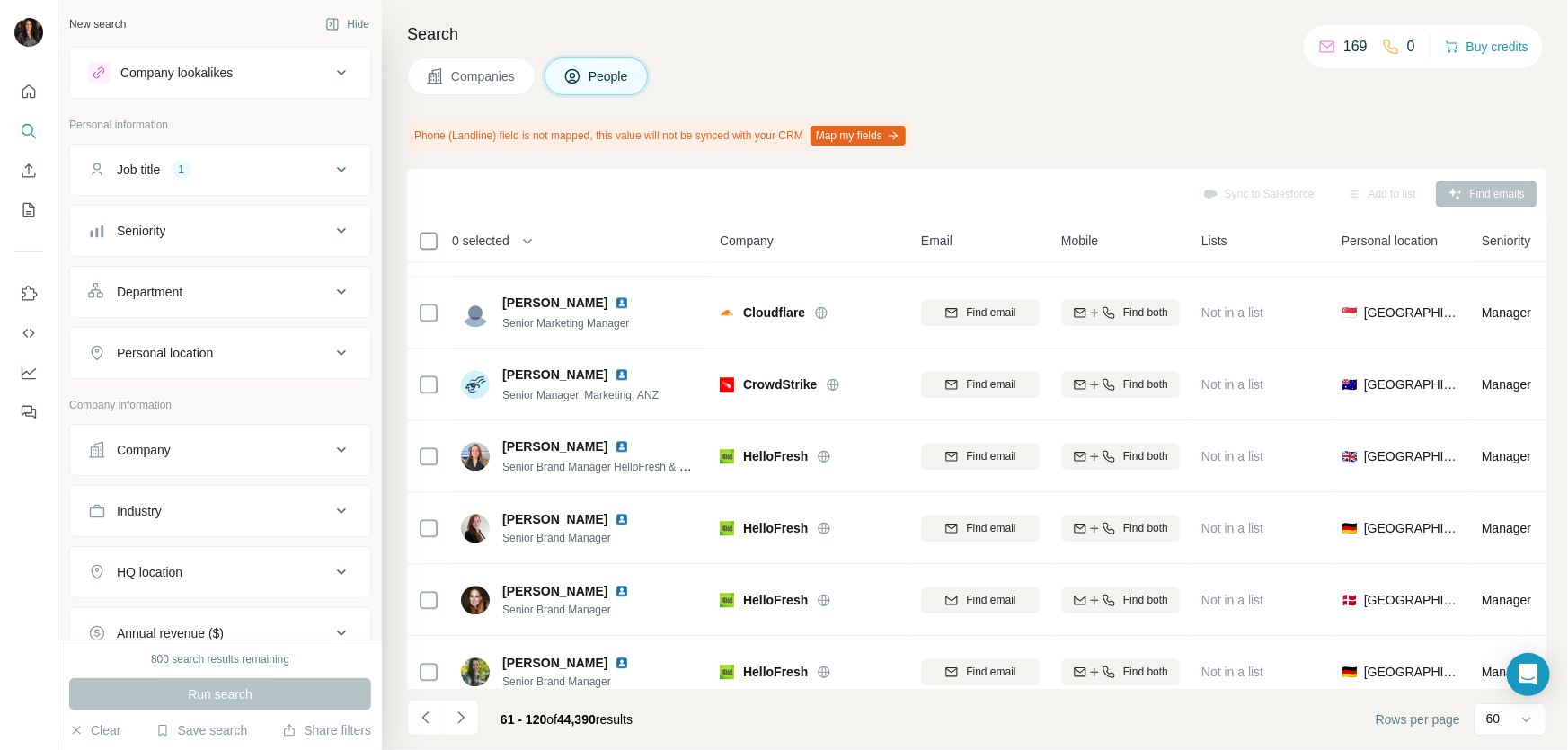
scroll to position [2286, 0]
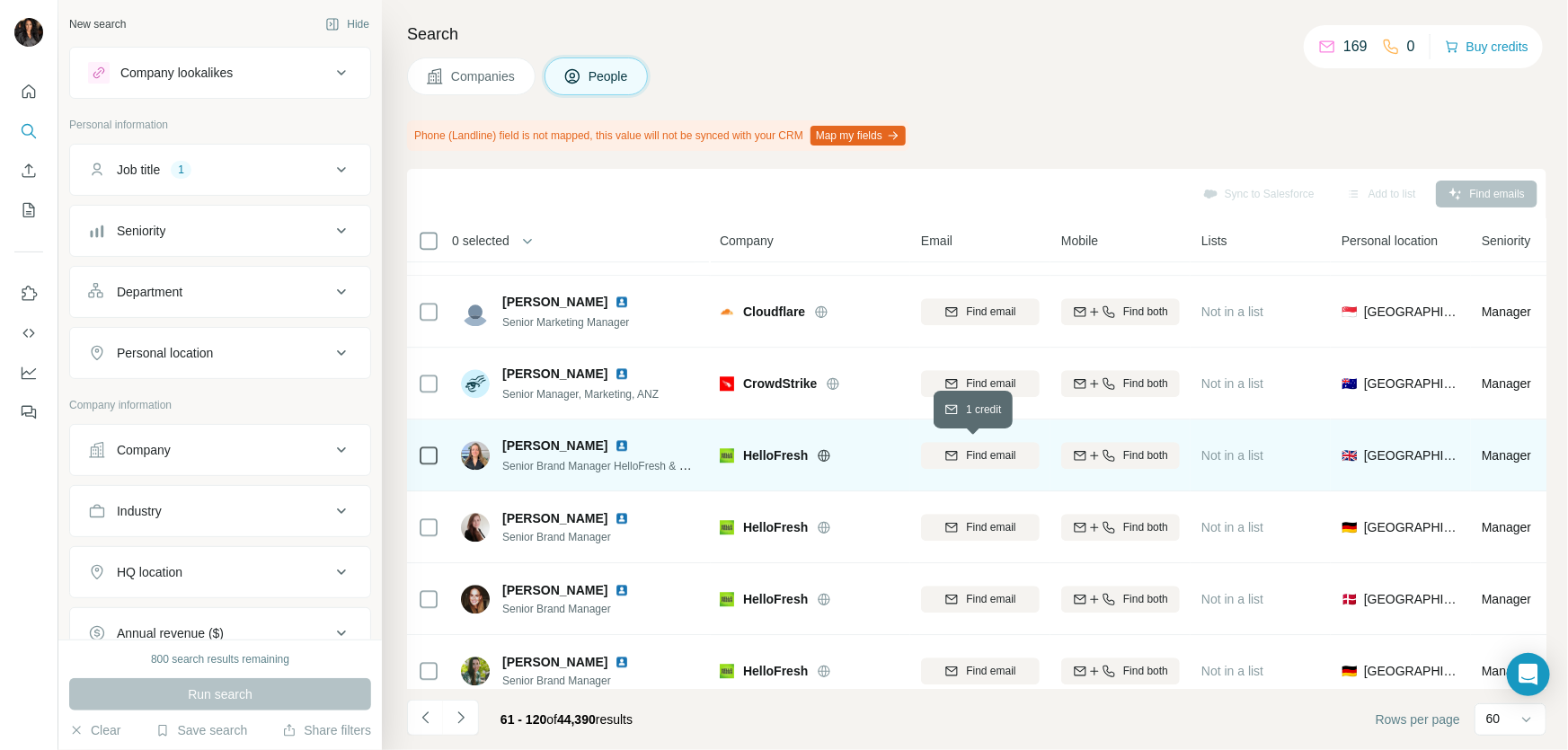
click at [1010, 448] on span "Find email" at bounding box center [990, 455] width 50 height 16
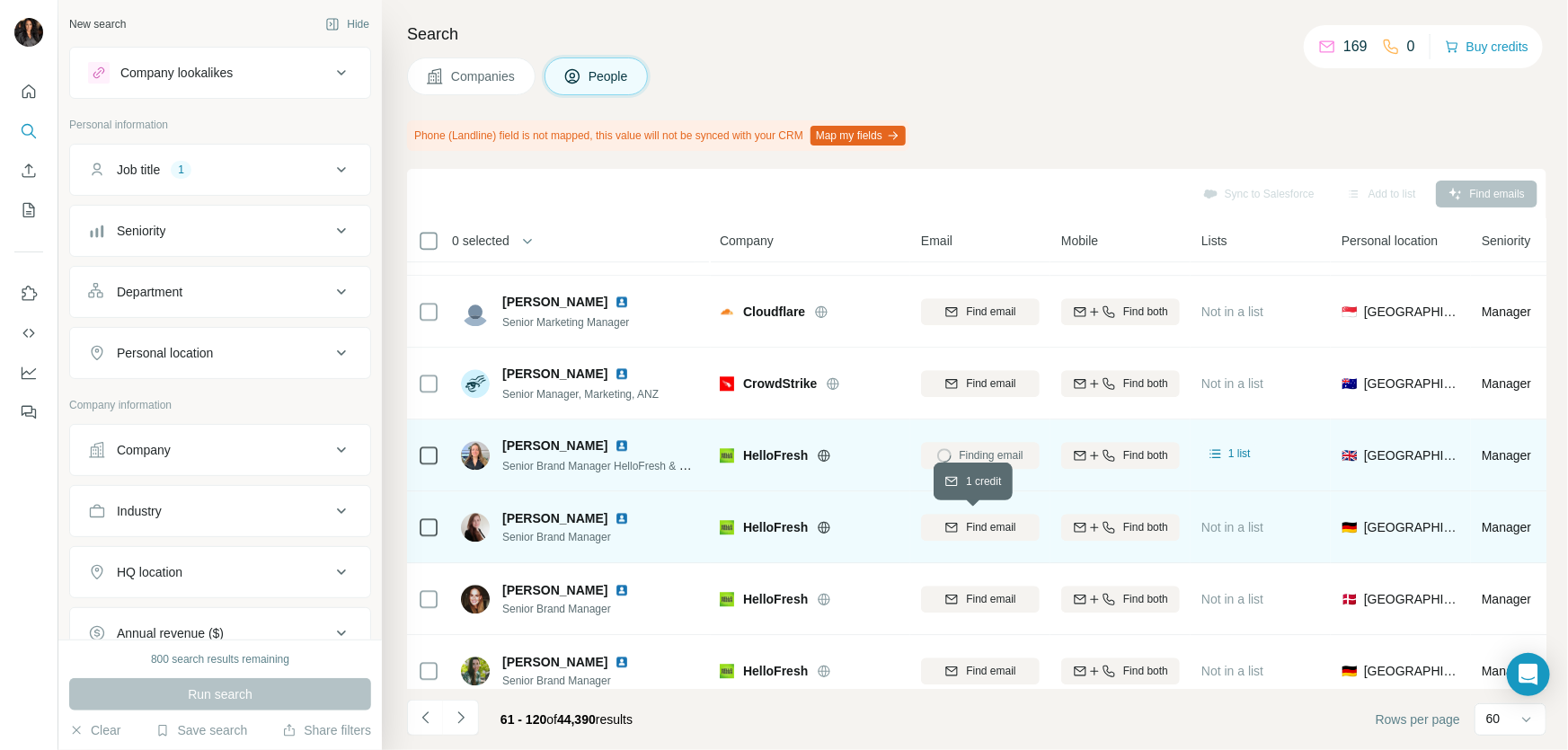
click at [1000, 521] on span "Find email" at bounding box center [990, 527] width 50 height 16
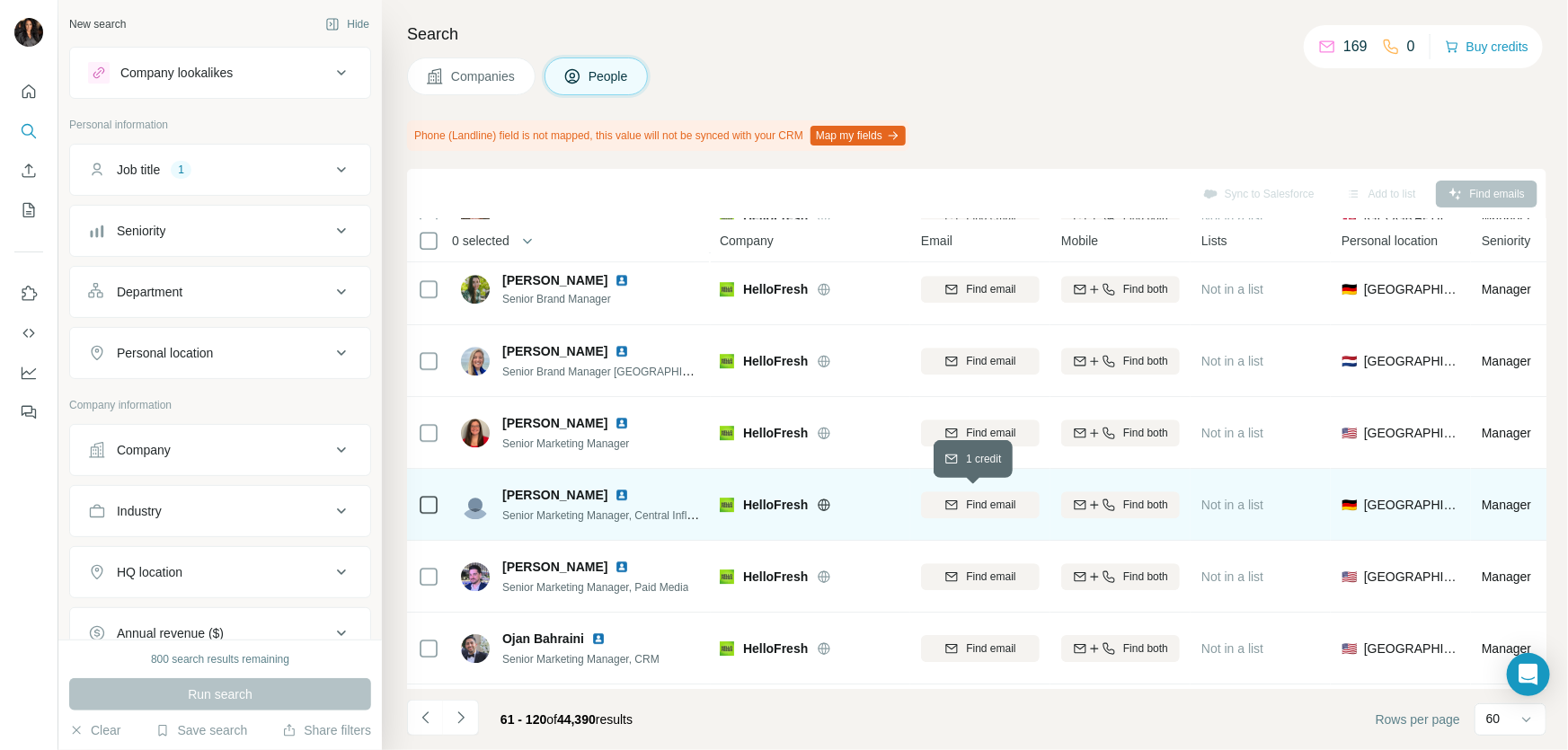
click at [984, 500] on span "Find email" at bounding box center [990, 504] width 50 height 16
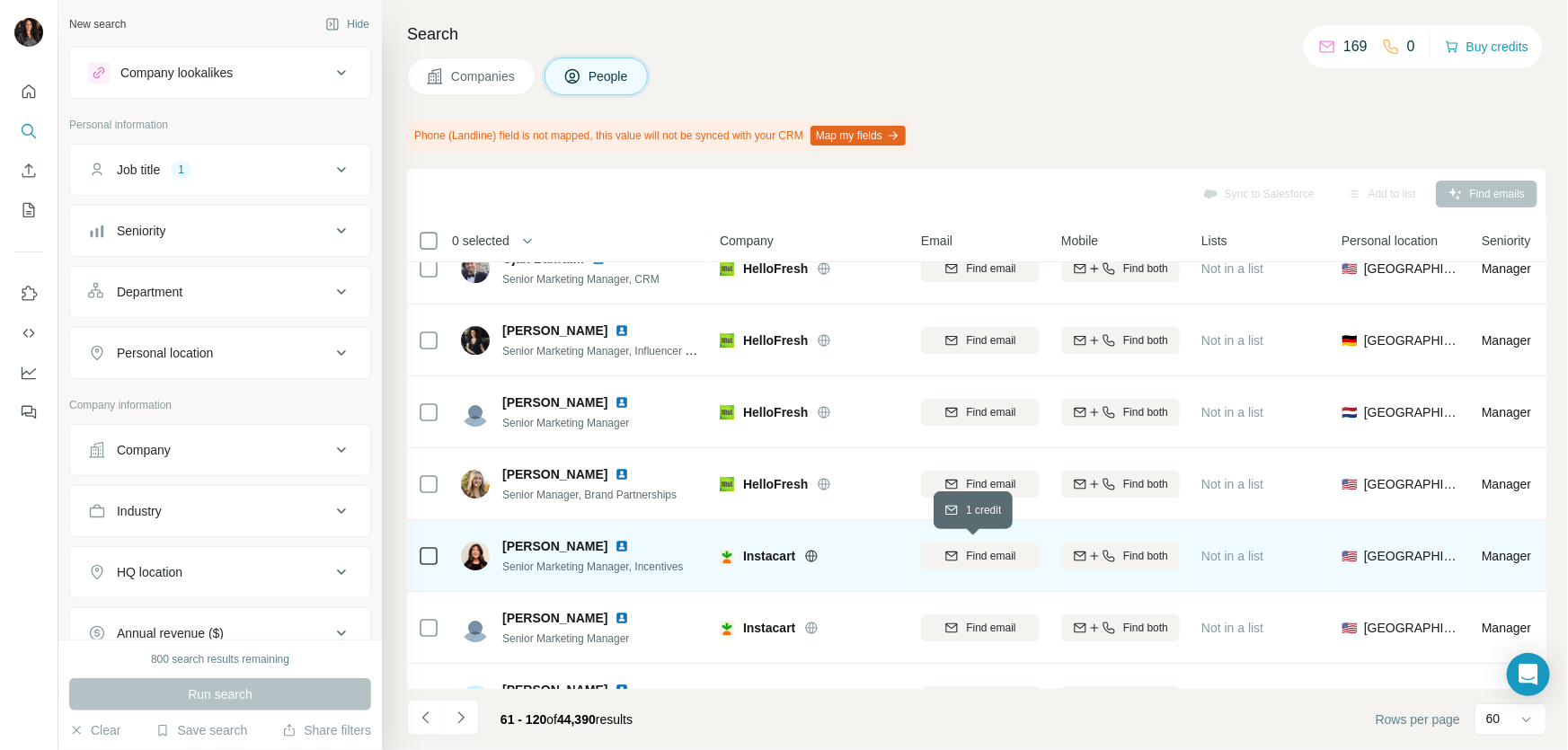
click at [981, 543] on button "Find email" at bounding box center [980, 556] width 119 height 27
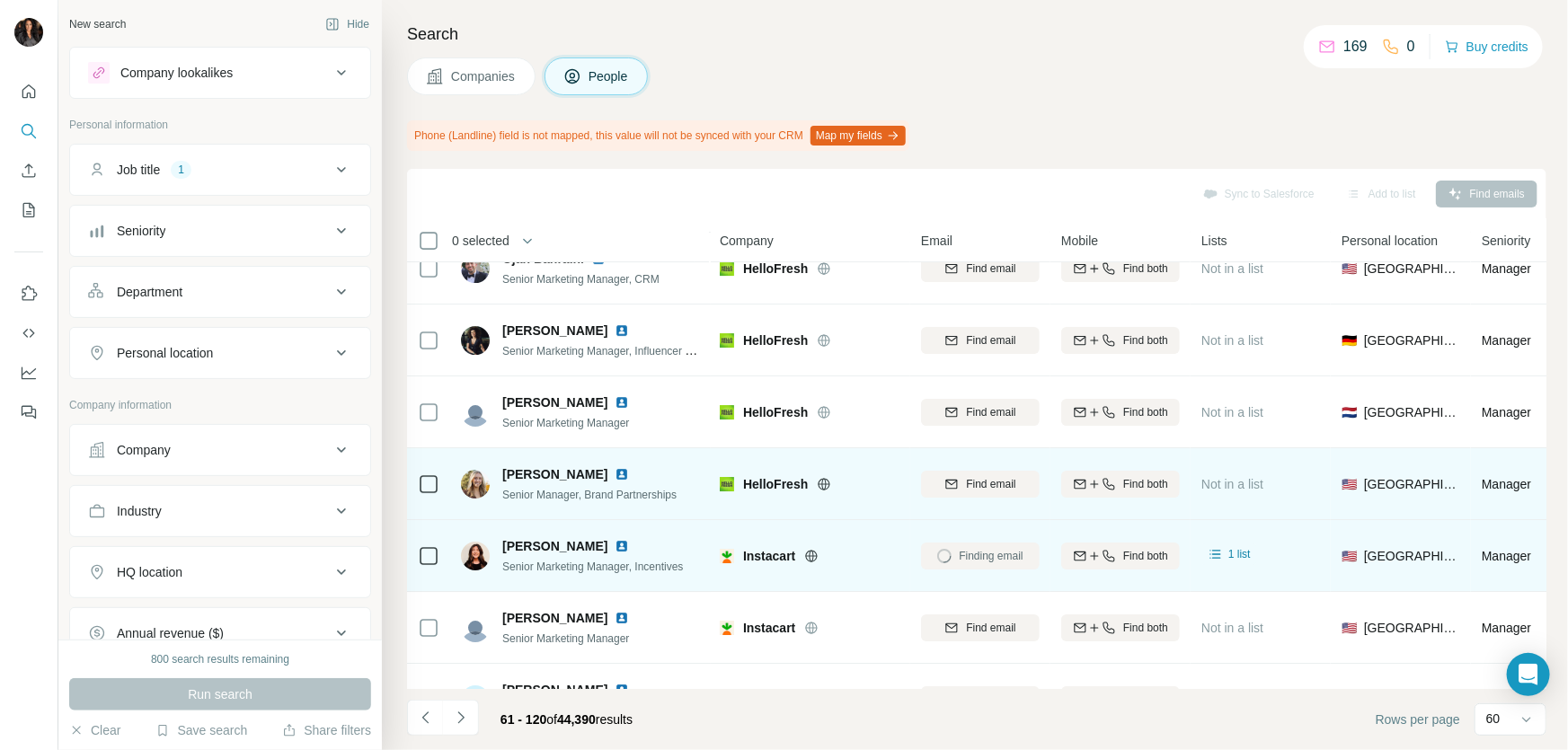
scroll to position [3430, 0]
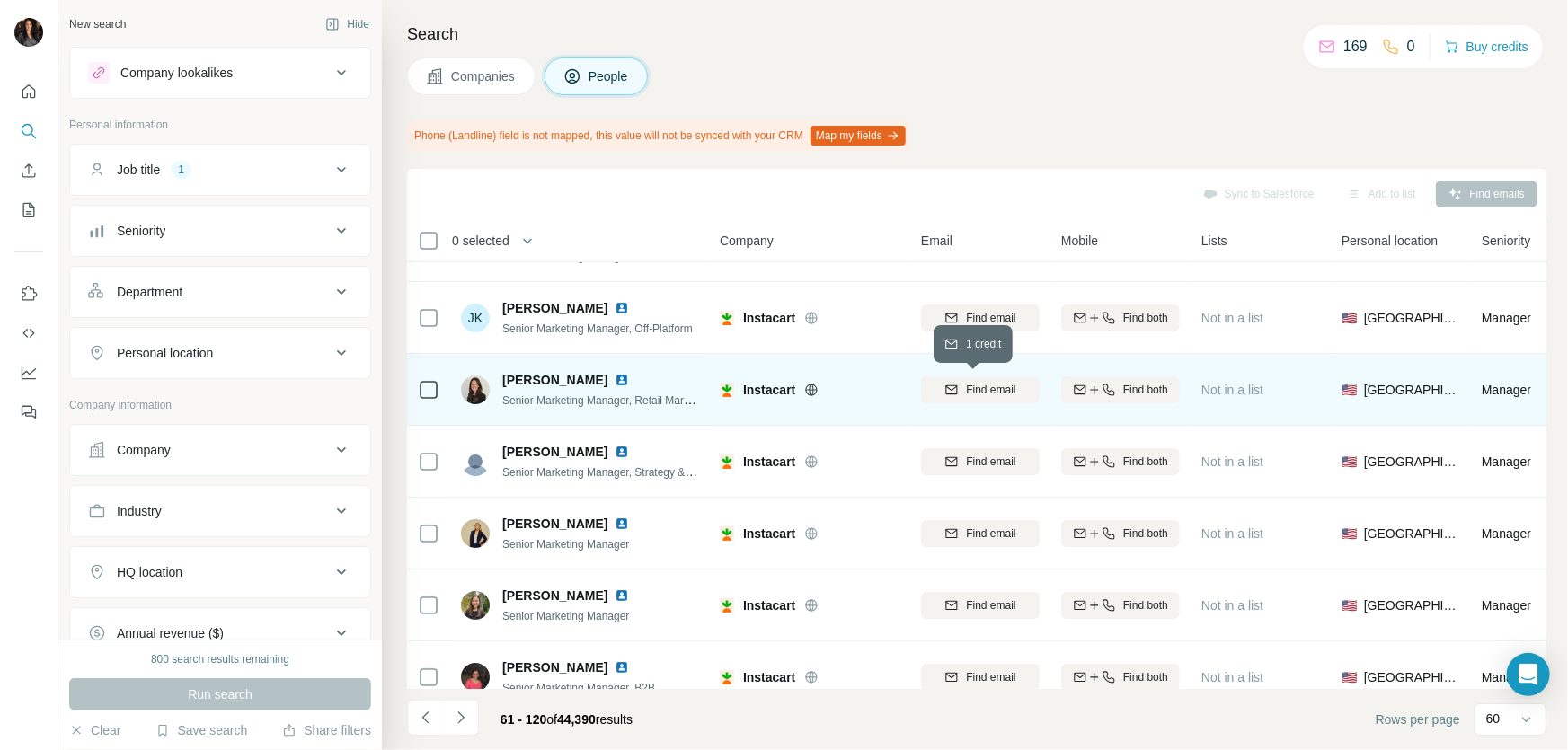
click at [996, 391] on span "Find email" at bounding box center [990, 390] width 50 height 16
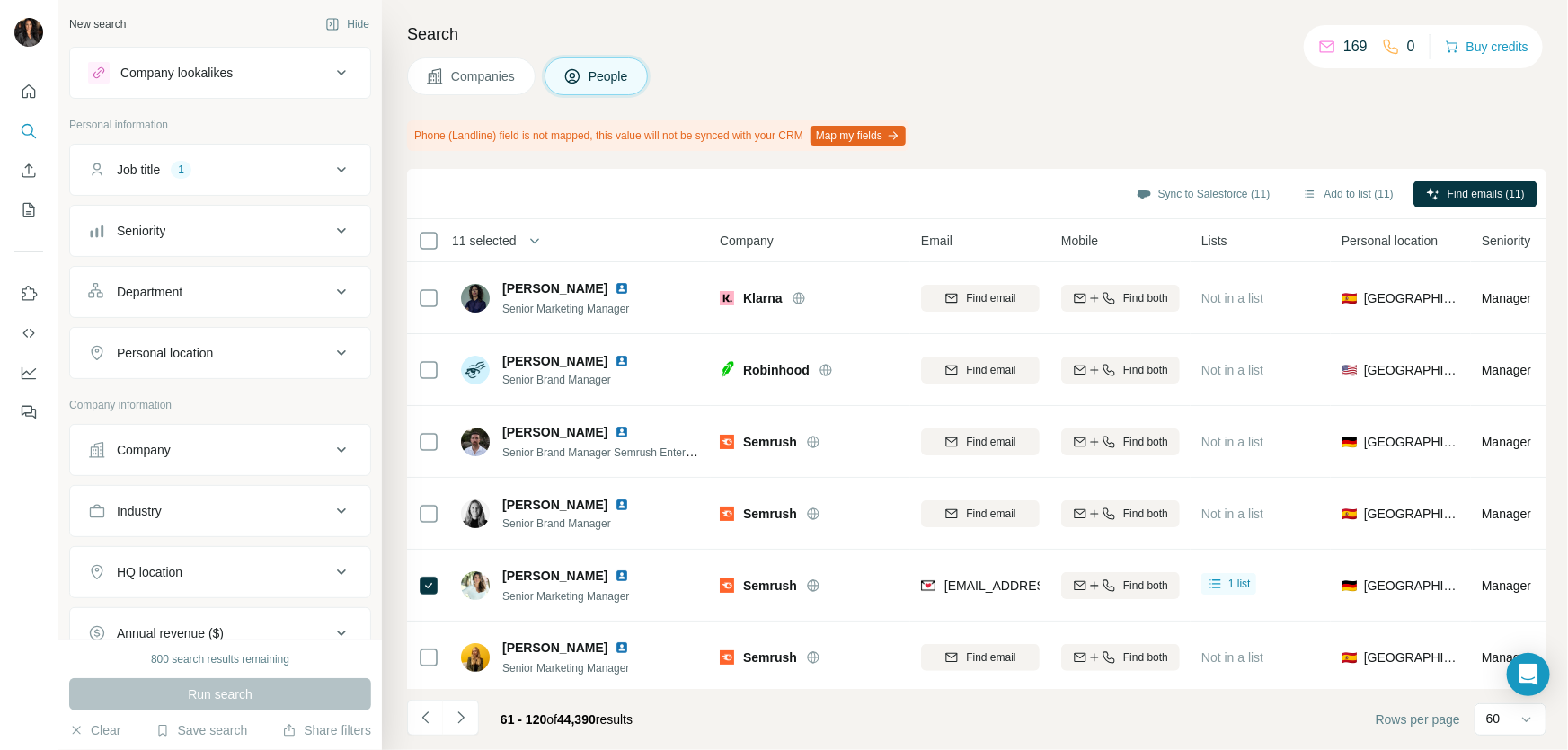
scroll to position [381, 0]
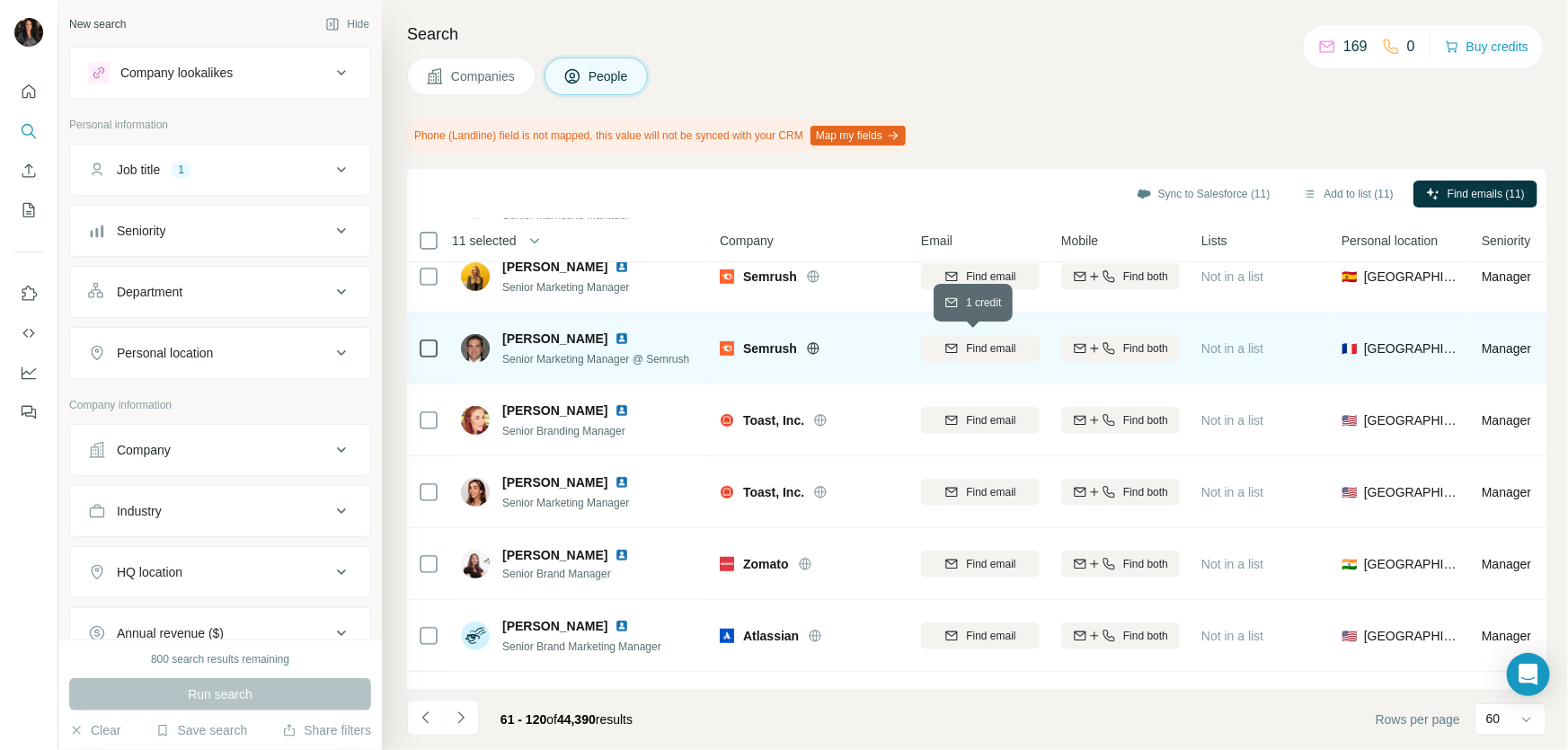
click at [980, 346] on span "Find email" at bounding box center [990, 348] width 50 height 16
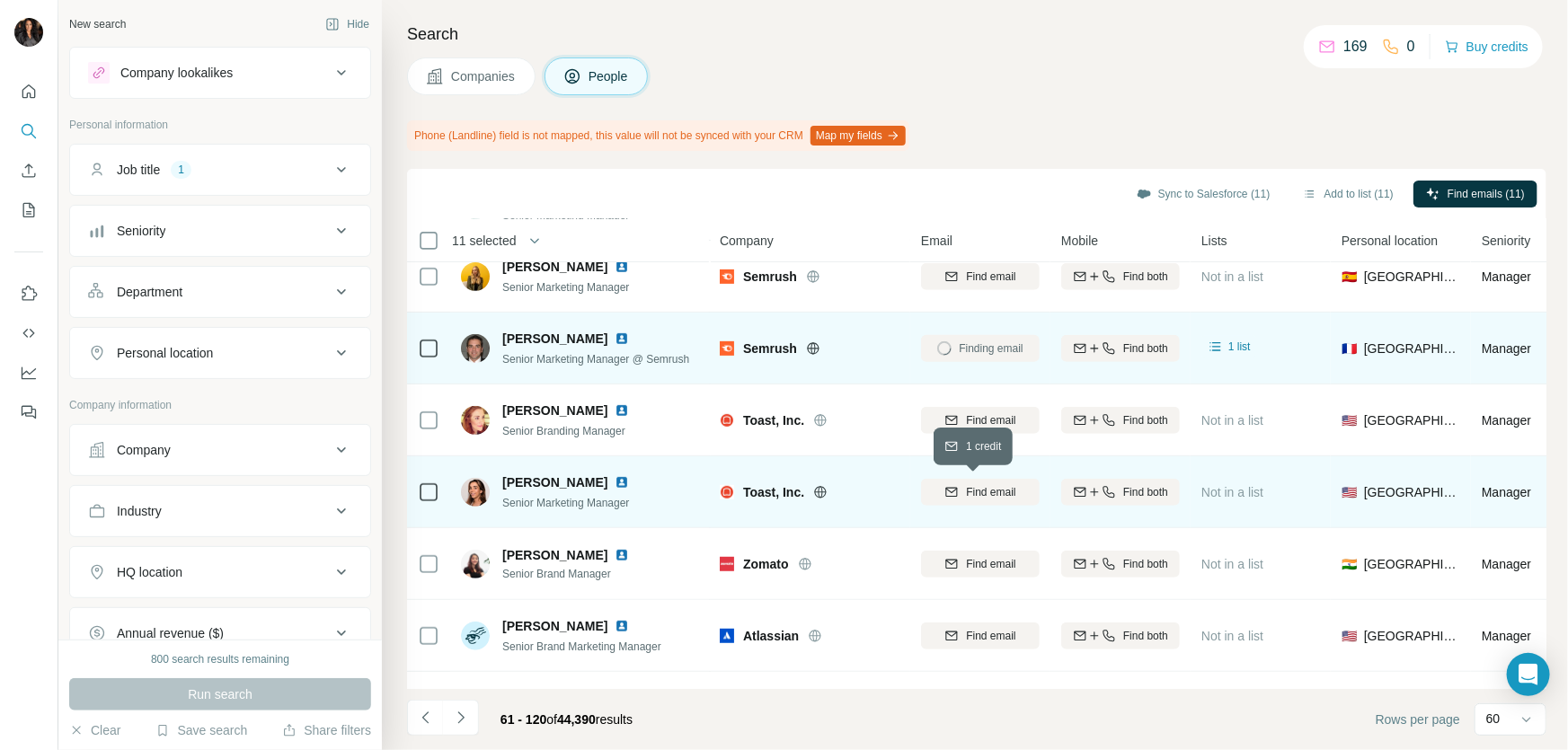
click at [975, 489] on span "Find email" at bounding box center [990, 492] width 50 height 16
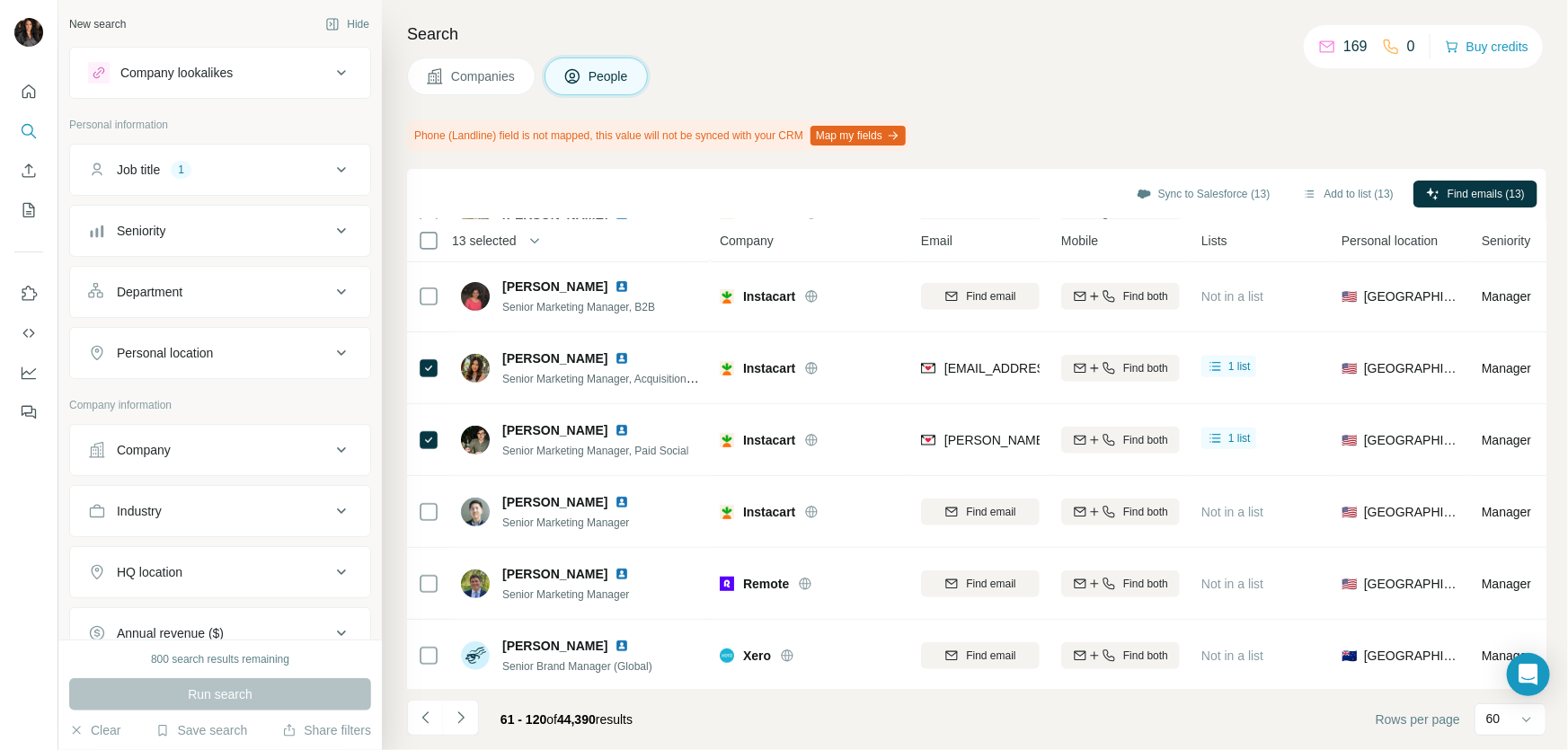
scroll to position [3895, 0]
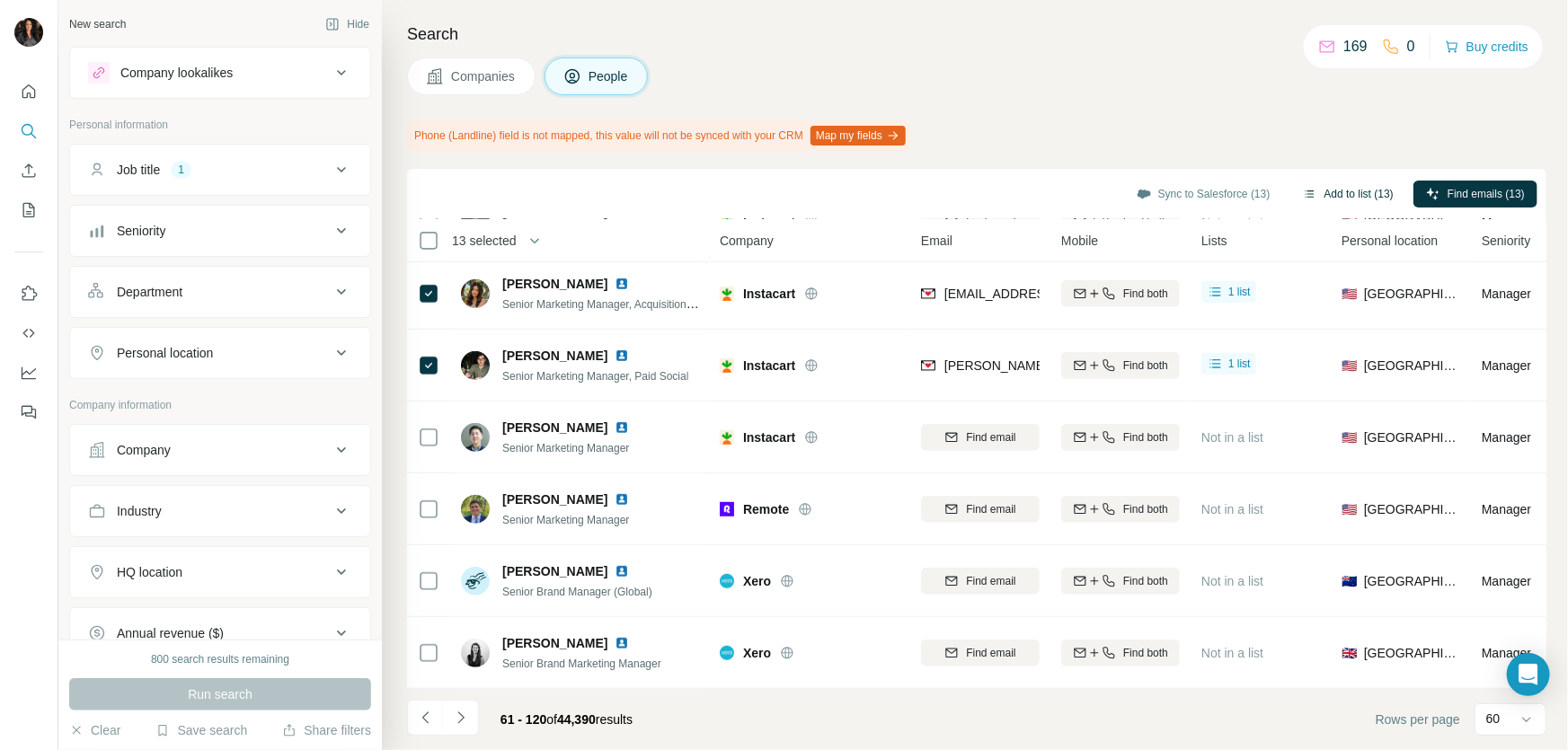
click at [1290, 188] on button "Add to list (13)" at bounding box center [1348, 194] width 116 height 27
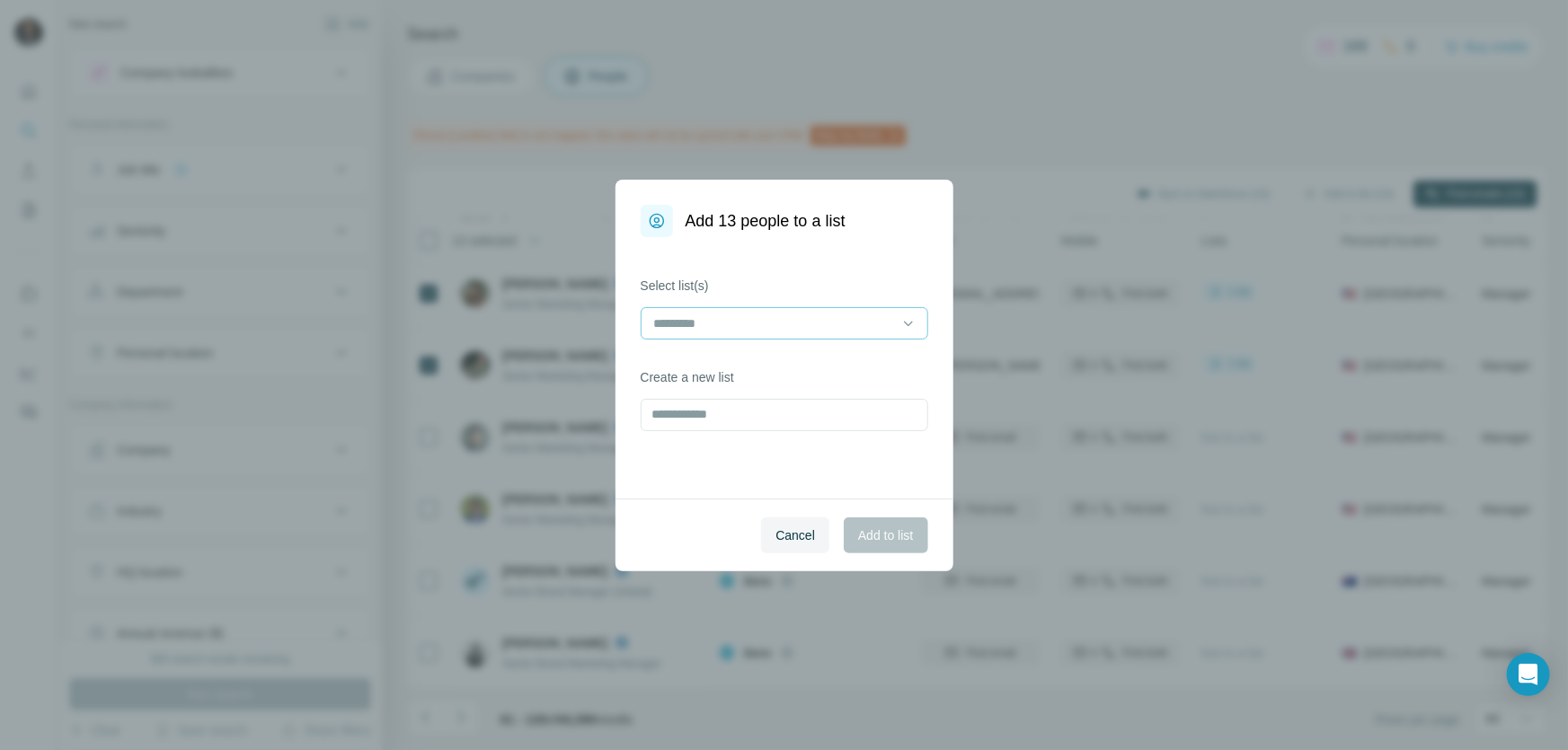
click at [827, 324] on input at bounding box center [774, 323] width 243 height 20
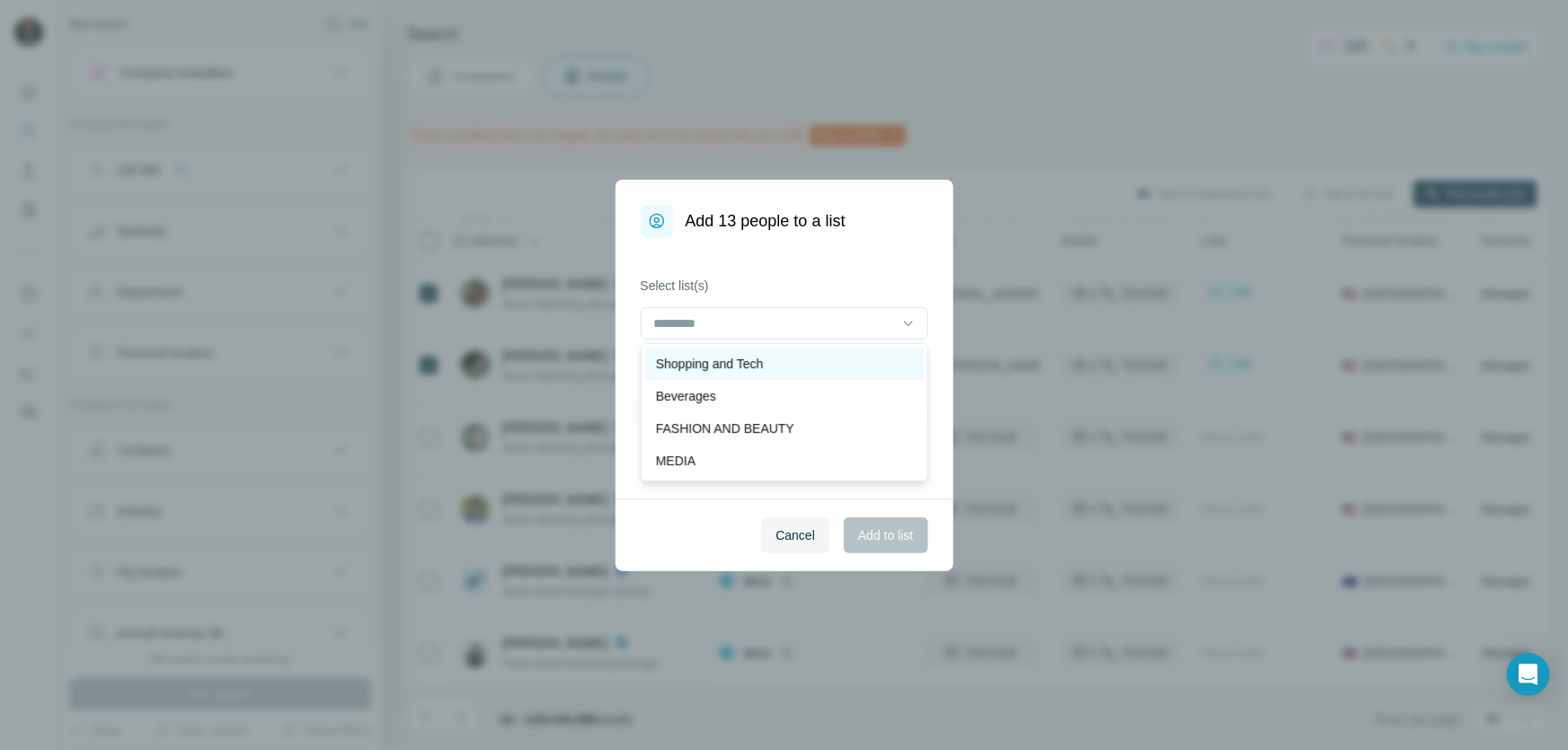
click at [763, 364] on p "Shopping and Tech" at bounding box center [710, 363] width 108 height 18
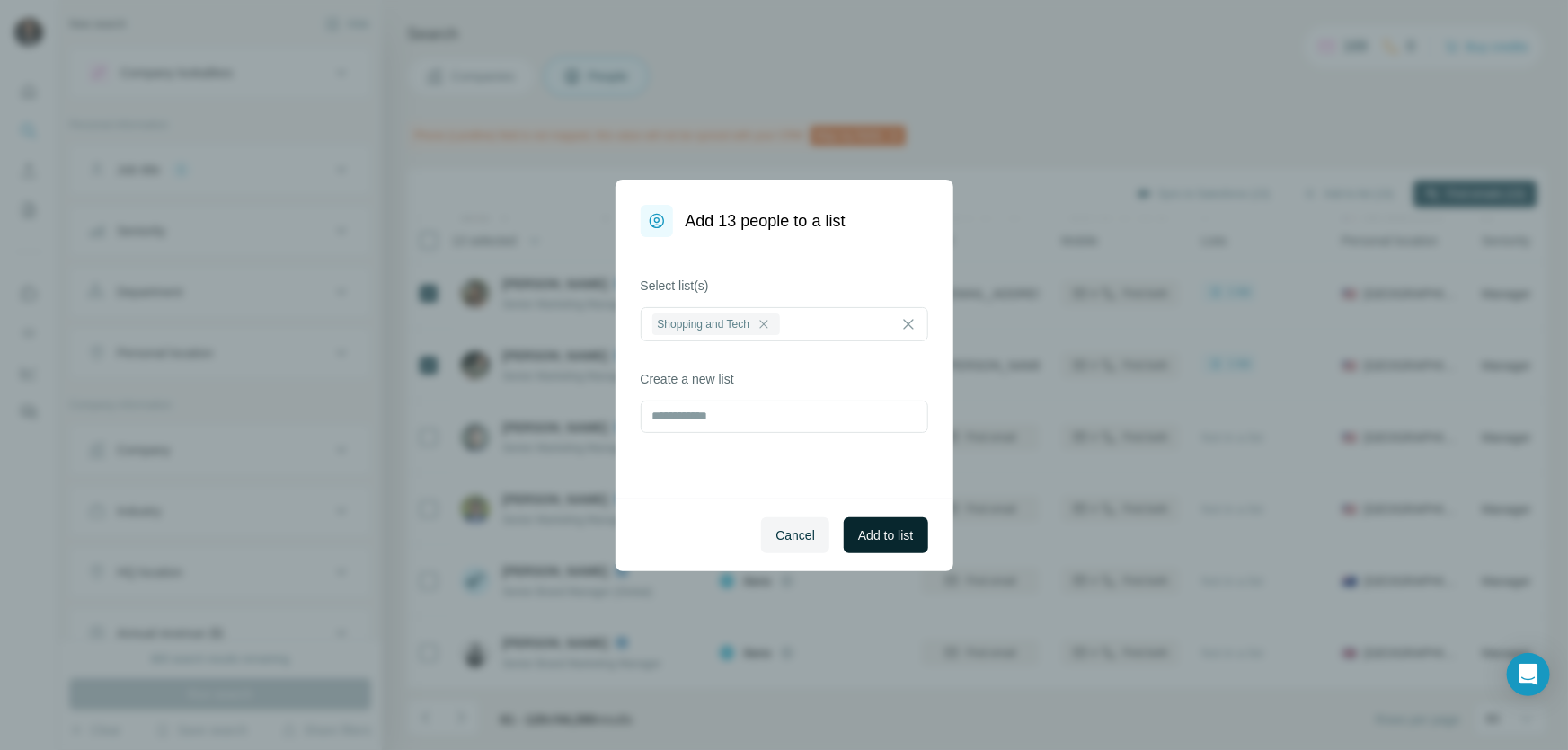
click at [863, 529] on span "Add to list" at bounding box center [886, 535] width 55 height 18
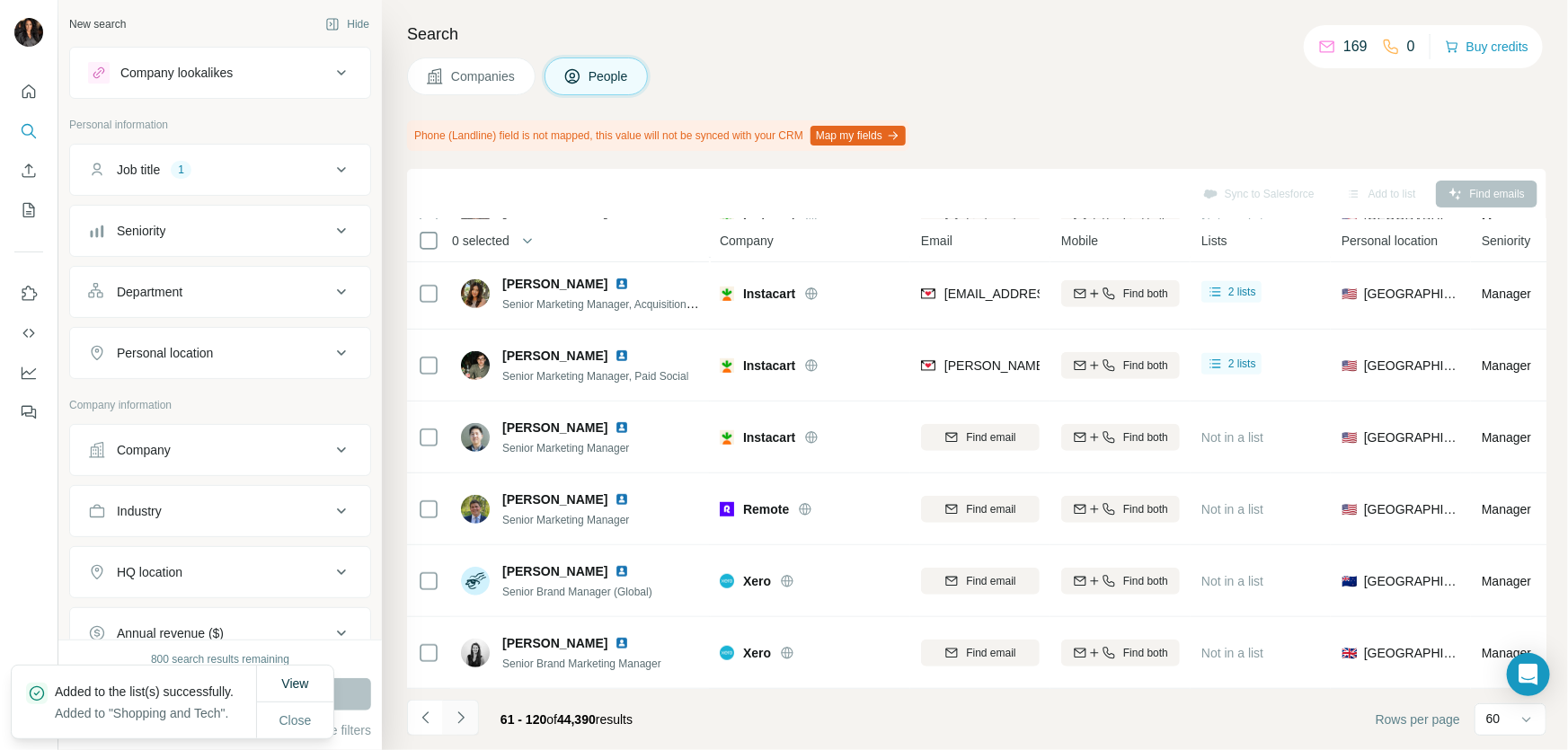
click at [456, 719] on icon "Navigate to next page" at bounding box center [460, 717] width 18 height 18
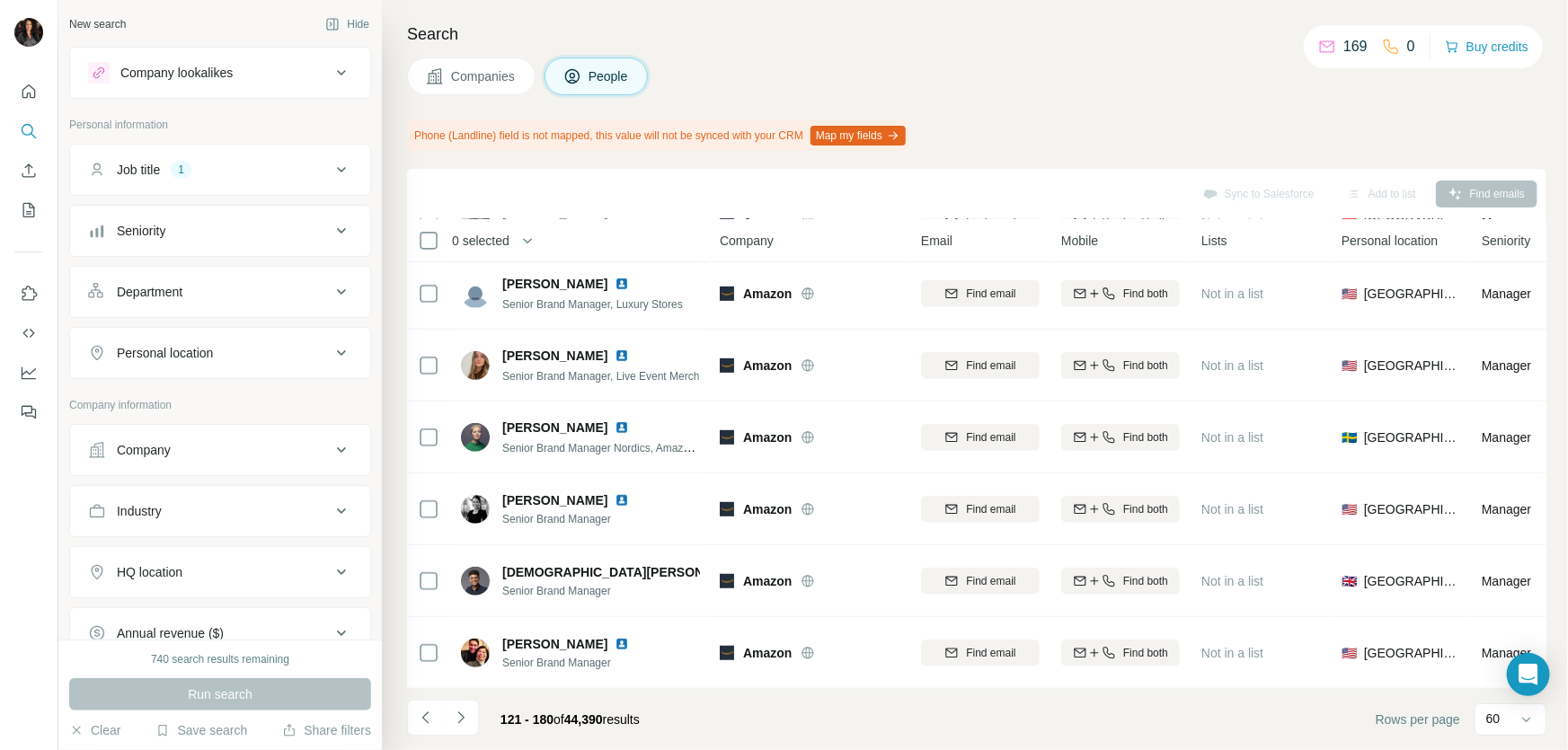
scroll to position [0, 0]
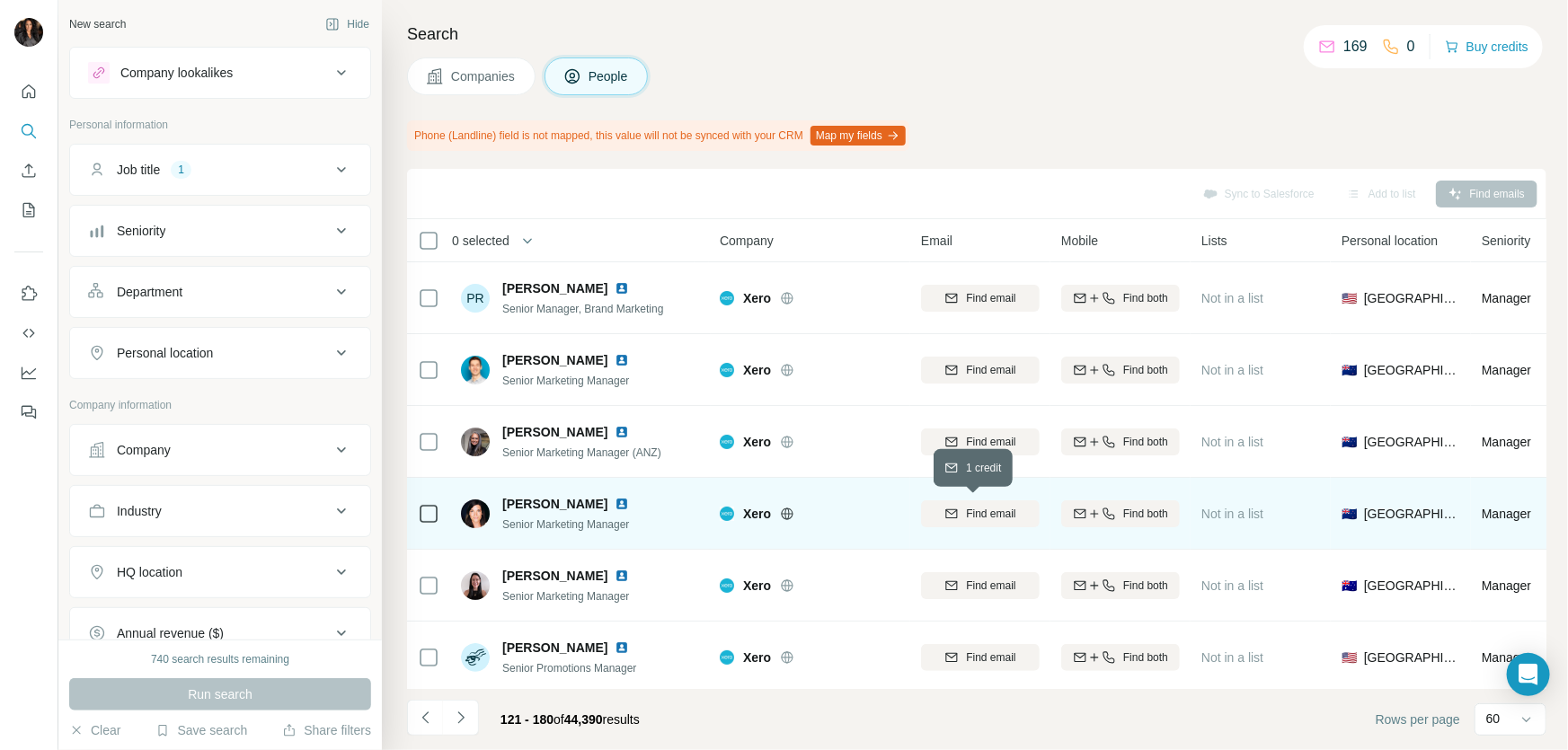
click at [988, 515] on span "Find email" at bounding box center [990, 513] width 50 height 16
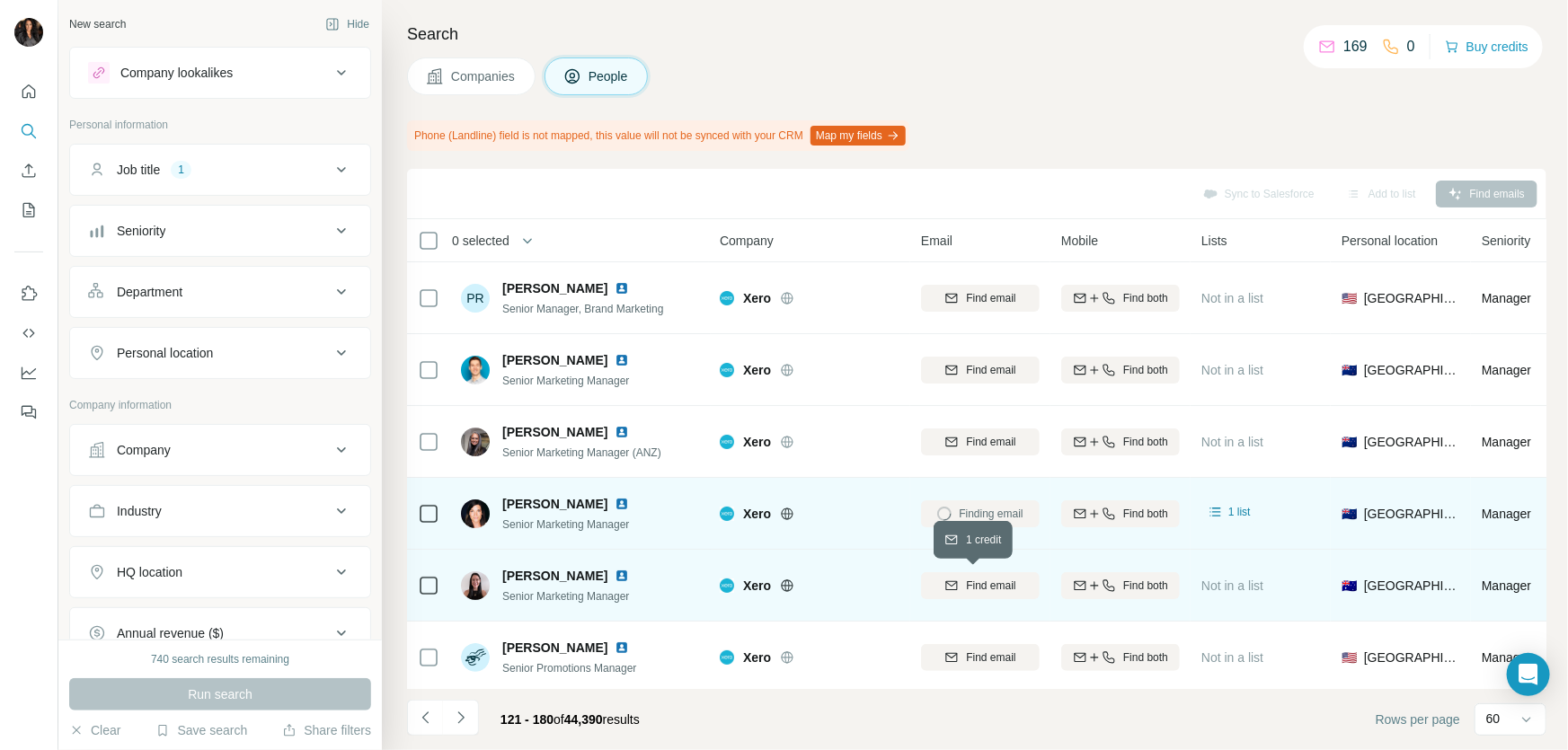
click at [984, 583] on span "Find email" at bounding box center [990, 585] width 50 height 16
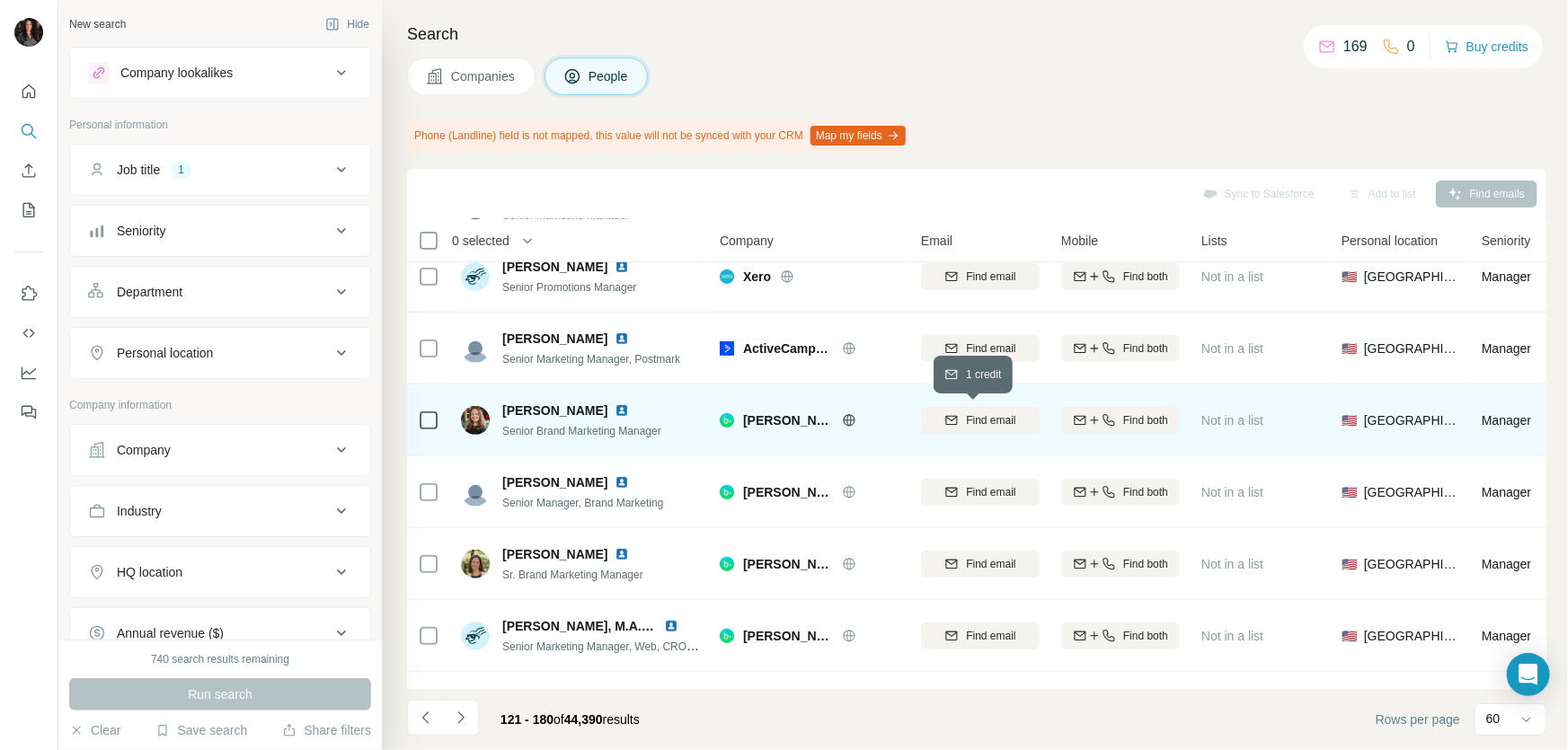
click at [980, 414] on span "Find email" at bounding box center [990, 420] width 50 height 16
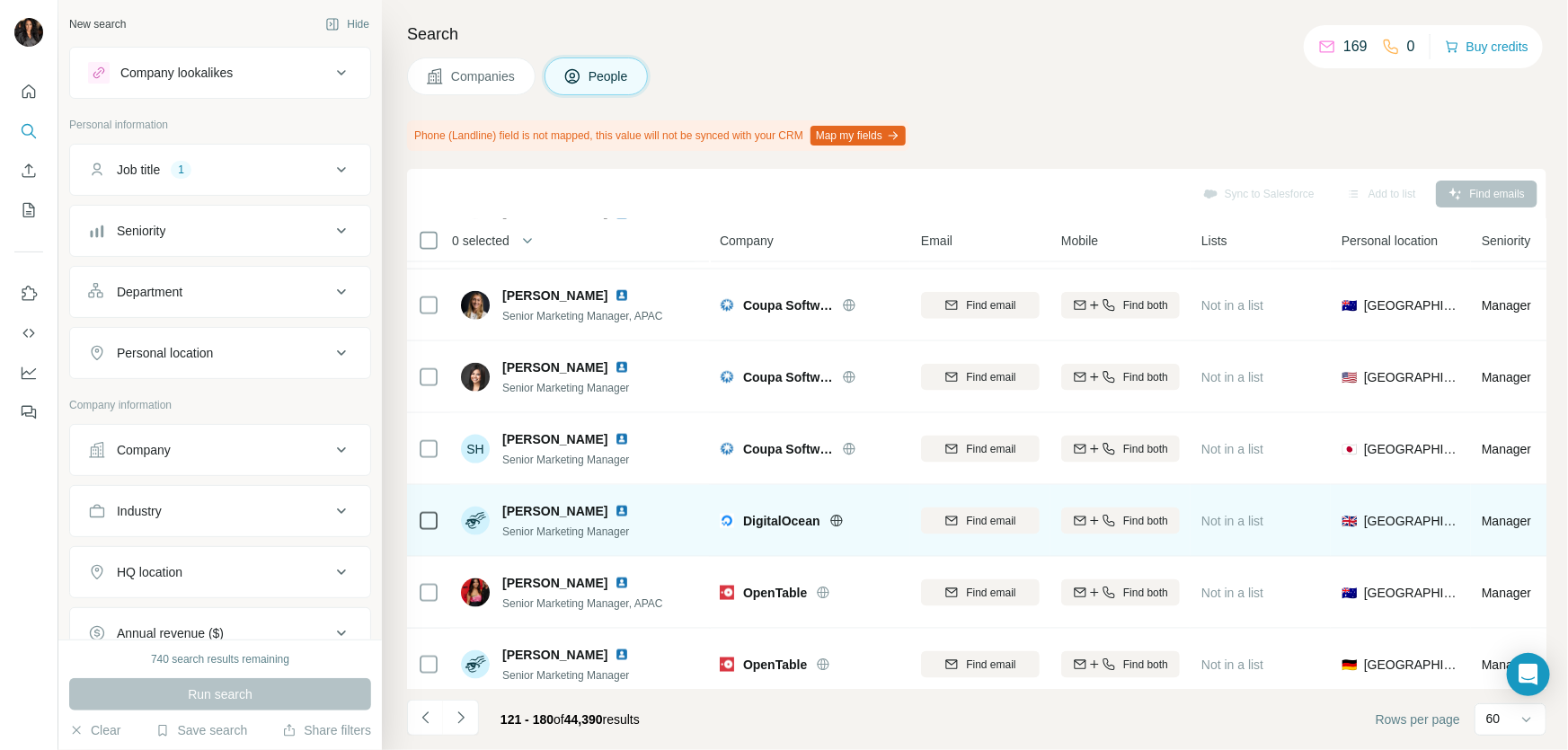
scroll to position [1524, 0]
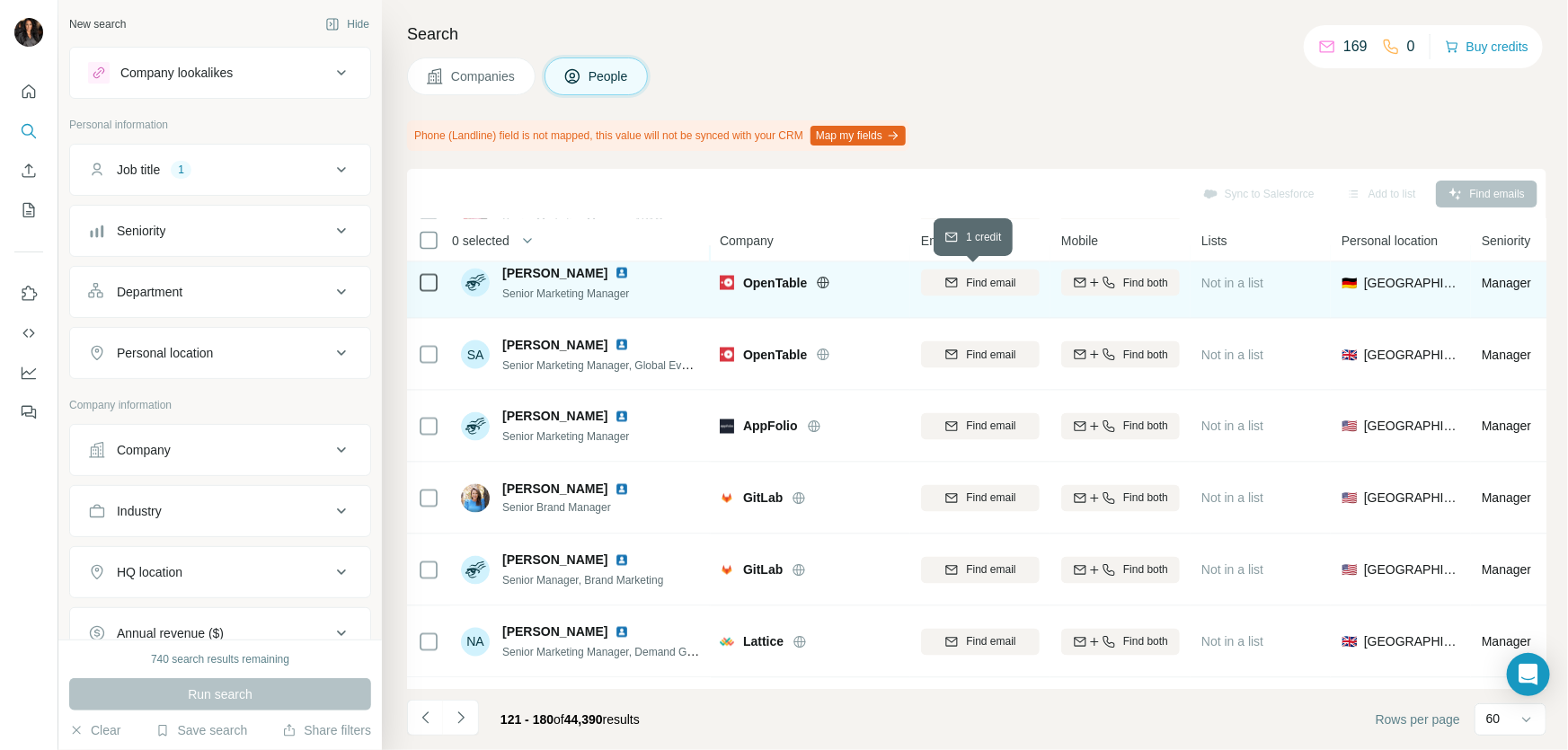
click at [989, 285] on span "Find email" at bounding box center [990, 282] width 50 height 16
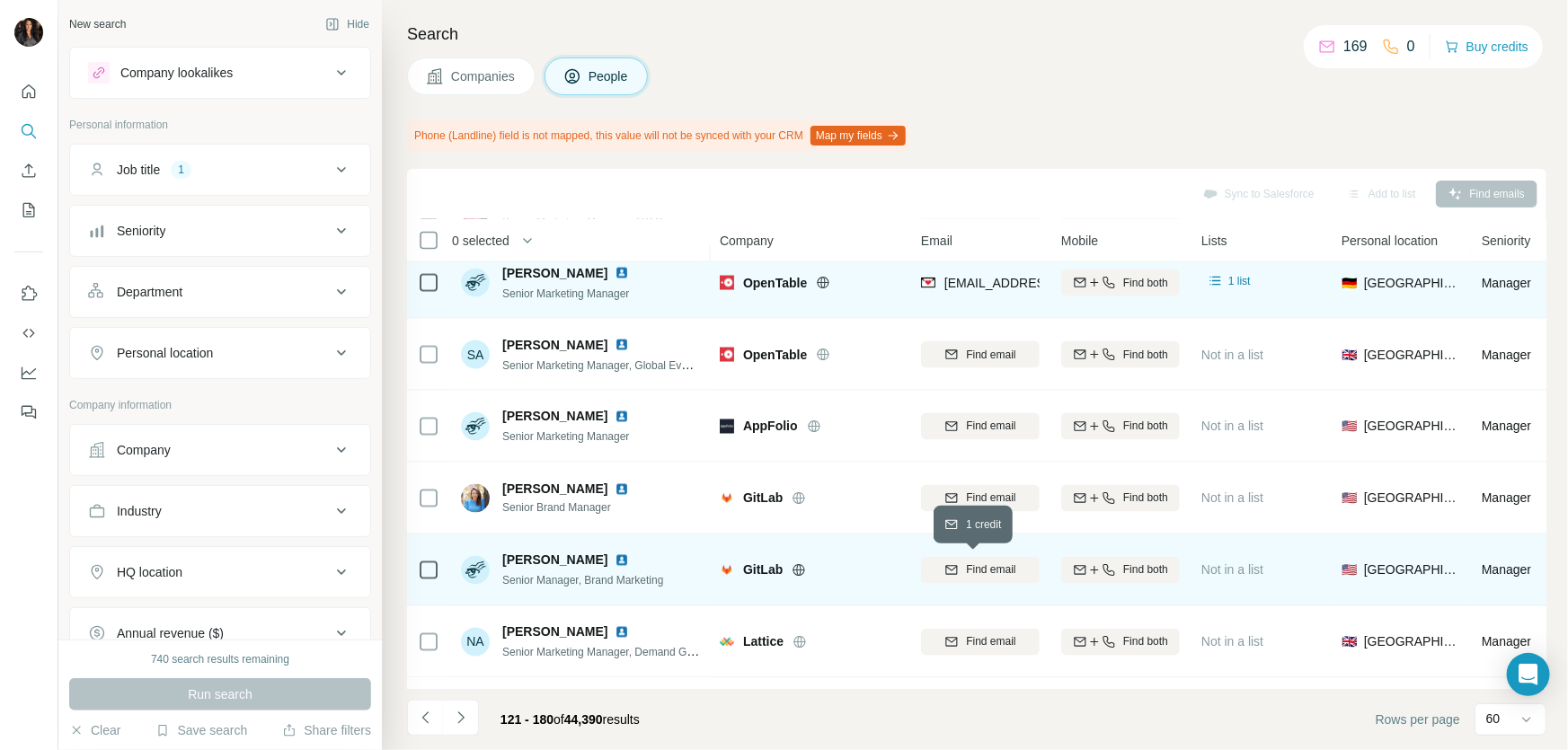
scroll to position [1905, 0]
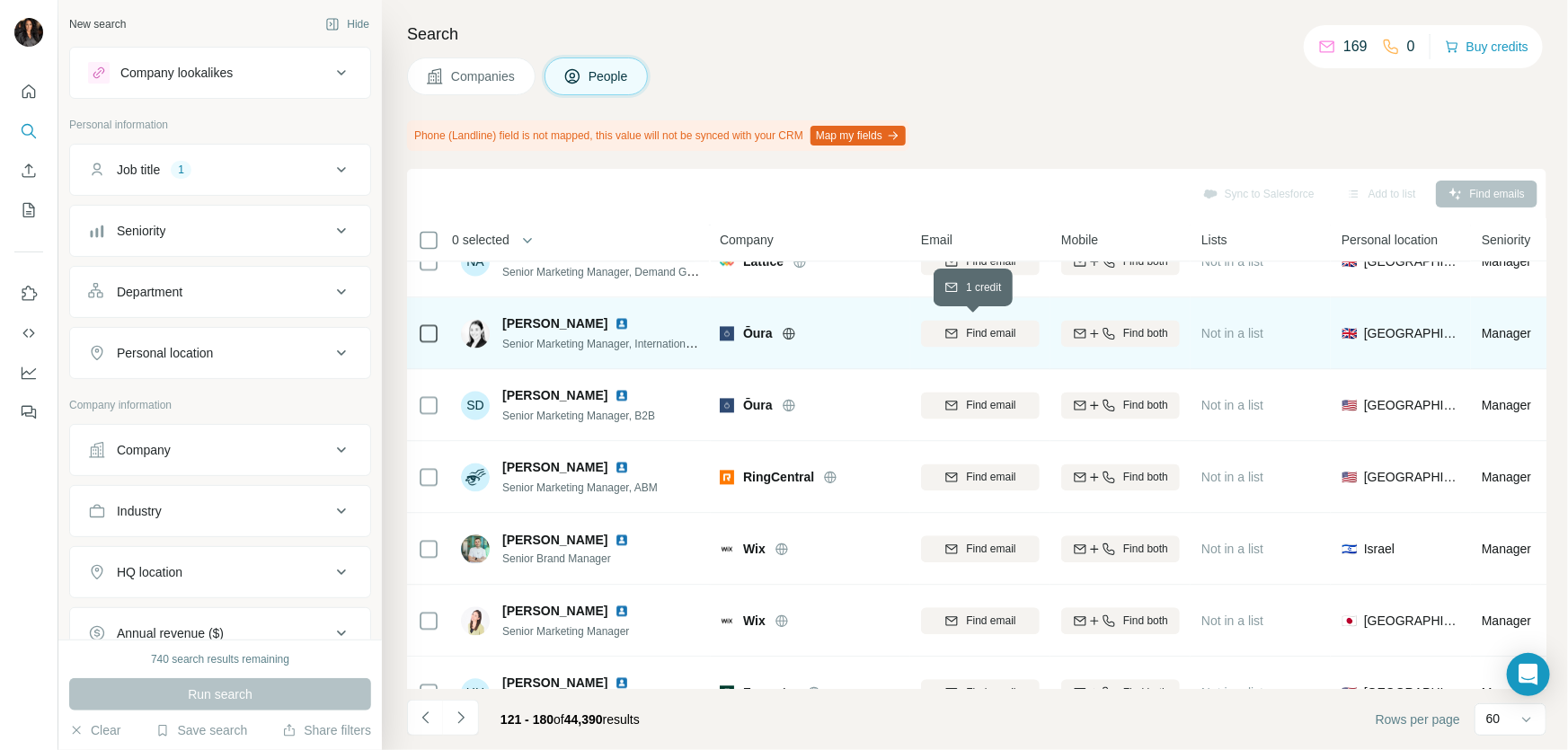
click at [988, 327] on span "Find email" at bounding box center [990, 334] width 50 height 16
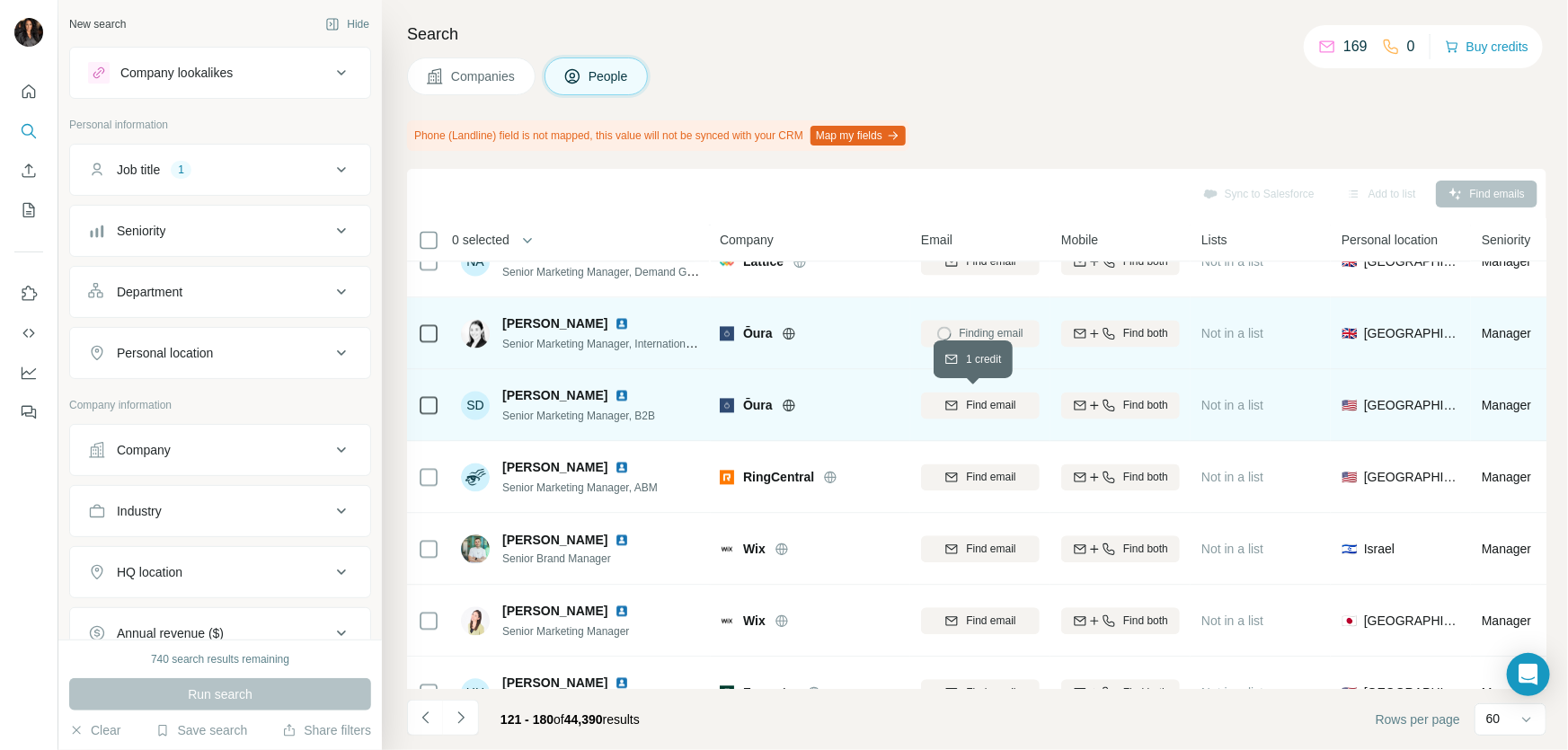
click at [989, 406] on span "Find email" at bounding box center [990, 406] width 50 height 16
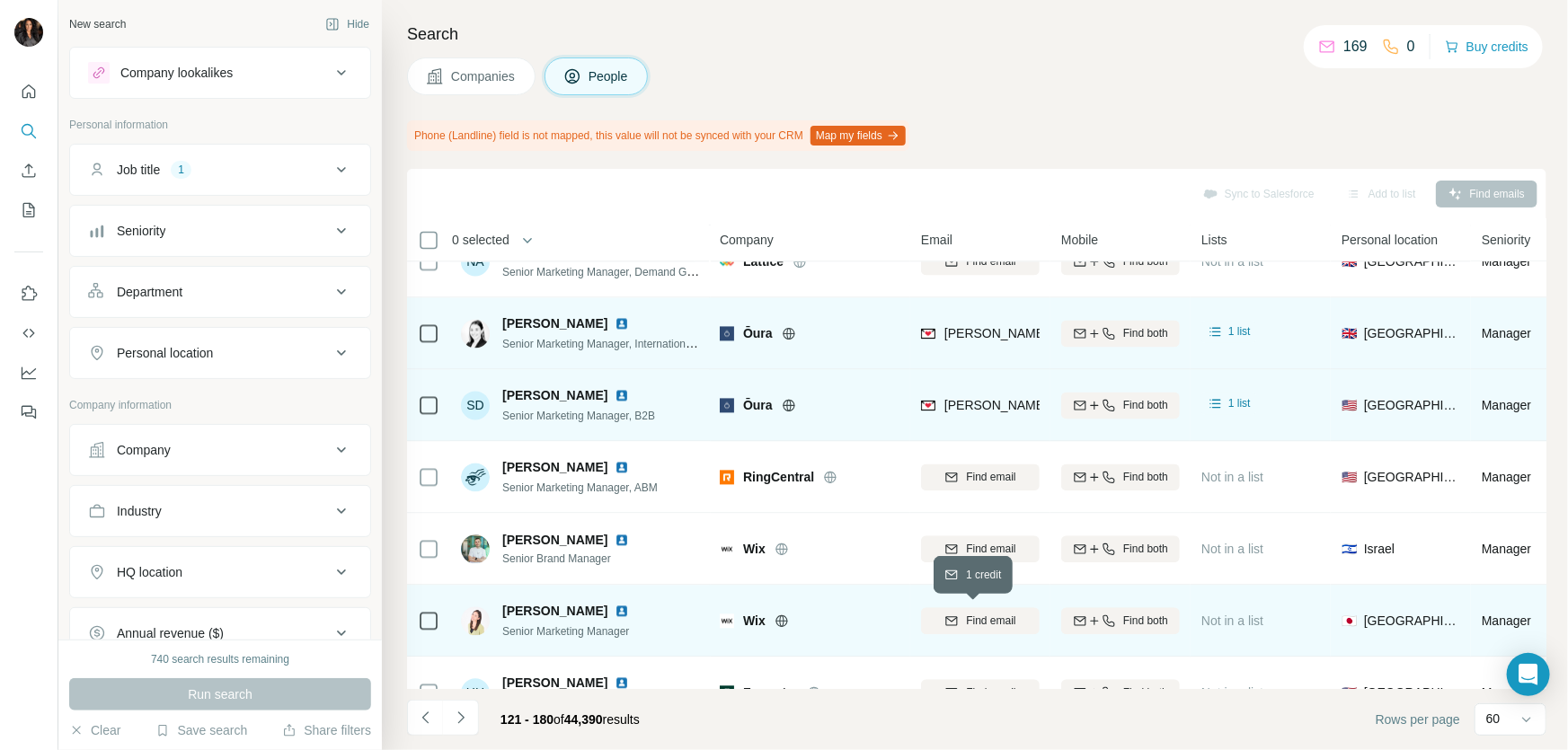
click at [988, 614] on span "Find email" at bounding box center [990, 621] width 50 height 16
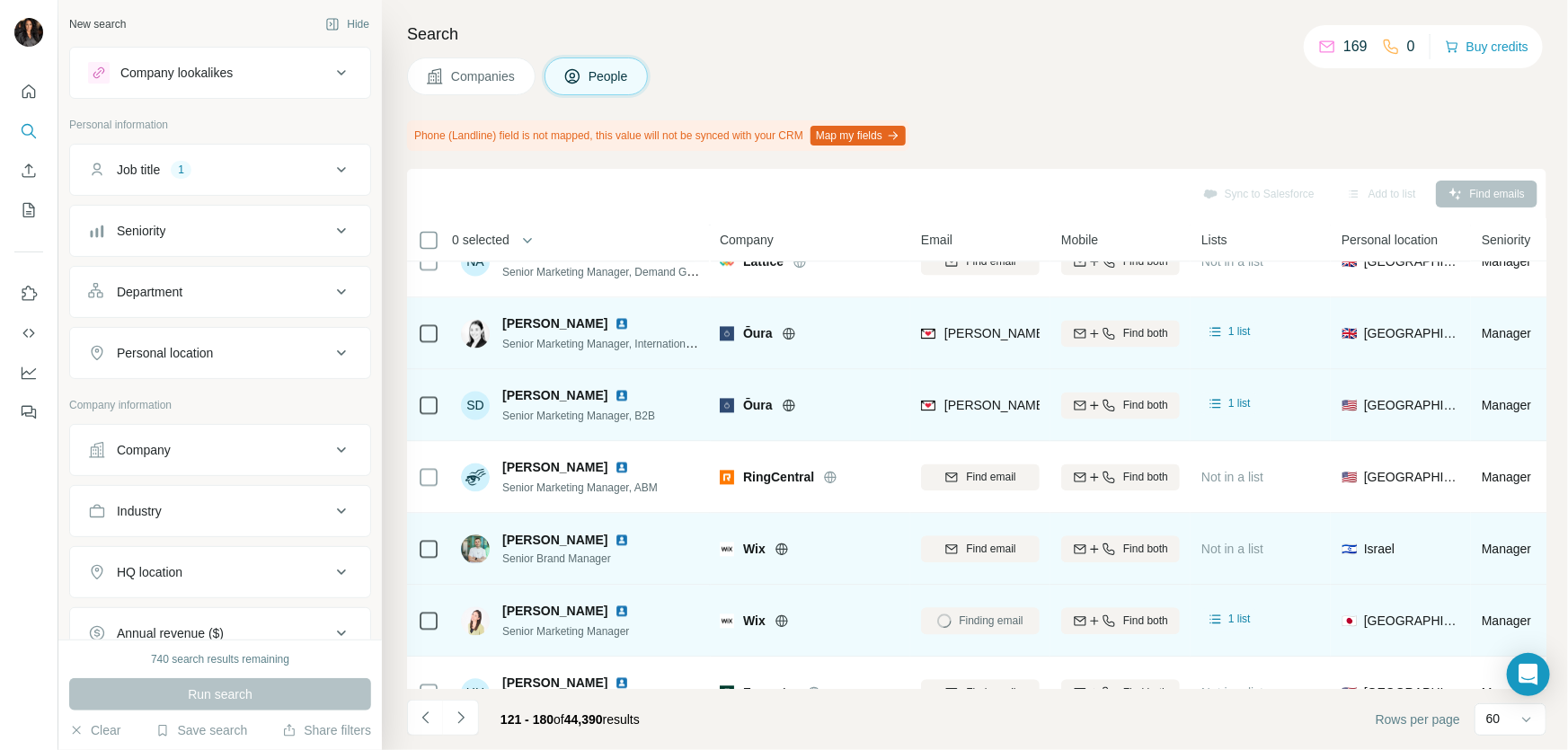
scroll to position [2286, 0]
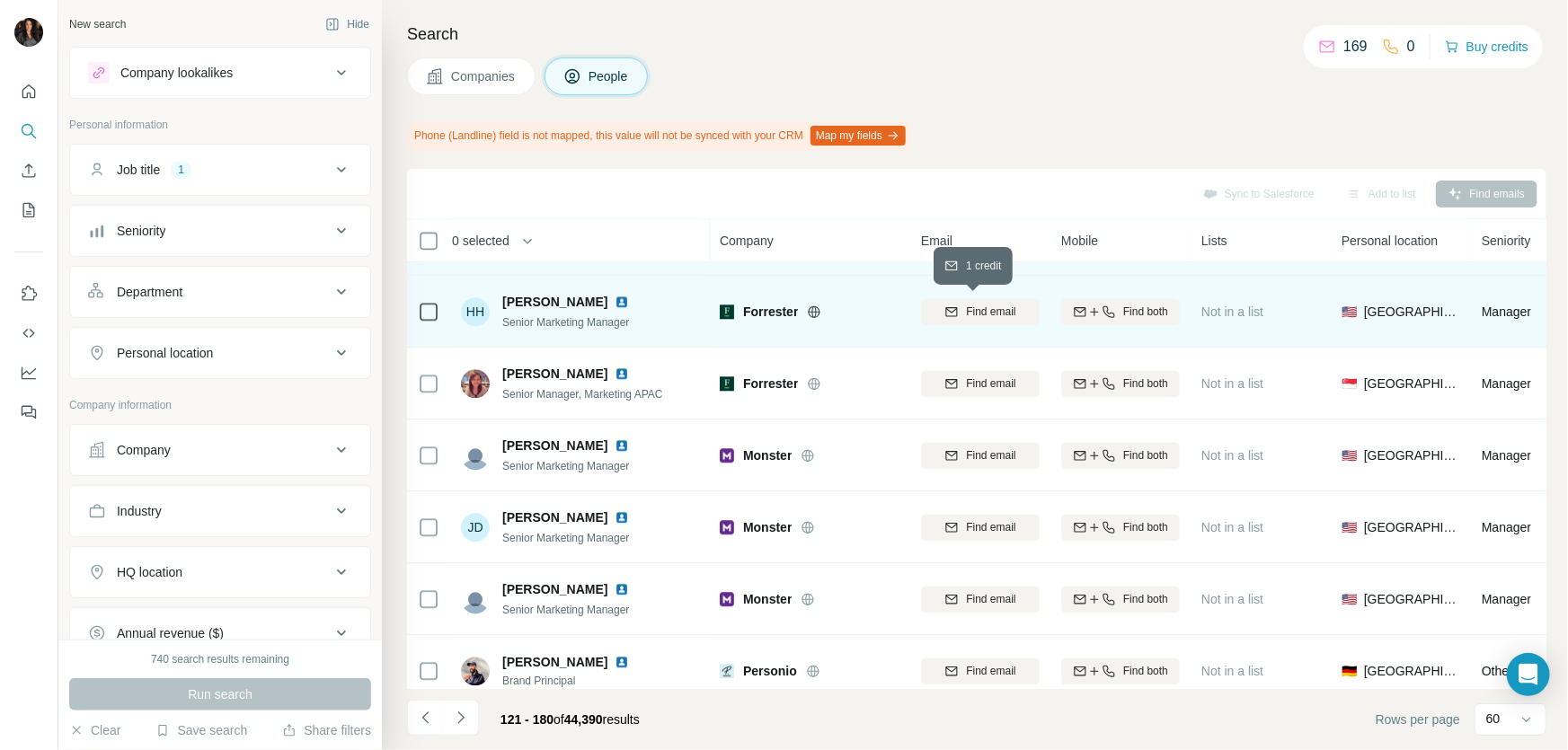
click at [999, 309] on span "Find email" at bounding box center [990, 311] width 50 height 16
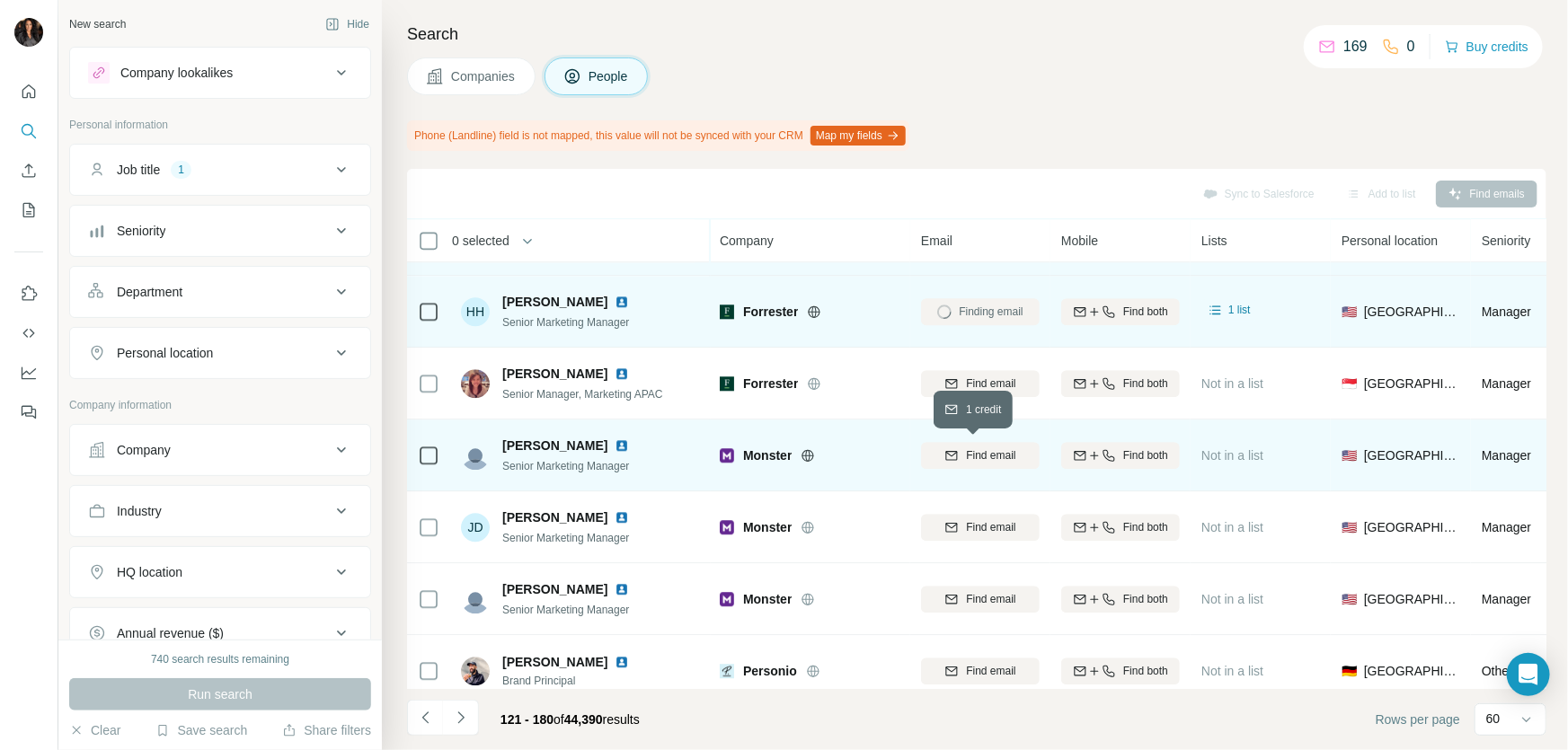
click at [996, 450] on span "Find email" at bounding box center [990, 455] width 50 height 16
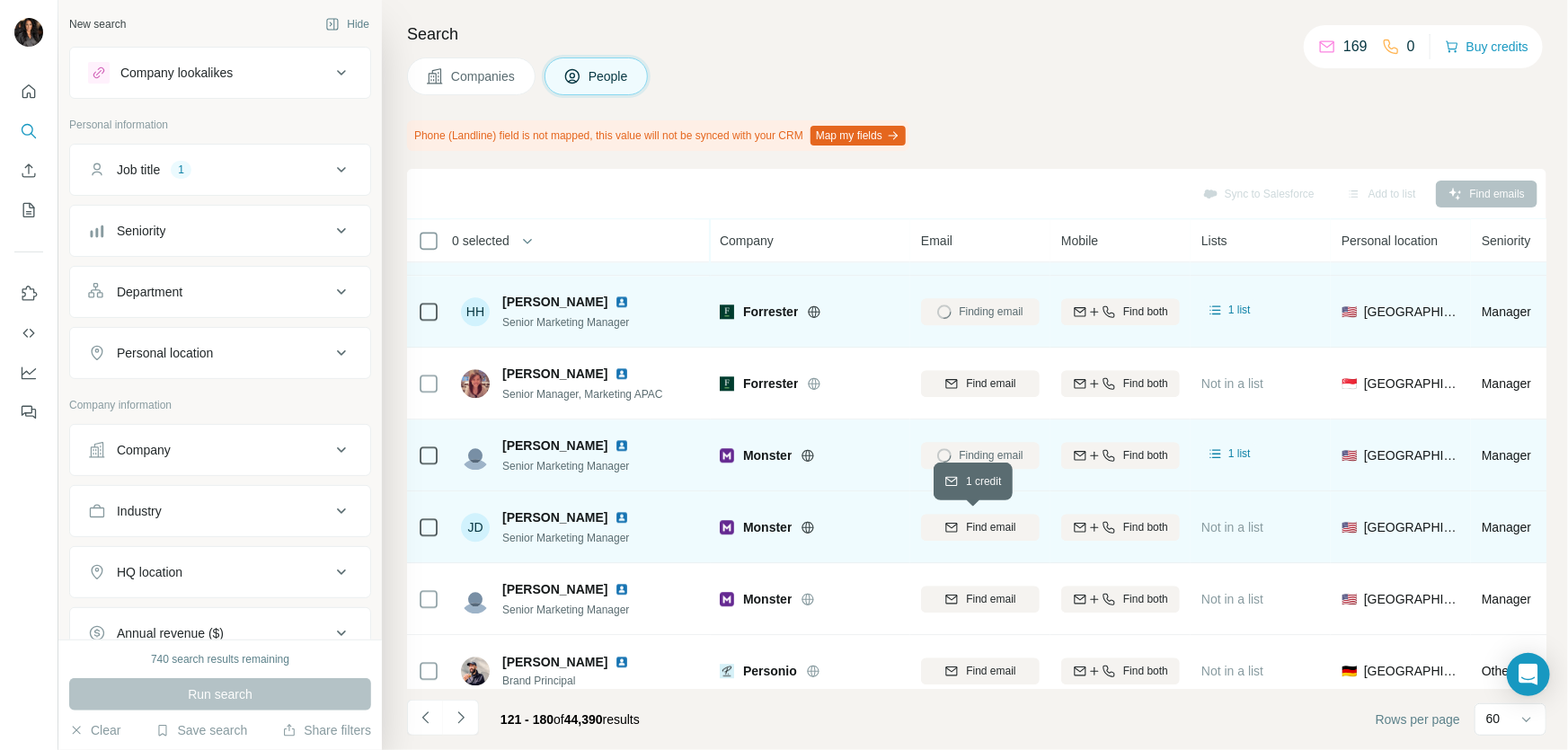
click at [982, 525] on span "Find email" at bounding box center [990, 527] width 50 height 16
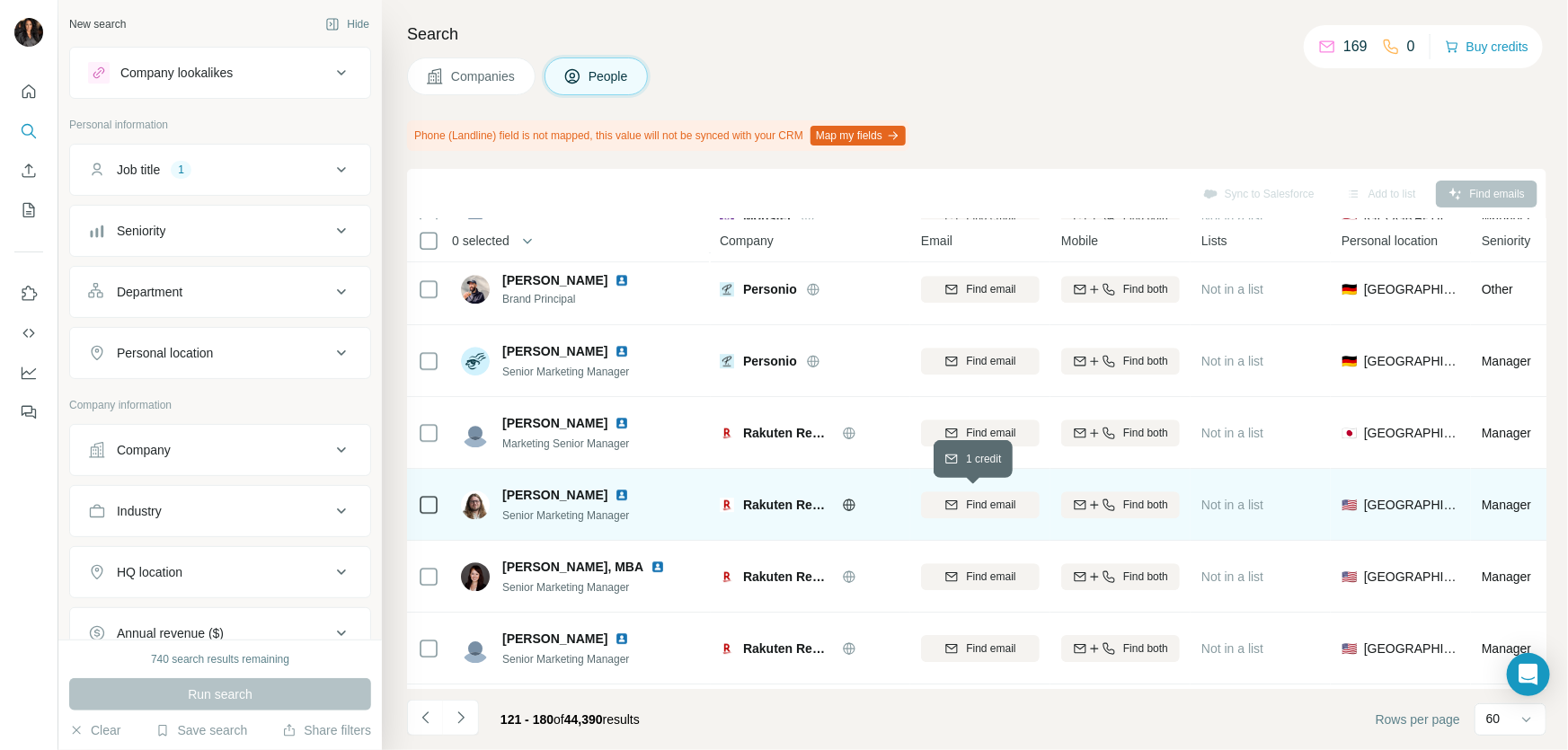
click at [980, 503] on span "Find email" at bounding box center [990, 504] width 50 height 16
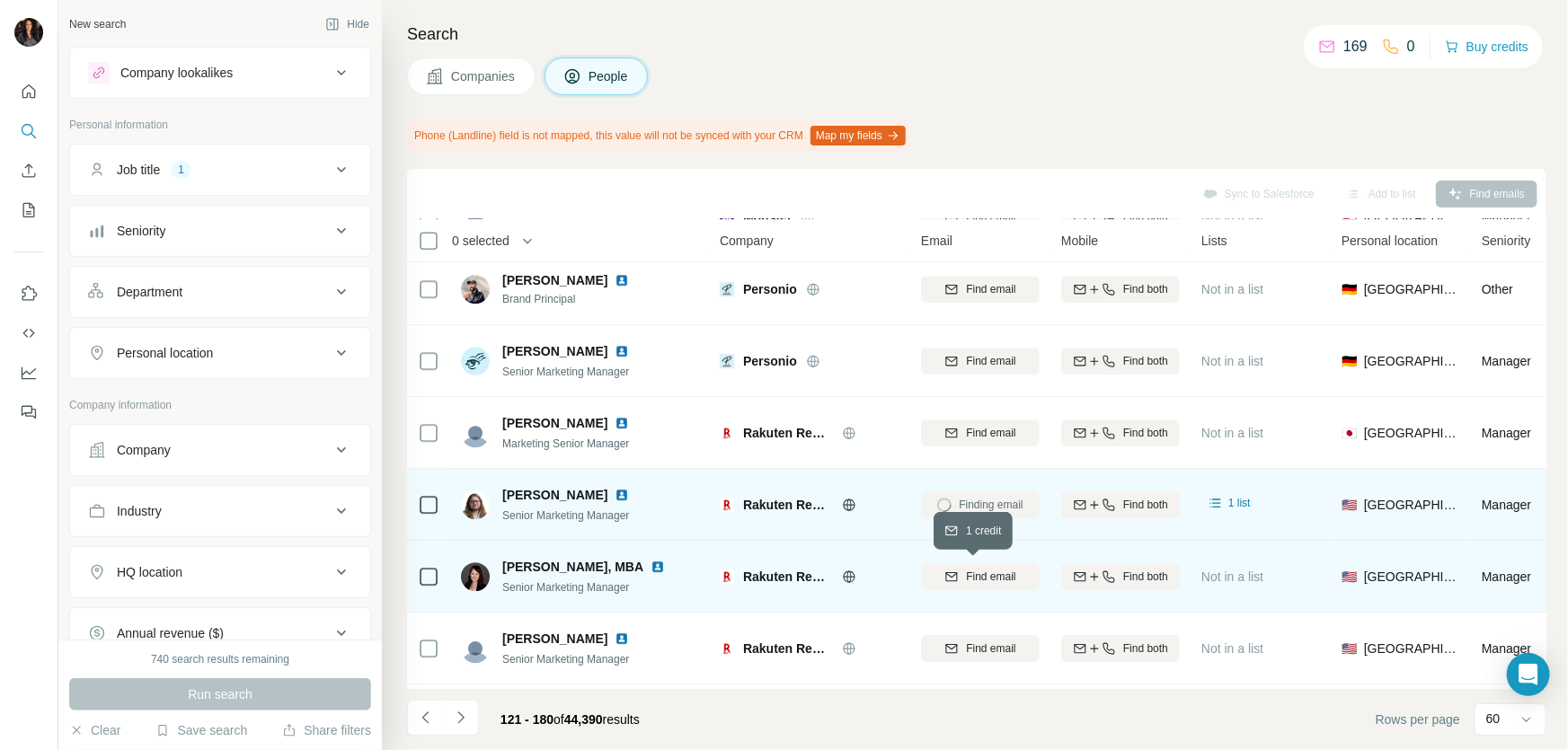
click at [1000, 569] on span "Find email" at bounding box center [990, 576] width 50 height 16
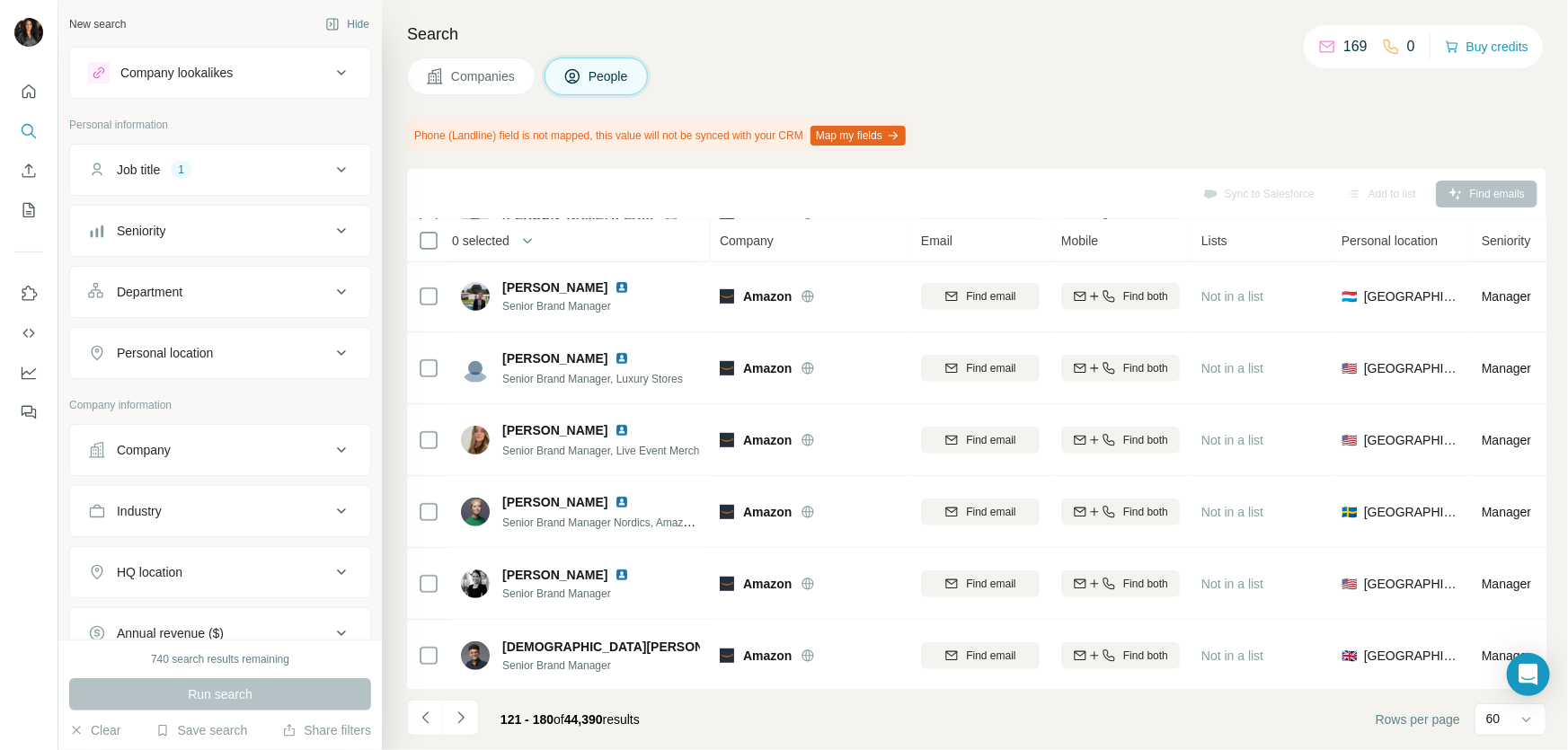
scroll to position [3895, 0]
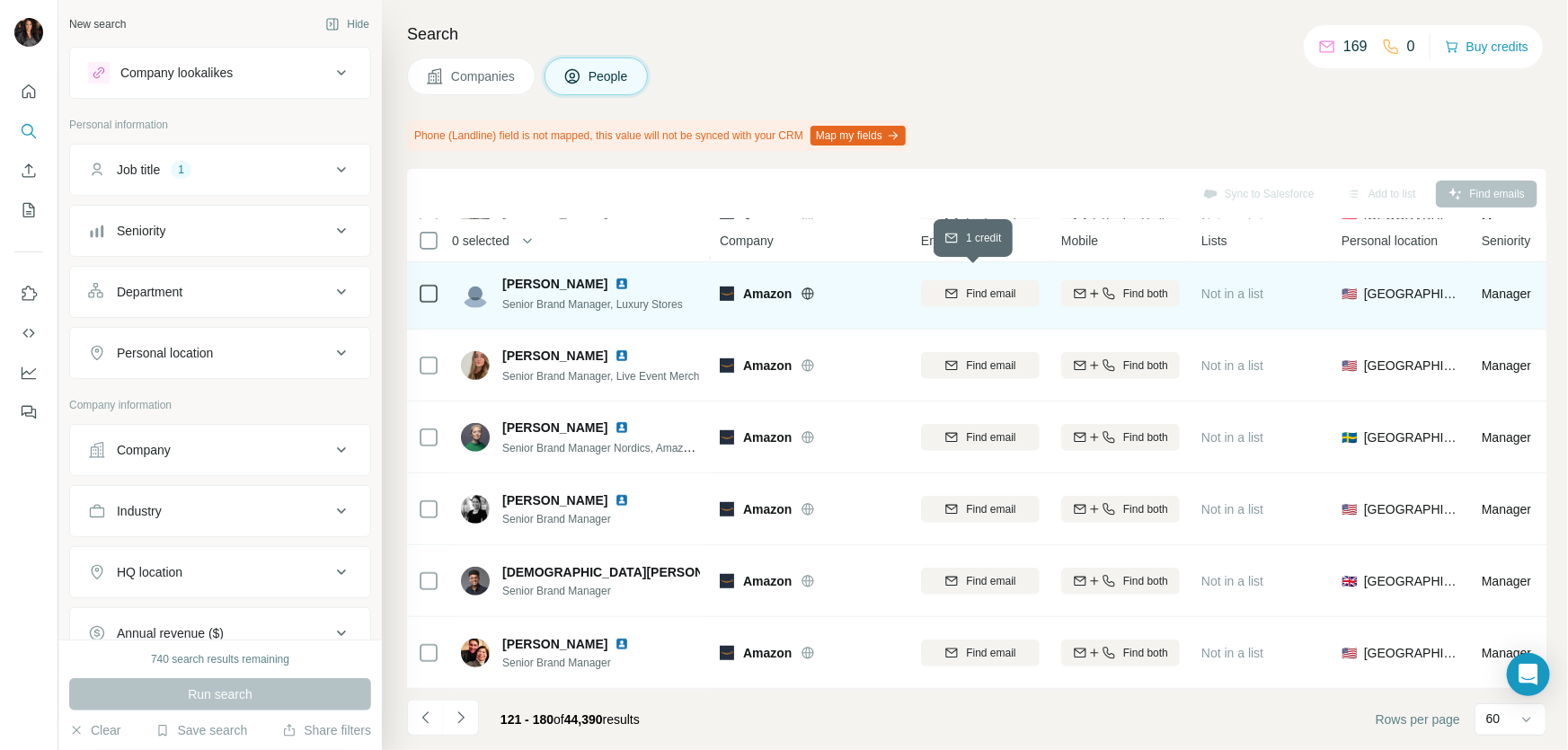
click at [979, 287] on span "Find email" at bounding box center [990, 294] width 50 height 16
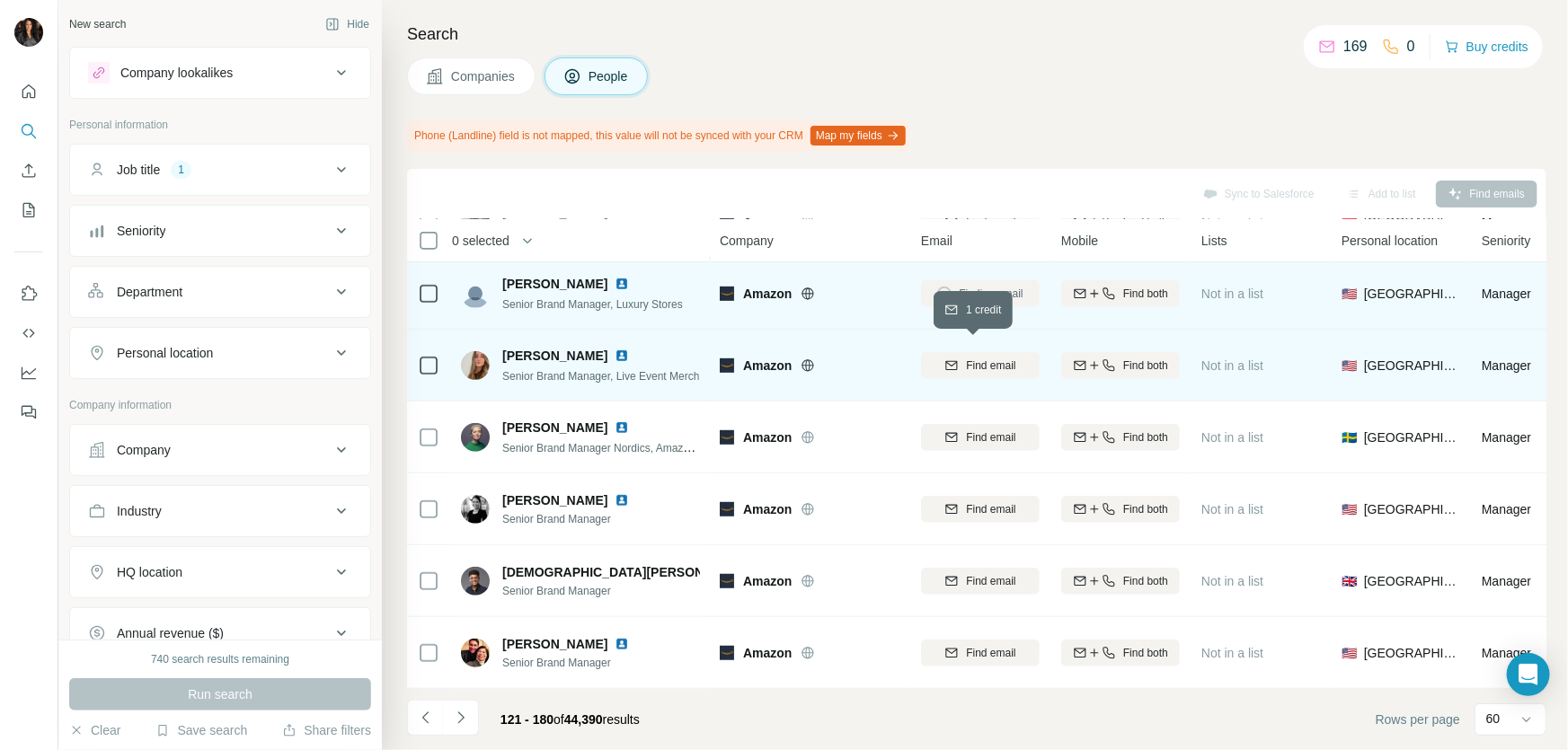
click at [987, 352] on button "Find email" at bounding box center [980, 365] width 119 height 27
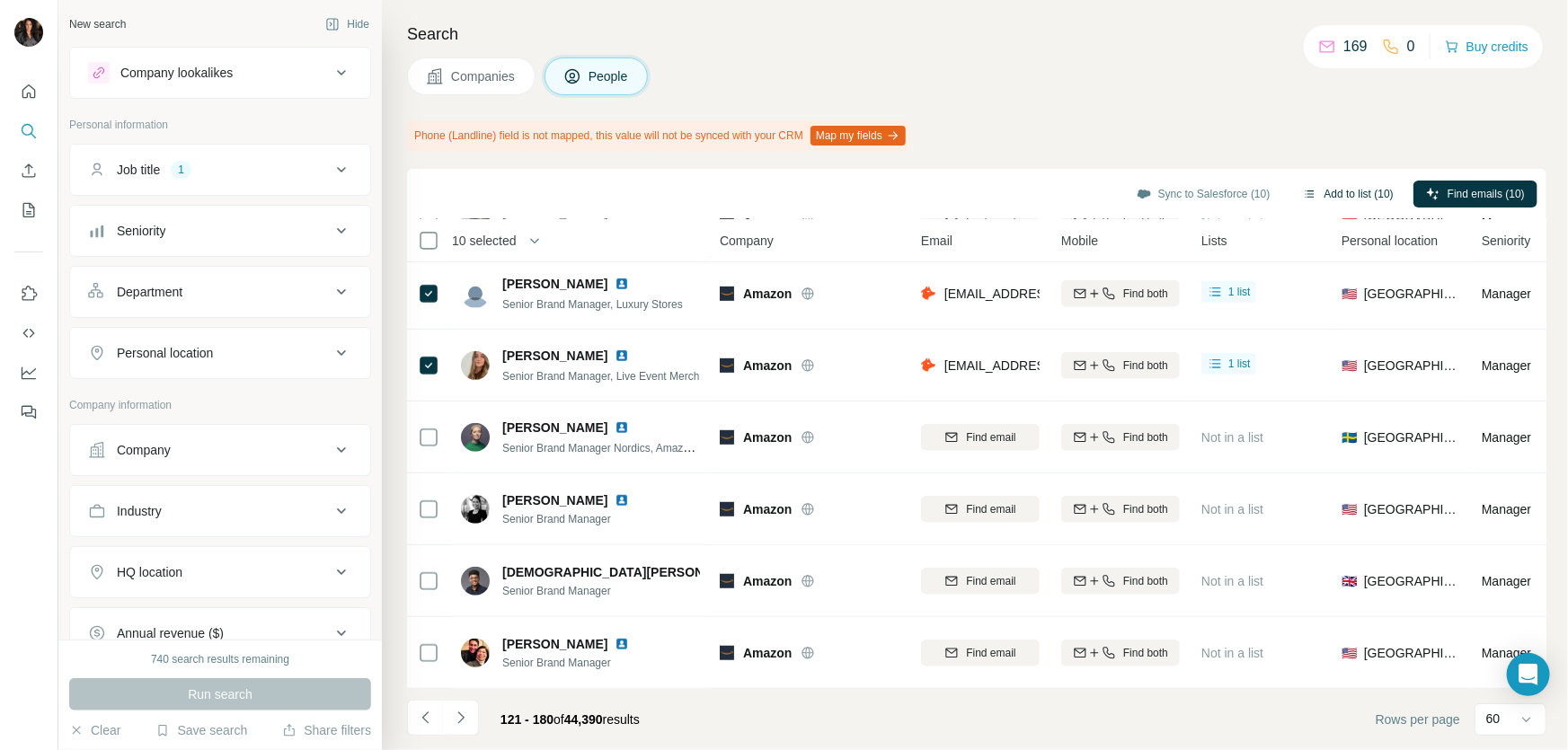
click at [1310, 192] on button "Add to list (10)" at bounding box center [1348, 194] width 116 height 27
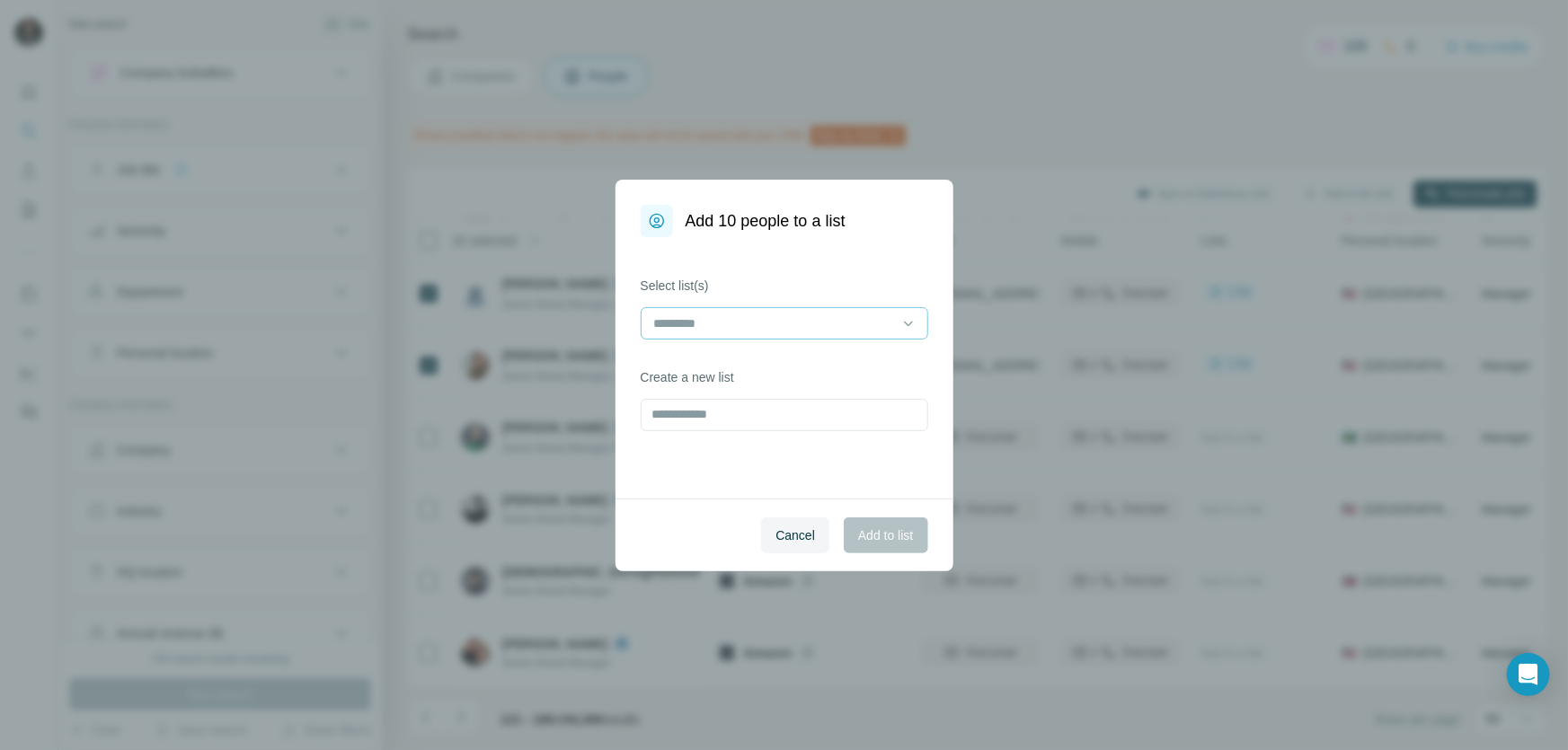
click at [846, 329] on input at bounding box center [774, 323] width 243 height 20
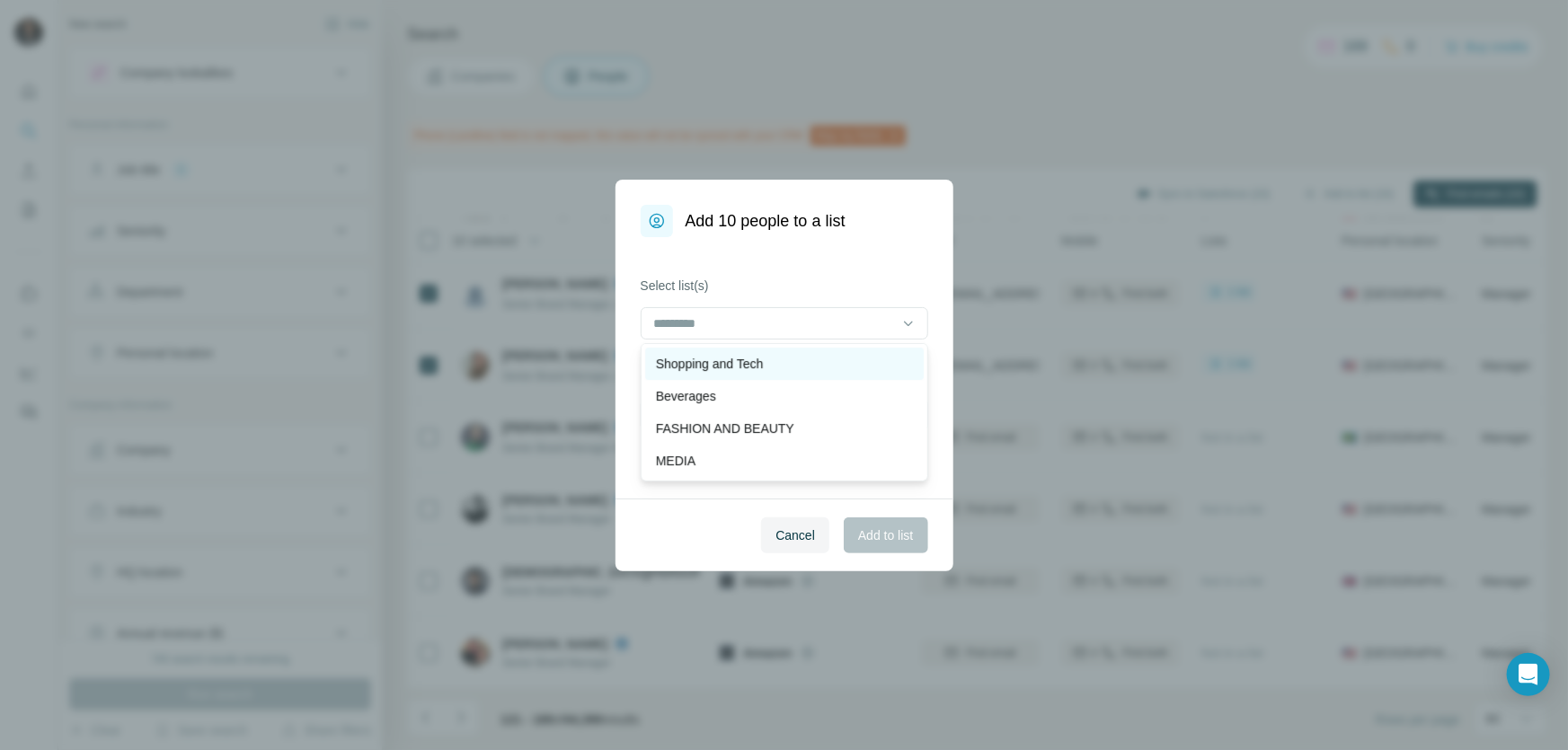
click at [763, 368] on p "Shopping and Tech" at bounding box center [710, 363] width 108 height 18
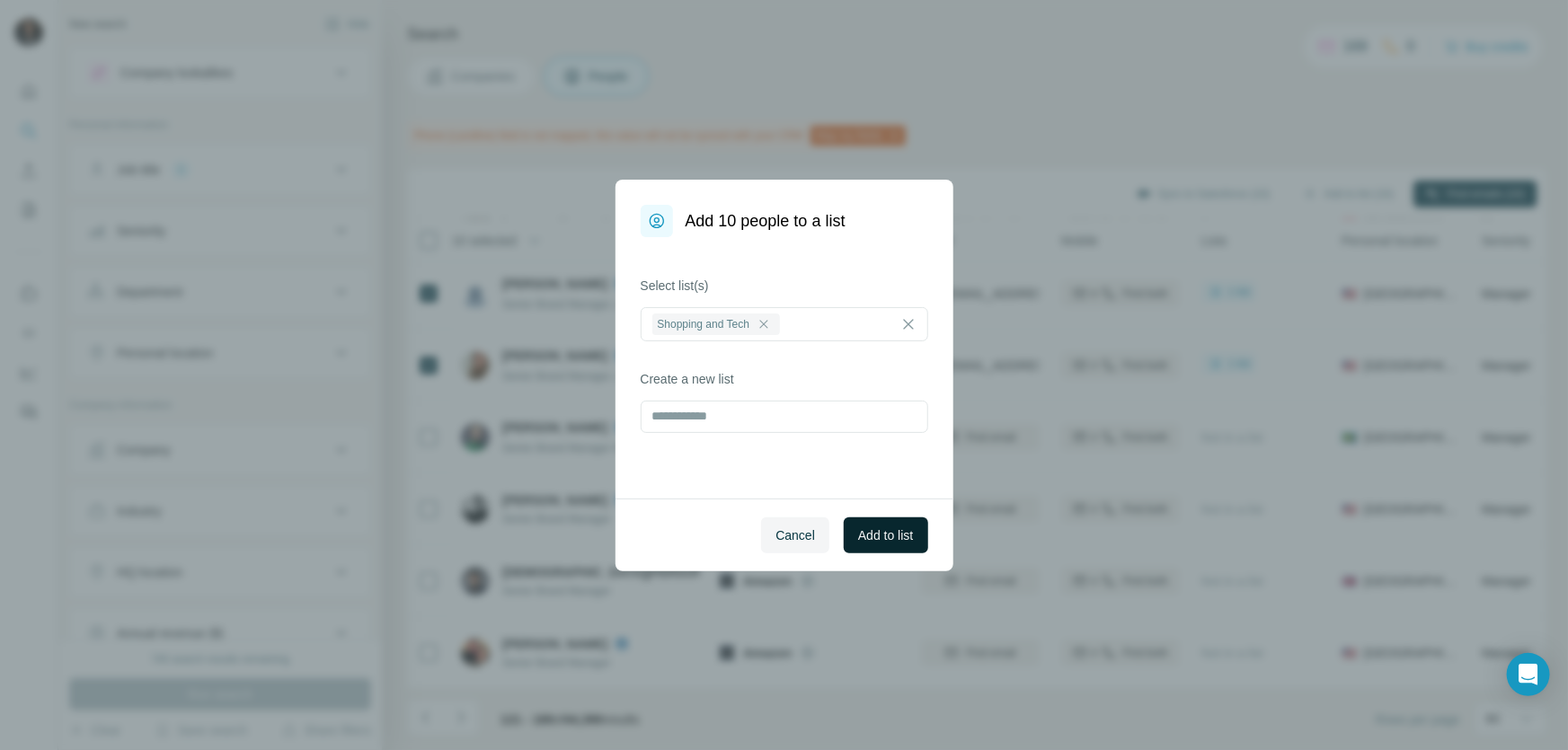
click at [888, 530] on span "Add to list" at bounding box center [886, 535] width 55 height 18
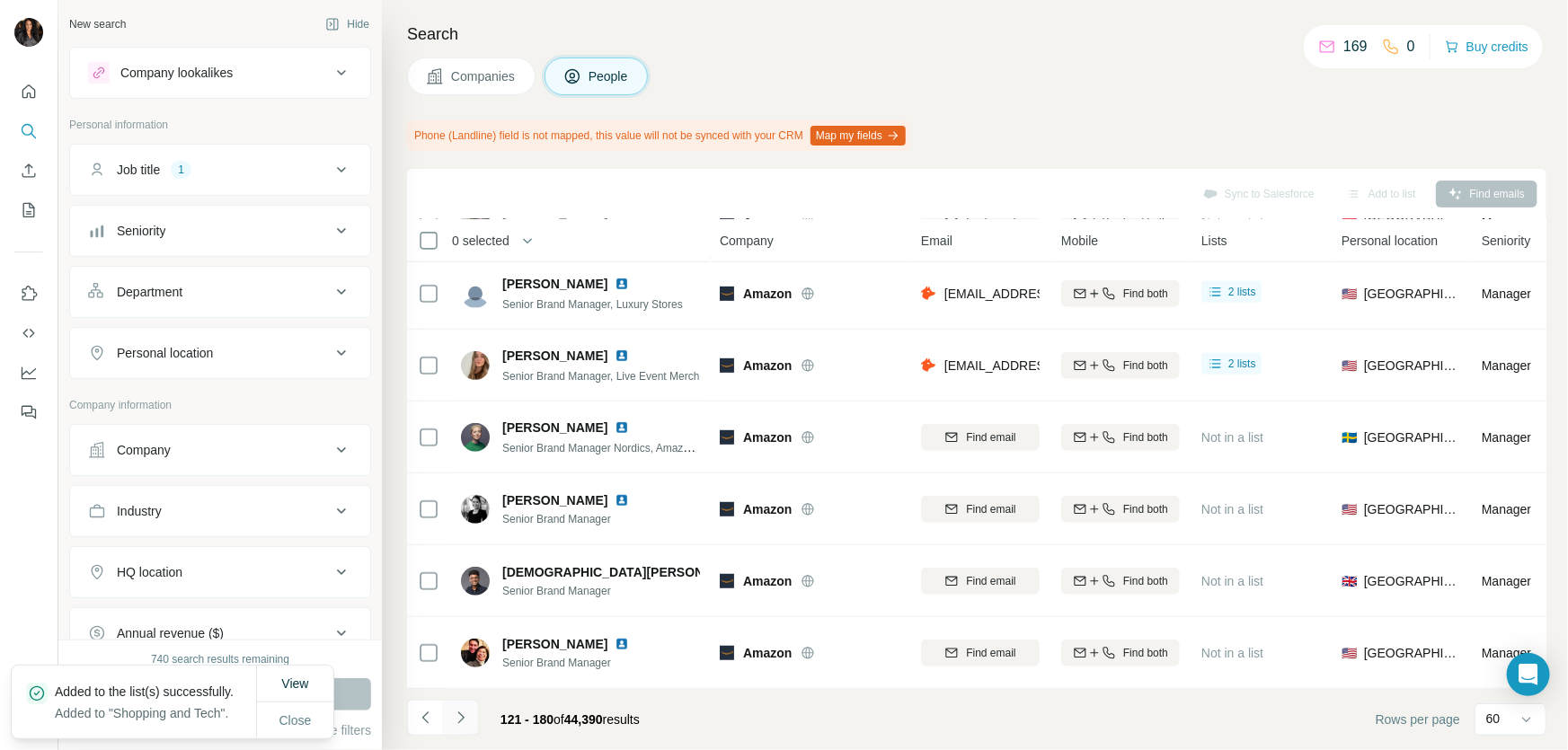
click at [458, 715] on icon "Navigate to next page" at bounding box center [460, 717] width 18 height 18
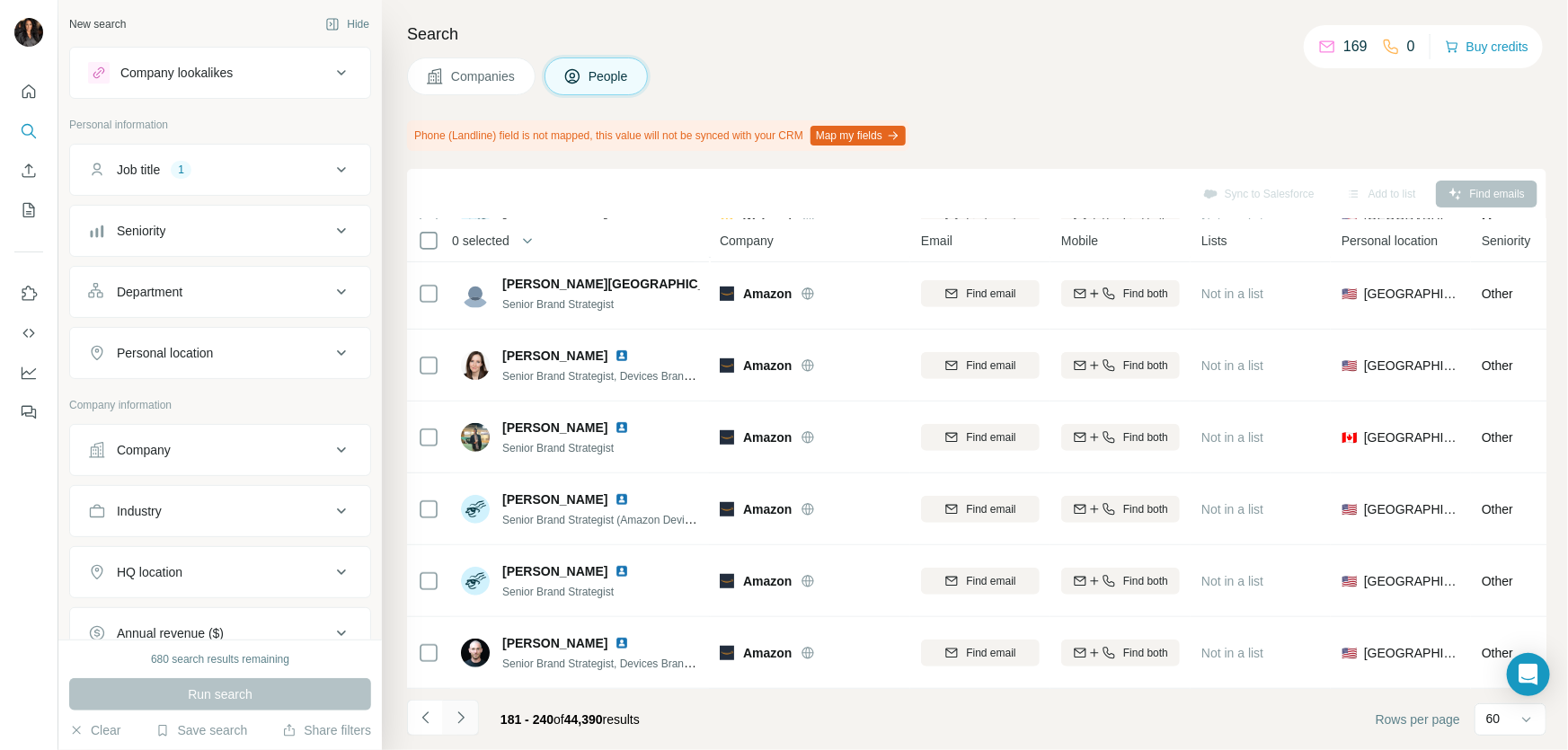
click at [469, 721] on button "Navigate to next page" at bounding box center [461, 718] width 36 height 36
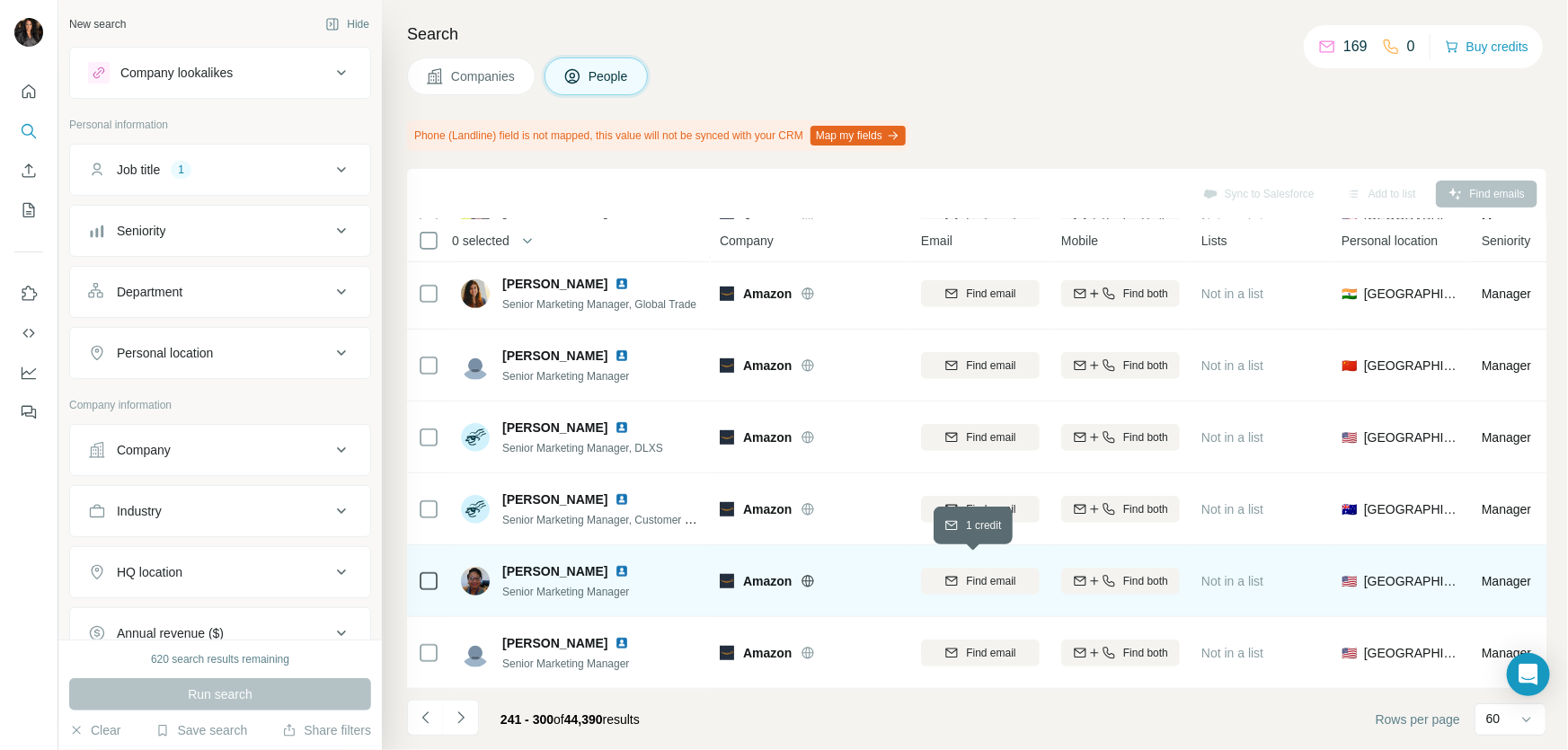
click at [969, 573] on span "Find email" at bounding box center [990, 581] width 50 height 16
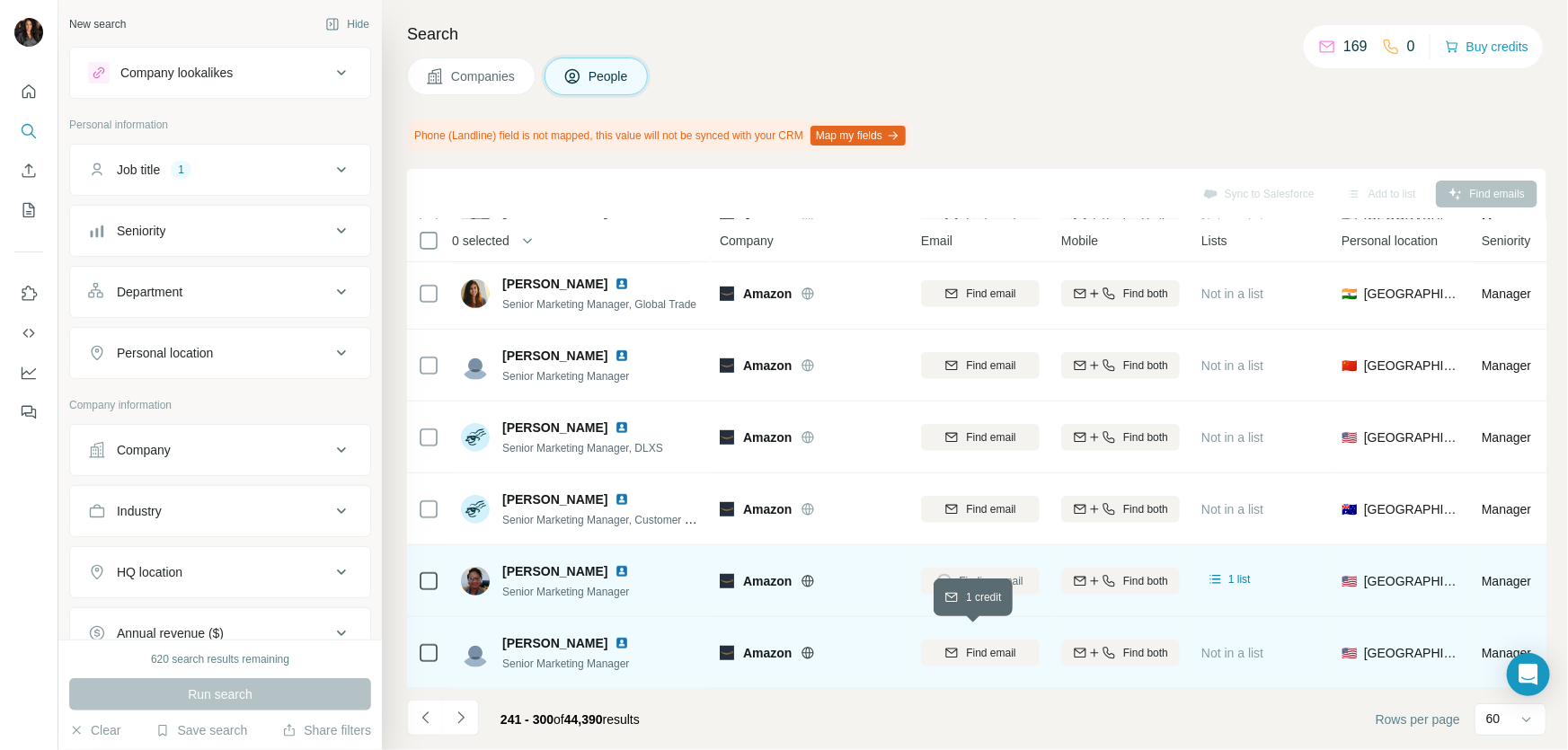
click at [985, 645] on span "Find email" at bounding box center [990, 652] width 50 height 16
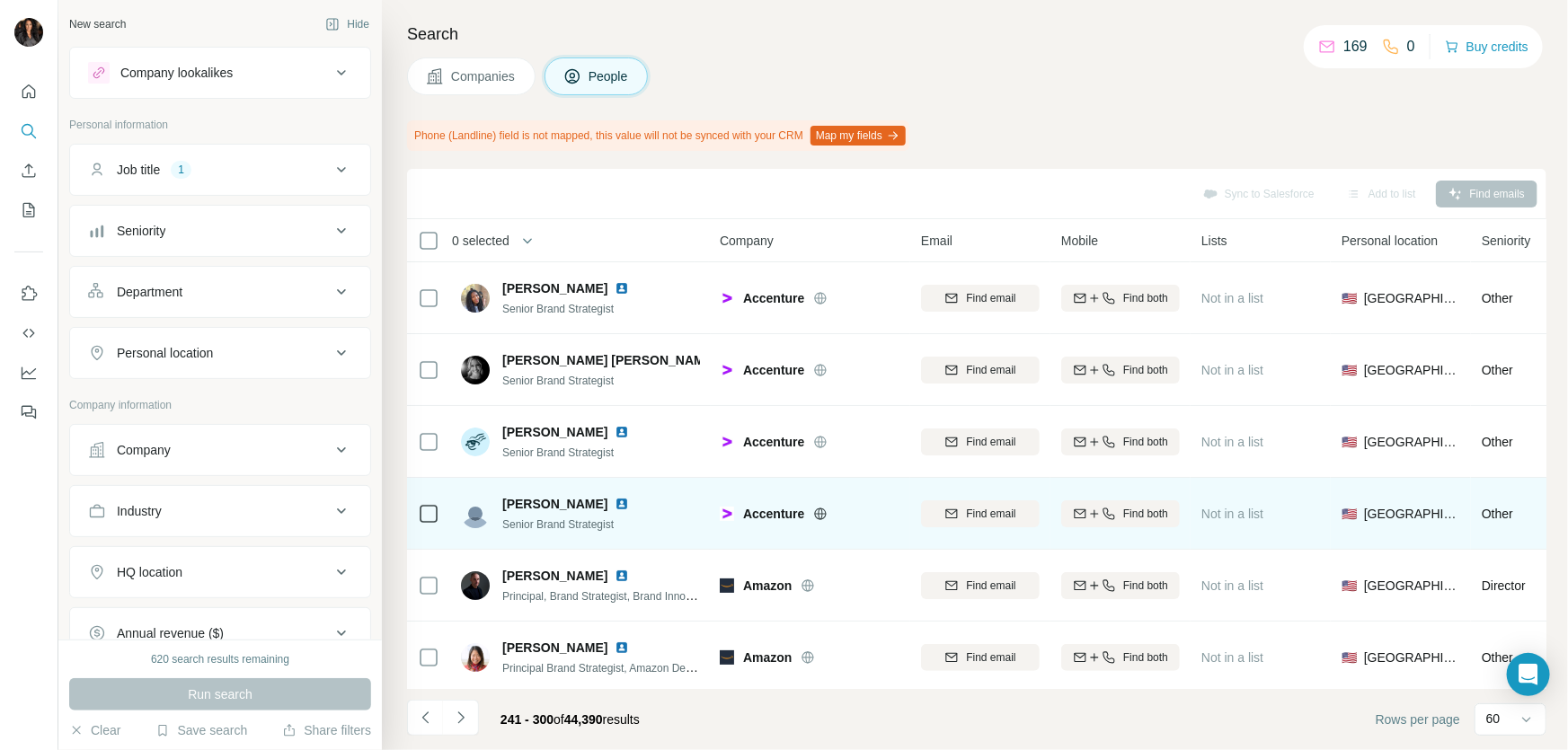
scroll to position [381, 0]
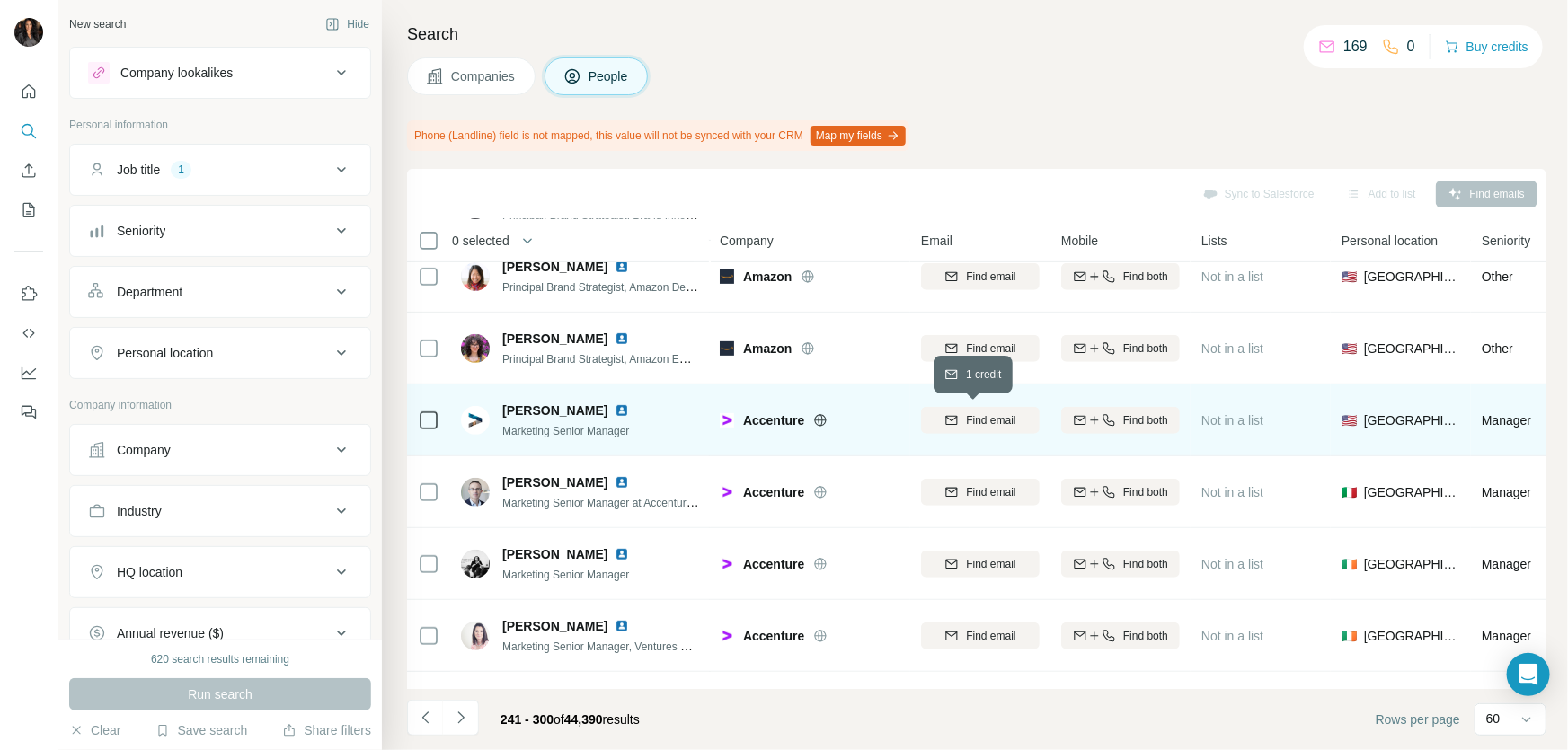
click at [979, 415] on span "Find email" at bounding box center [990, 420] width 50 height 16
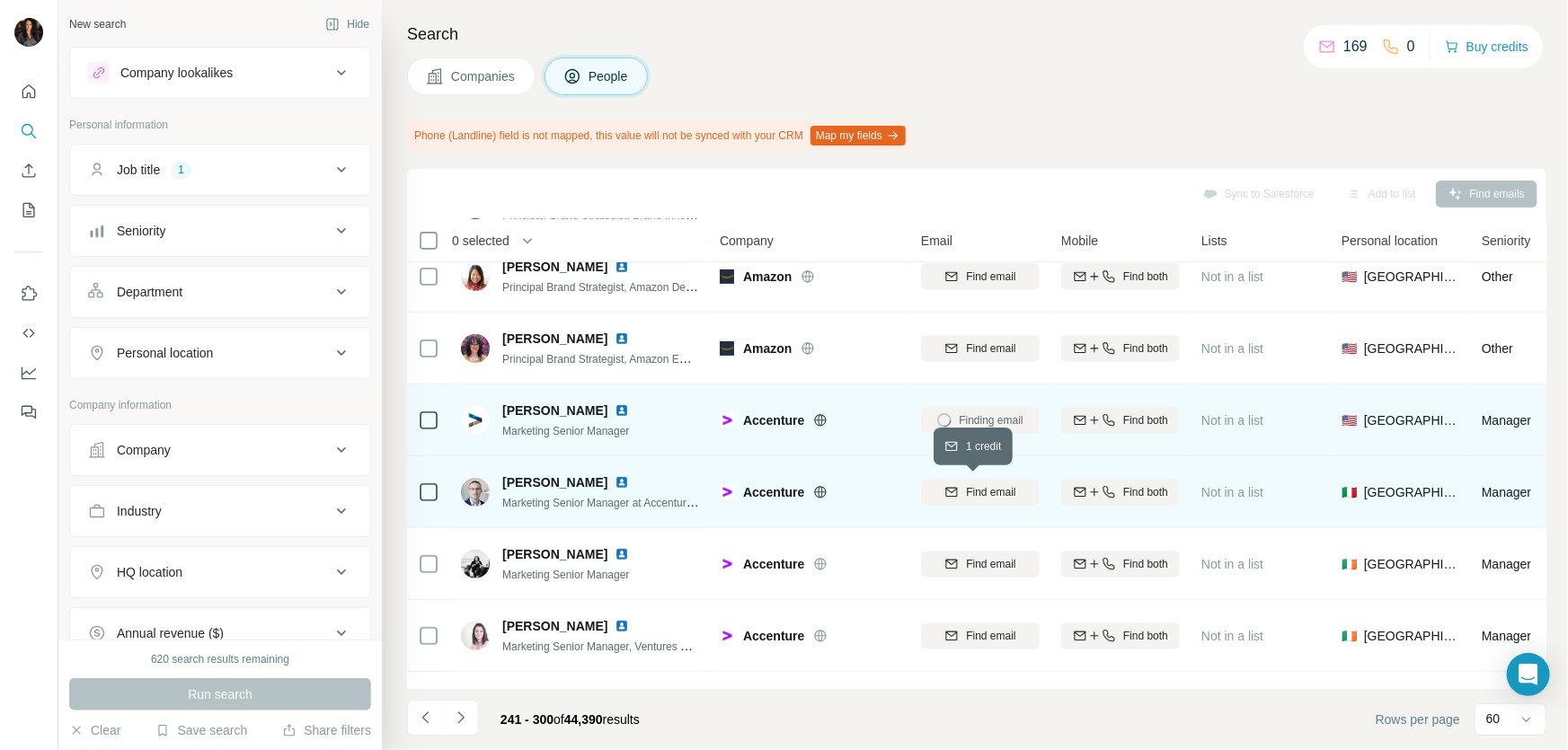
click at [989, 491] on span "Find email" at bounding box center [990, 492] width 50 height 16
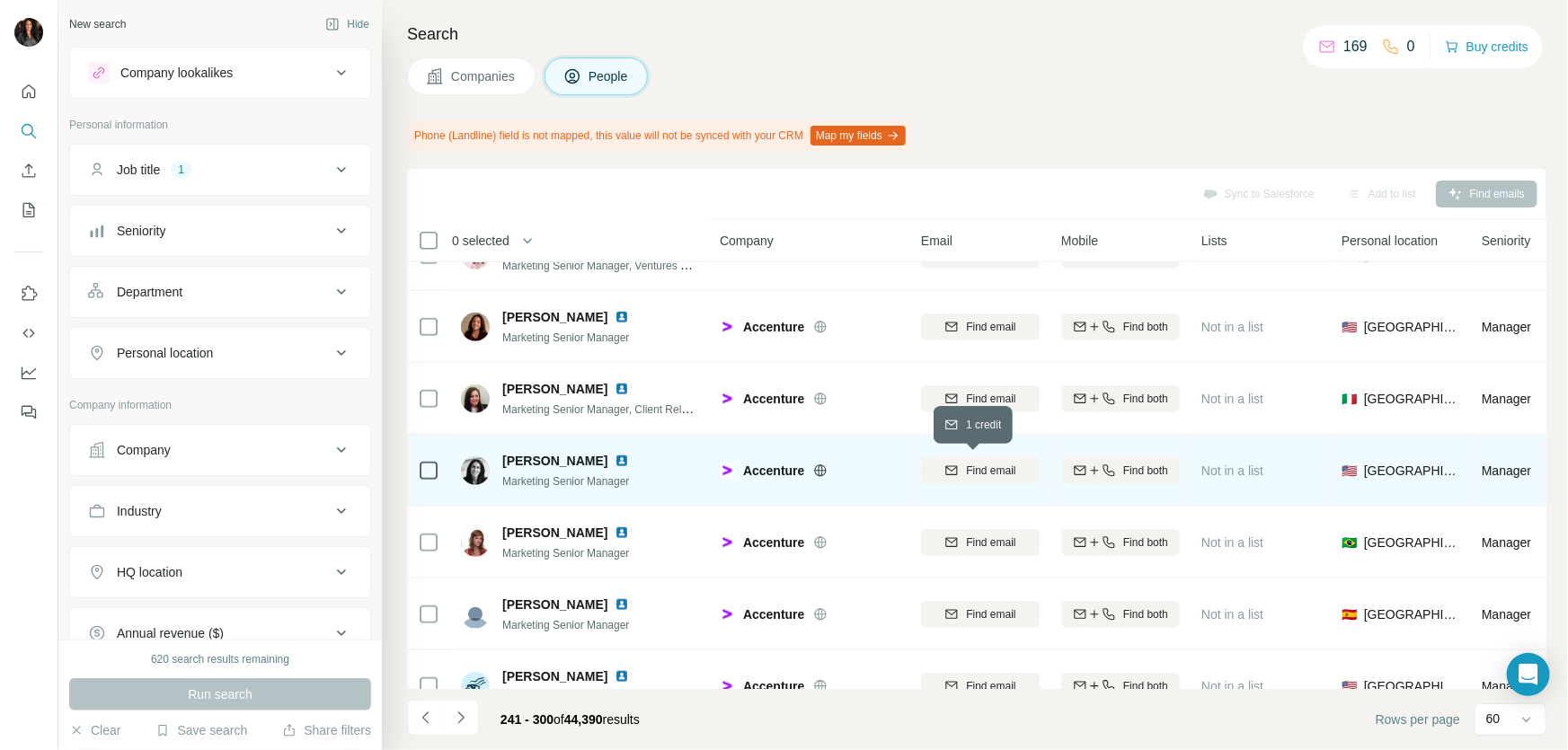
click at [982, 471] on span "Find email" at bounding box center [990, 471] width 50 height 16
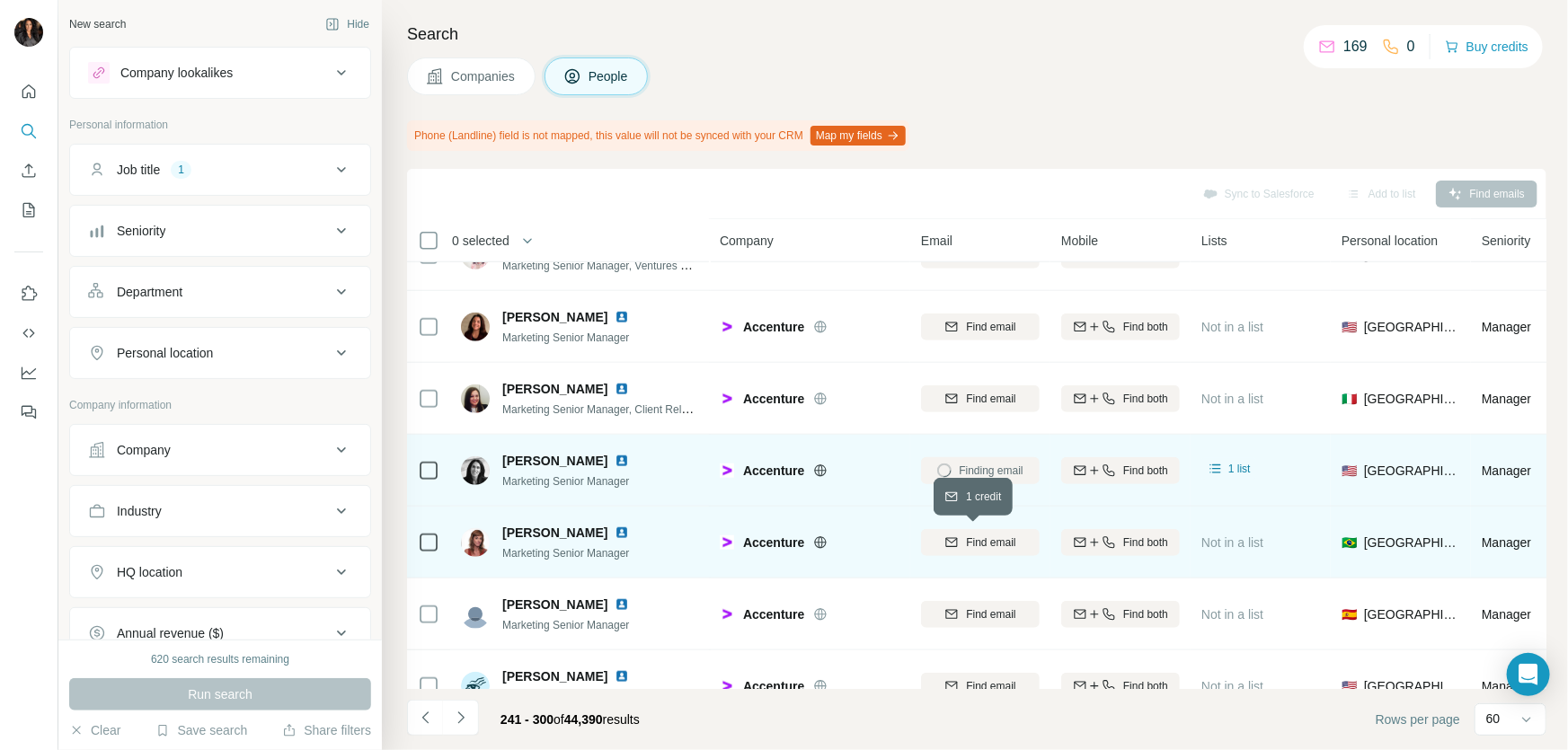
click at [979, 544] on span "Find email" at bounding box center [990, 542] width 50 height 16
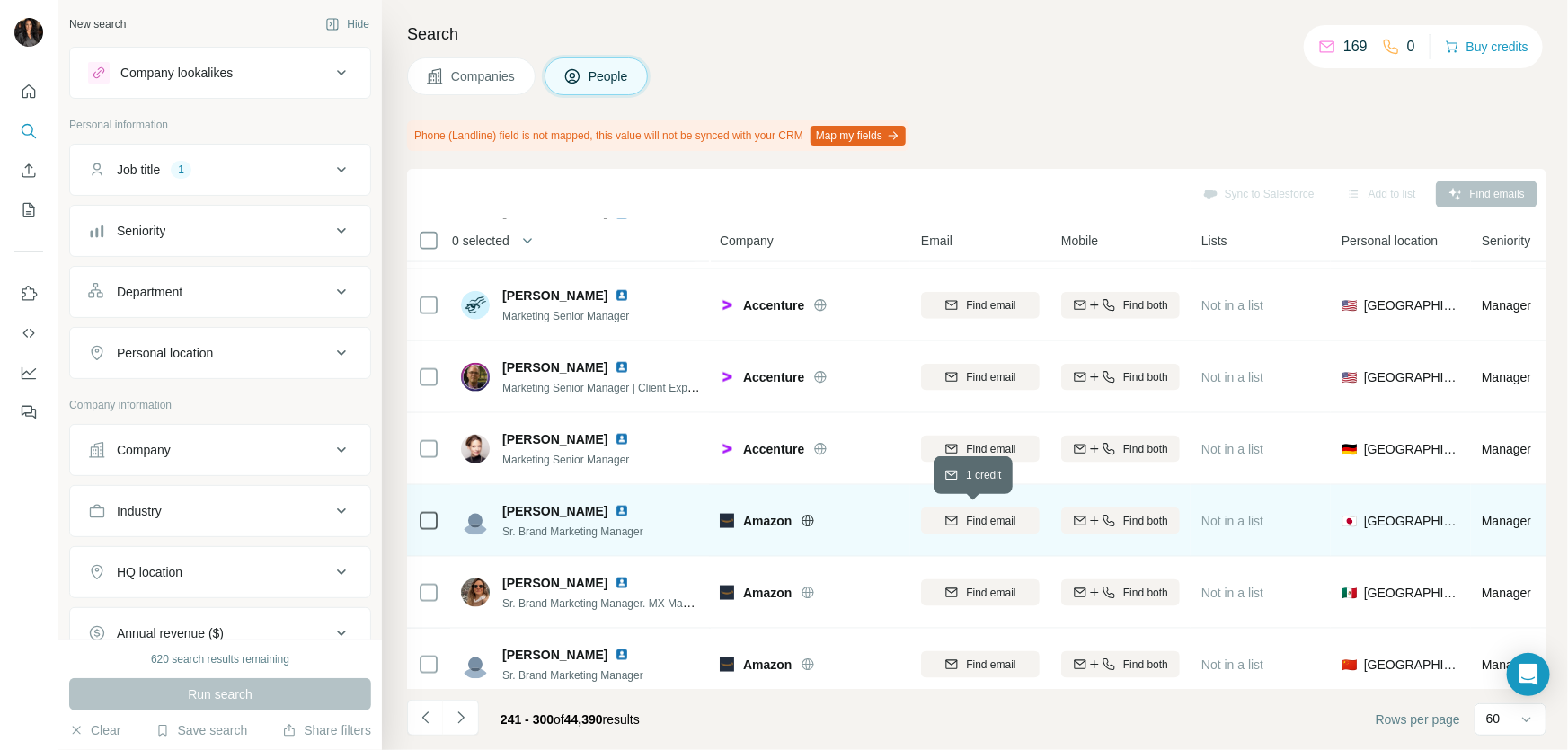
click at [1006, 516] on span "Find email" at bounding box center [990, 520] width 50 height 16
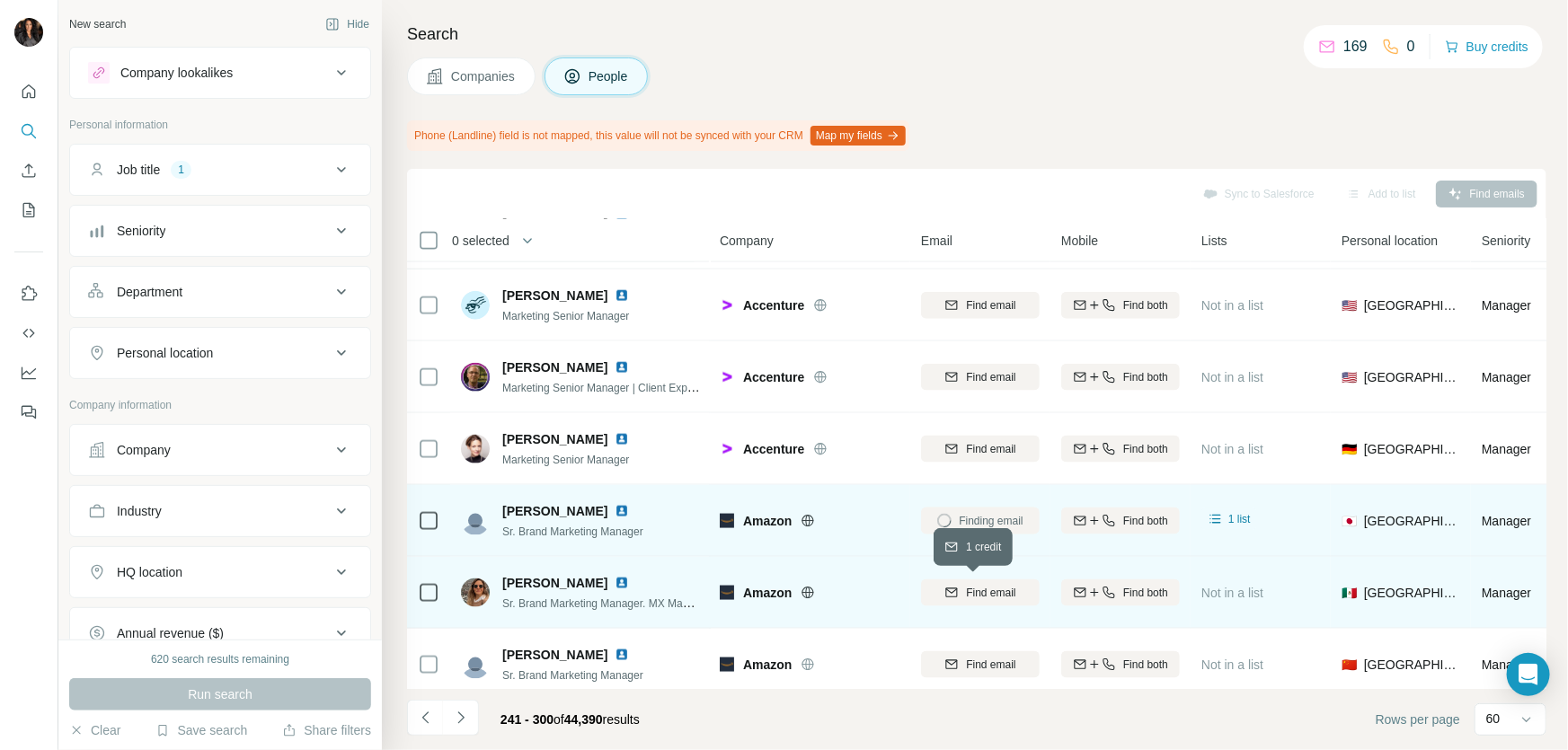
click at [972, 584] on span "Find email" at bounding box center [990, 592] width 50 height 16
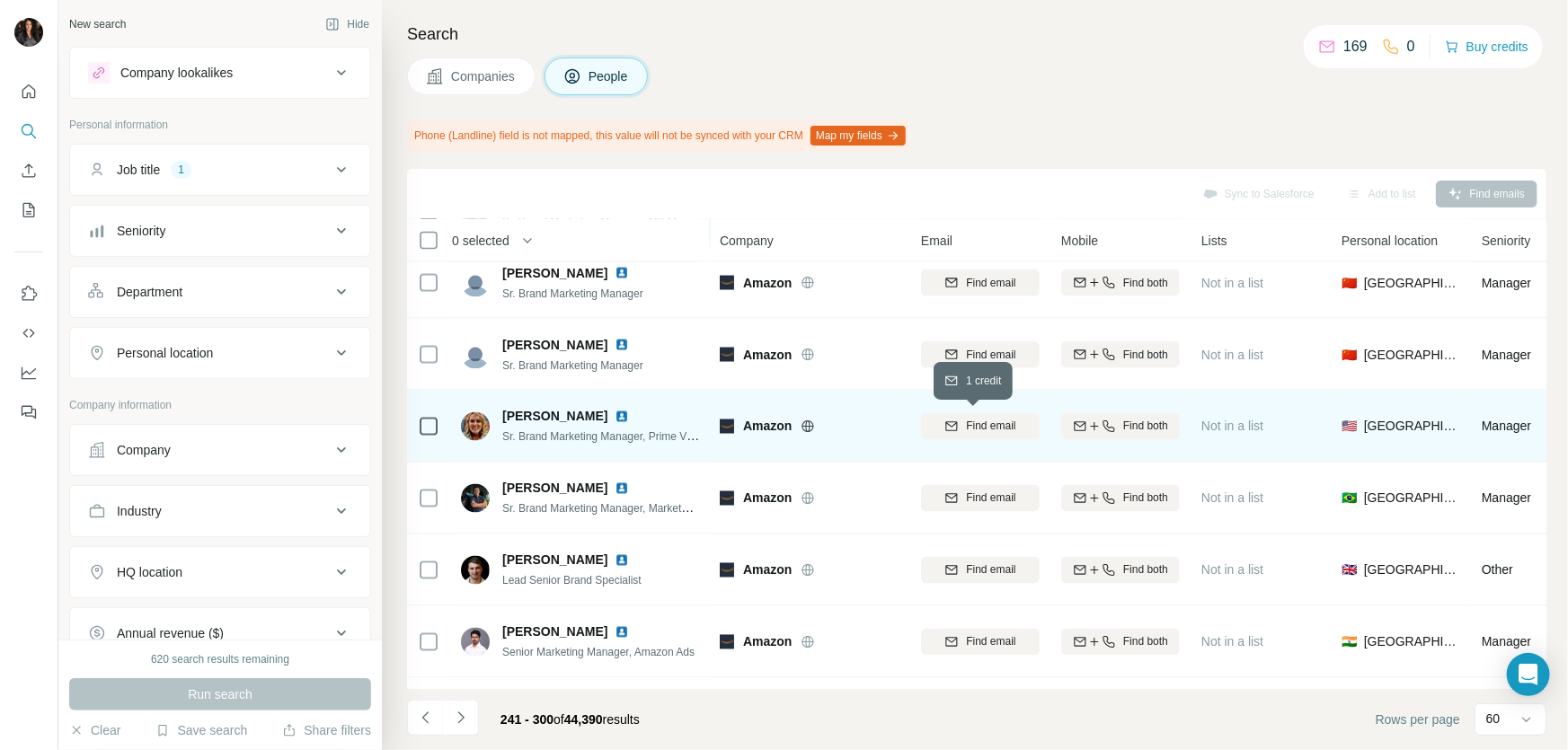
click at [985, 427] on span "Find email" at bounding box center [990, 426] width 50 height 16
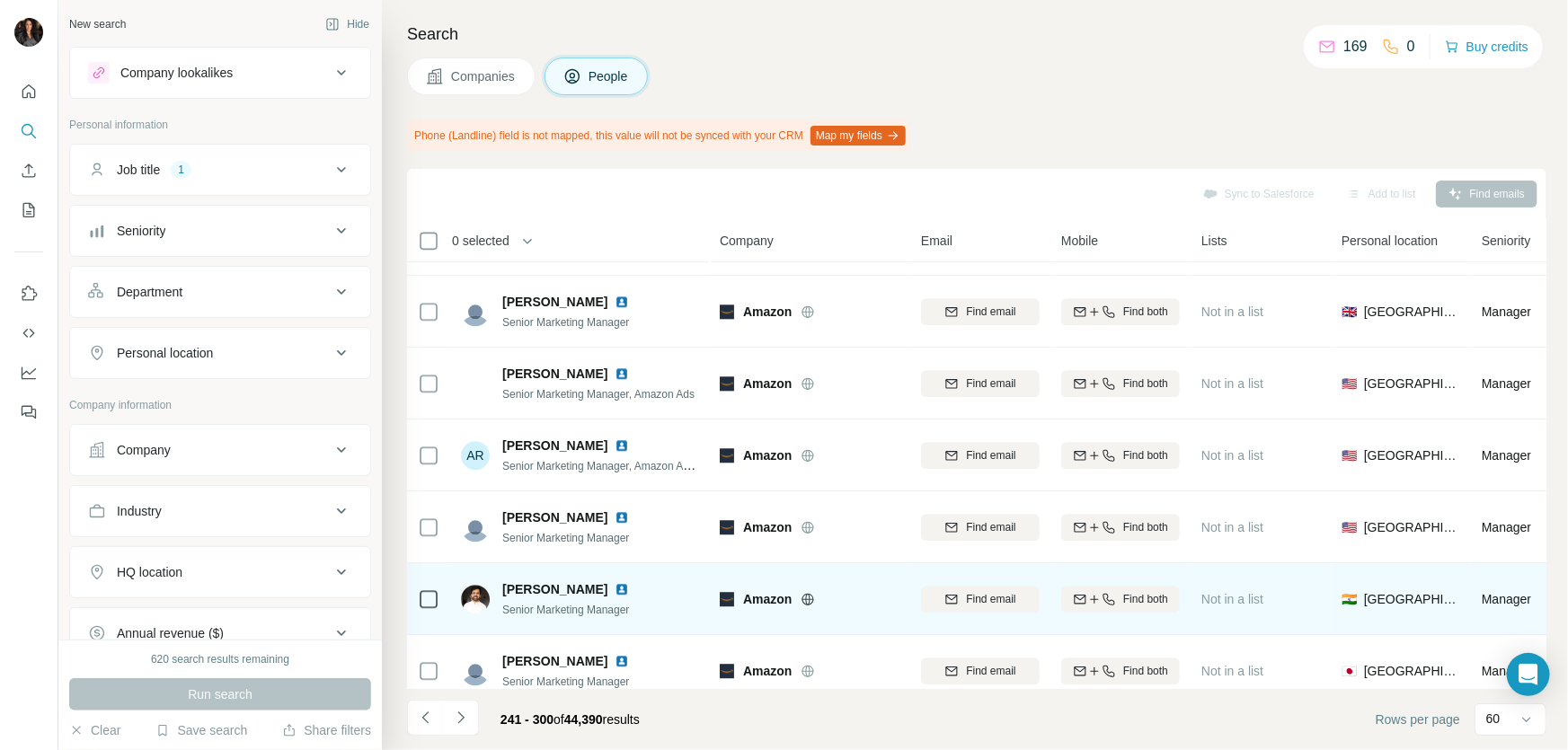
scroll to position [2668, 0]
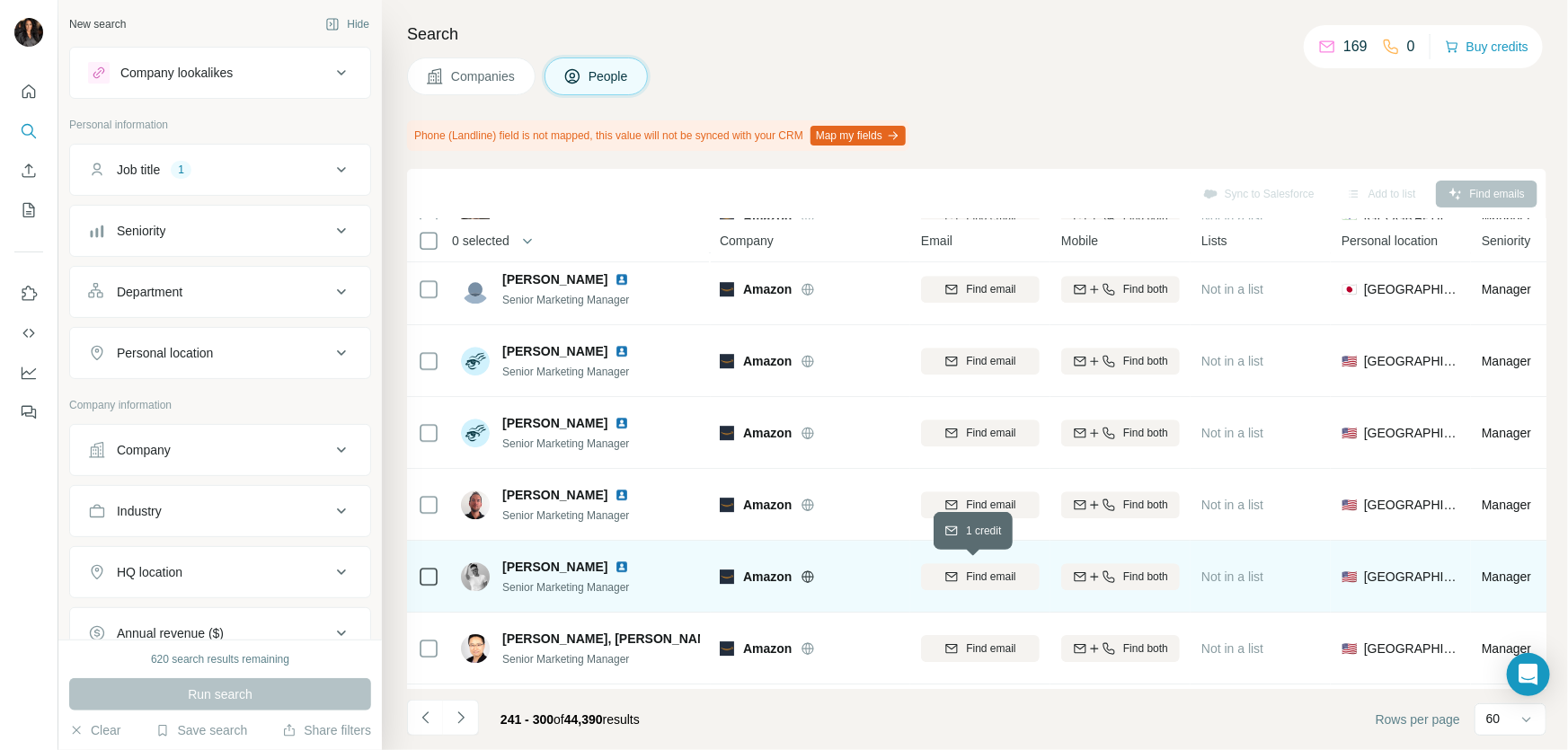
click at [978, 582] on span "Find email" at bounding box center [990, 576] width 50 height 16
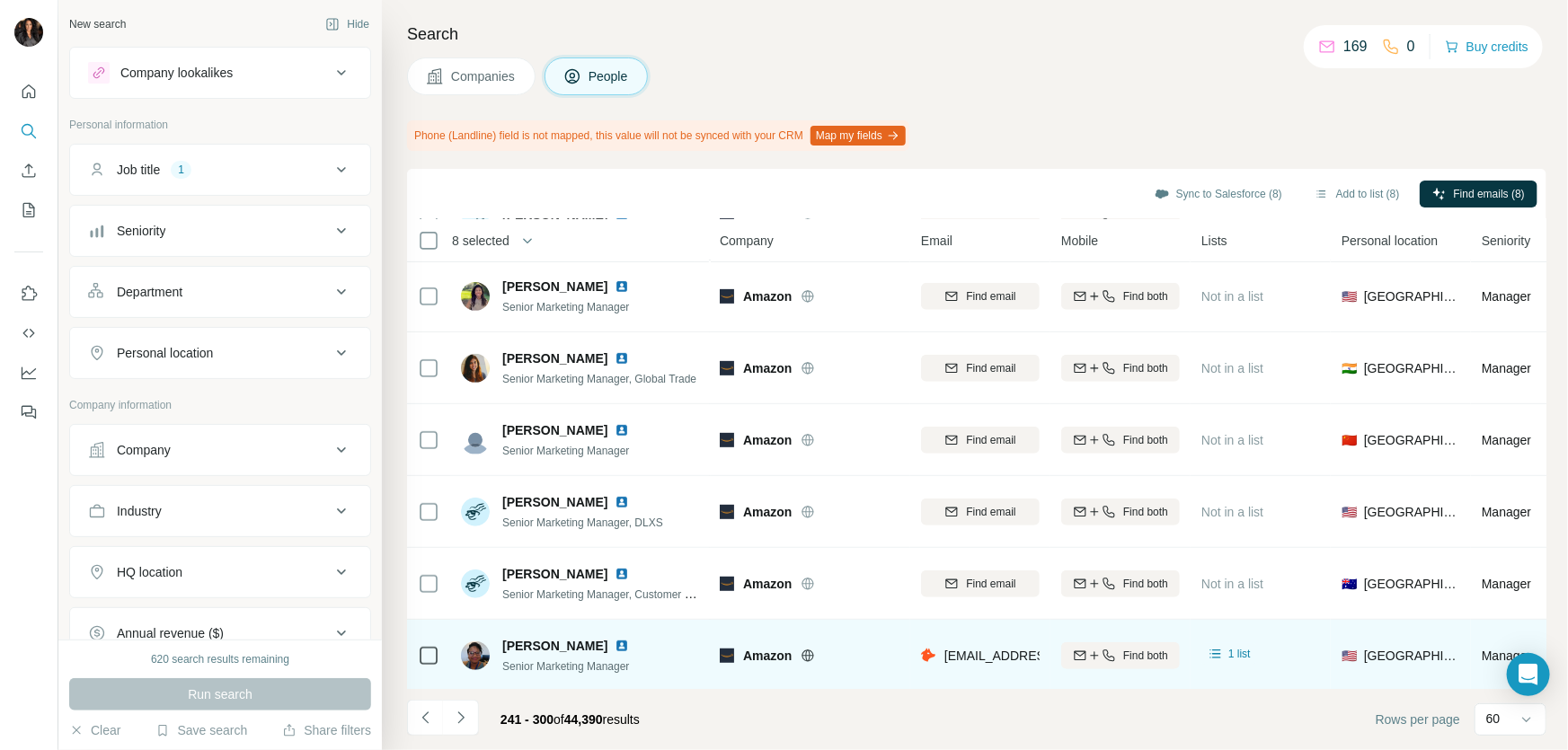
scroll to position [3895, 0]
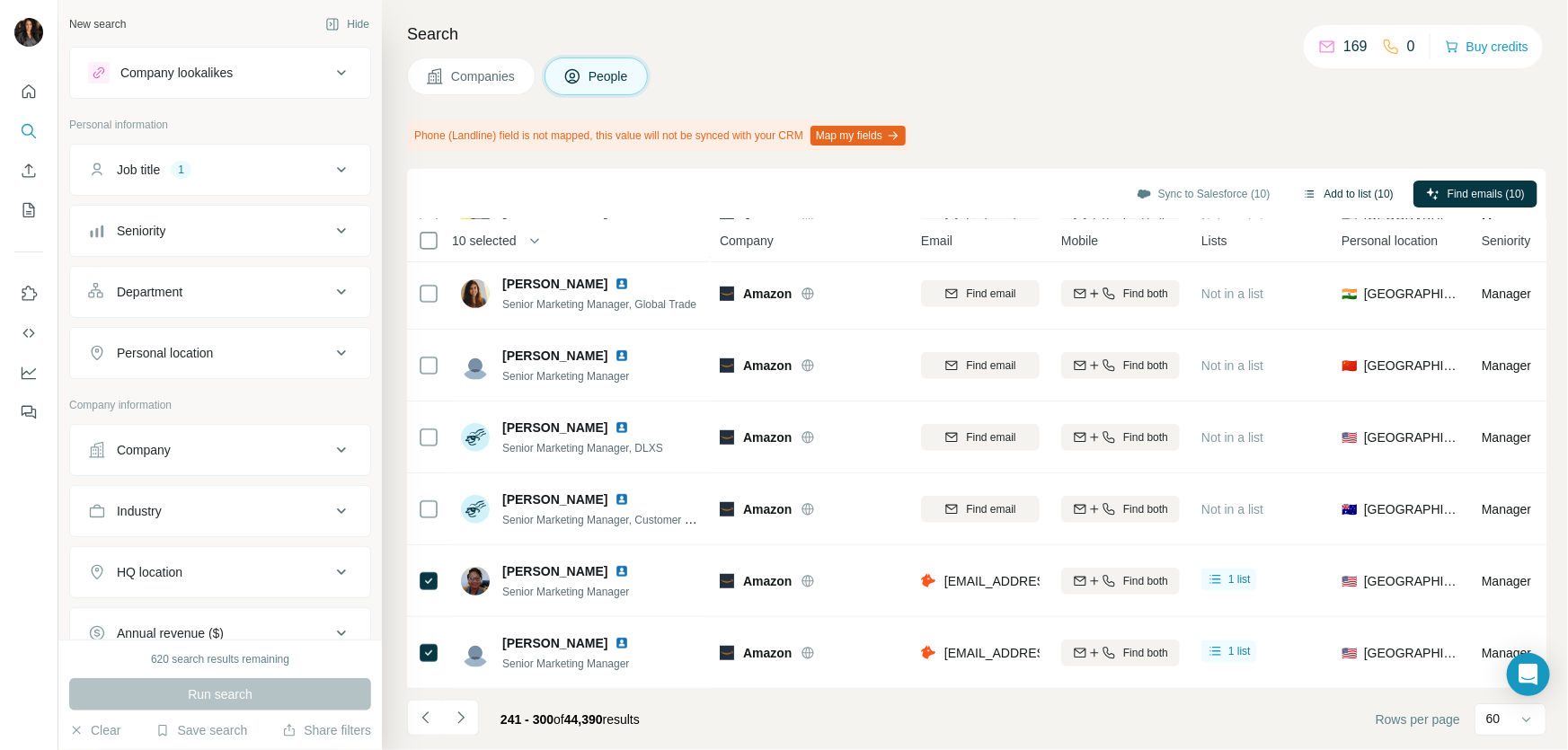
click at [1314, 190] on button "Add to list (10)" at bounding box center [1348, 194] width 116 height 27
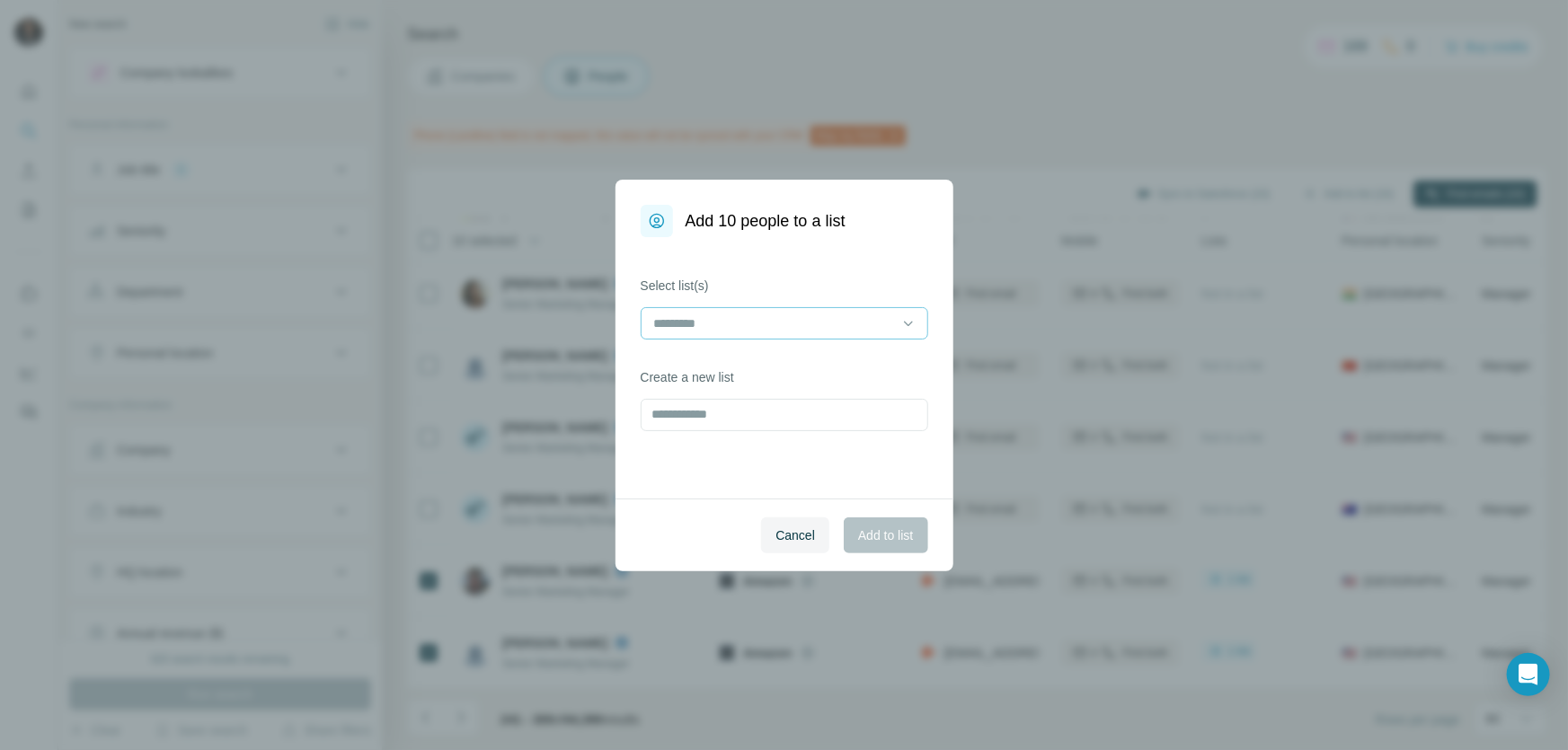
click at [755, 324] on input at bounding box center [774, 323] width 243 height 20
click at [747, 364] on p "Shopping and Tech" at bounding box center [710, 363] width 108 height 18
click at [866, 534] on span "Add to list" at bounding box center [886, 535] width 55 height 18
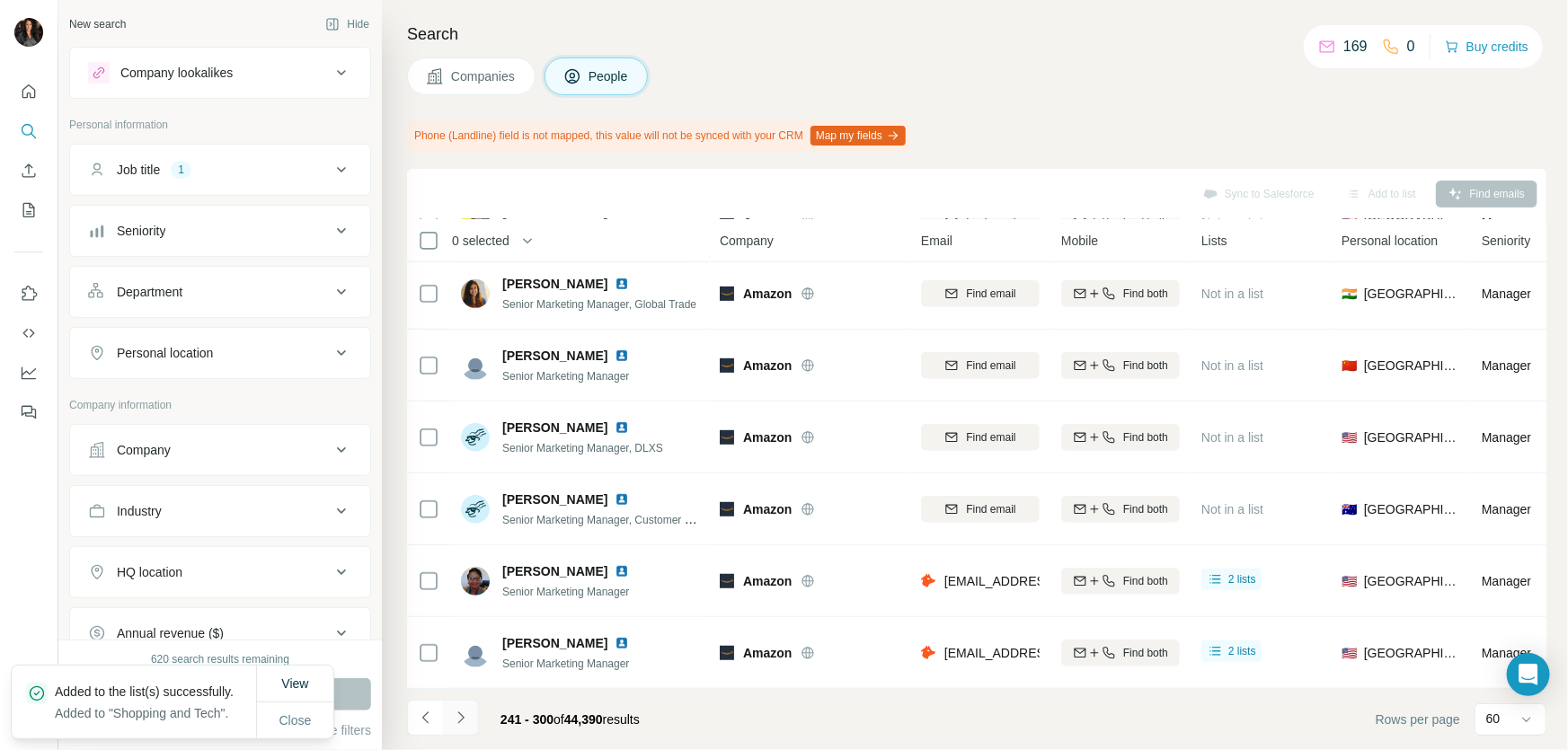
click at [457, 715] on icon "Navigate to next page" at bounding box center [460, 717] width 18 height 18
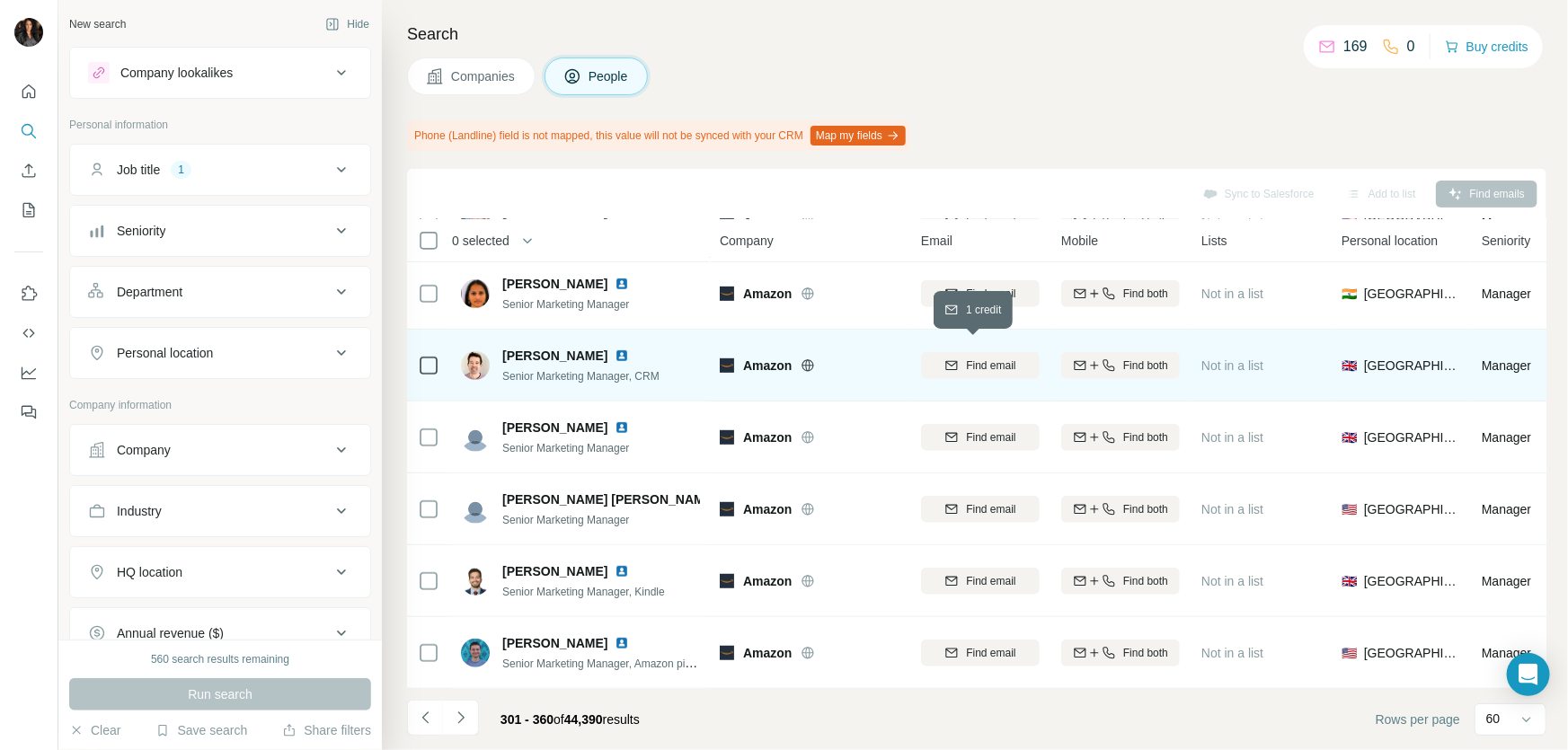
click at [981, 358] on span "Find email" at bounding box center [990, 365] width 50 height 16
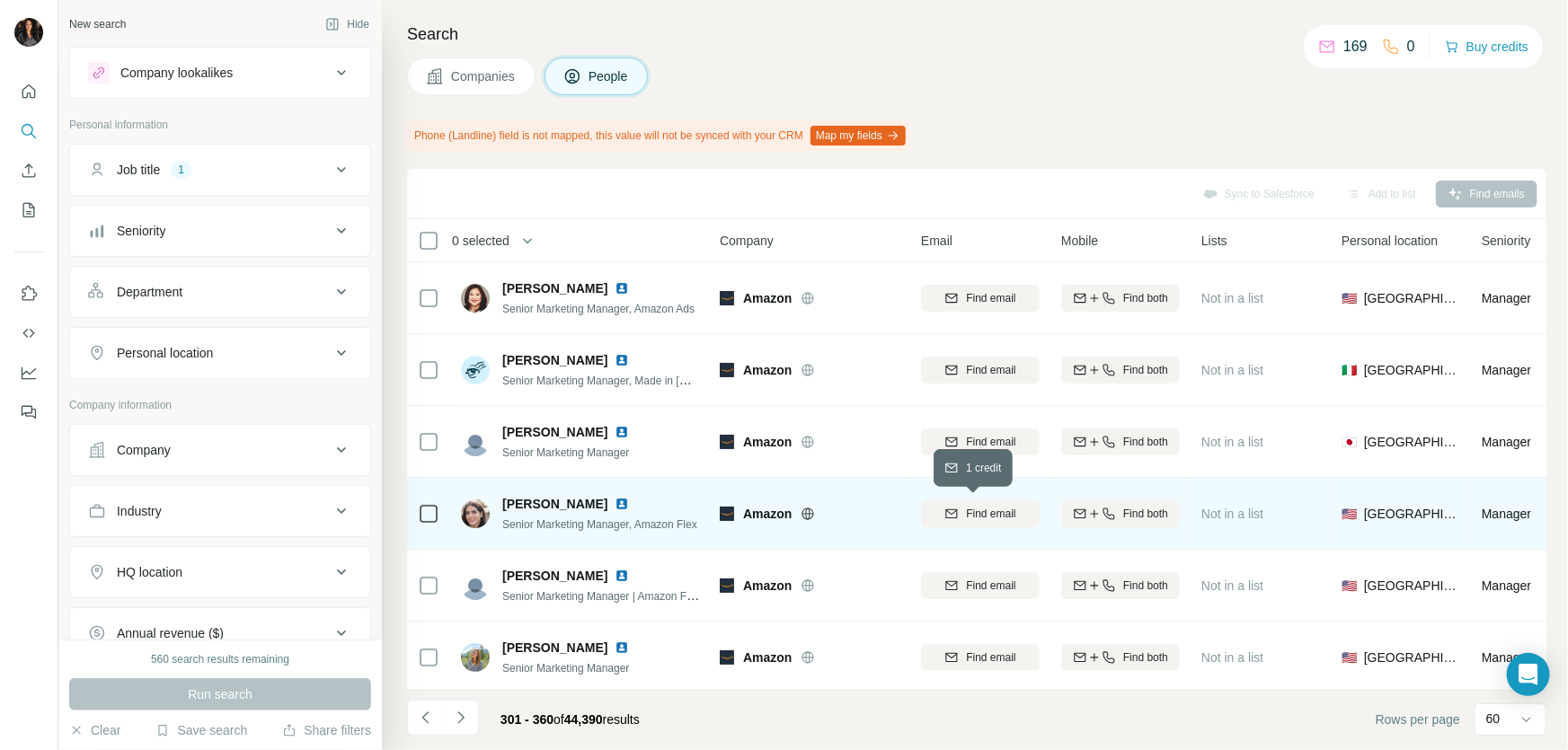
click at [968, 510] on span "Find email" at bounding box center [990, 513] width 50 height 16
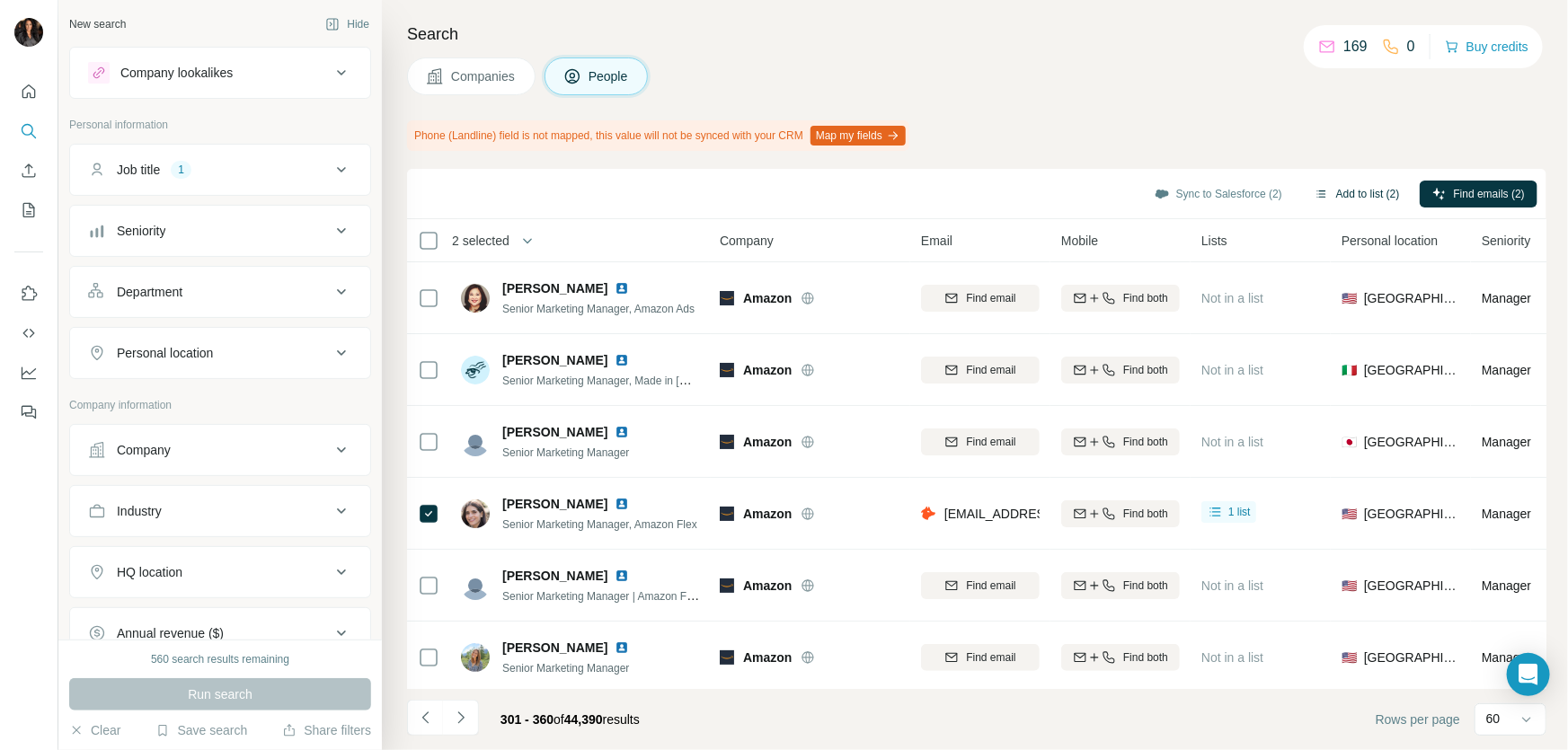
click at [1319, 190] on button "Add to list (2)" at bounding box center [1356, 194] width 110 height 27
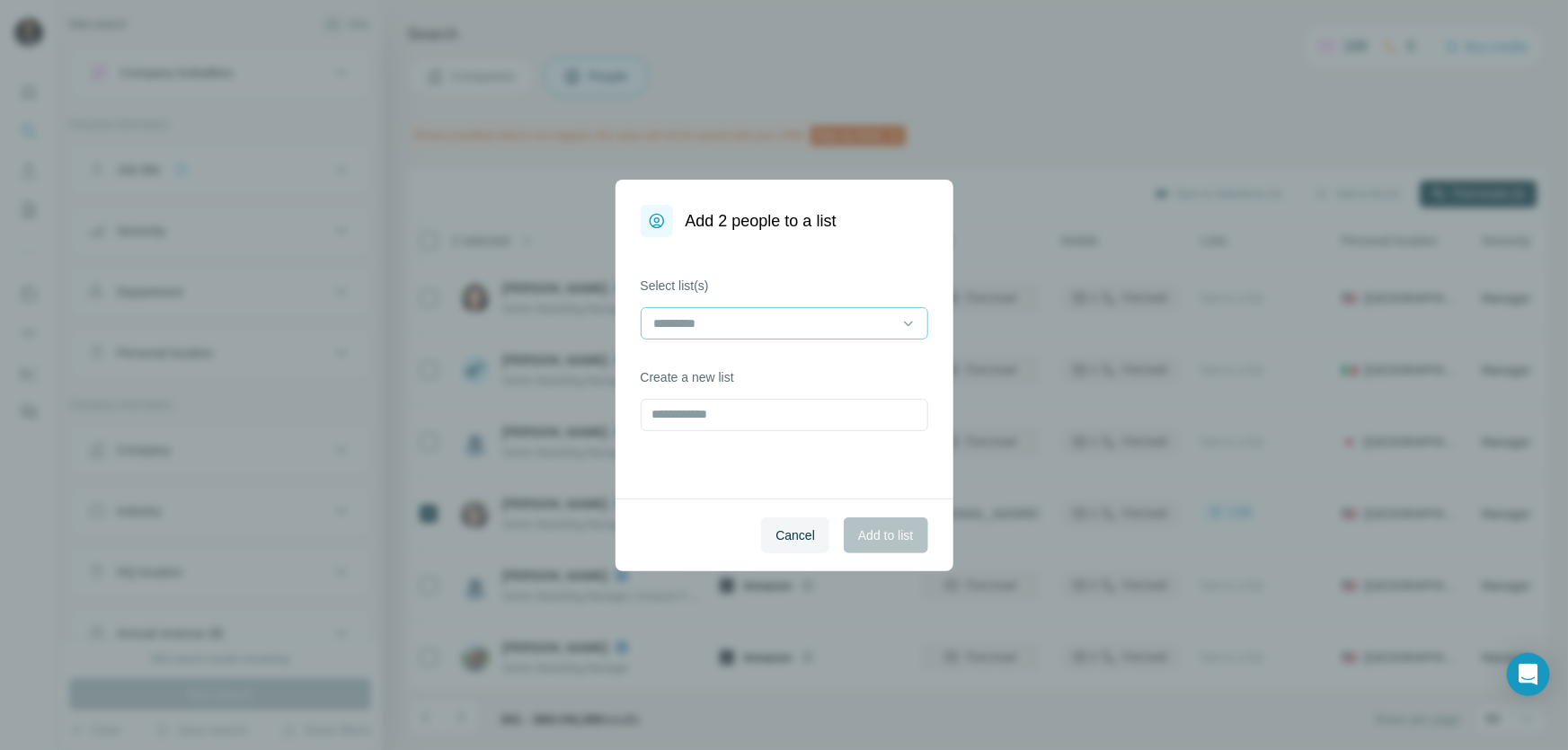
click at [826, 322] on input at bounding box center [774, 323] width 243 height 20
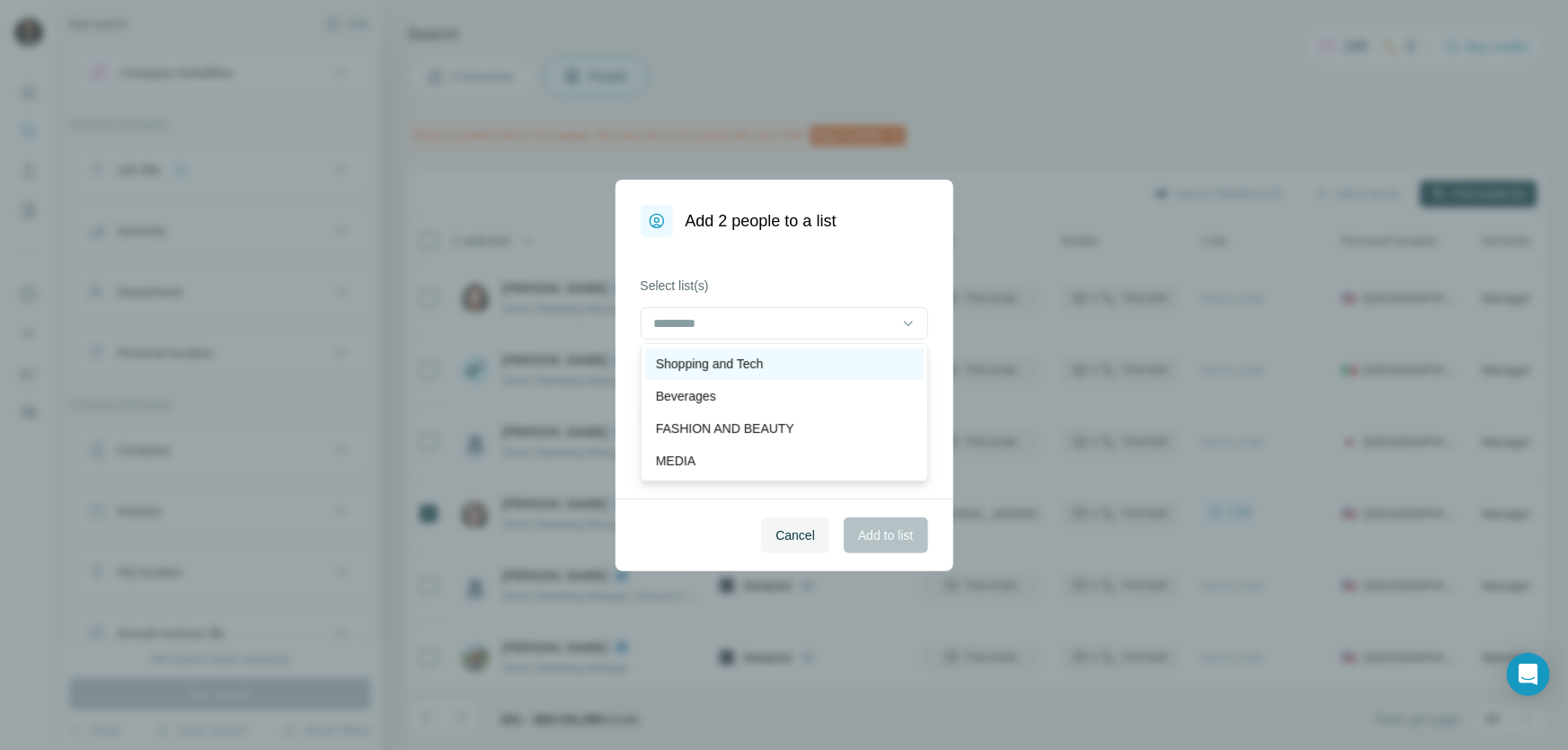
click at [738, 361] on p "Shopping and Tech" at bounding box center [710, 363] width 108 height 18
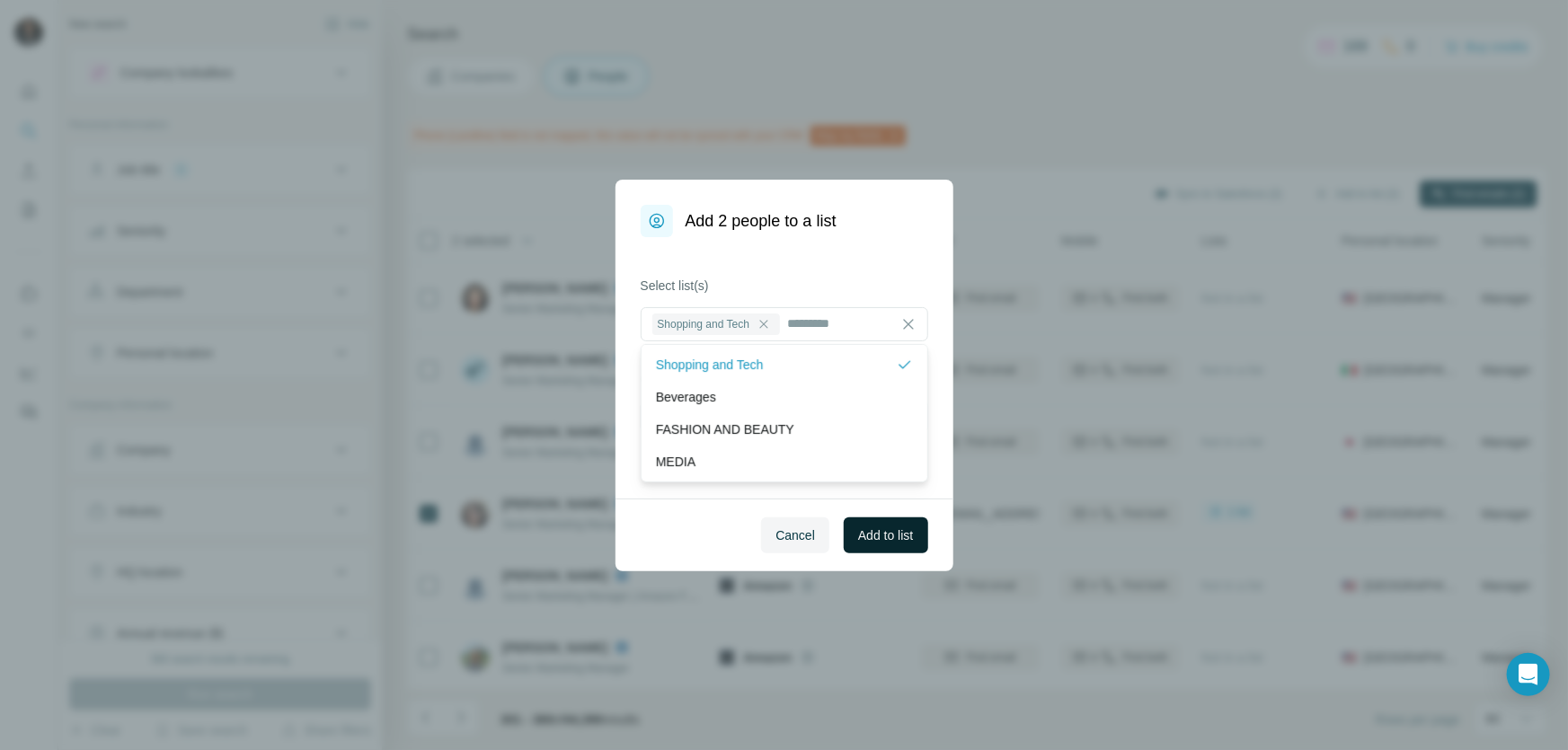
click at [860, 528] on span "Add to list" at bounding box center [886, 535] width 55 height 18
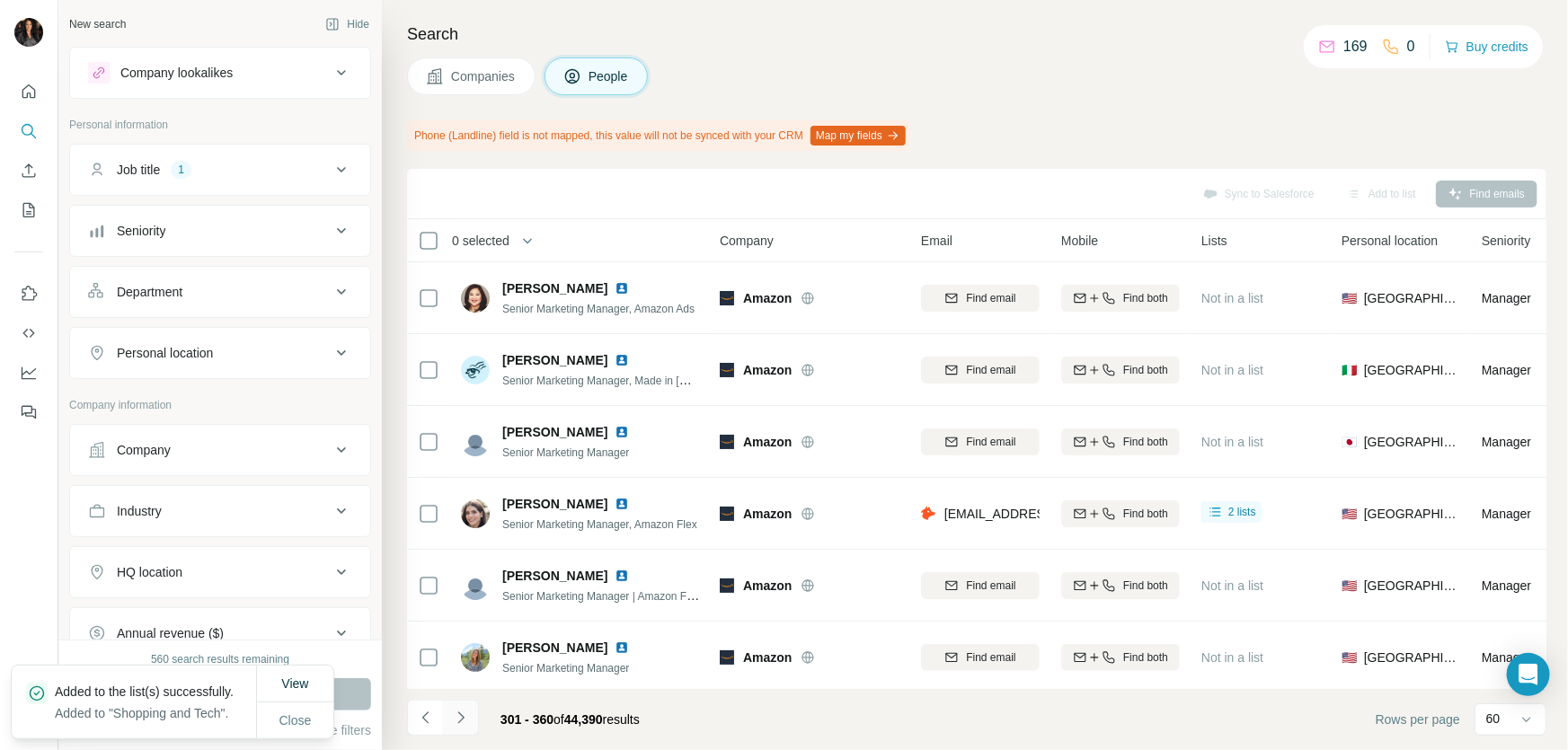
click at [470, 717] on button "Navigate to next page" at bounding box center [461, 718] width 36 height 36
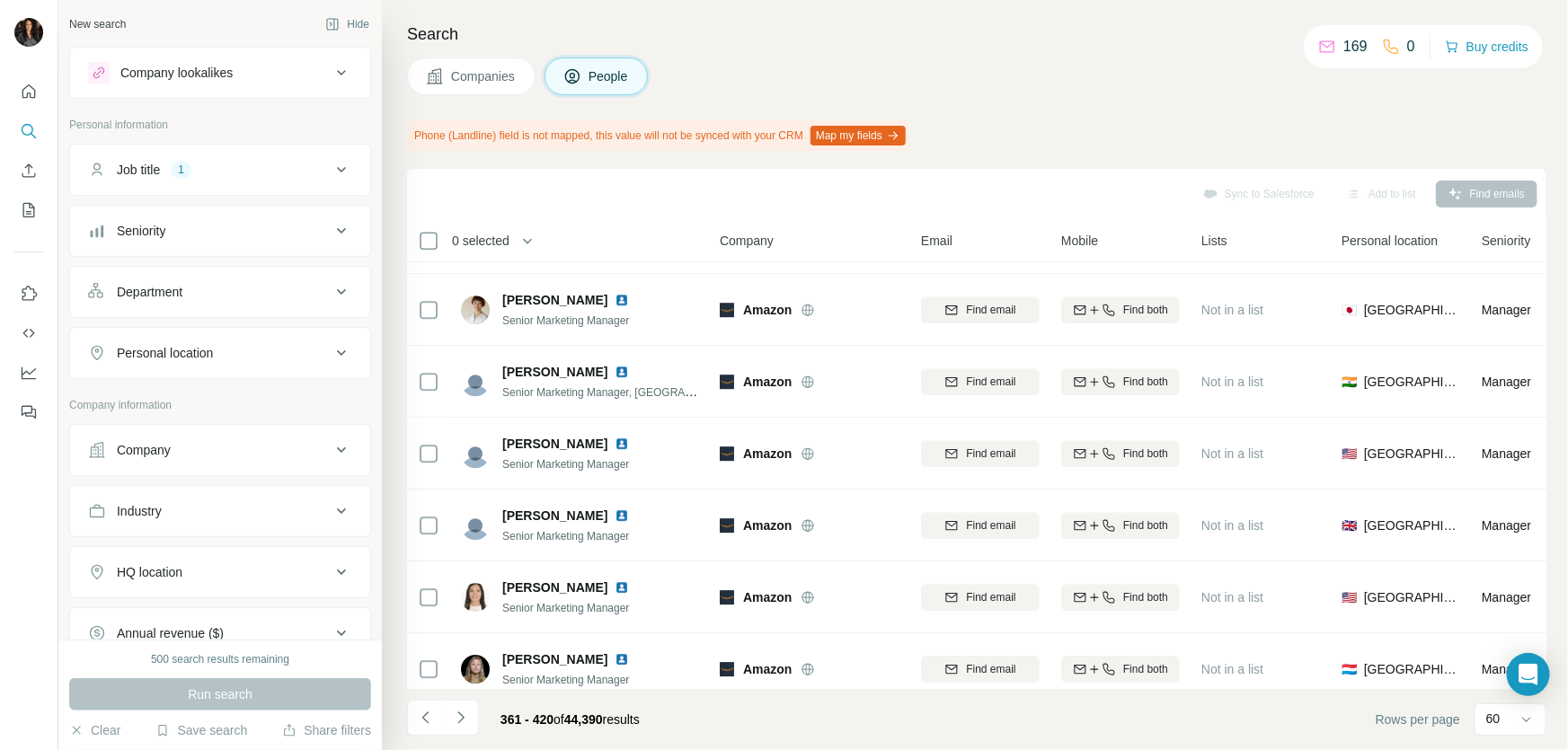
scroll to position [3895, 0]
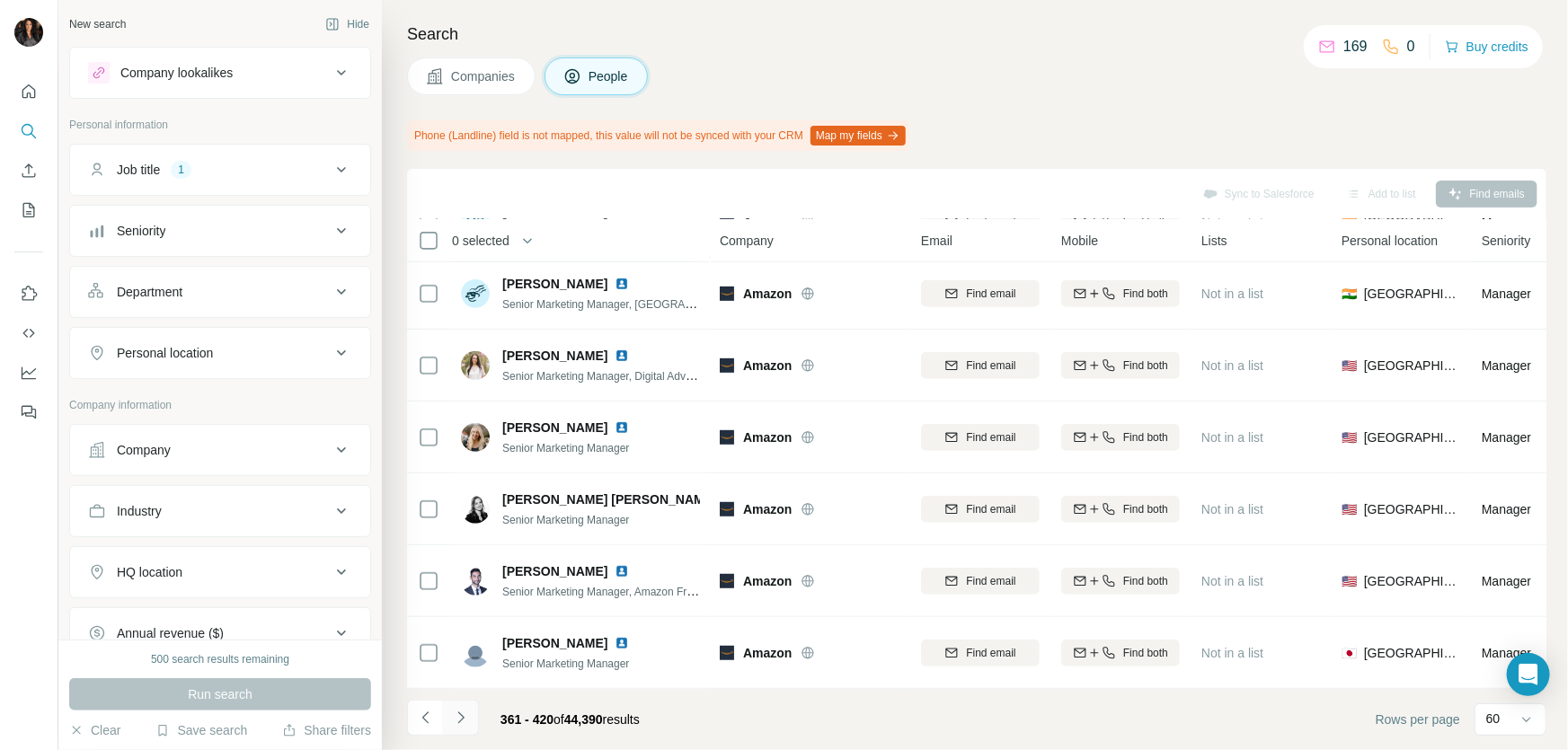
click at [463, 715] on icon "Navigate to next page" at bounding box center [460, 717] width 18 height 18
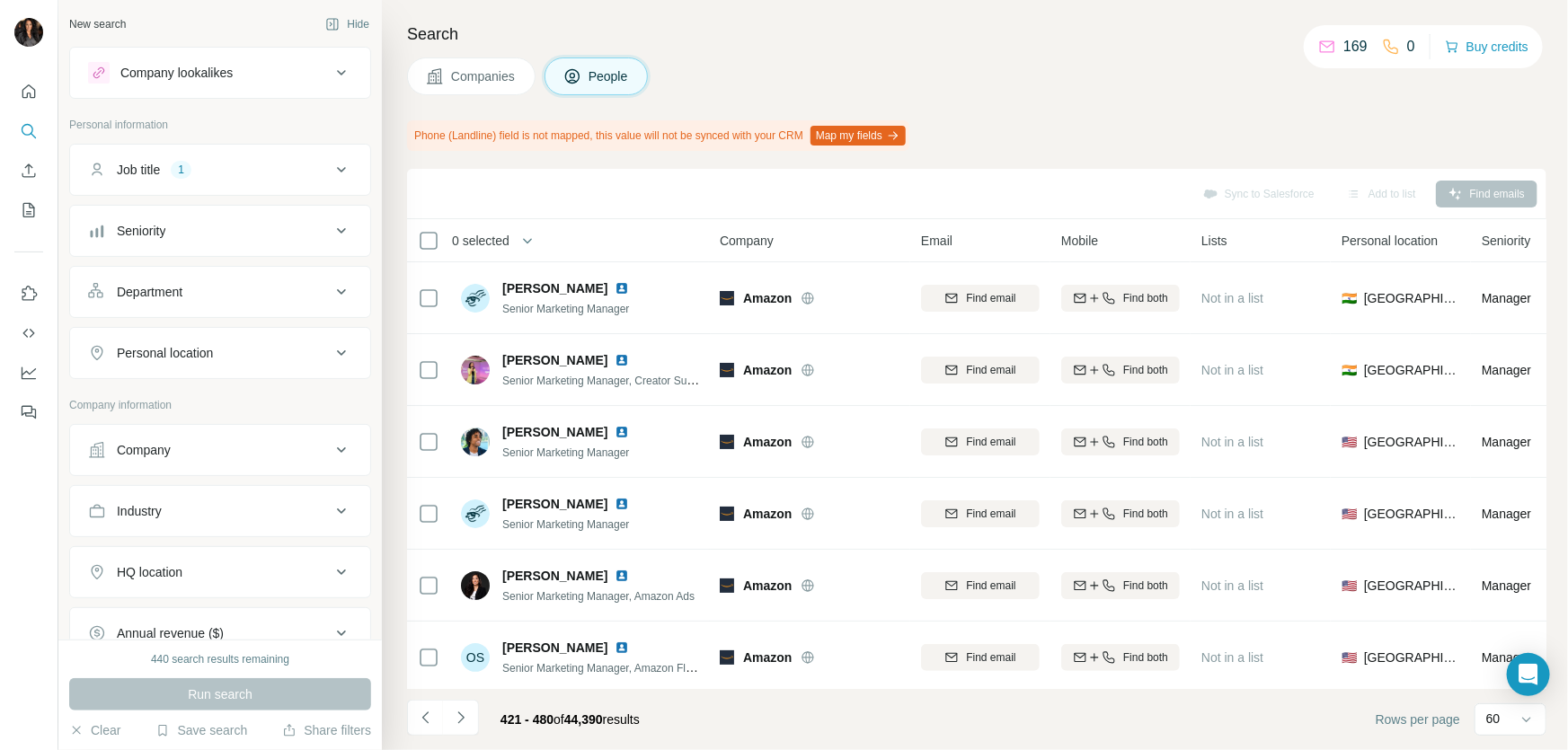
scroll to position [3430, 0]
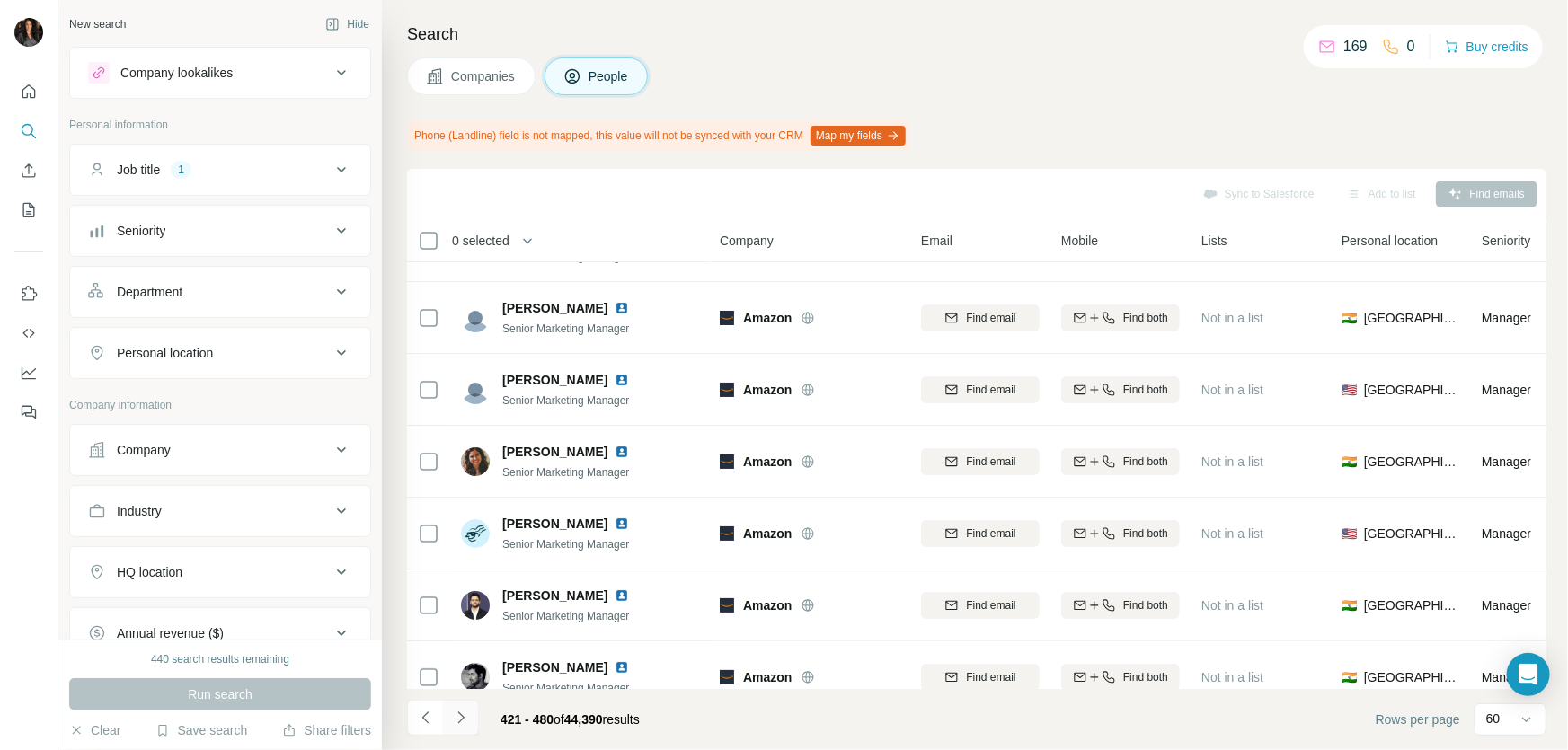
click at [460, 709] on icon "Navigate to next page" at bounding box center [460, 717] width 18 height 18
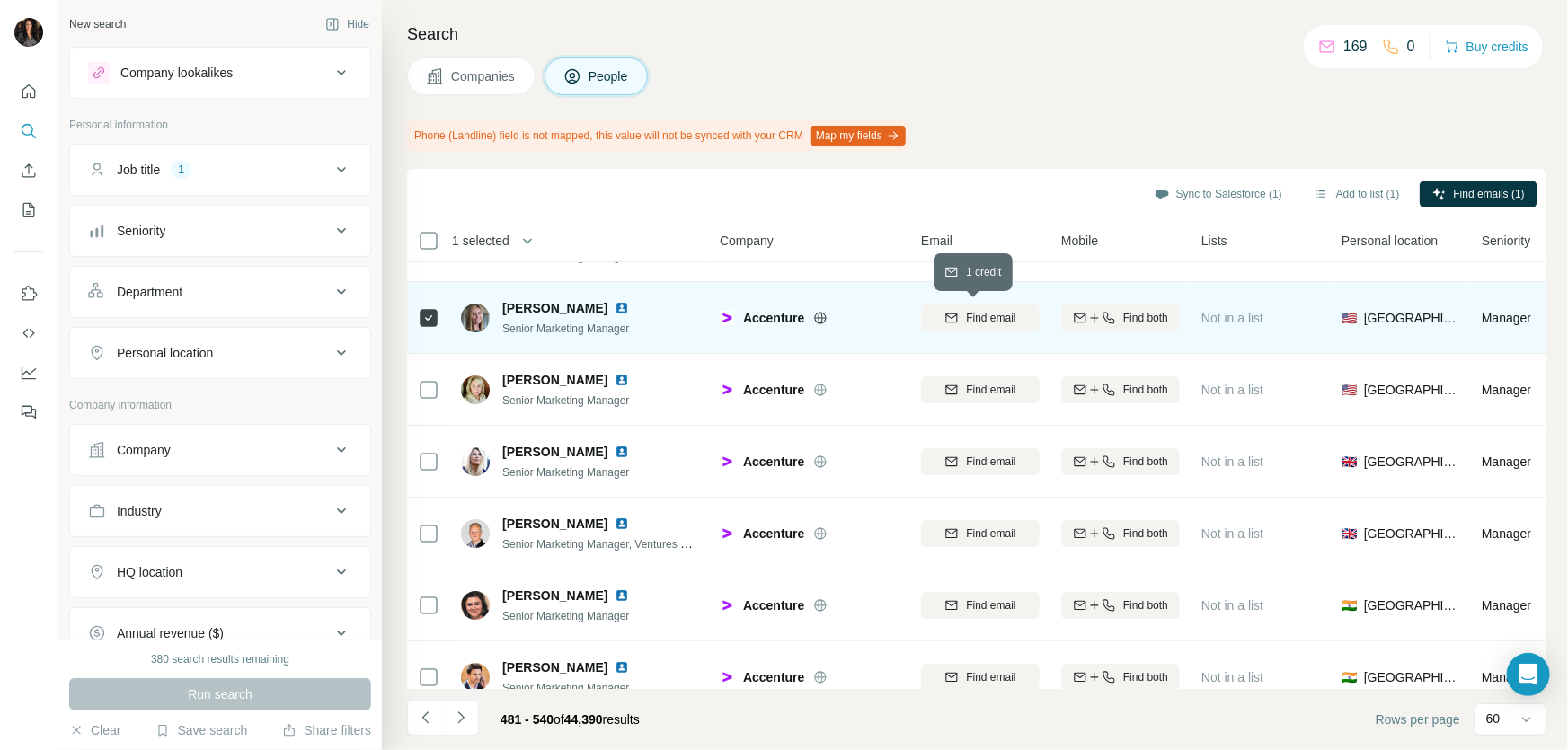
click at [983, 317] on span "Find email" at bounding box center [990, 317] width 50 height 16
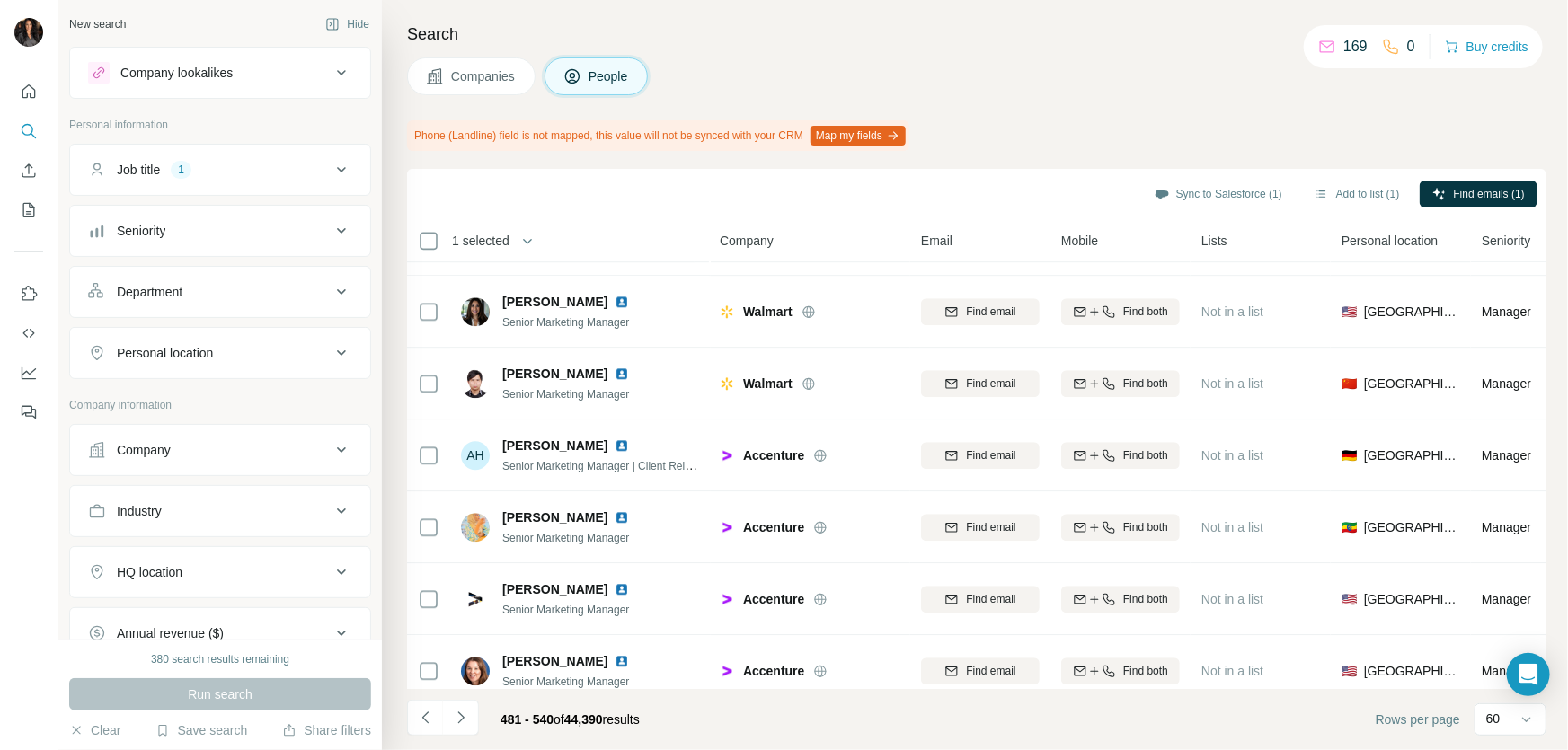
scroll to position [1905, 0]
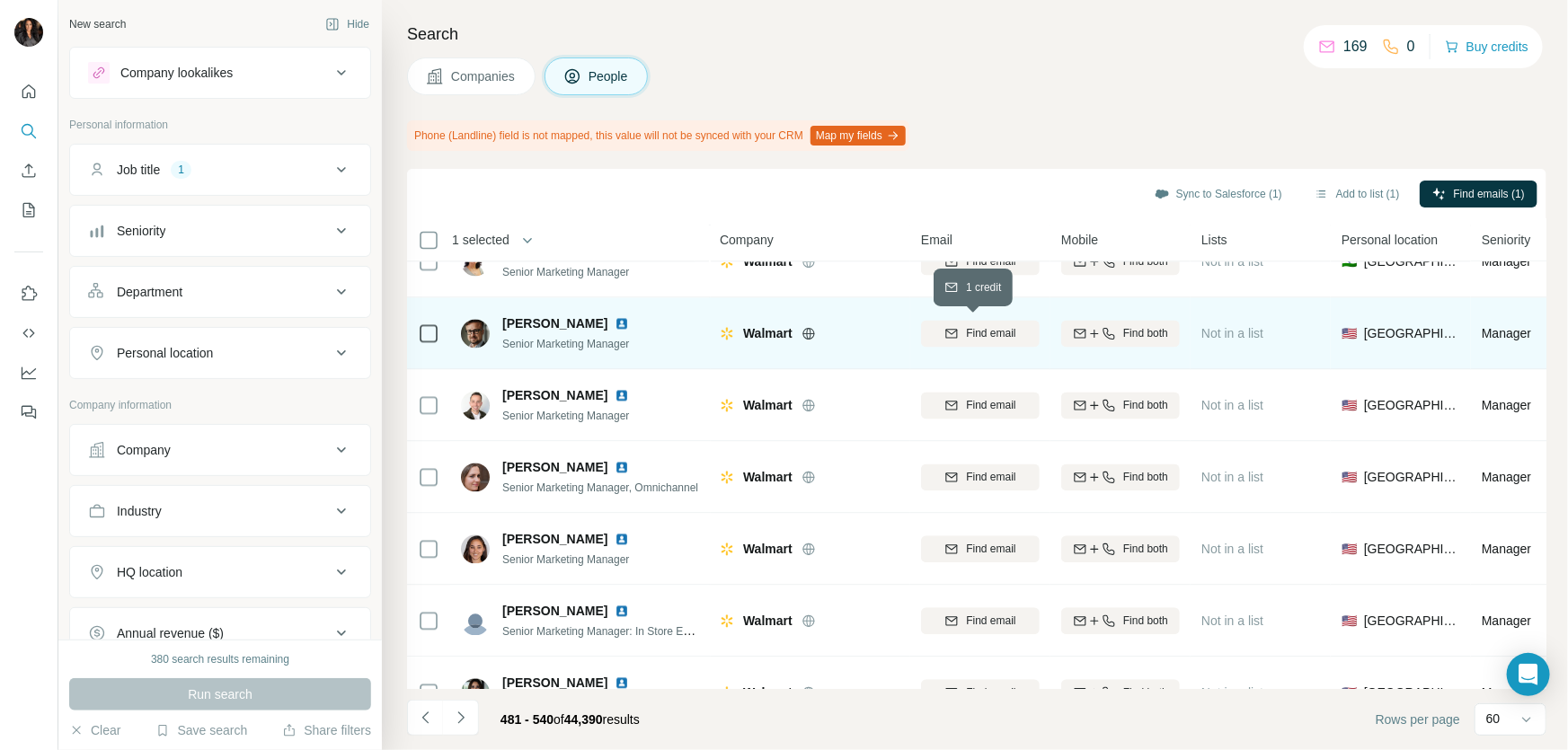
click at [996, 327] on span "Find email" at bounding box center [990, 334] width 50 height 16
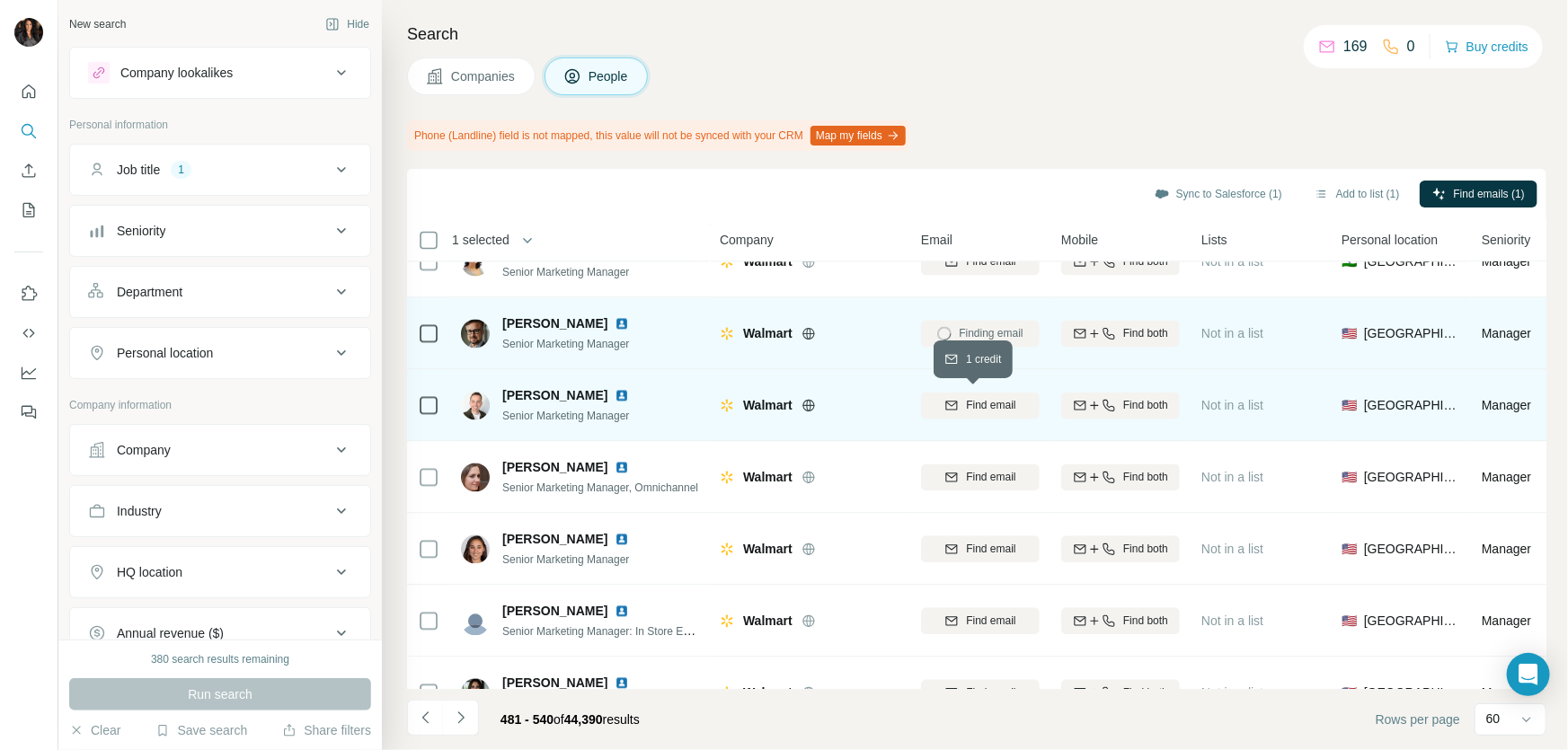
click at [982, 404] on span "Find email" at bounding box center [990, 406] width 50 height 16
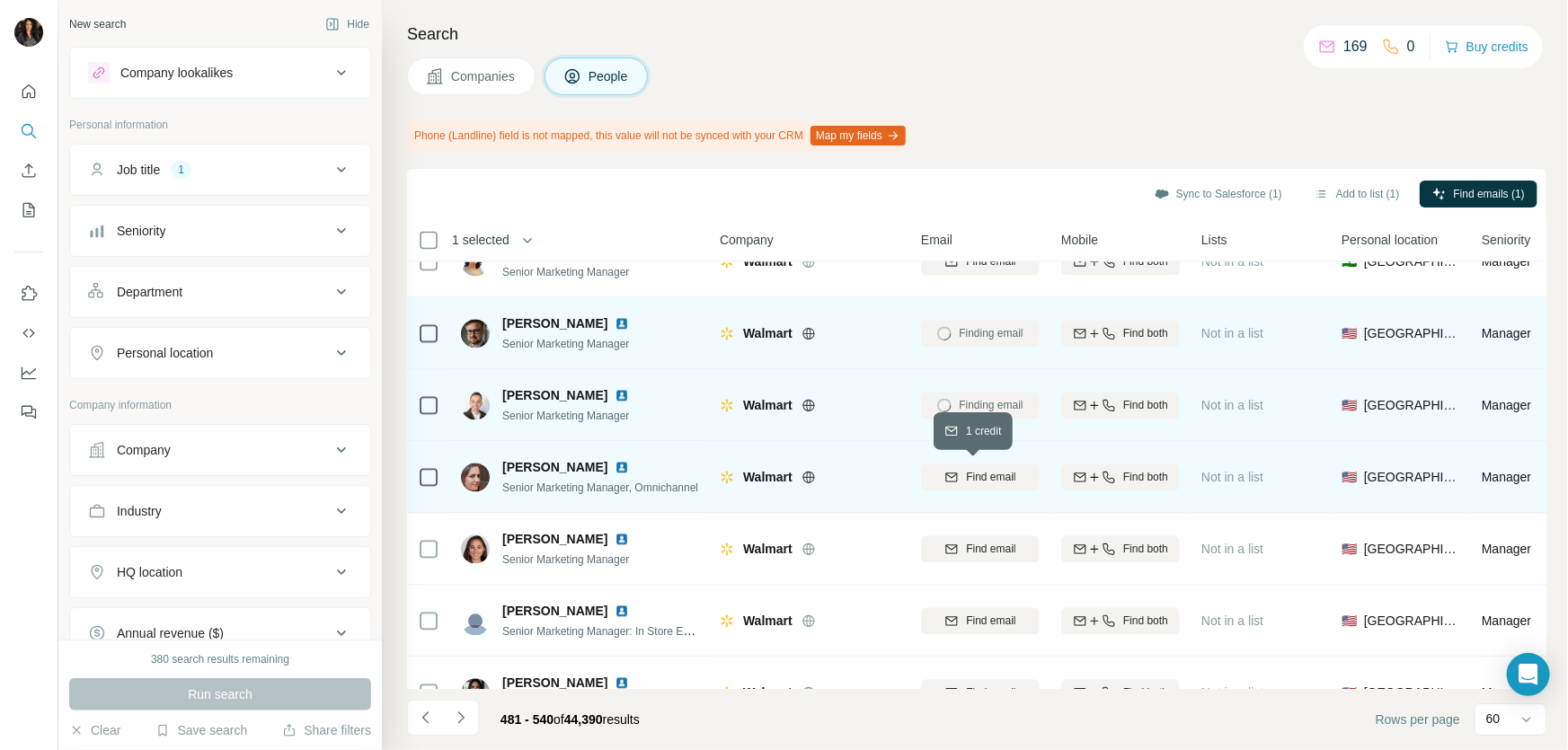
click at [976, 476] on span "Find email" at bounding box center [990, 477] width 50 height 16
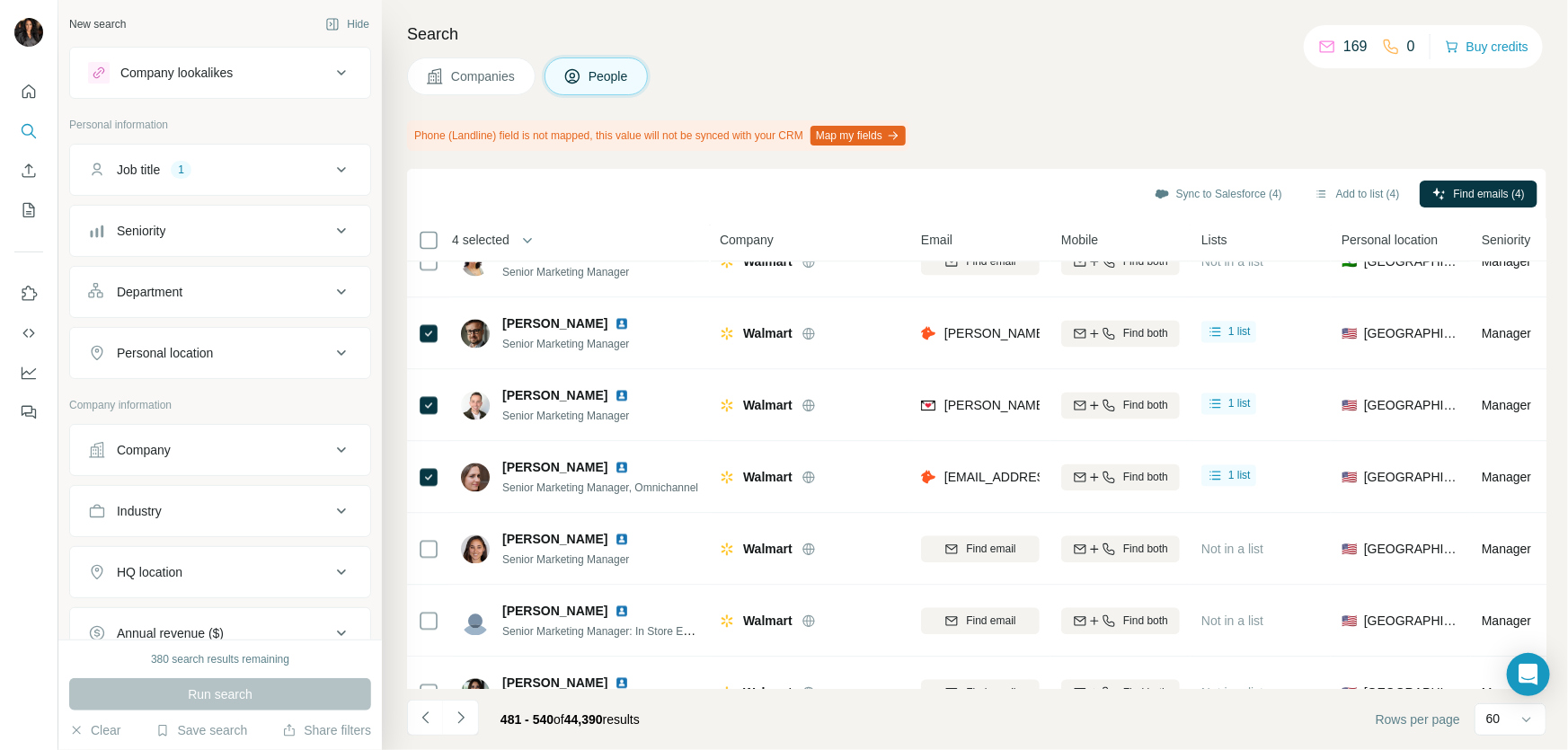
scroll to position [2286, 0]
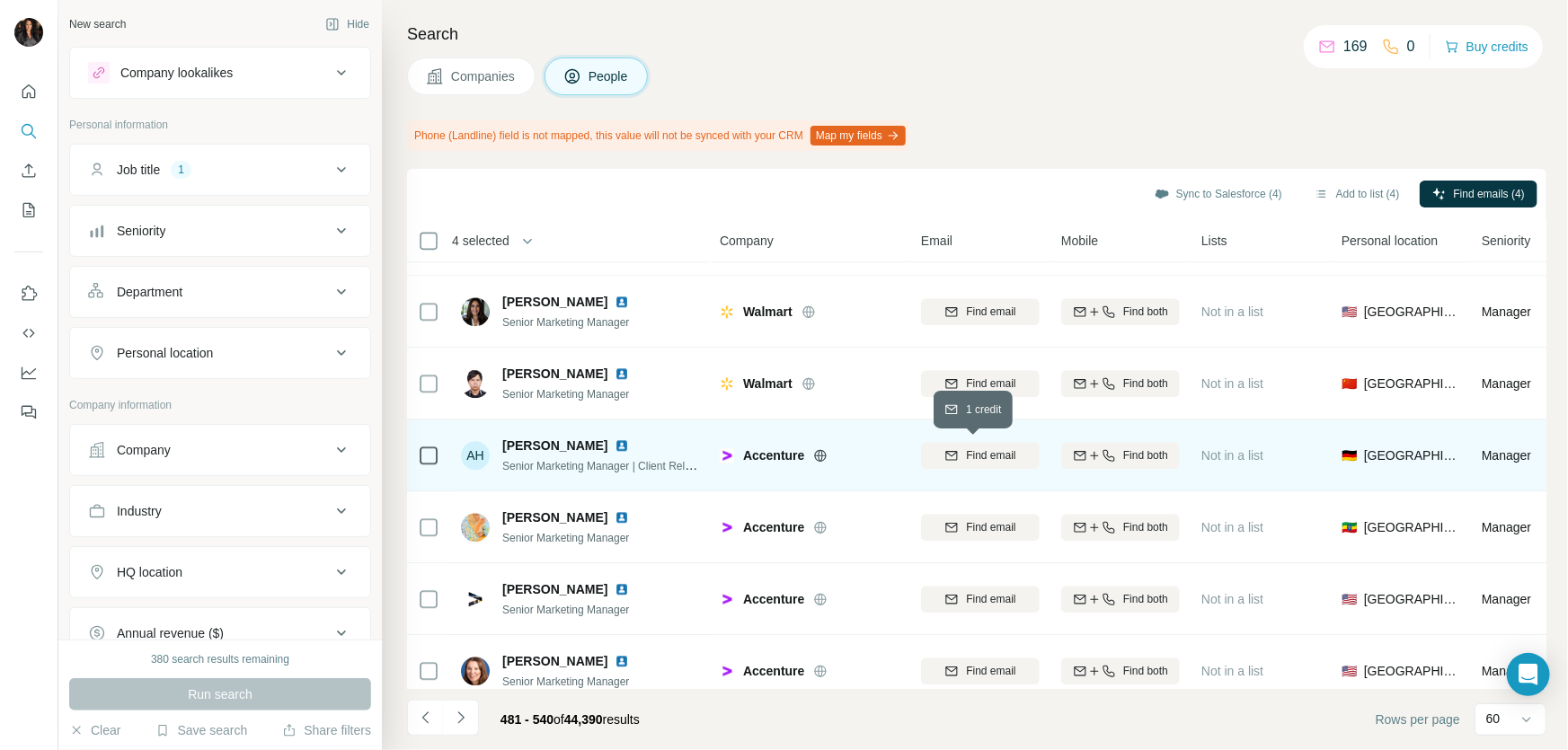
click at [985, 454] on span "Find email" at bounding box center [990, 455] width 50 height 16
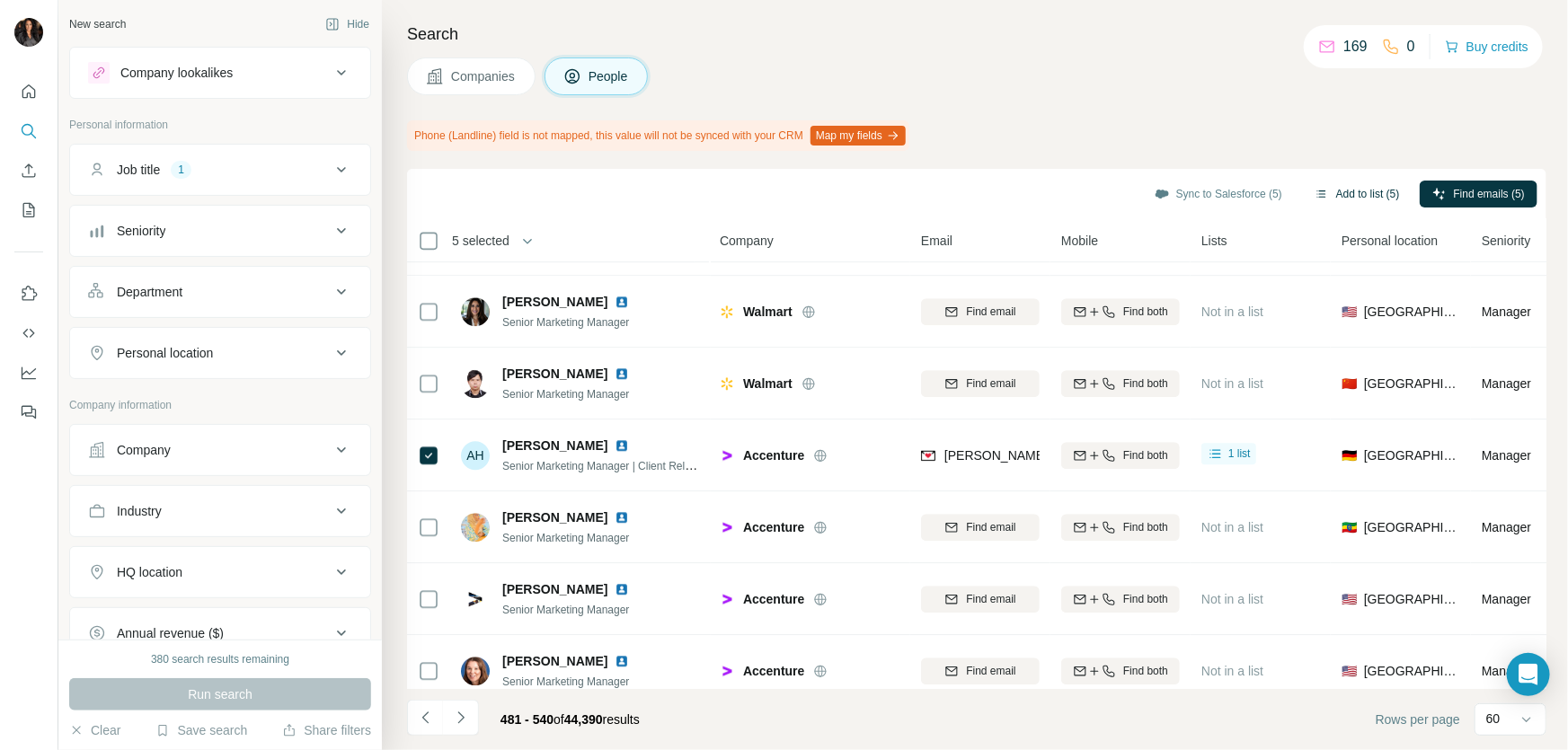
click at [1333, 197] on button "Add to list (5)" at bounding box center [1356, 194] width 110 height 27
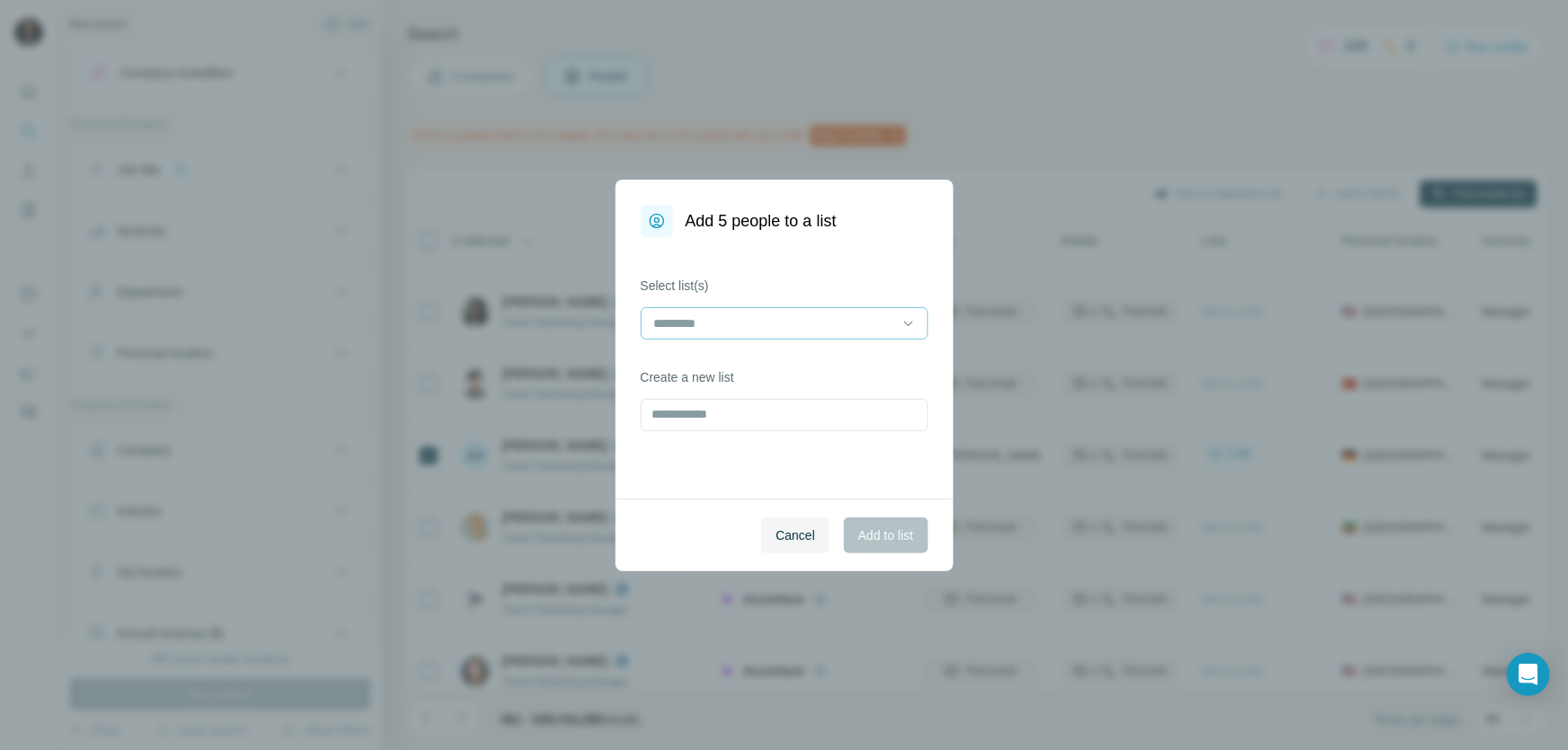
click at [888, 322] on input at bounding box center [774, 323] width 243 height 20
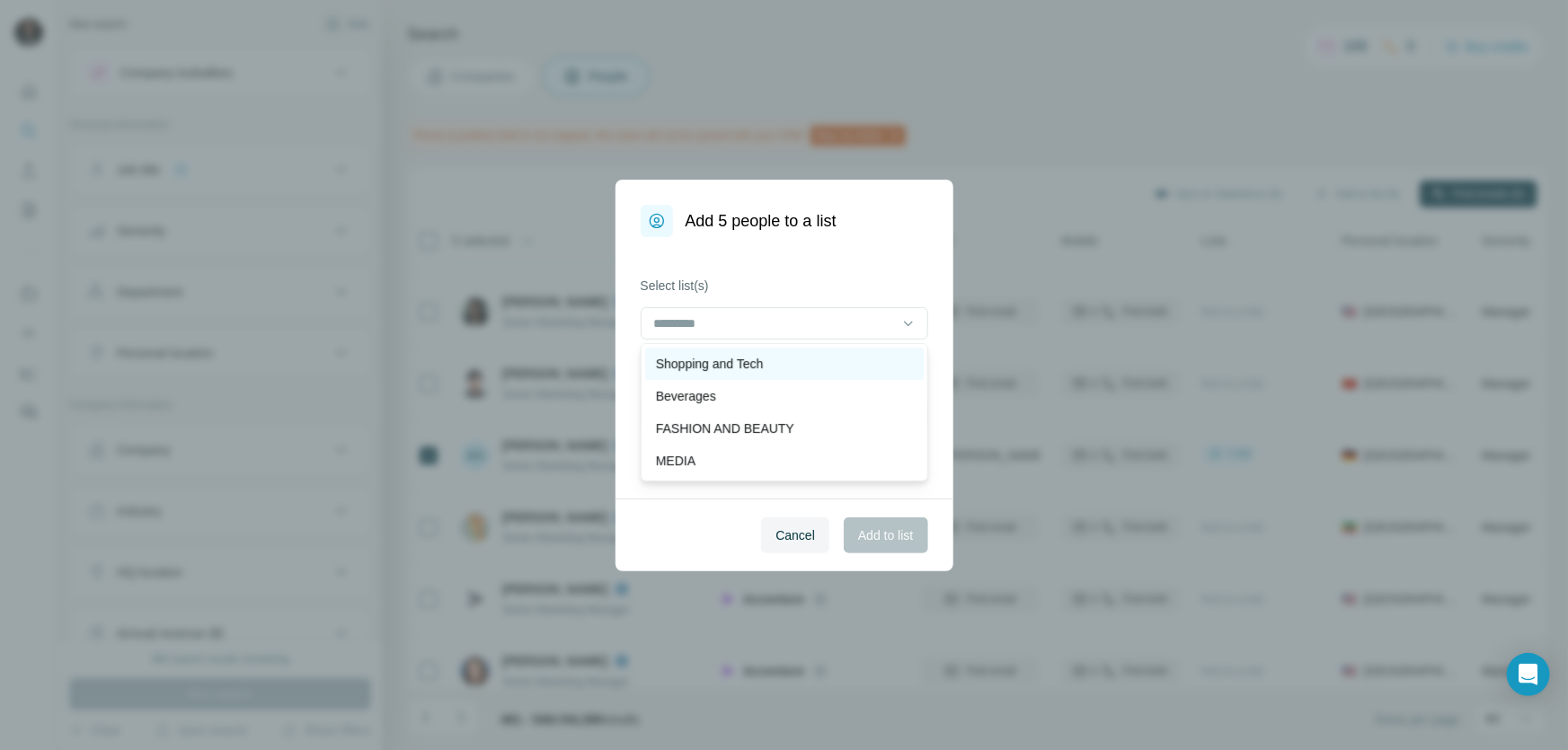
click at [792, 361] on div "Shopping and Tech" at bounding box center [784, 363] width 257 height 18
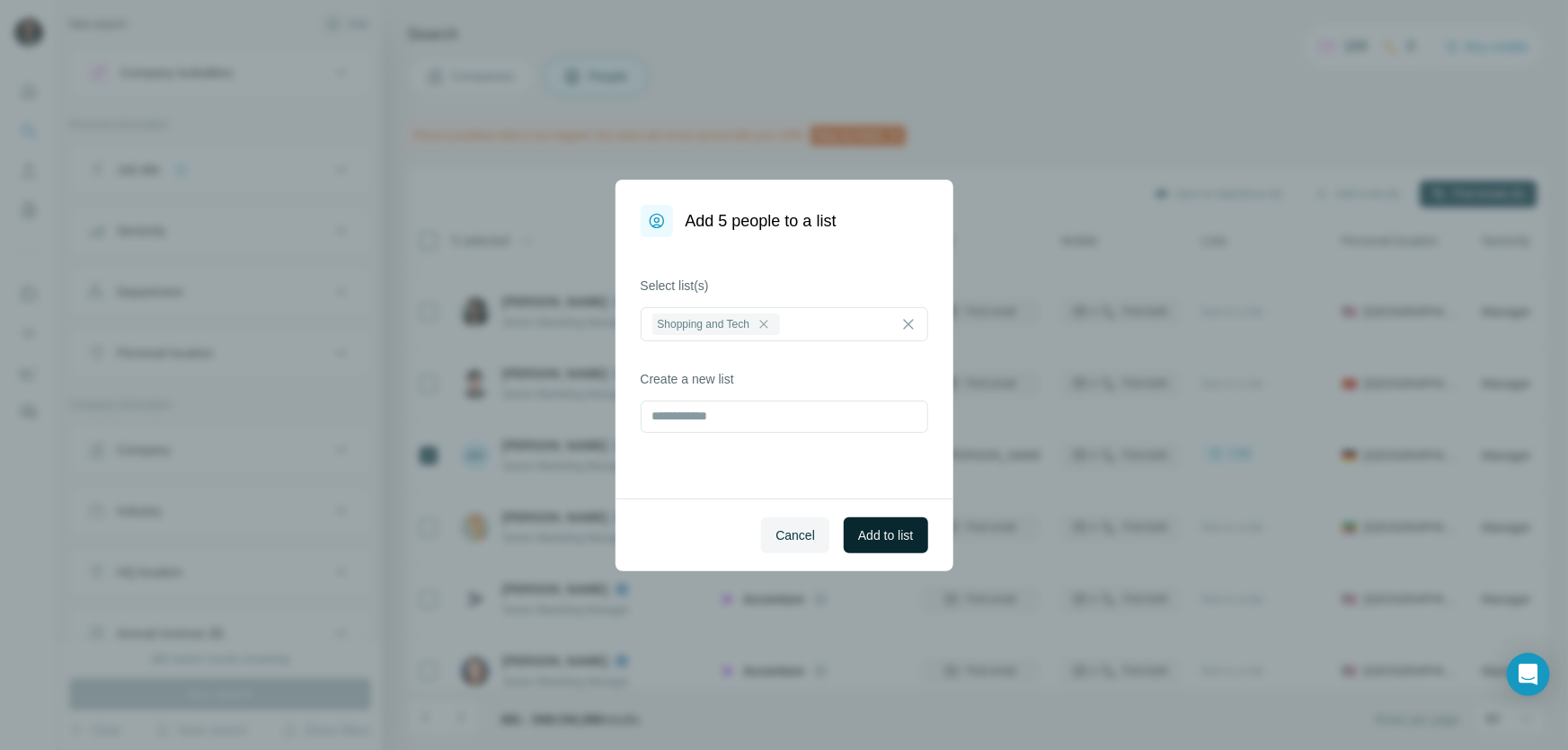
click at [888, 524] on button "Add to list" at bounding box center [885, 535] width 84 height 36
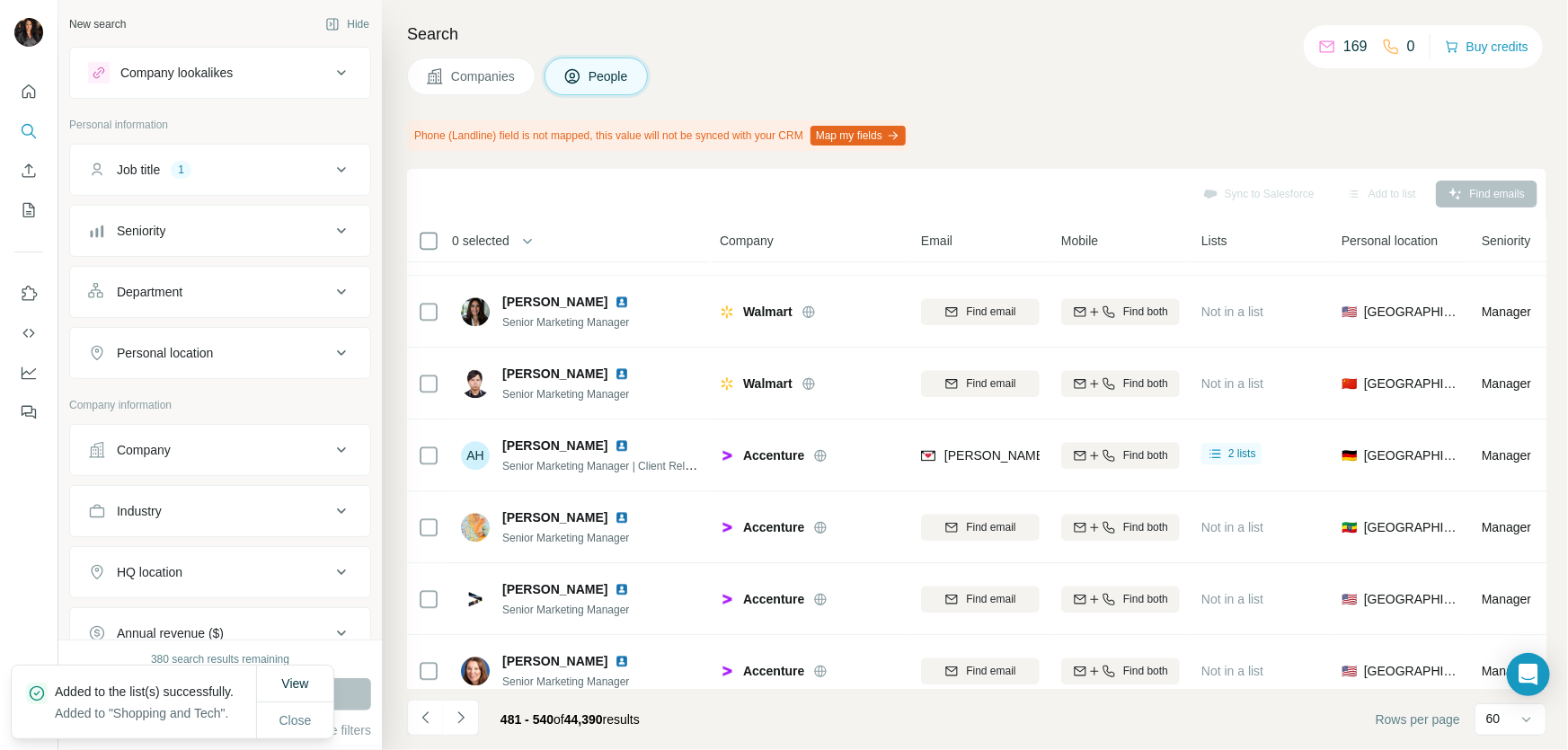
scroll to position [2668, 0]
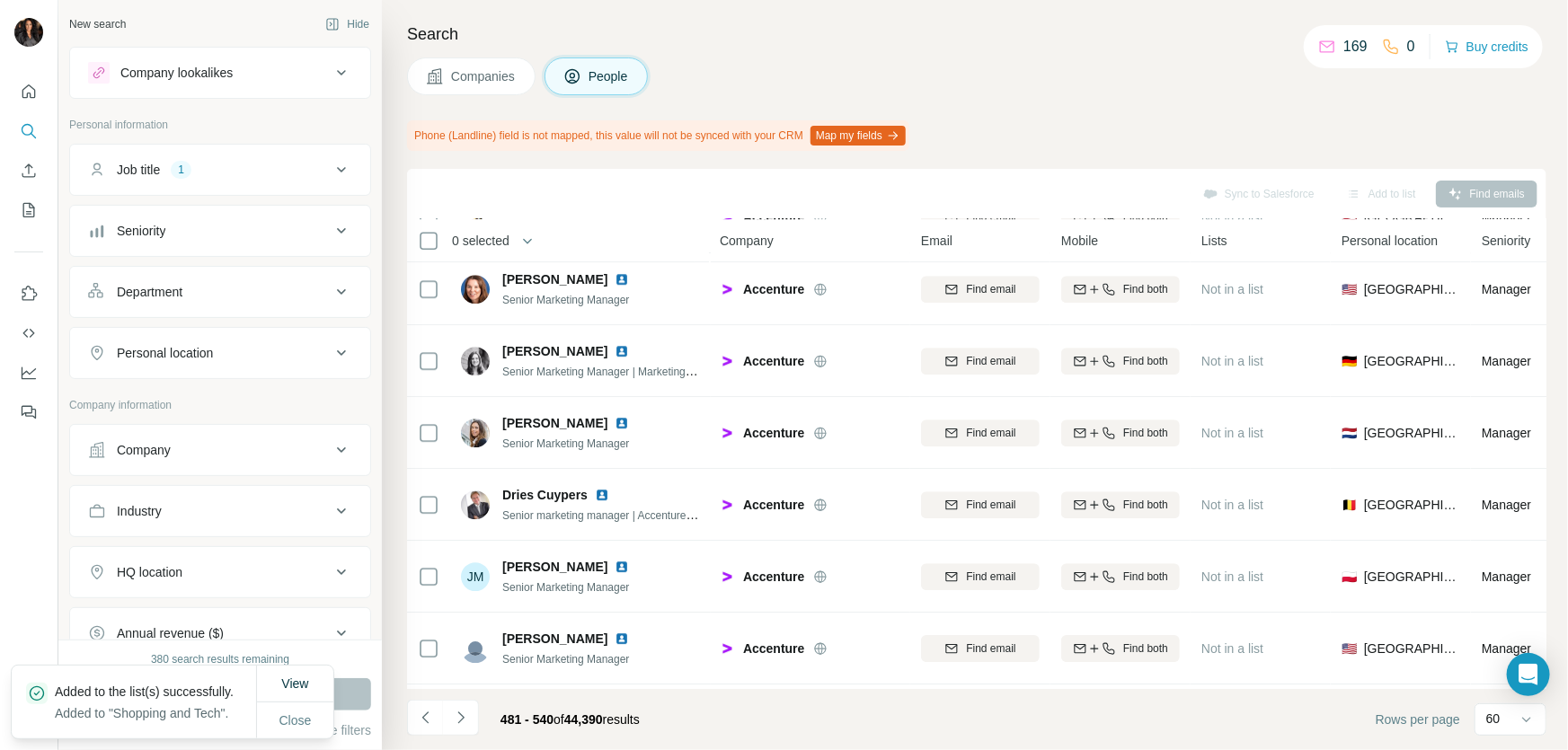
click at [464, 709] on icon "Navigate to next page" at bounding box center [460, 717] width 18 height 18
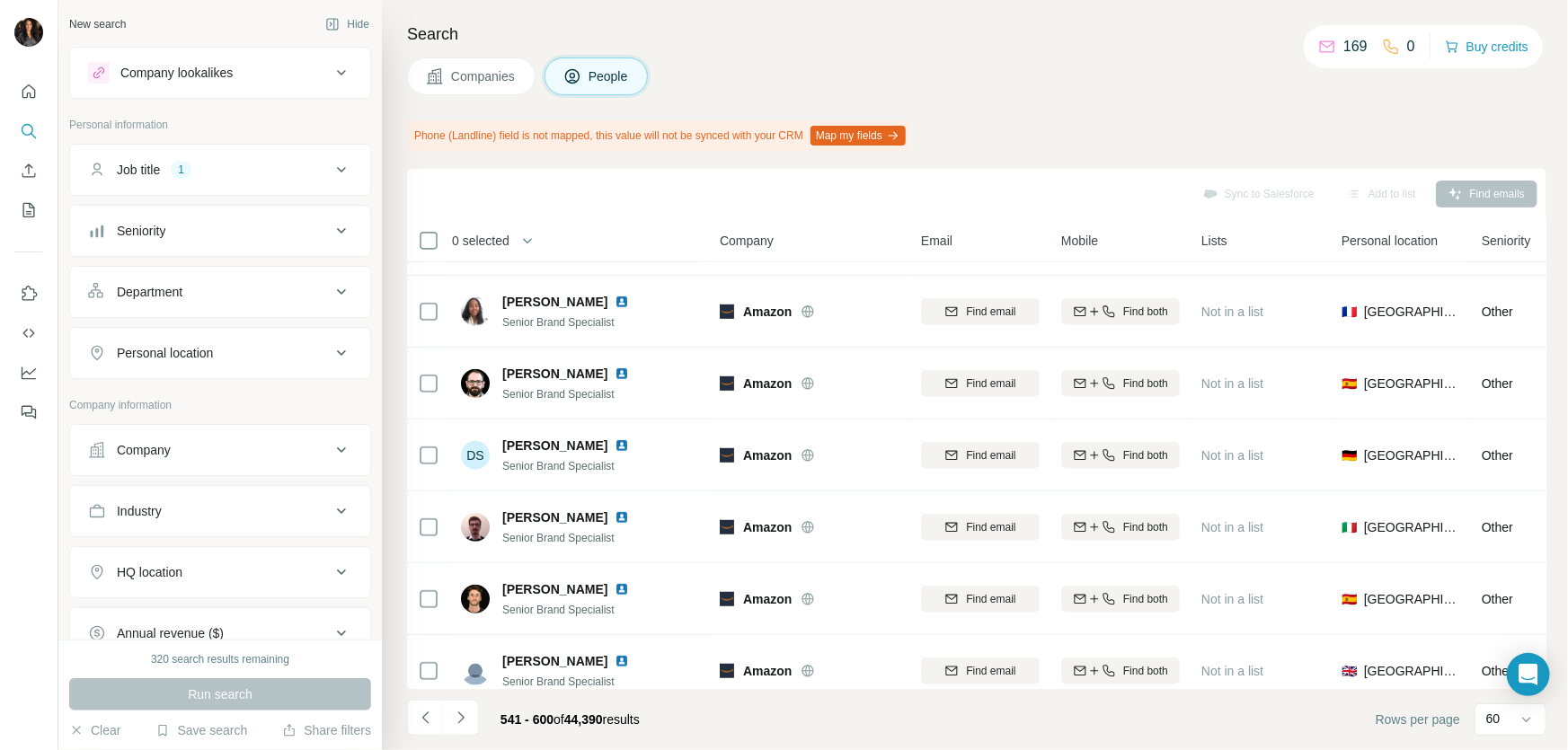
scroll to position [3895, 0]
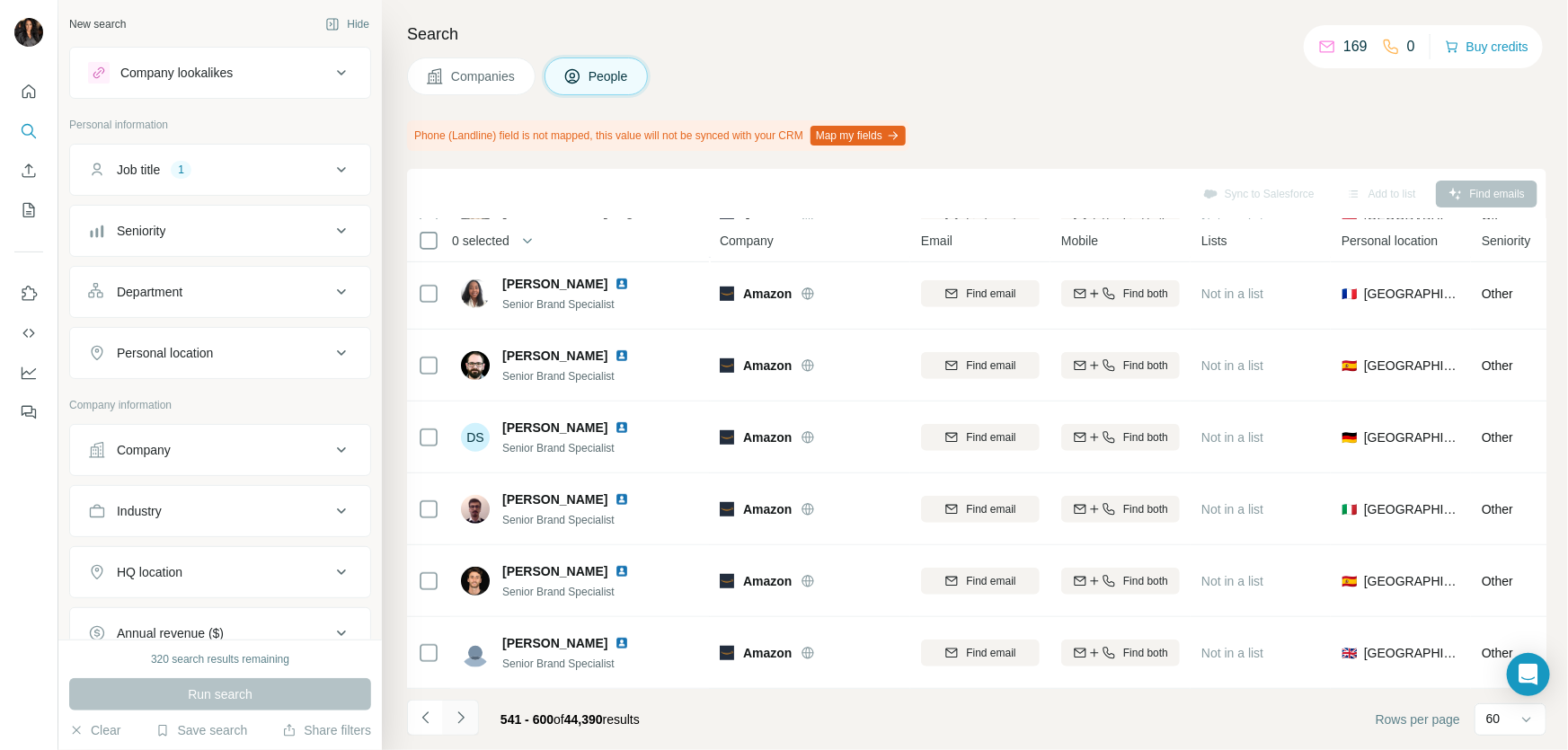
click at [456, 710] on icon "Navigate to next page" at bounding box center [460, 717] width 18 height 18
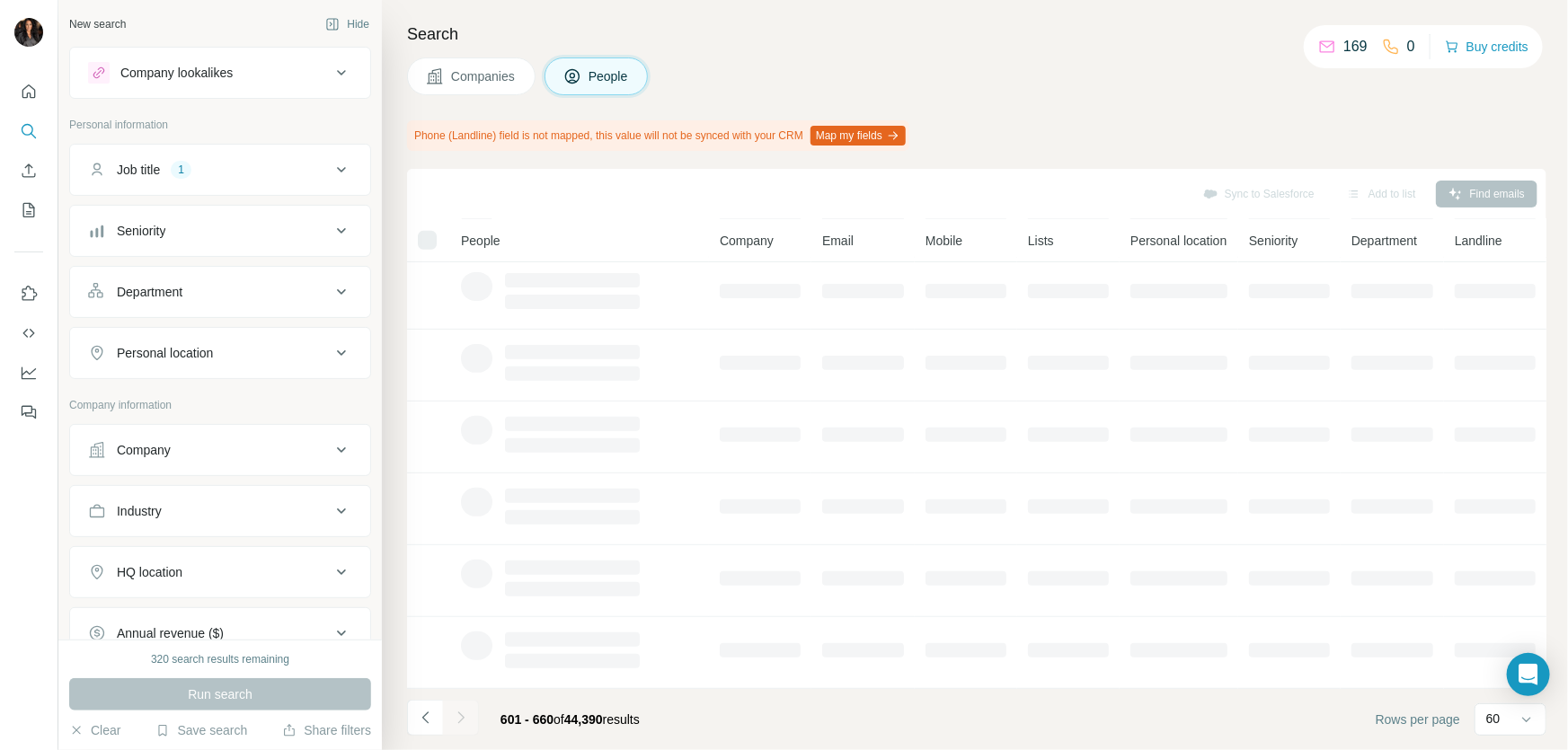
scroll to position [302, 0]
click at [1527, 719] on icon at bounding box center [1526, 719] width 18 height 18
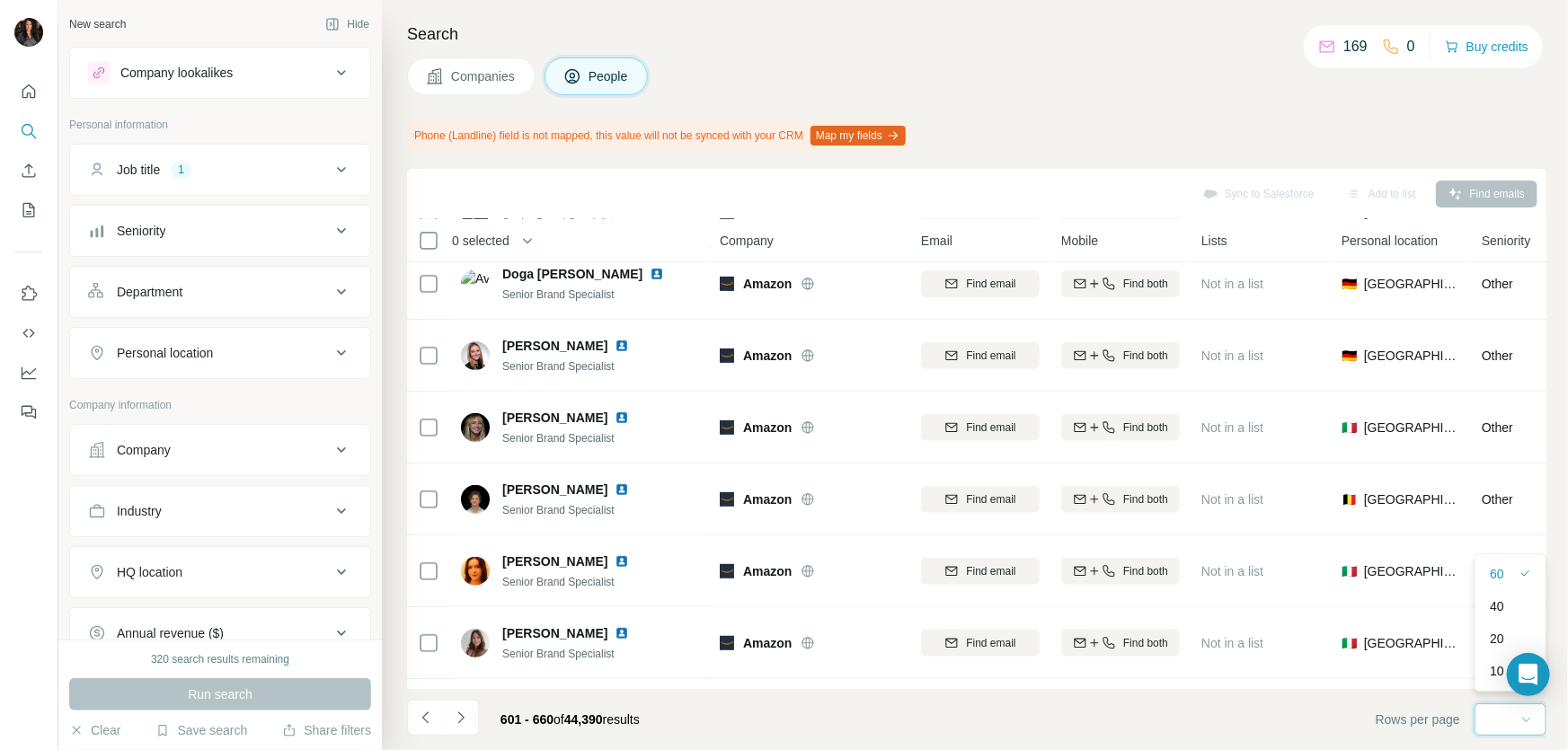
scroll to position [3895, 0]
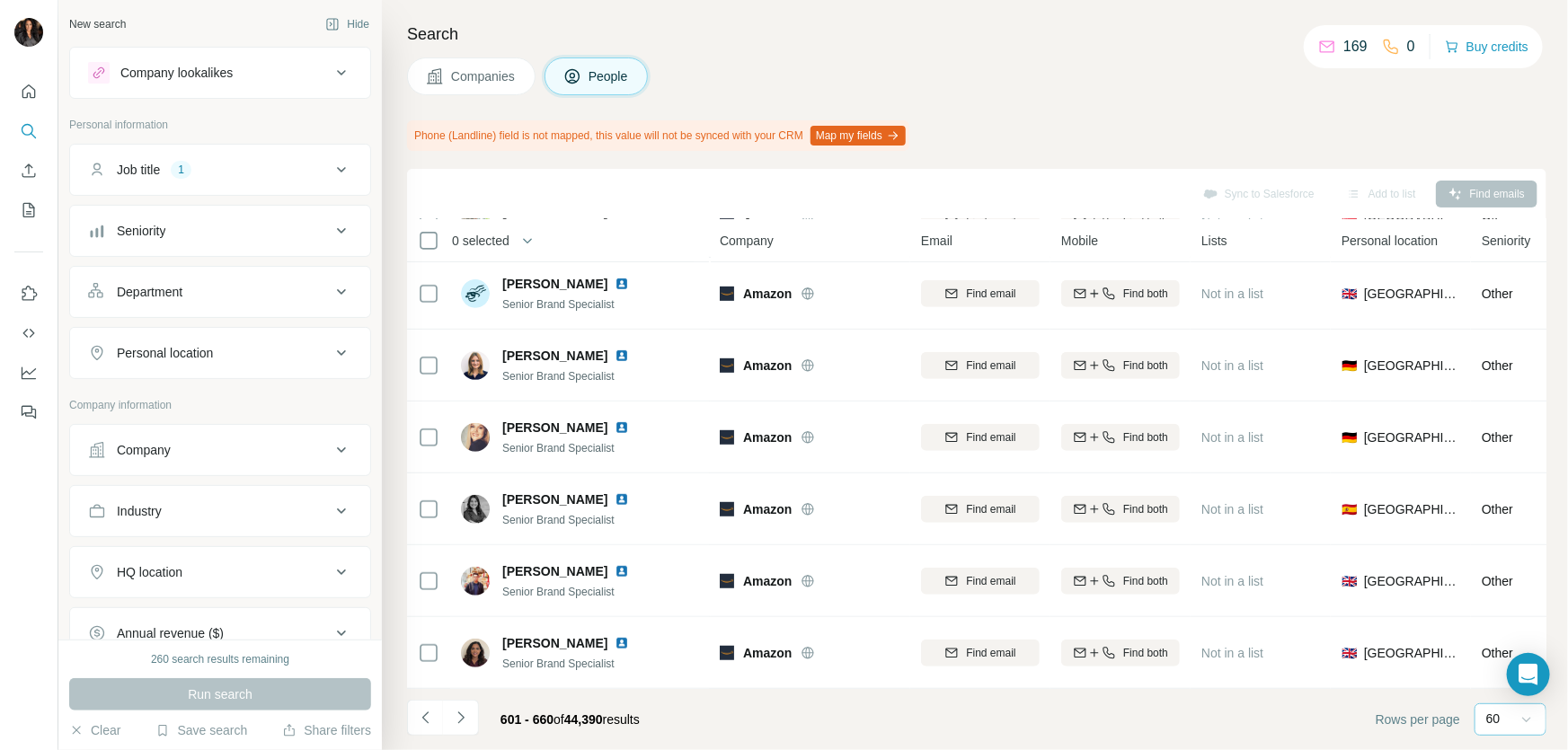
click at [1134, 726] on footer "601 - 660 of 44,390 results Rows per page 60" at bounding box center [976, 719] width 1139 height 61
click at [465, 710] on icon "Navigate to next page" at bounding box center [460, 717] width 18 height 18
click at [457, 711] on icon "Navigate to next page" at bounding box center [460, 717] width 7 height 11
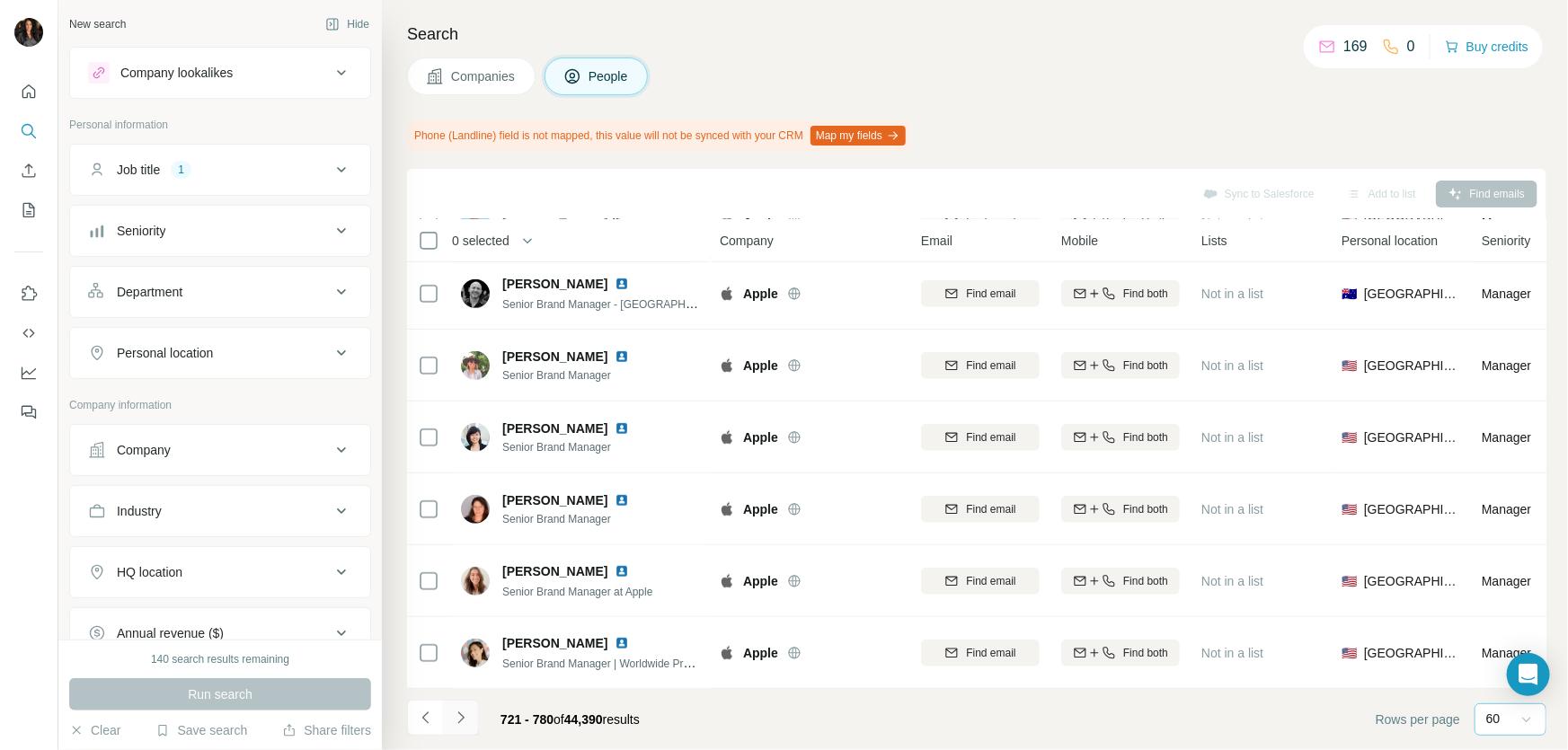
click at [456, 713] on icon "Navigate to next page" at bounding box center [460, 717] width 18 height 18
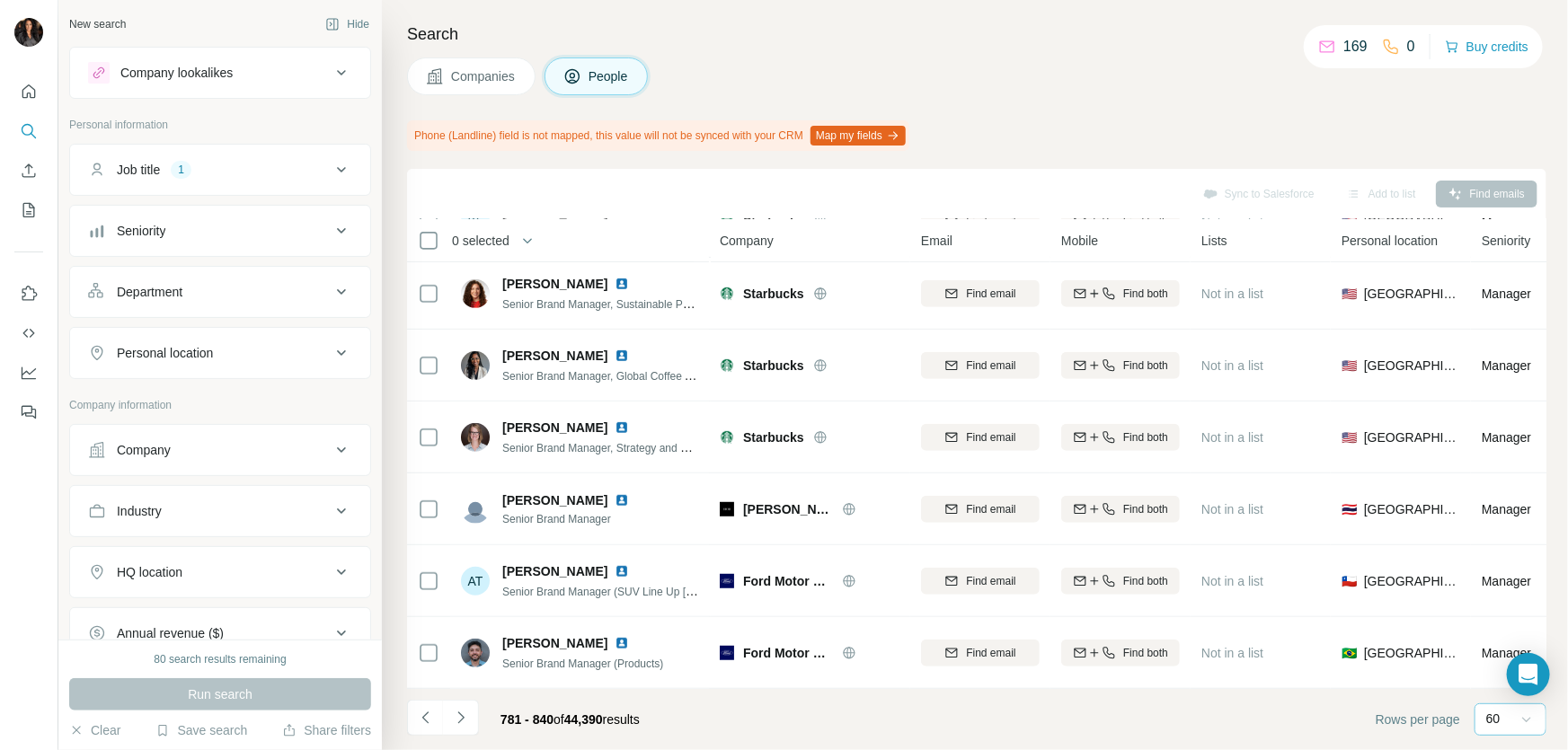
click at [330, 287] on icon at bounding box center [341, 292] width 22 height 22
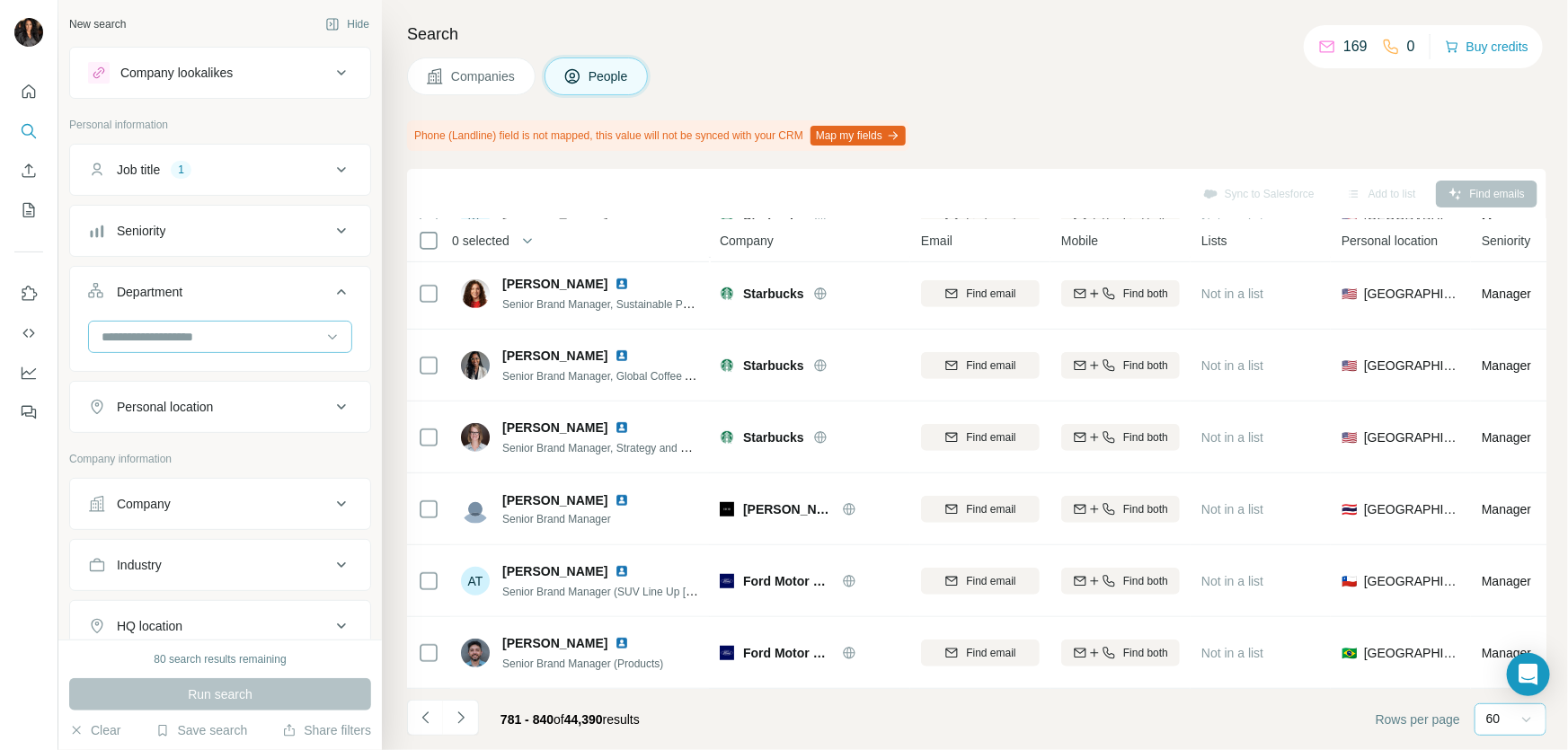
click at [260, 333] on input at bounding box center [211, 336] width 222 height 20
type input "***"
click at [248, 377] on p "Marketing and Advertising" at bounding box center [176, 375] width 145 height 18
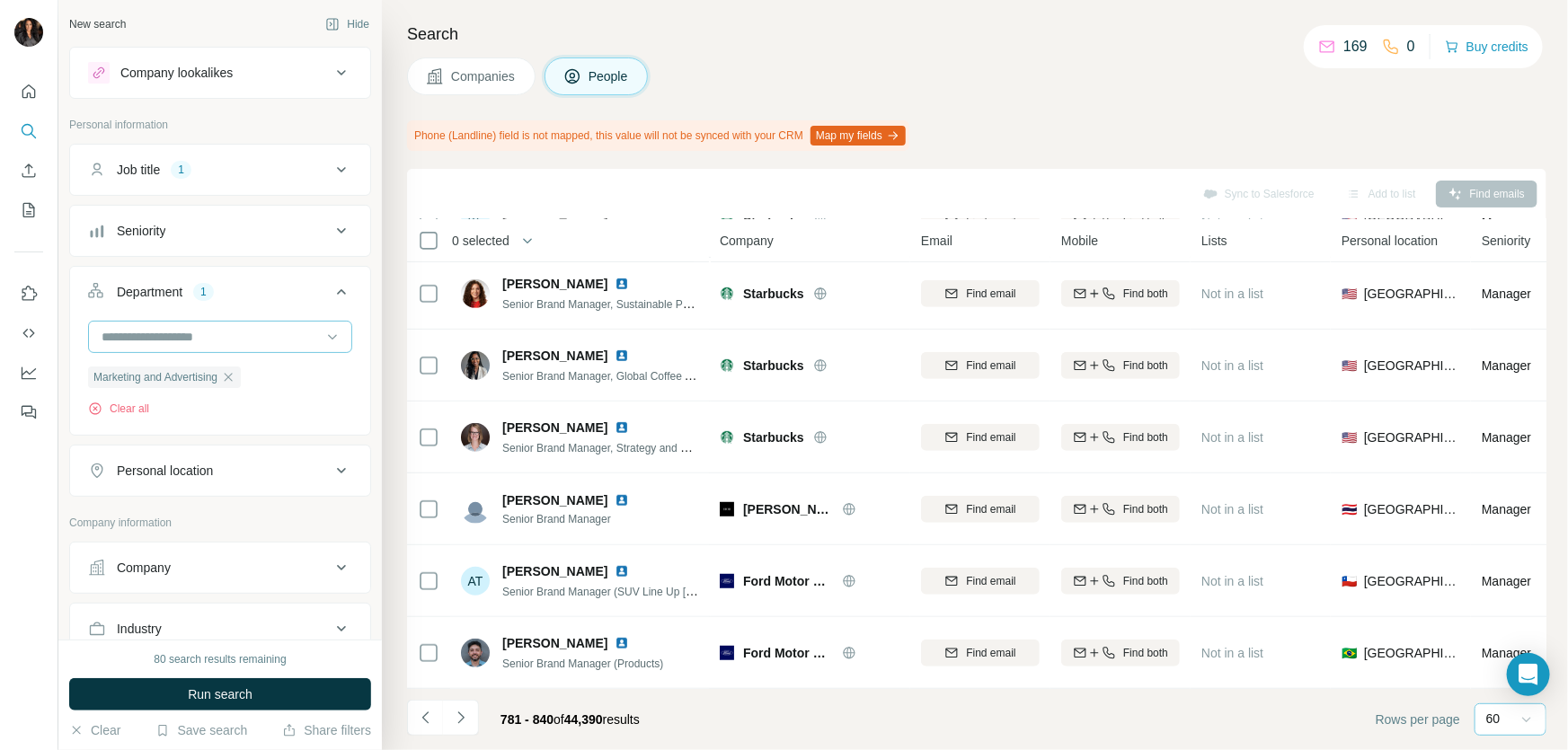
click at [244, 334] on input at bounding box center [211, 336] width 222 height 20
click at [330, 231] on icon at bounding box center [341, 231] width 22 height 22
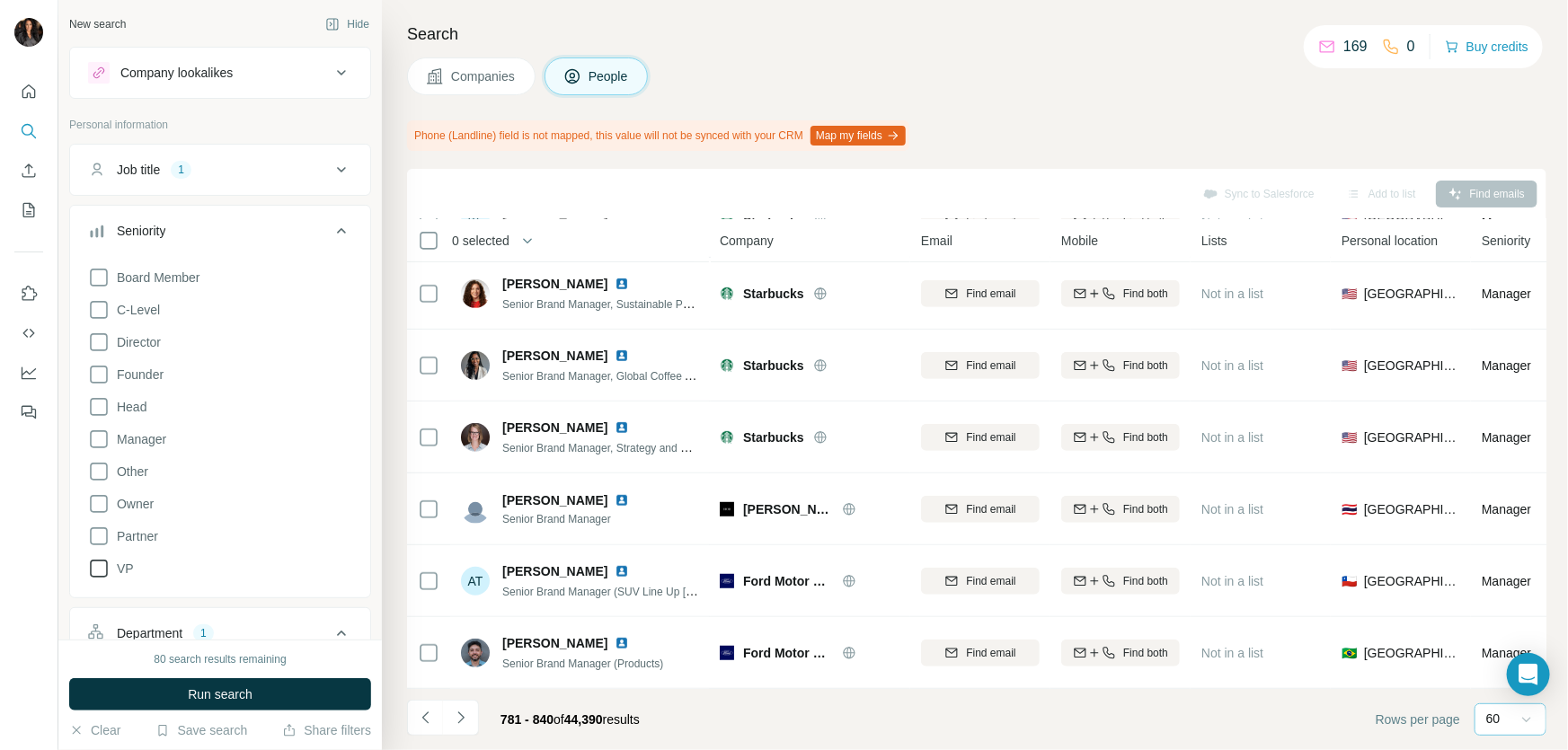
click at [101, 564] on icon at bounding box center [99, 568] width 22 height 22
click at [94, 377] on icon at bounding box center [99, 375] width 22 height 22
click at [104, 439] on icon at bounding box center [99, 439] width 22 height 22
click at [237, 695] on span "Run search" at bounding box center [220, 694] width 65 height 18
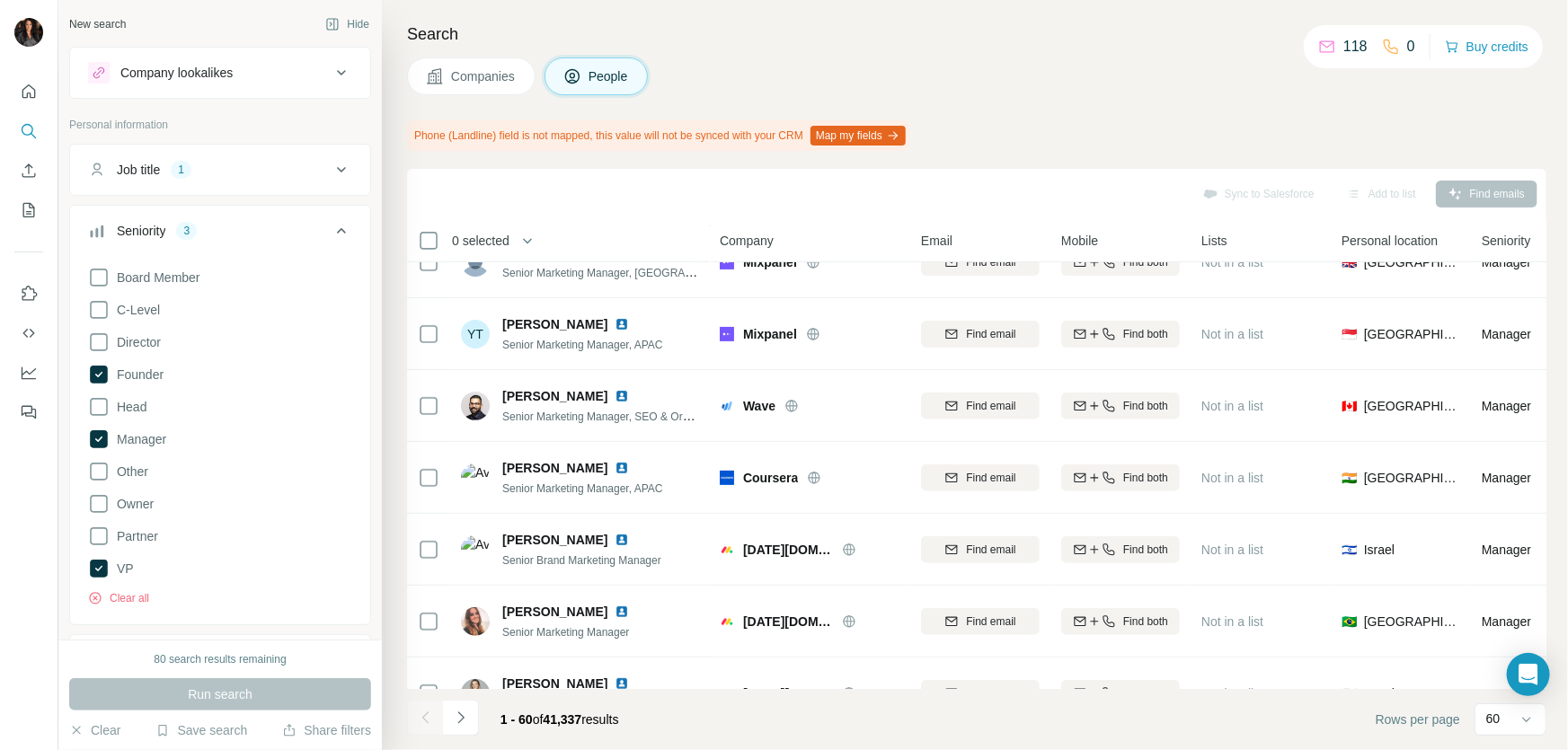
scroll to position [3895, 0]
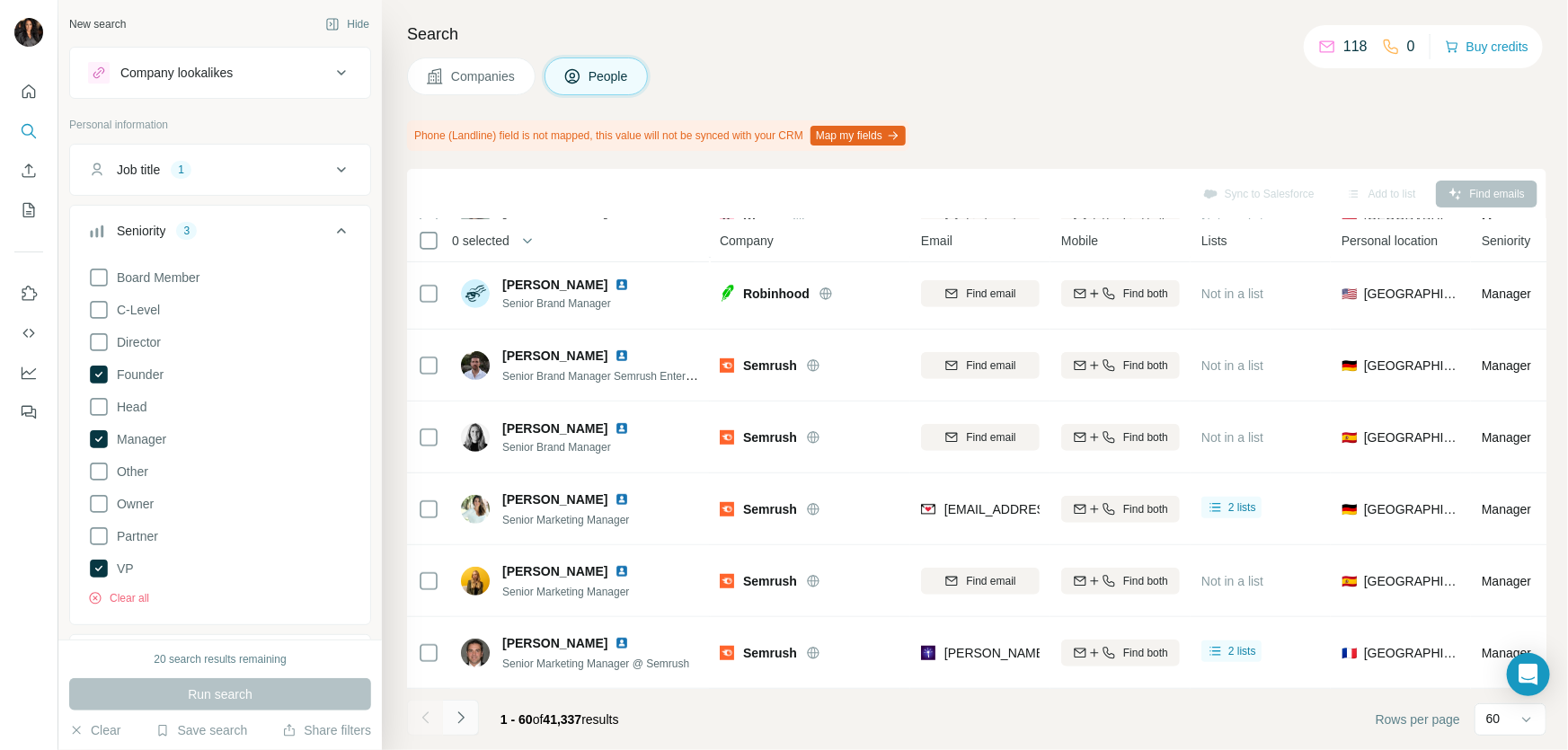
click at [460, 710] on icon "Navigate to next page" at bounding box center [460, 717] width 18 height 18
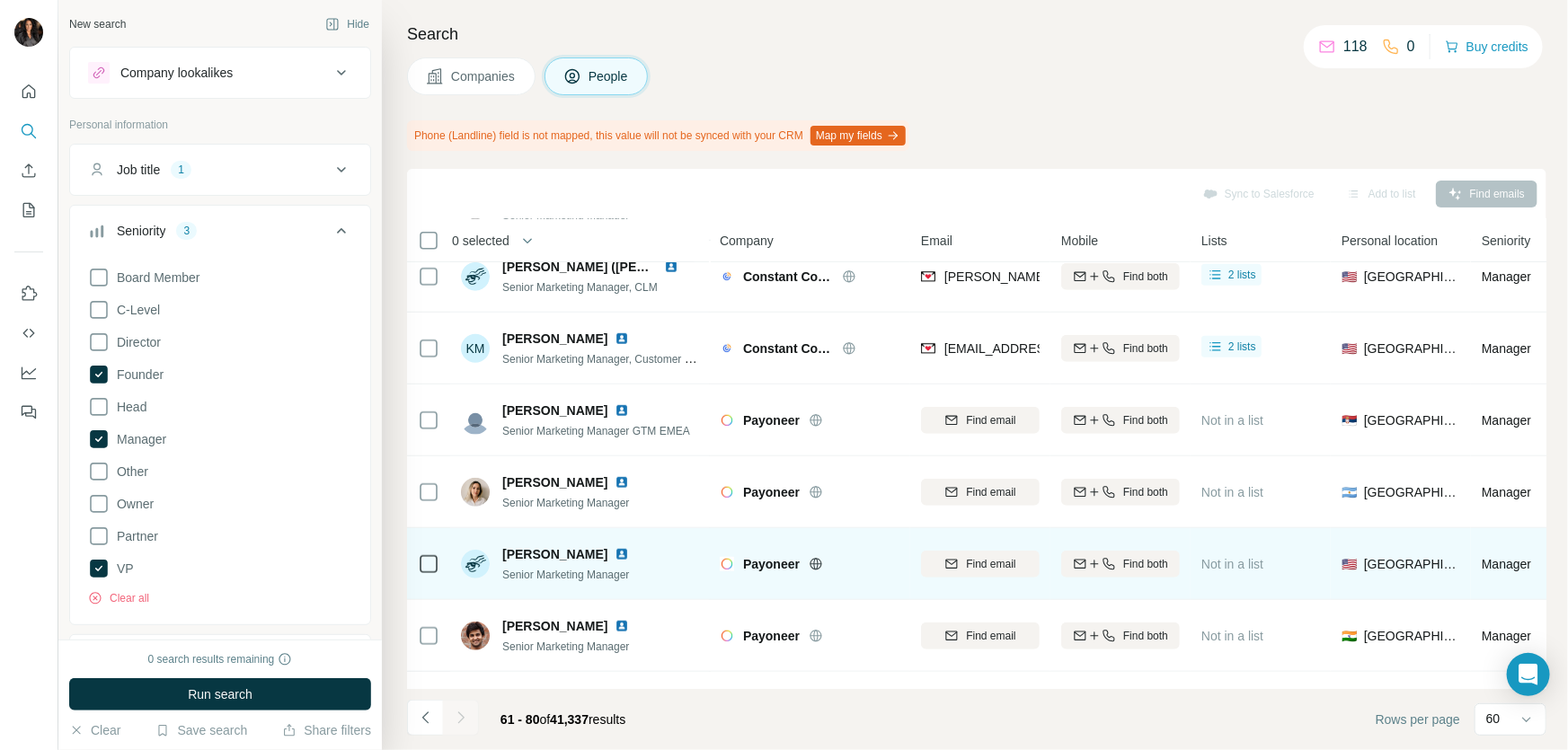
scroll to position [761, 0]
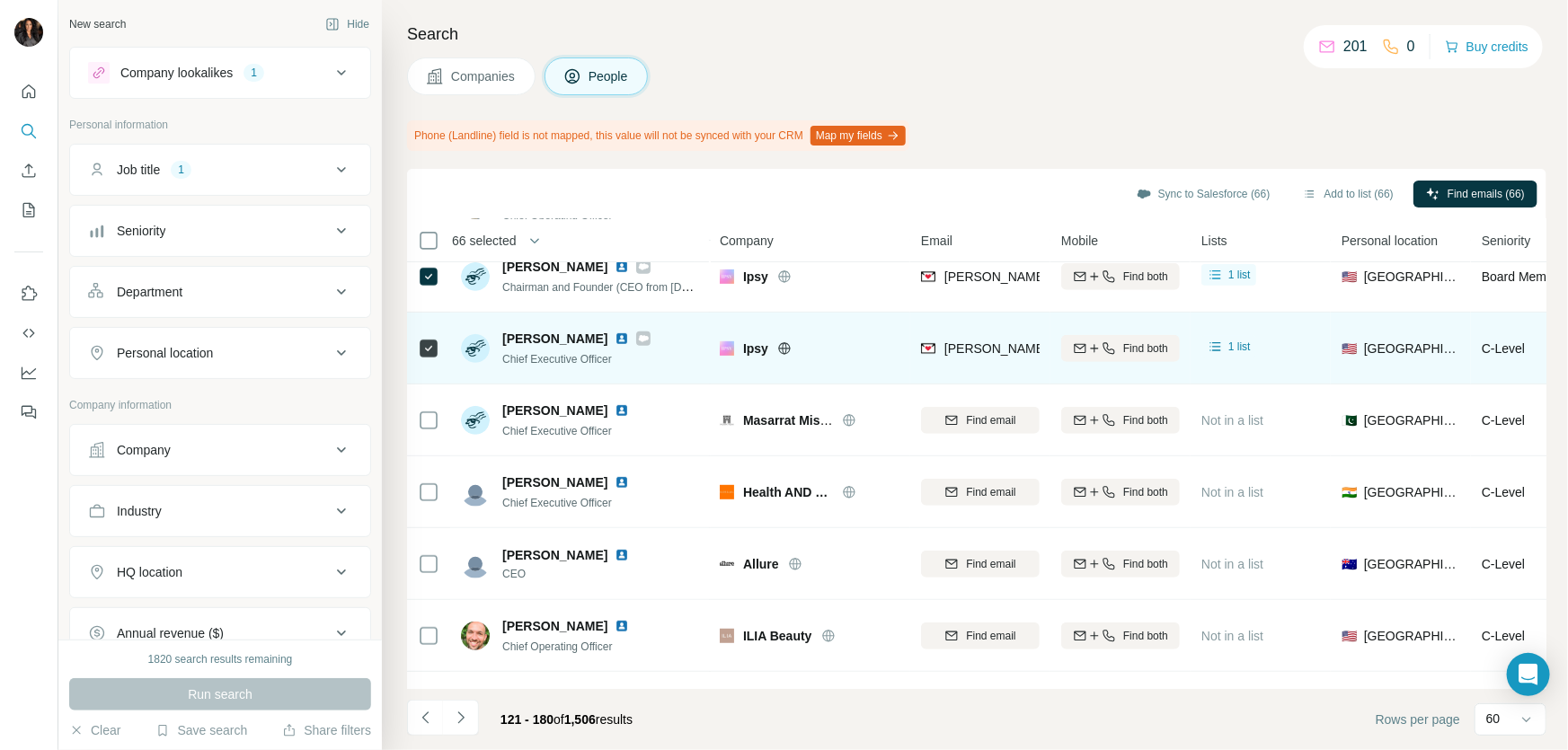
scroll to position [1142, 0]
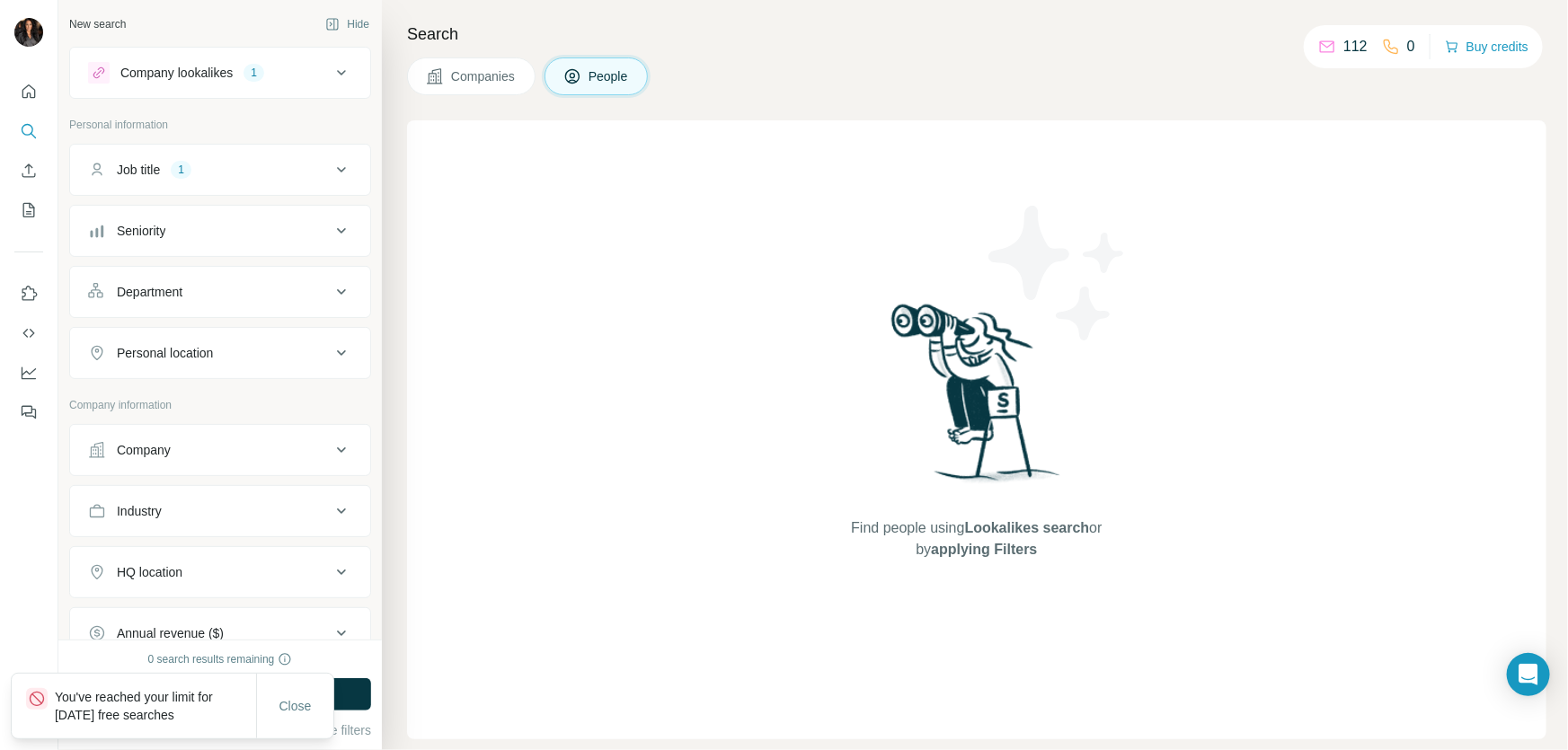
click at [330, 223] on icon at bounding box center [341, 231] width 22 height 22
